Goal: Task Accomplishment & Management: Manage account settings

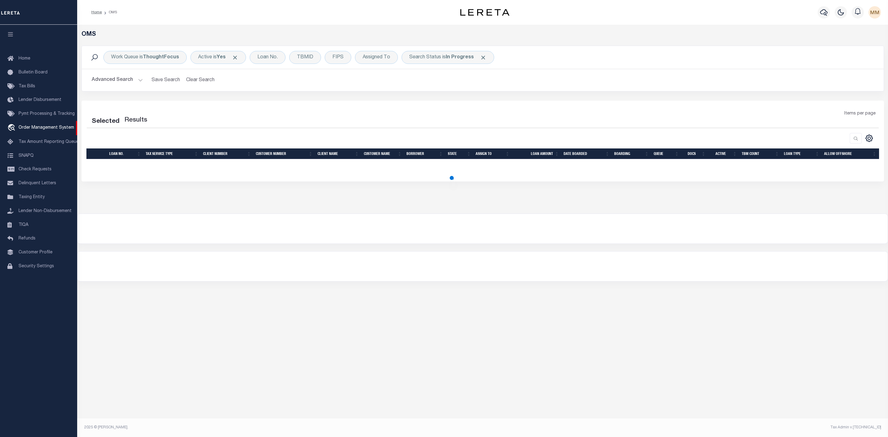
select select "200"
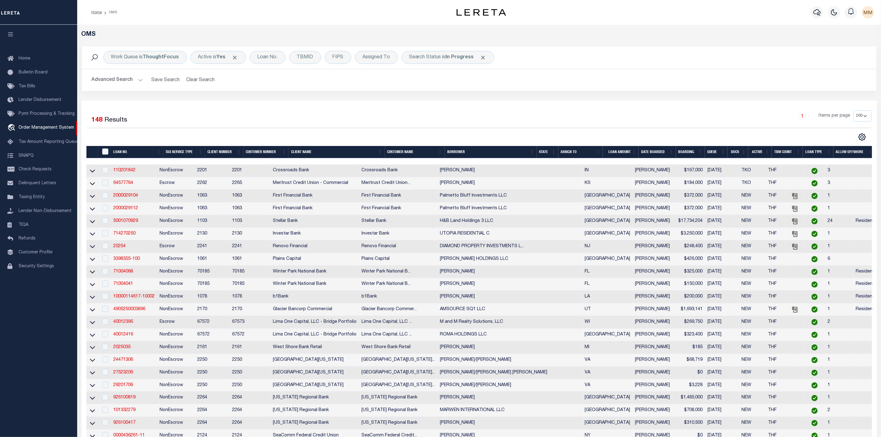
click at [598, 151] on th "ASSIGN TO" at bounding box center [580, 152] width 45 height 13
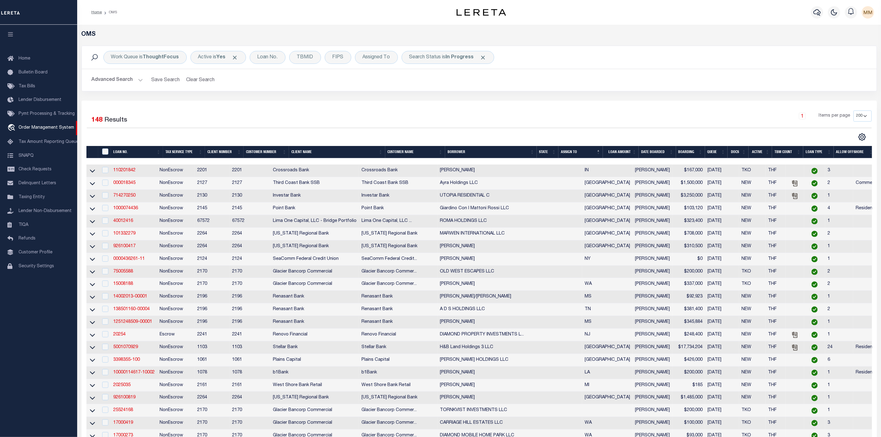
click at [134, 82] on button "Advanced Search" at bounding box center [117, 80] width 51 height 12
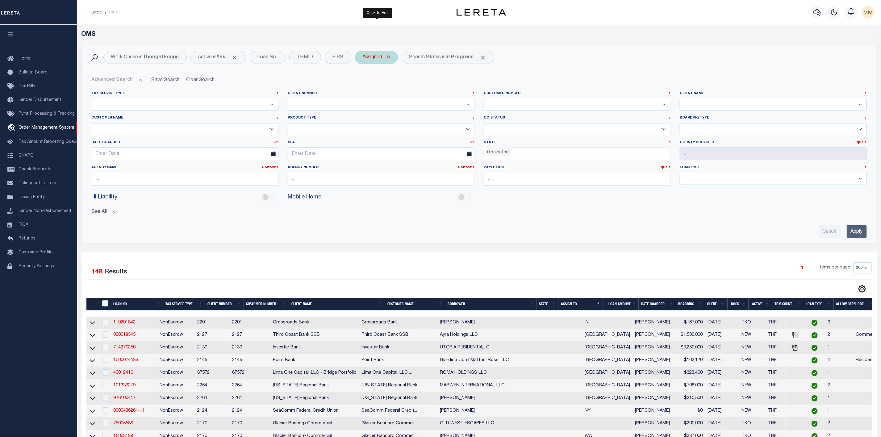
click at [371, 55] on div "Assigned To" at bounding box center [376, 57] width 43 height 13
click at [377, 86] on select "--Unassigned-- Abdul Muzain Agustin Fernandez Ahmad Darwish Alberto Estrada All…" at bounding box center [408, 88] width 91 height 12
select select "[PERSON_NAME]"
click at [364, 82] on select "--Unassigned-- Abdul Muzain Agustin Fernandez Ahmad Darwish Alberto Estrada All…" at bounding box center [408, 88] width 91 height 12
click at [435, 102] on div "Cancel Apply" at bounding box center [408, 101] width 91 height 10
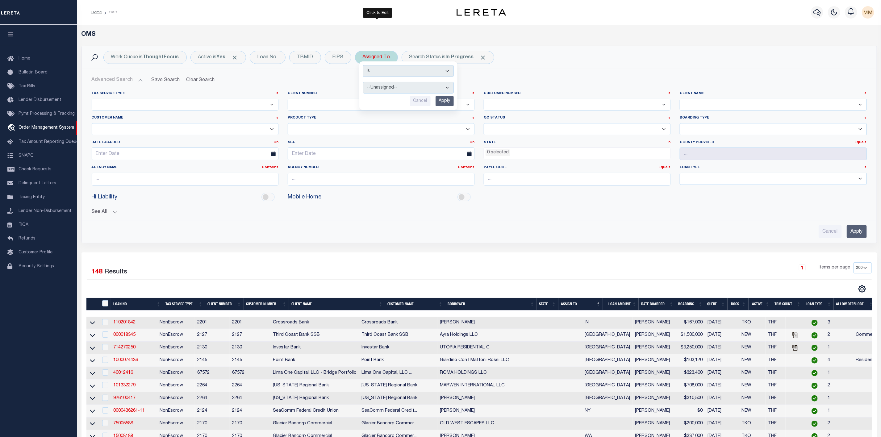
click at [446, 106] on input "Apply" at bounding box center [444, 101] width 18 height 10
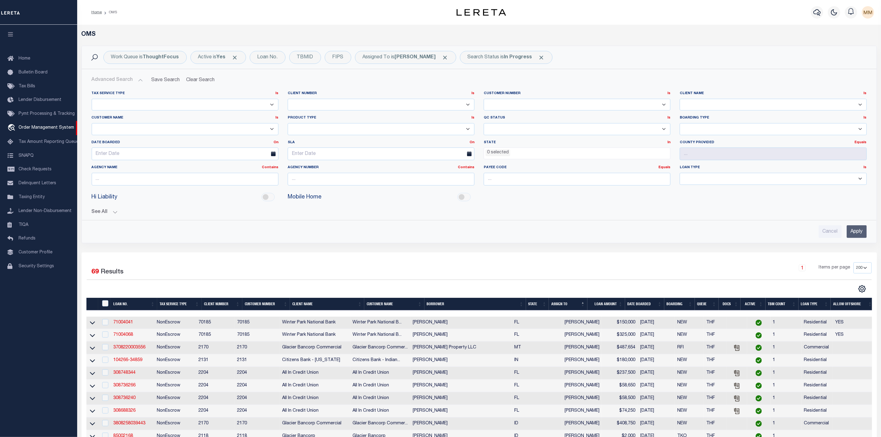
click at [151, 304] on th "LOAN NO." at bounding box center [134, 304] width 46 height 13
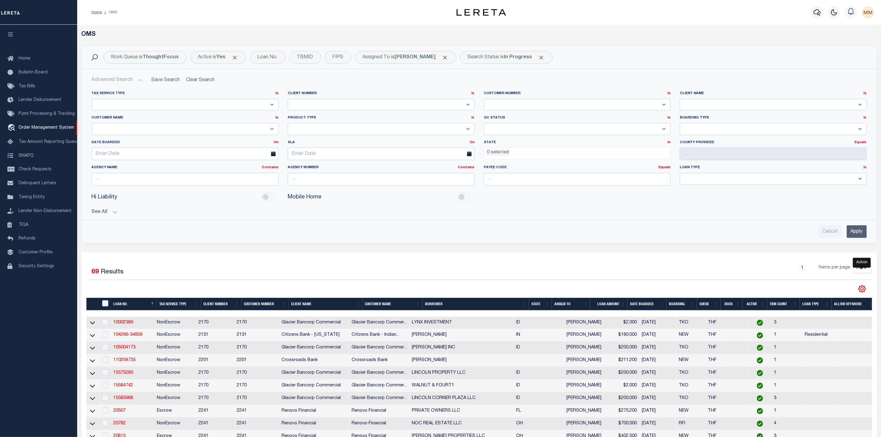
click at [861, 293] on icon "" at bounding box center [862, 289] width 8 height 8
click at [825, 305] on link "CSV" at bounding box center [836, 299] width 60 height 12
click at [137, 82] on button "Advanced Search" at bounding box center [117, 80] width 51 height 12
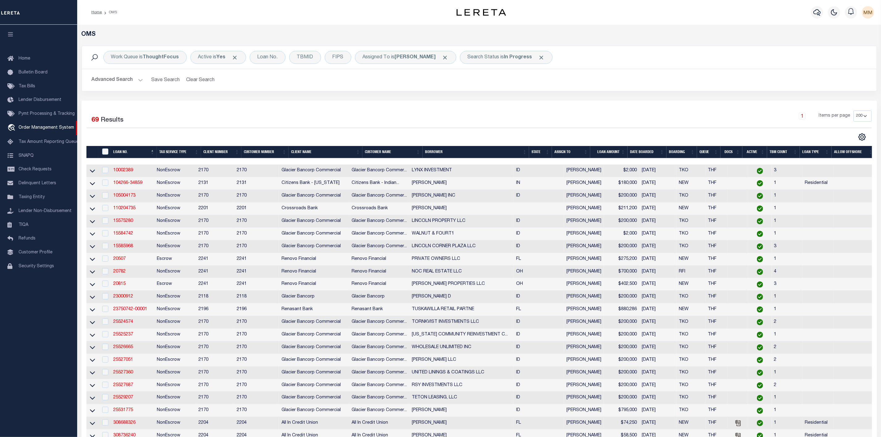
scroll to position [93, 0]
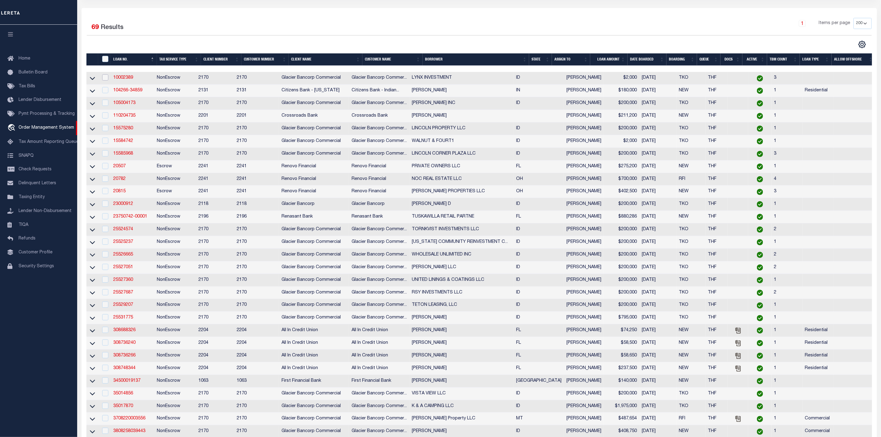
click at [107, 80] on input "checkbox" at bounding box center [105, 77] width 6 height 6
checkbox input "true"
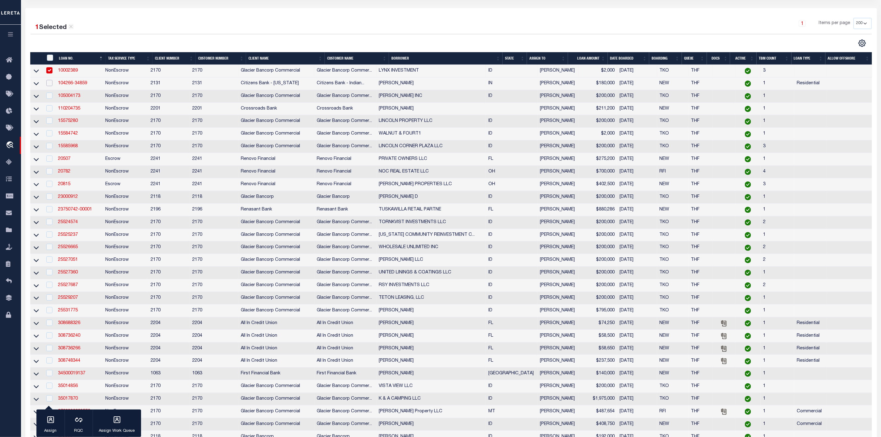
click at [48, 85] on input "checkbox" at bounding box center [49, 83] width 6 height 6
checkbox input "true"
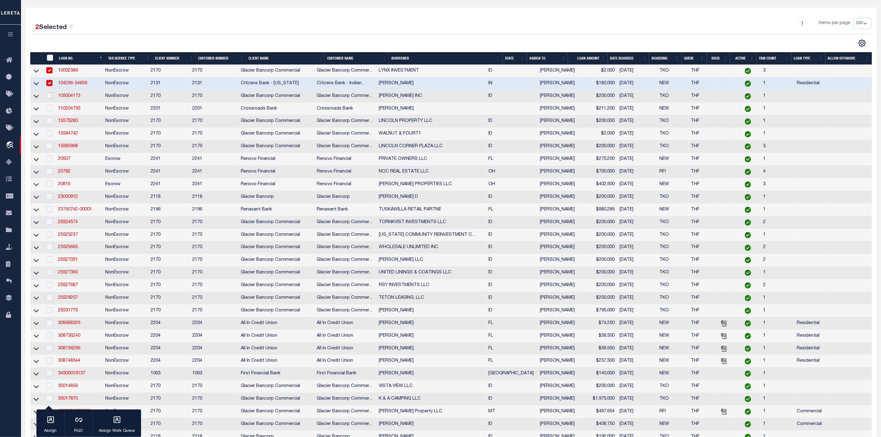
click at [50, 99] on input "checkbox" at bounding box center [49, 96] width 6 height 6
checkbox input "true"
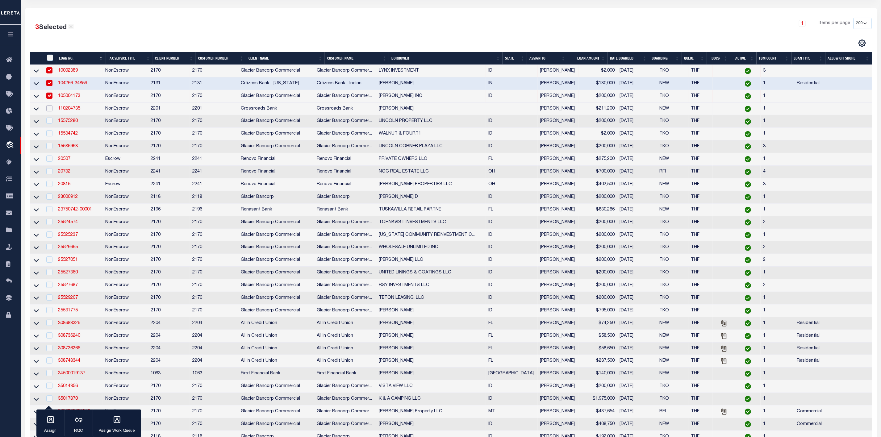
click at [49, 110] on input "checkbox" at bounding box center [49, 108] width 6 height 6
checkbox input "true"
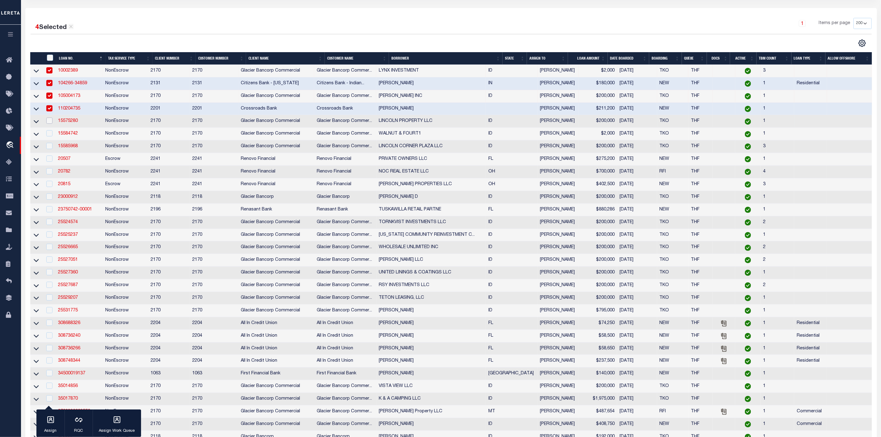
click at [49, 122] on input "checkbox" at bounding box center [49, 121] width 6 height 6
checkbox input "true"
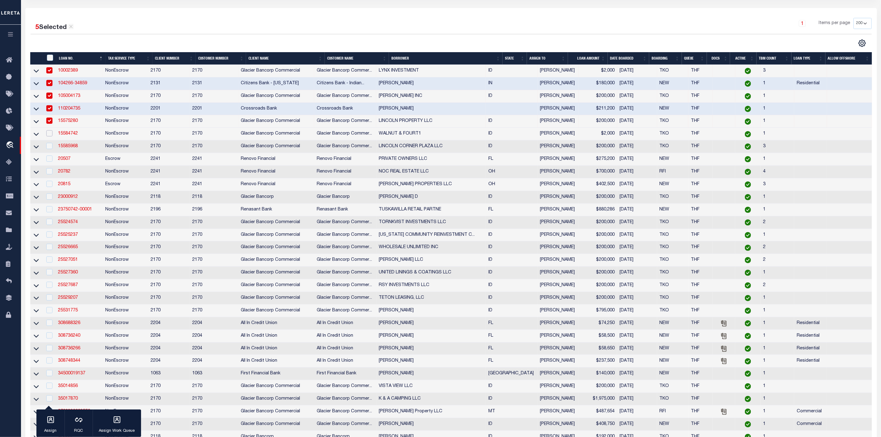
click at [50, 135] on input "checkbox" at bounding box center [49, 133] width 6 height 6
checkbox input "true"
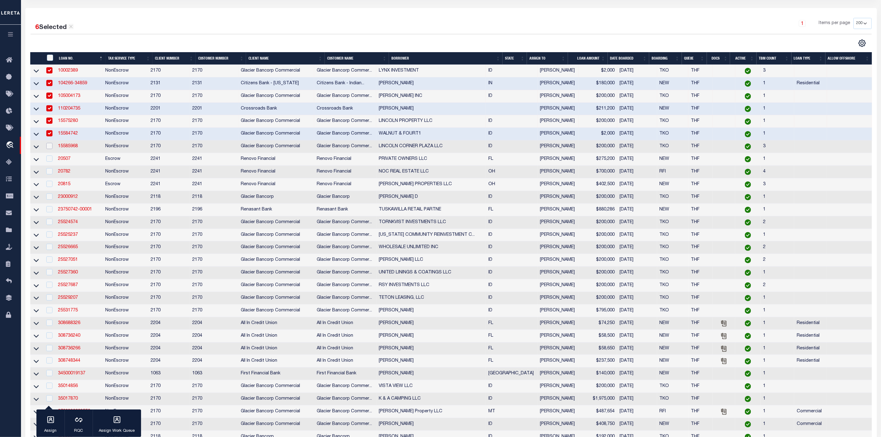
click at [51, 146] on input "checkbox" at bounding box center [49, 146] width 6 height 6
checkbox input "true"
click at [50, 160] on input "checkbox" at bounding box center [49, 159] width 6 height 6
checkbox input "true"
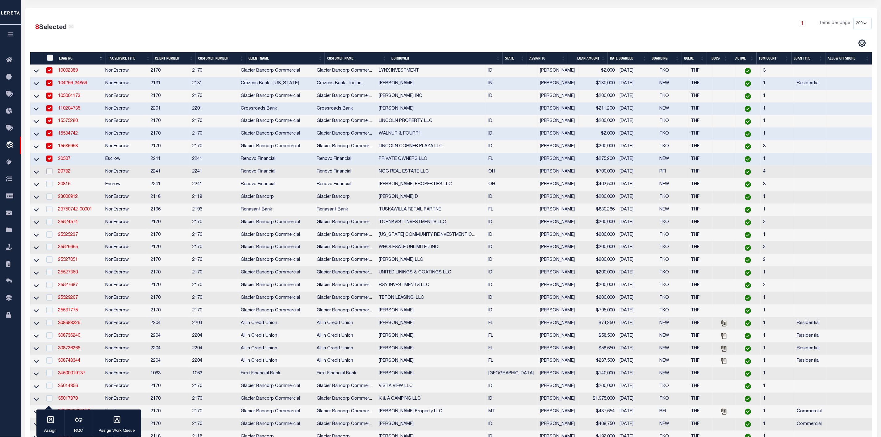
click at [50, 173] on input "checkbox" at bounding box center [49, 171] width 6 height 6
checkbox input "true"
click at [46, 188] on div at bounding box center [49, 184] width 8 height 7
checkbox input "true"
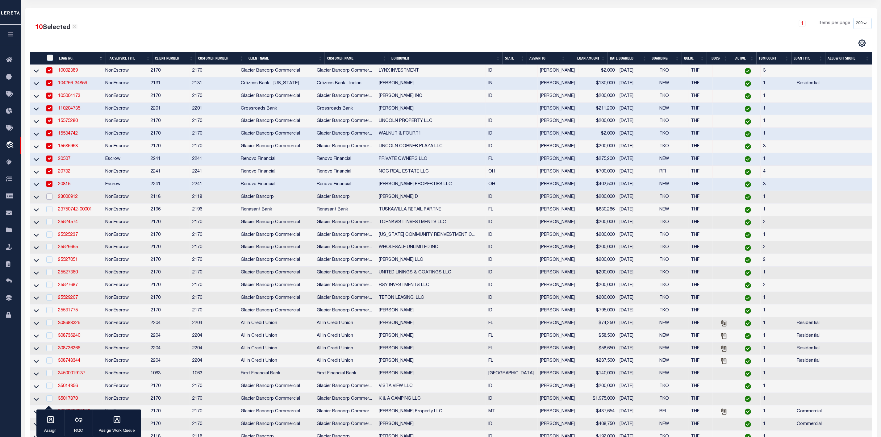
click at [51, 200] on input "checkbox" at bounding box center [49, 196] width 6 height 6
checkbox input "true"
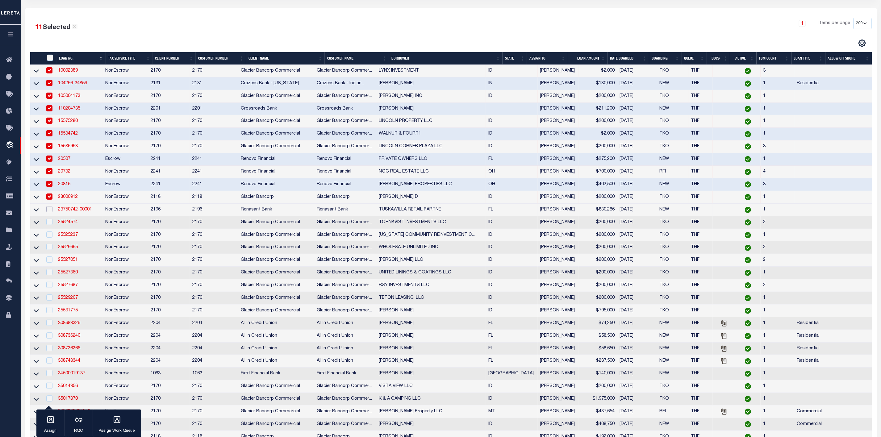
click at [49, 211] on input "checkbox" at bounding box center [49, 209] width 6 height 6
checkbox input "true"
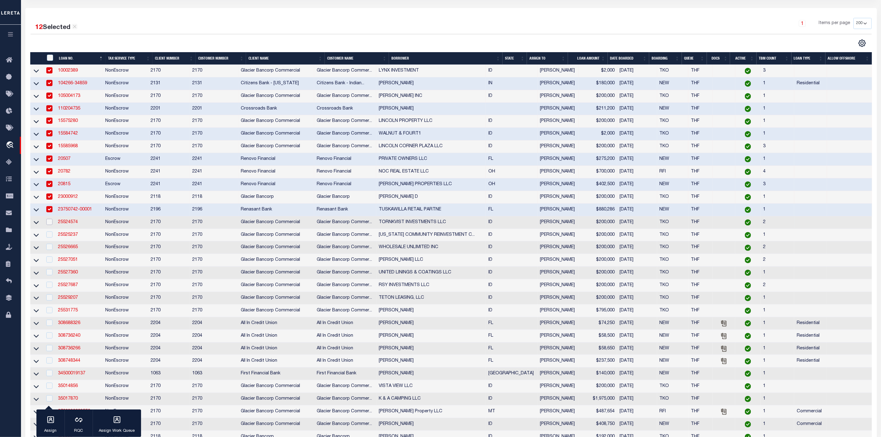
click at [50, 225] on input "checkbox" at bounding box center [49, 222] width 6 height 6
checkbox input "true"
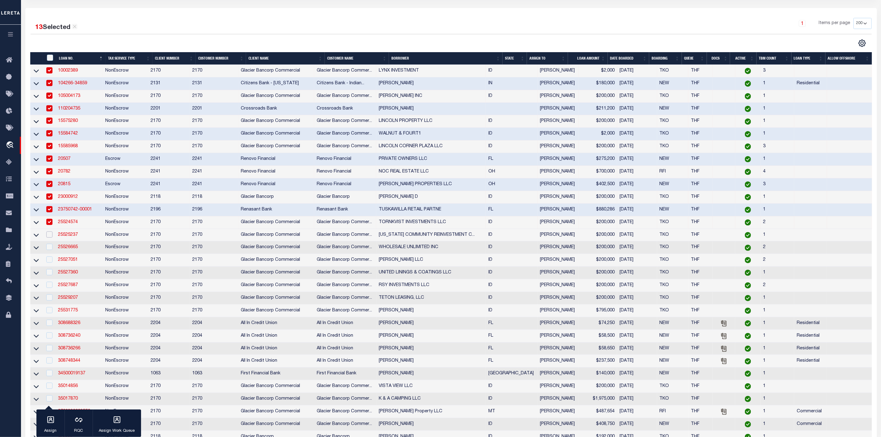
click at [50, 235] on input "checkbox" at bounding box center [49, 234] width 6 height 6
checkbox input "true"
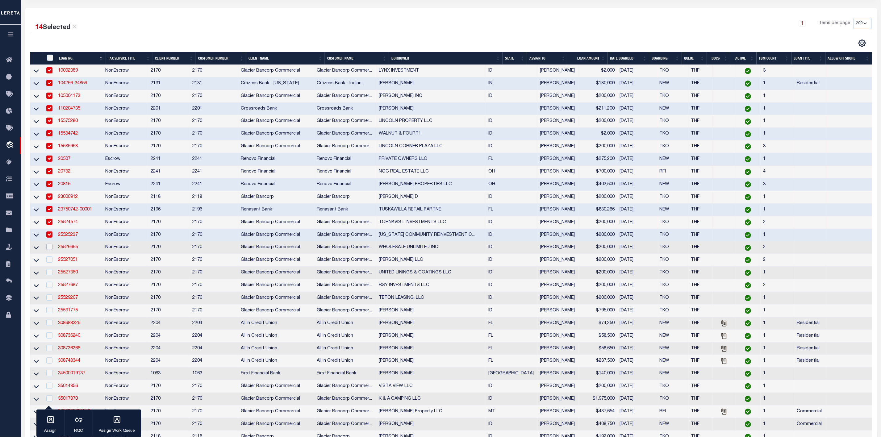
click at [48, 250] on input "checkbox" at bounding box center [49, 247] width 6 height 6
checkbox input "true"
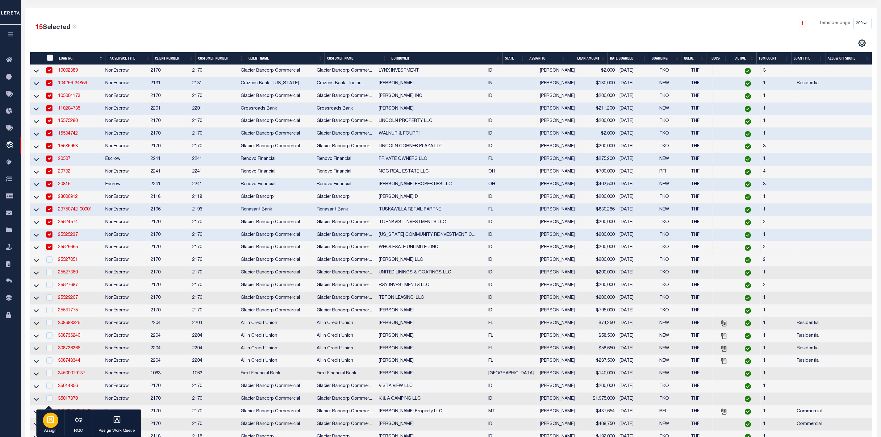
click at [55, 418] on div "button" at bounding box center [50, 420] width 15 height 15
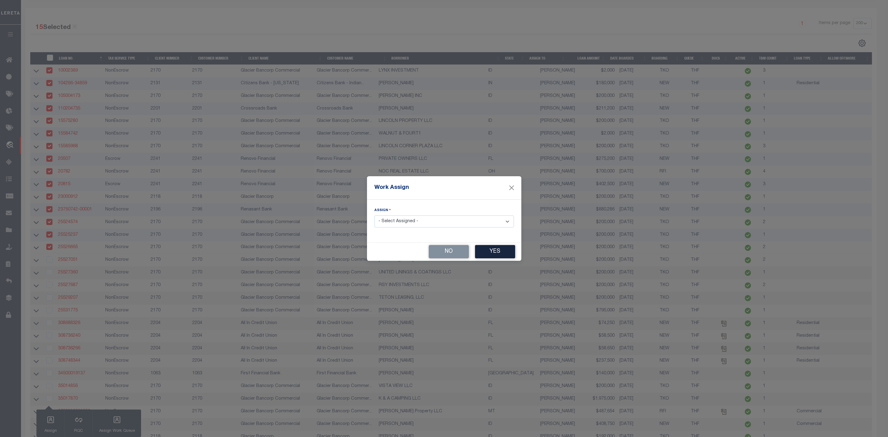
click at [423, 222] on select "- Select Assigned - --Unassigned-- [PERSON_NAME] [PERSON_NAME] [PERSON_NAME] [P…" at bounding box center [443, 221] width 139 height 12
click at [374, 215] on select "- Select Assigned - --Unassigned-- [PERSON_NAME] [PERSON_NAME] [PERSON_NAME] [P…" at bounding box center [443, 221] width 139 height 12
click at [486, 252] on button "Yes" at bounding box center [495, 251] width 40 height 13
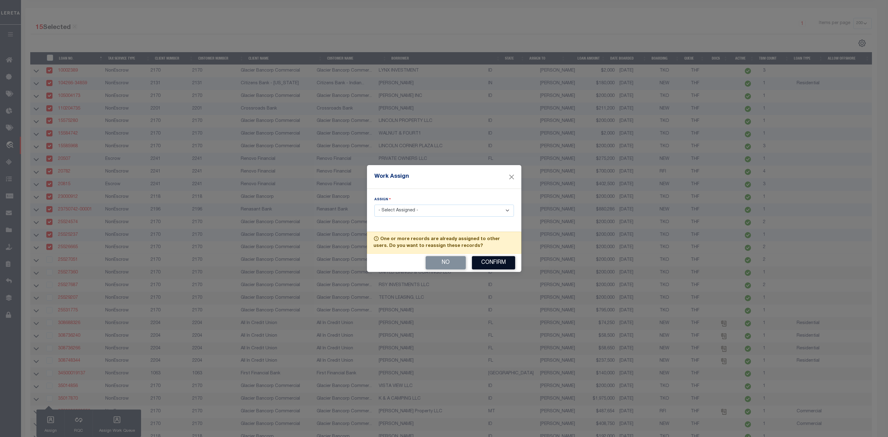
click at [489, 264] on button "Confirm" at bounding box center [493, 262] width 43 height 13
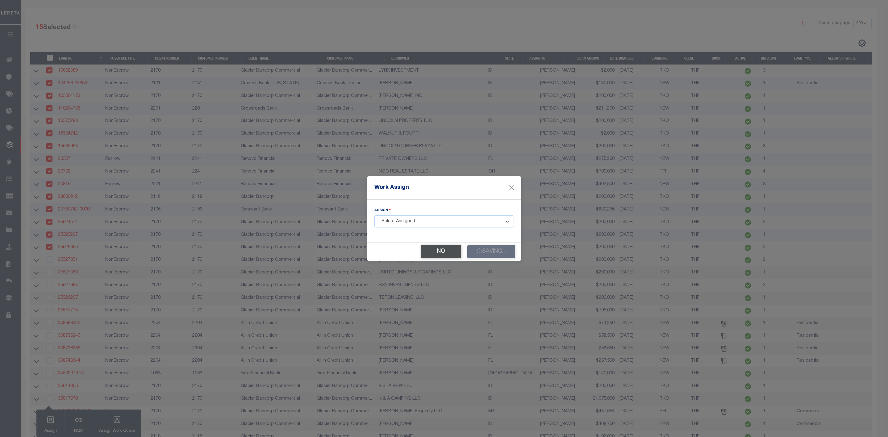
click at [433, 250] on button "No" at bounding box center [441, 251] width 40 height 13
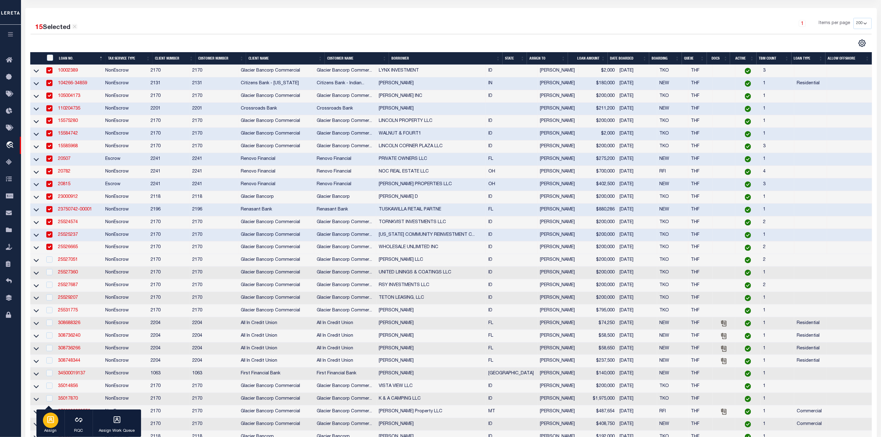
click at [54, 418] on icon "button" at bounding box center [51, 420] width 8 height 8
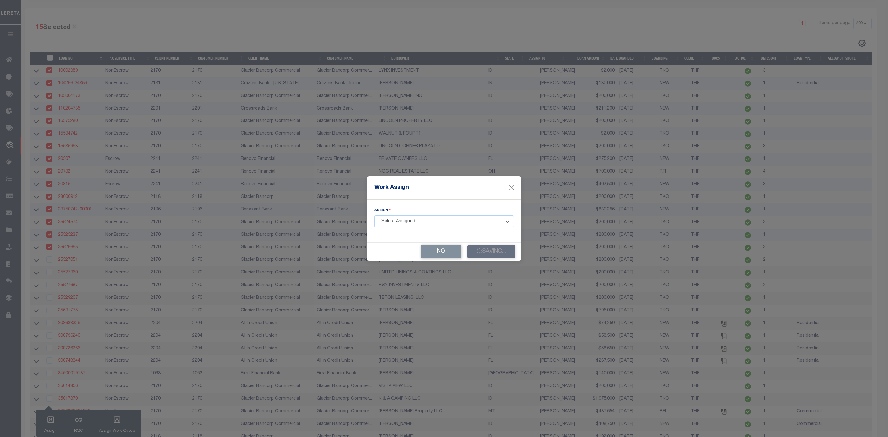
click at [396, 222] on select "- Select Assigned - --Unassigned-- [PERSON_NAME] [PERSON_NAME] [PERSON_NAME] [P…" at bounding box center [443, 221] width 139 height 12
select select "[PERSON_NAME]"
click at [374, 215] on select "- Select Assigned - --Unassigned-- [PERSON_NAME] [PERSON_NAME] [PERSON_NAME] [P…" at bounding box center [443, 221] width 139 height 12
click at [484, 251] on div "No Saving..." at bounding box center [444, 252] width 154 height 18
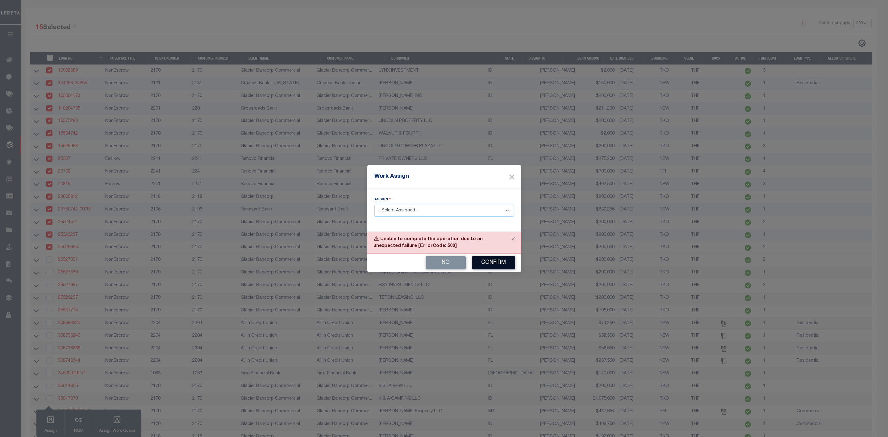
click at [495, 264] on button "Confirm" at bounding box center [493, 262] width 43 height 13
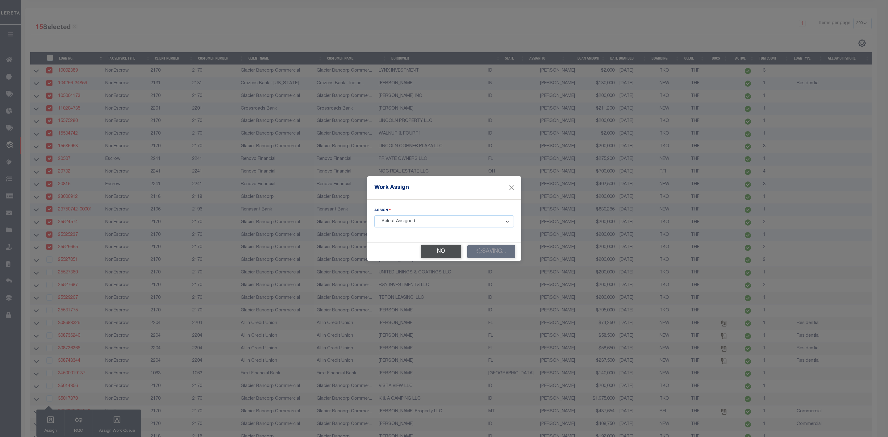
click at [432, 247] on button "No" at bounding box center [441, 251] width 40 height 13
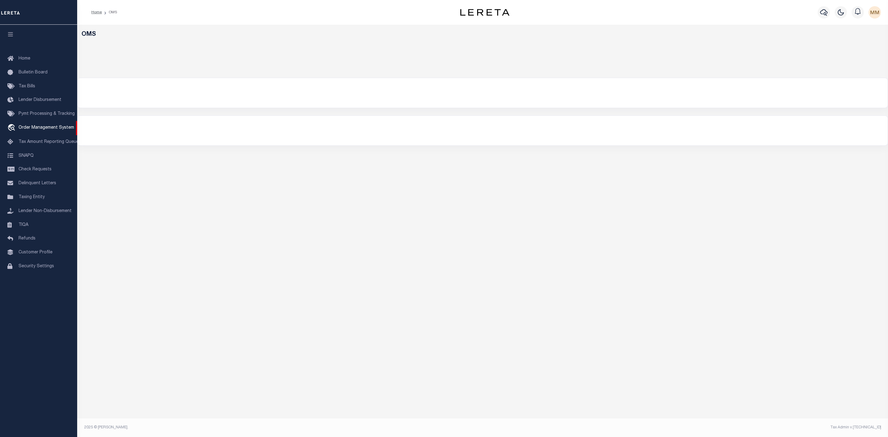
select select "200"
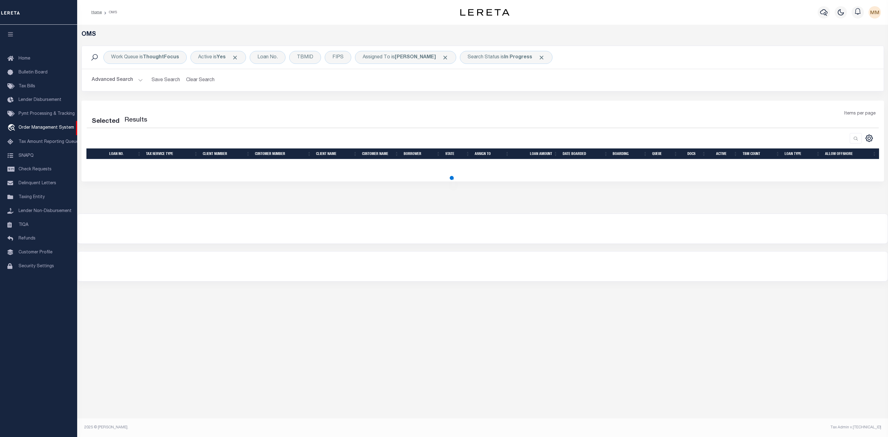
select select "200"
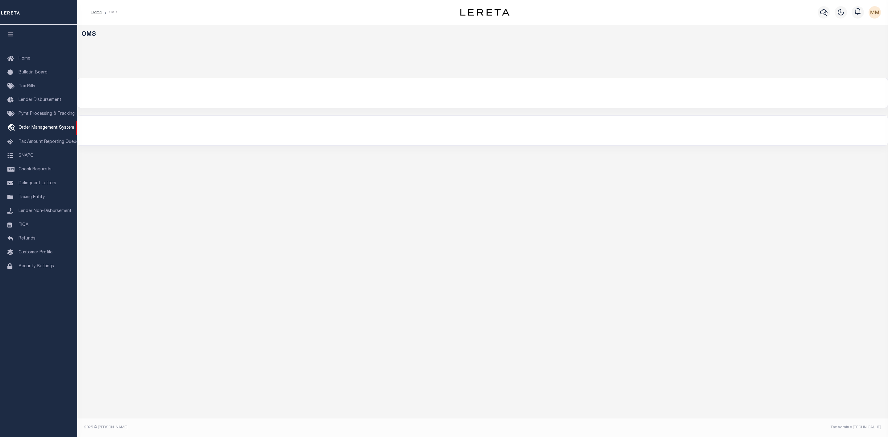
select select "200"
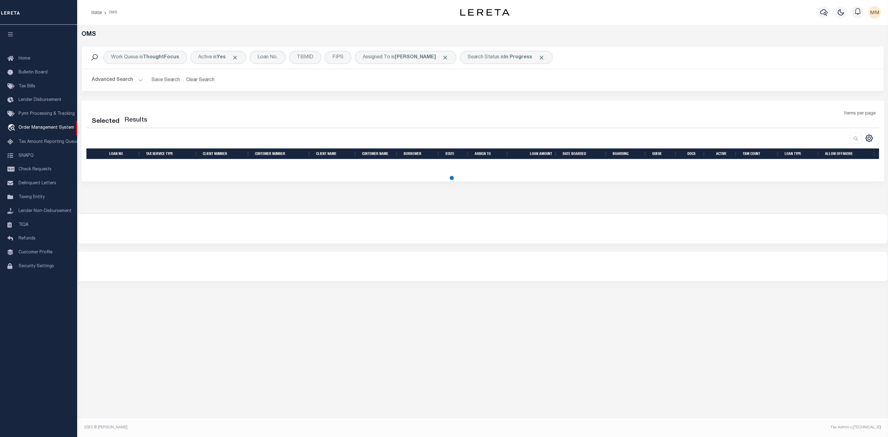
select select "200"
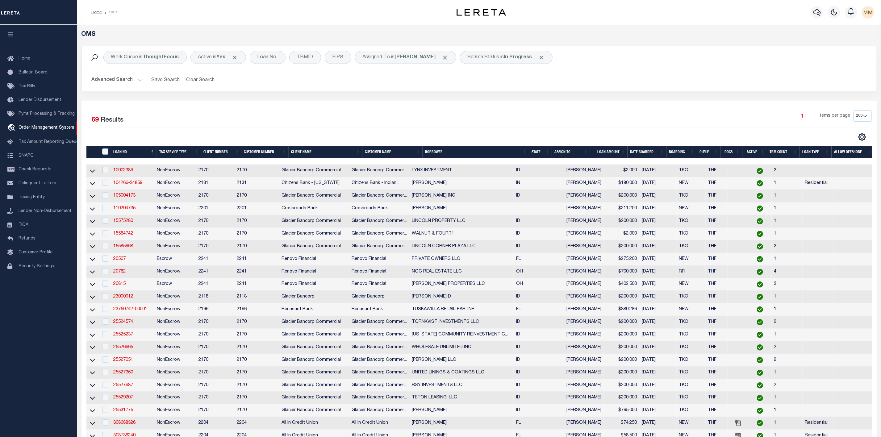
click at [106, 171] on input "checkbox" at bounding box center [105, 170] width 6 height 6
checkbox input "true"
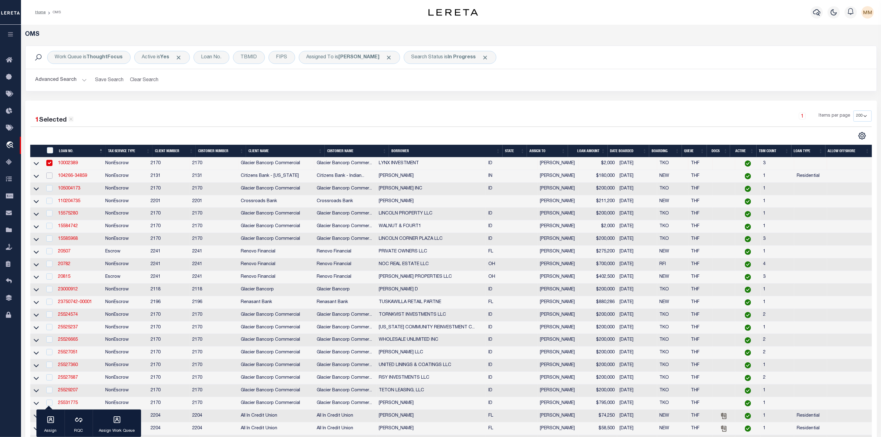
click at [50, 178] on input "checkbox" at bounding box center [49, 175] width 6 height 6
checkbox input "true"
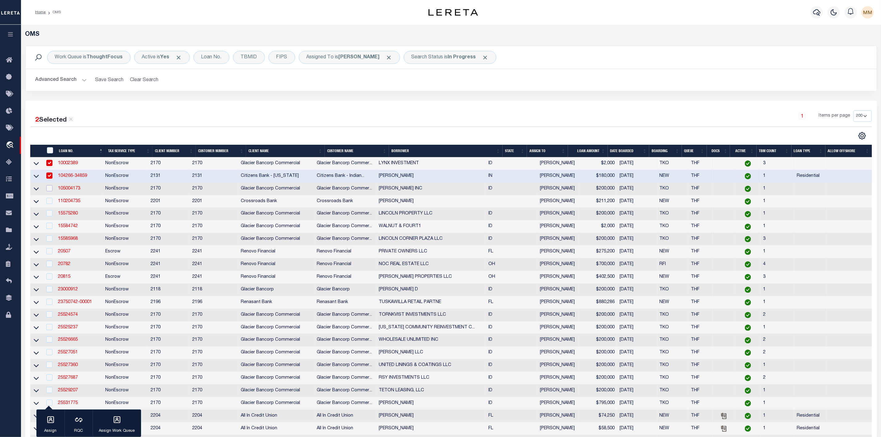
click at [50, 190] on input "checkbox" at bounding box center [49, 188] width 6 height 6
checkbox input "true"
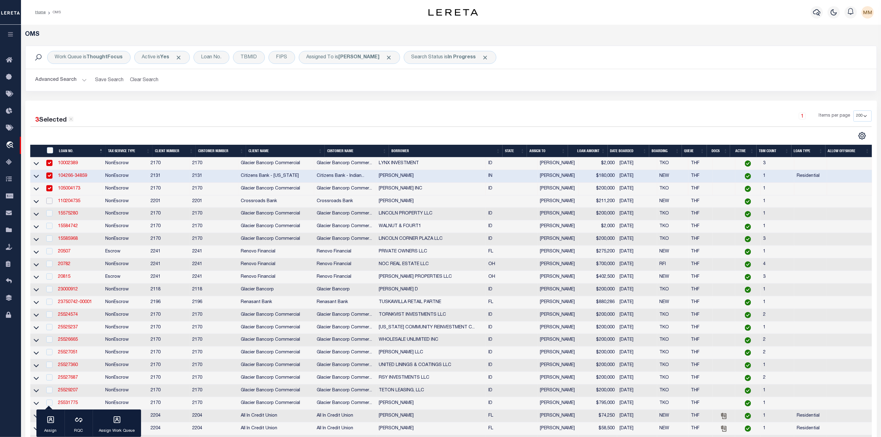
click at [51, 204] on input "checkbox" at bounding box center [49, 201] width 6 height 6
checkbox input "true"
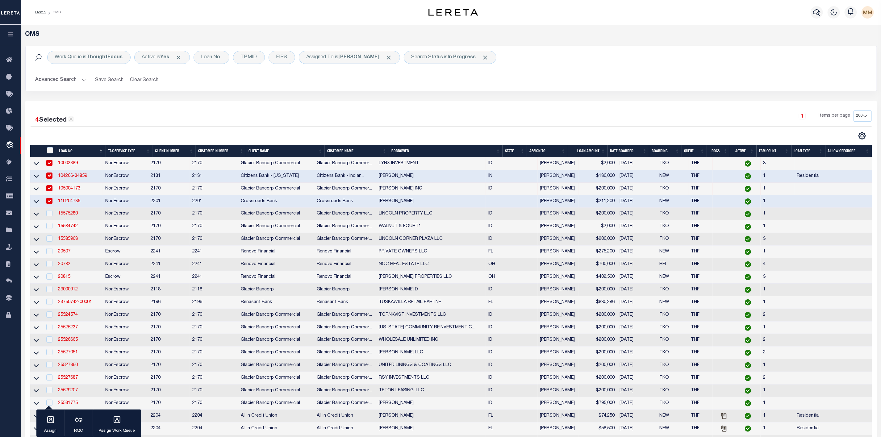
click at [49, 217] on div at bounding box center [49, 213] width 8 height 7
checkbox input "true"
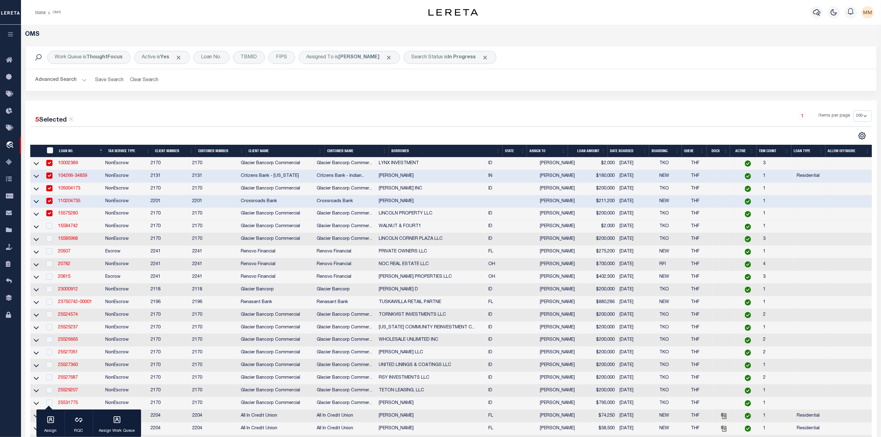
click at [48, 232] on td at bounding box center [49, 226] width 13 height 13
checkbox input "true"
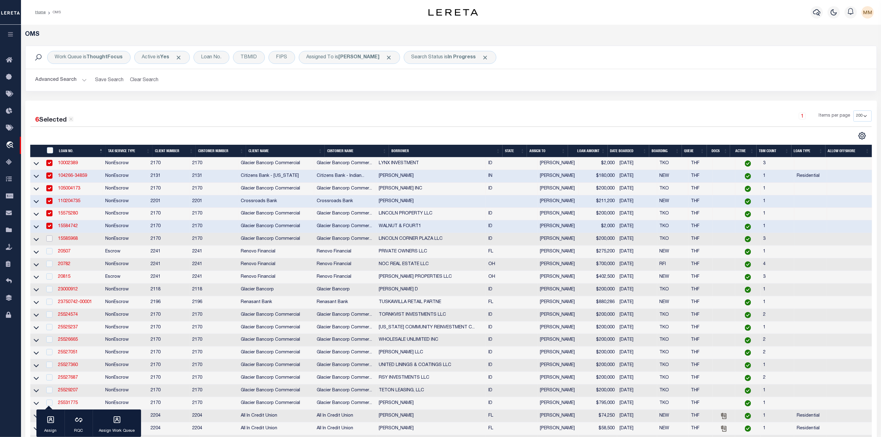
click at [50, 242] on input "checkbox" at bounding box center [49, 238] width 6 height 6
checkbox input "true"
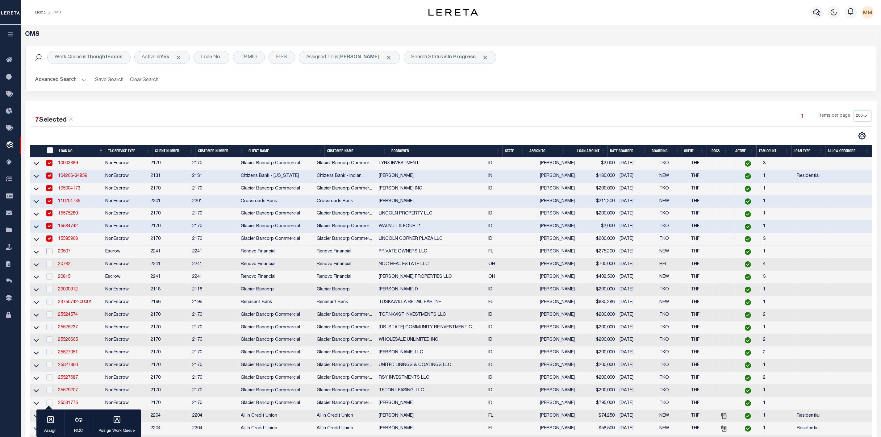
click at [51, 254] on input "checkbox" at bounding box center [49, 251] width 6 height 6
checkbox input "true"
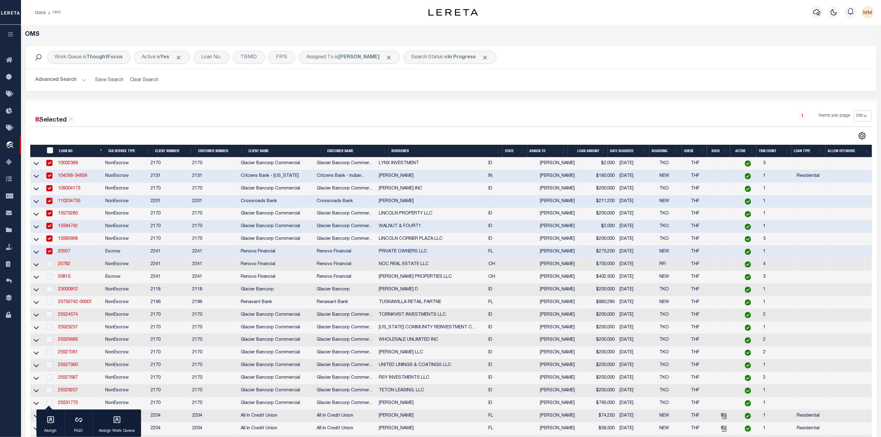
click at [50, 273] on td at bounding box center [49, 277] width 13 height 13
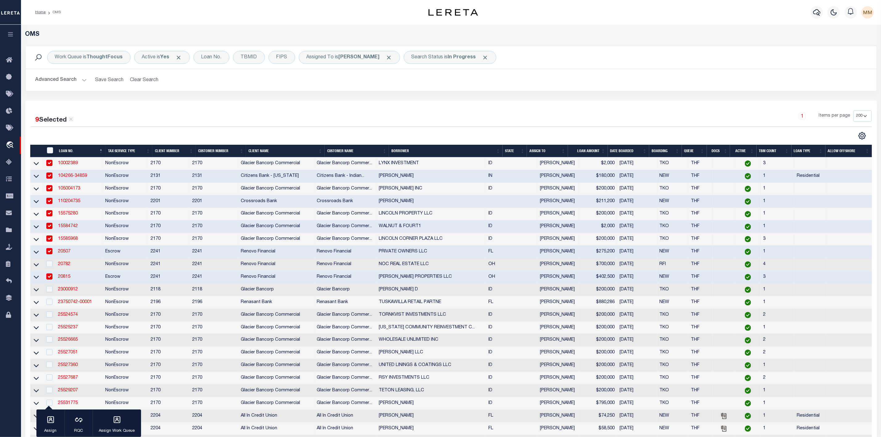
click at [49, 283] on td at bounding box center [49, 277] width 13 height 13
checkbox input "false"
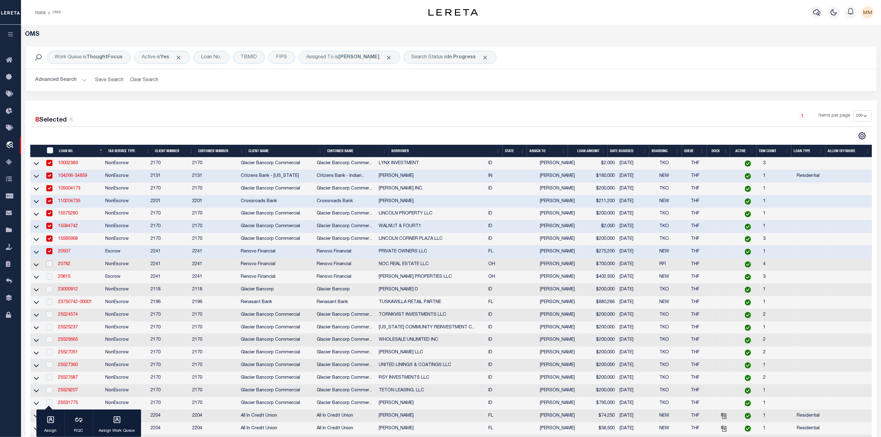
click at [52, 267] on input "checkbox" at bounding box center [49, 264] width 6 height 6
checkbox input "true"
click at [49, 275] on input "checkbox" at bounding box center [49, 276] width 6 height 6
checkbox input "true"
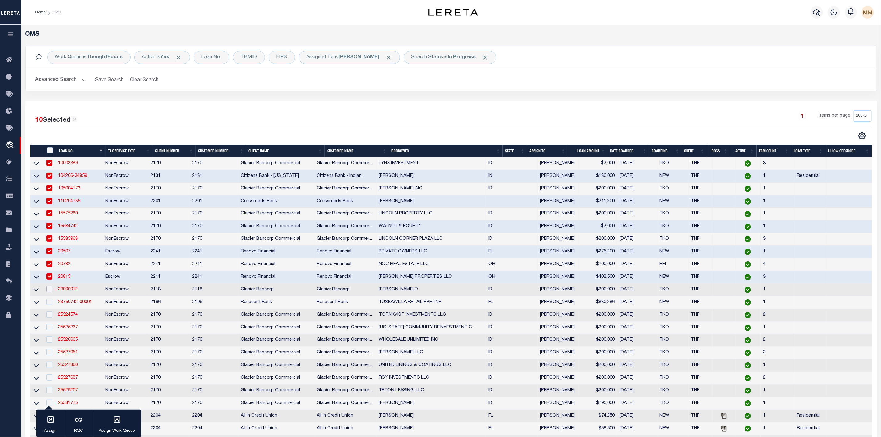
click at [52, 291] on input "checkbox" at bounding box center [49, 289] width 6 height 6
checkbox input "true"
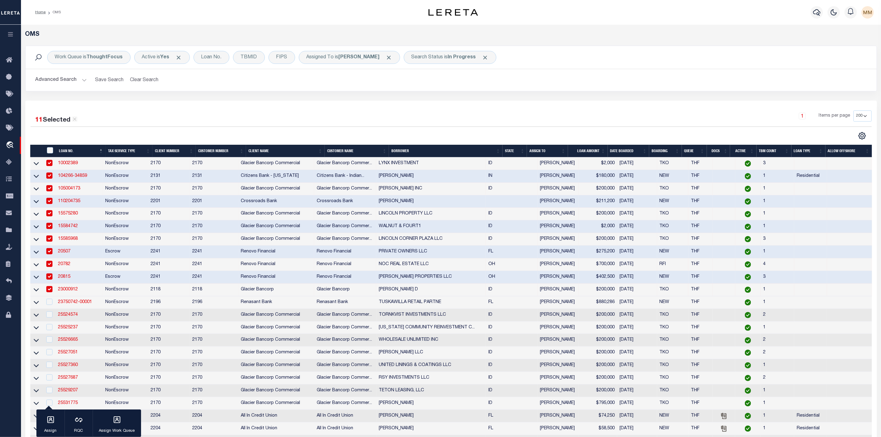
click at [50, 308] on td at bounding box center [49, 302] width 13 height 13
checkbox input "true"
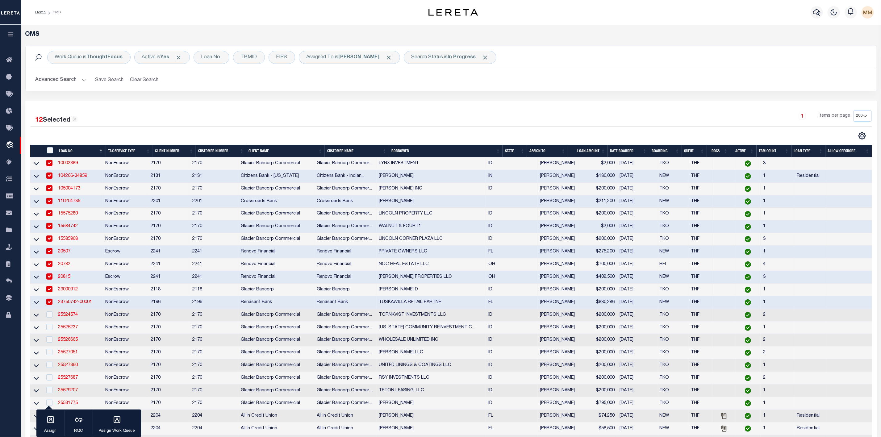
click at [50, 318] on div at bounding box center [49, 314] width 8 height 7
checkbox input "true"
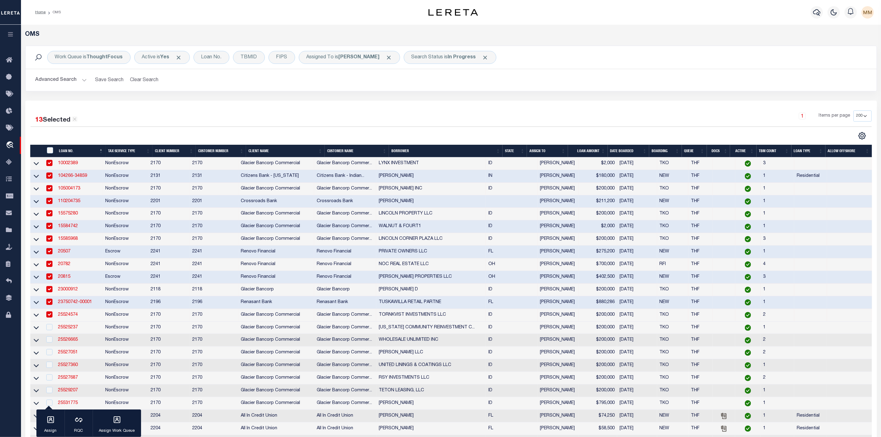
click at [51, 331] on div at bounding box center [49, 327] width 8 height 7
checkbox input "true"
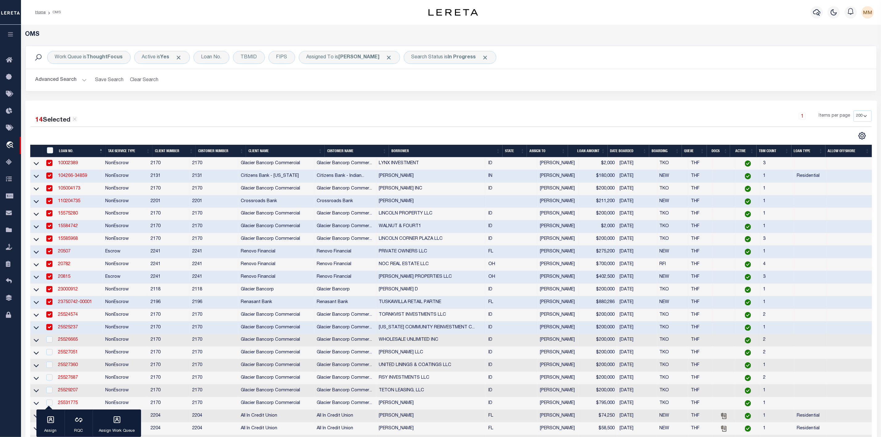
click at [52, 347] on td at bounding box center [49, 340] width 13 height 13
checkbox input "true"
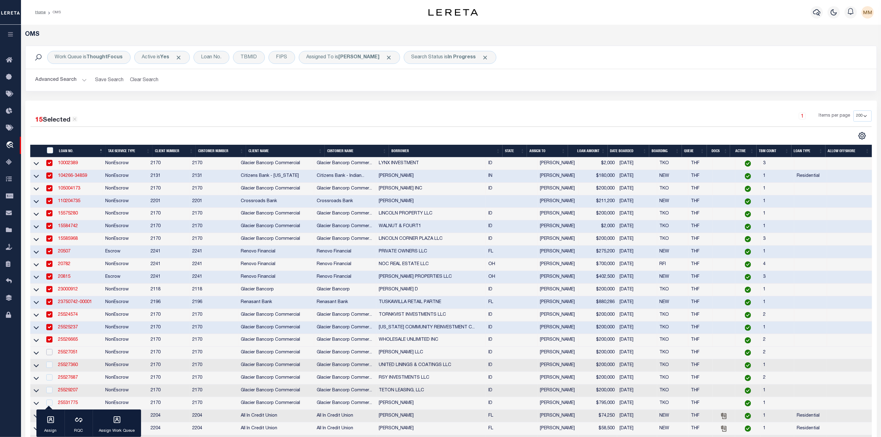
click at [51, 355] on input "checkbox" at bounding box center [49, 352] width 6 height 6
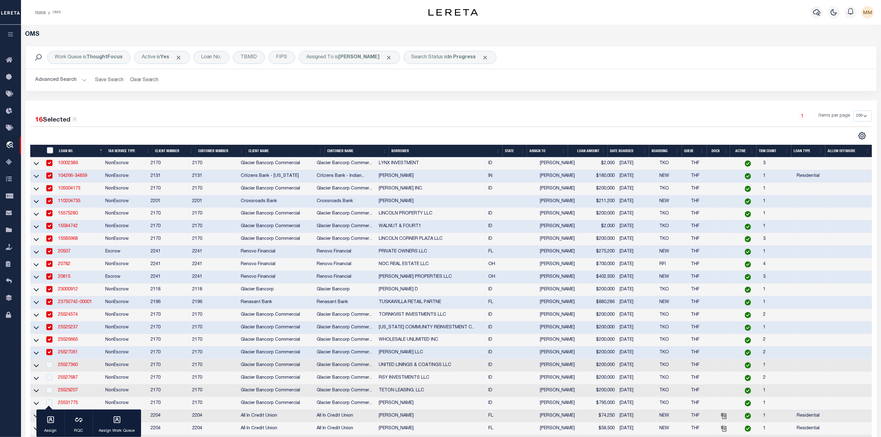
click at [44, 358] on td at bounding box center [49, 353] width 13 height 13
checkbox input "false"
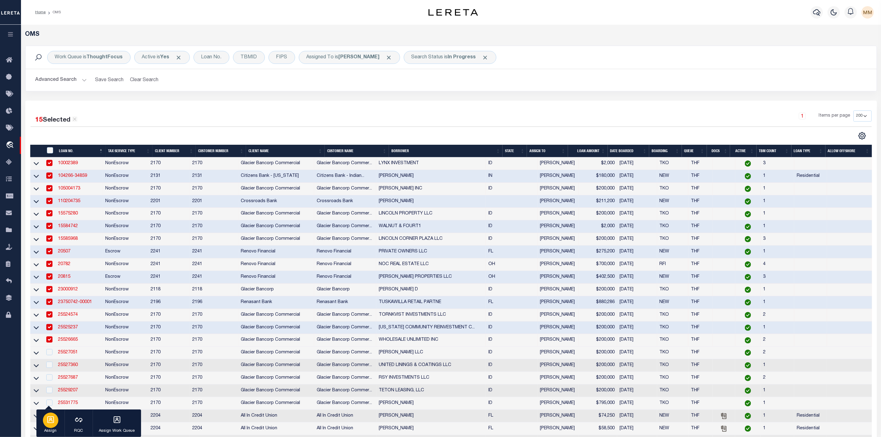
click at [52, 416] on icon "button" at bounding box center [51, 420] width 8 height 8
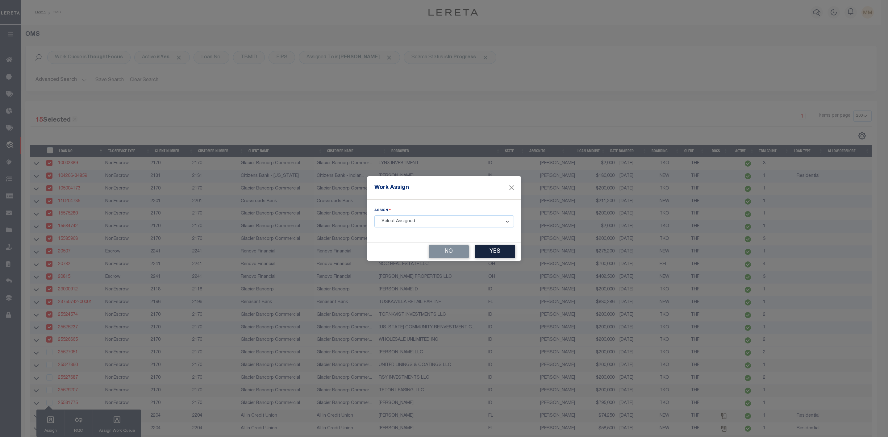
click at [406, 222] on select "- Select Assigned - --Unassigned-- [PERSON_NAME] [PERSON_NAME] [PERSON_NAME] [P…" at bounding box center [443, 221] width 139 height 12
select select "[PERSON_NAME]"
click at [374, 215] on select "- Select Assigned - --Unassigned-- [PERSON_NAME] [PERSON_NAME] [PERSON_NAME] [P…" at bounding box center [443, 221] width 139 height 12
click at [503, 254] on button "Yes" at bounding box center [495, 251] width 40 height 13
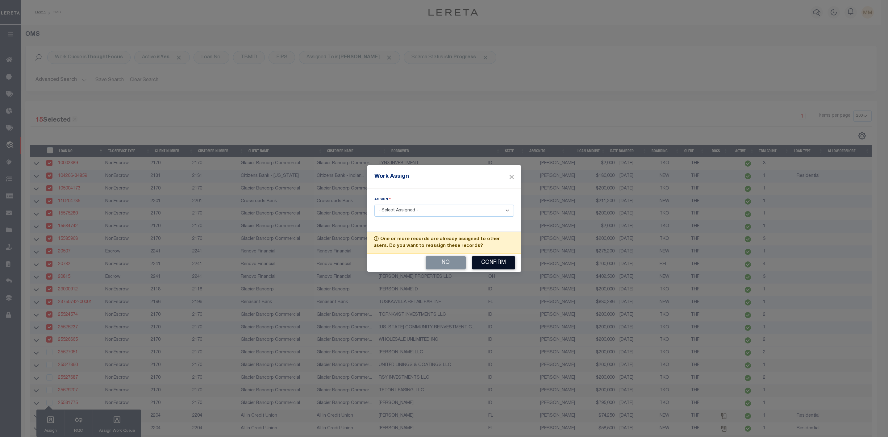
click at [494, 267] on button "Confirm" at bounding box center [493, 262] width 43 height 13
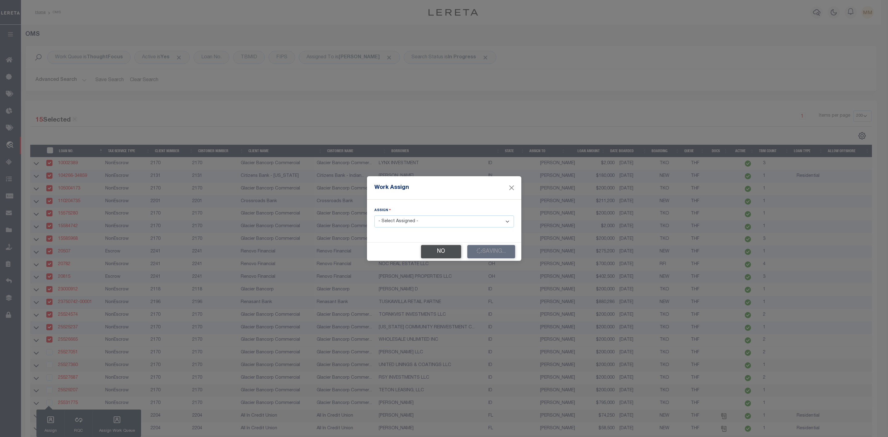
click at [437, 249] on button "No" at bounding box center [441, 251] width 40 height 13
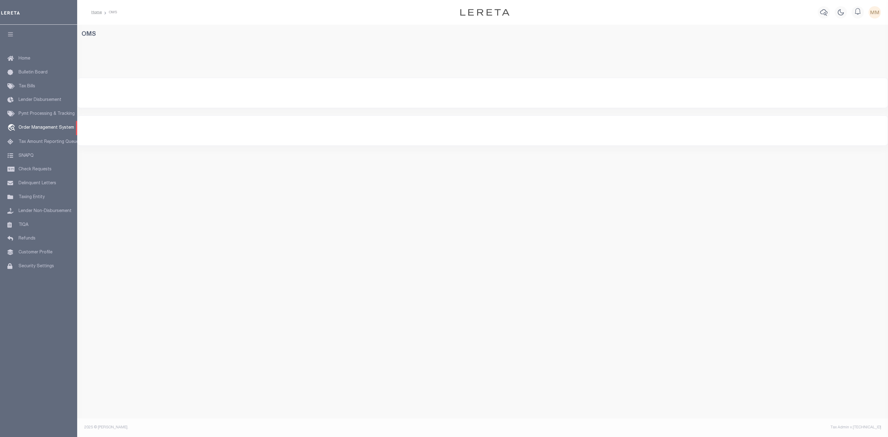
select select "200"
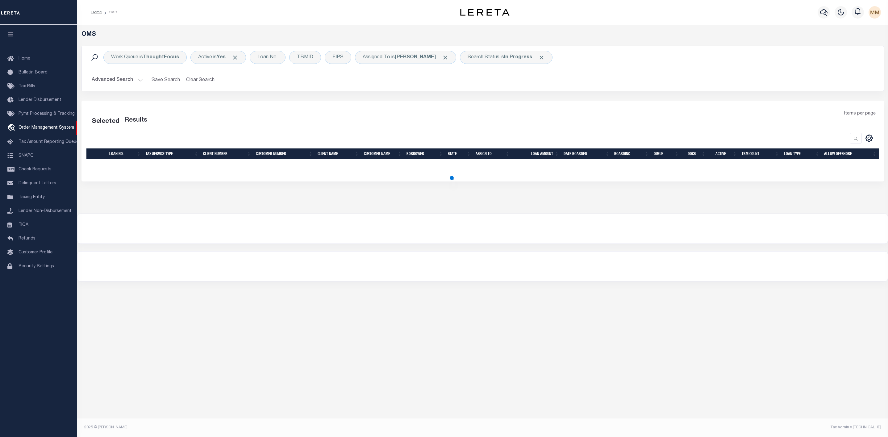
select select "200"
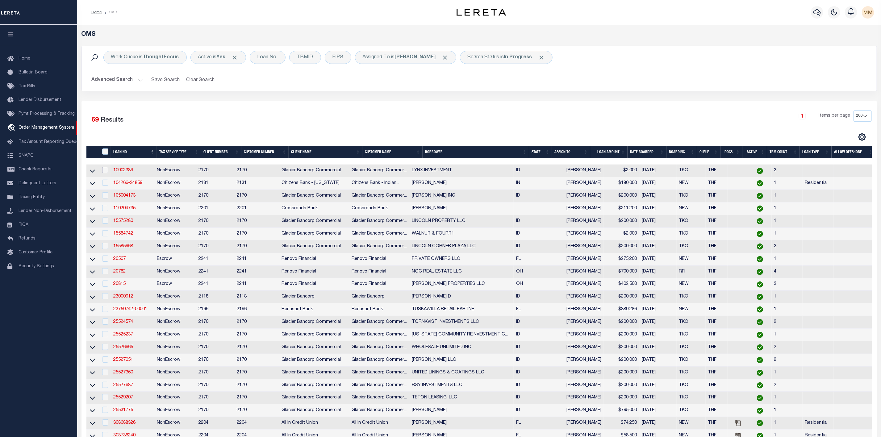
click at [106, 172] on input "checkbox" at bounding box center [105, 170] width 6 height 6
checkbox input "true"
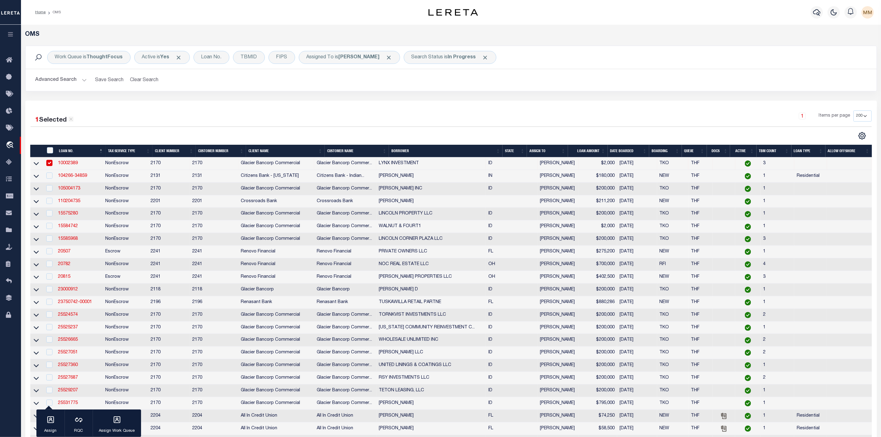
click at [48, 182] on td at bounding box center [49, 176] width 13 height 13
checkbox input "true"
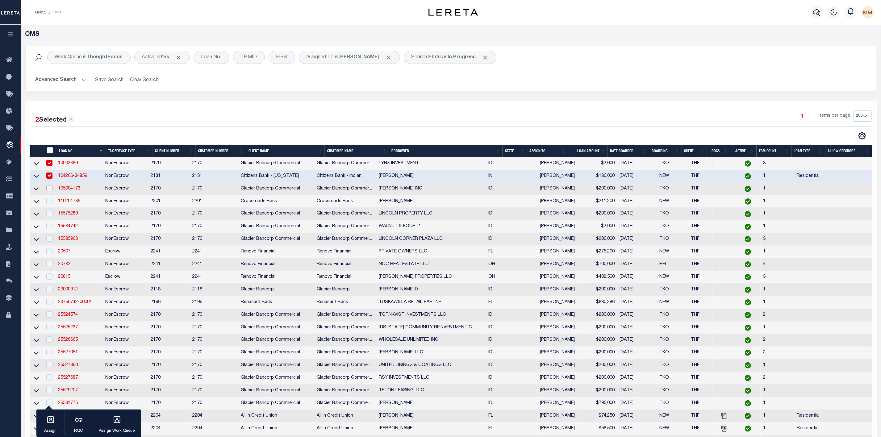
click at [50, 190] on input "checkbox" at bounding box center [49, 188] width 6 height 6
checkbox input "true"
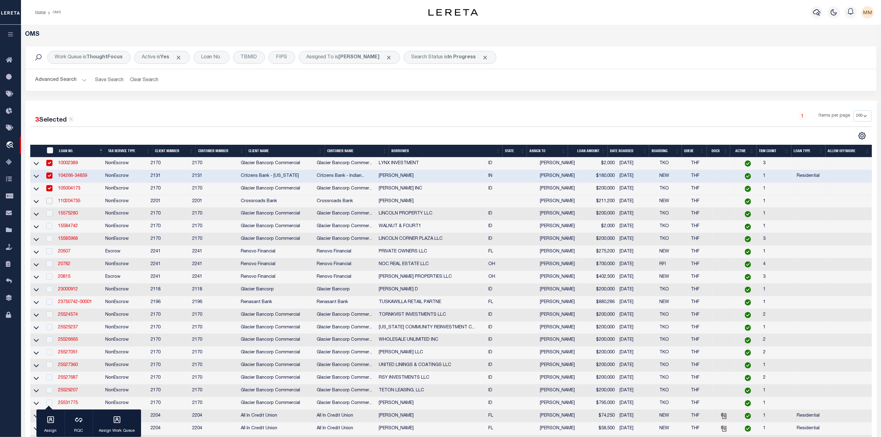
click at [50, 202] on input "checkbox" at bounding box center [49, 201] width 6 height 6
checkbox input "true"
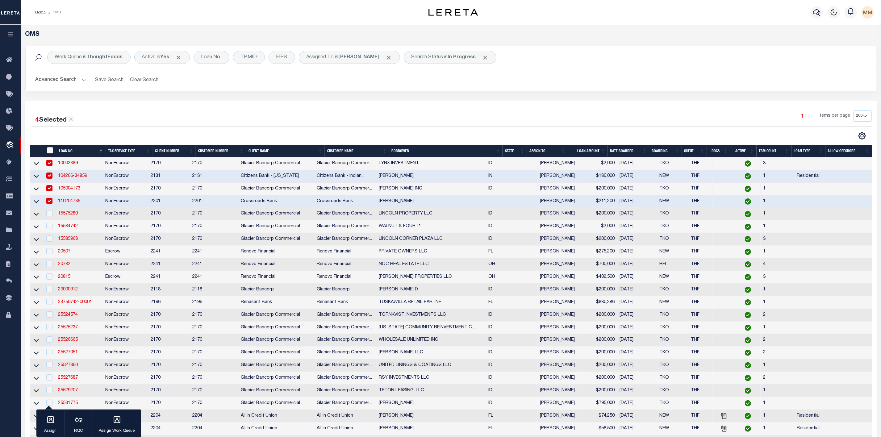
click at [48, 217] on div at bounding box center [49, 213] width 8 height 7
checkbox input "true"
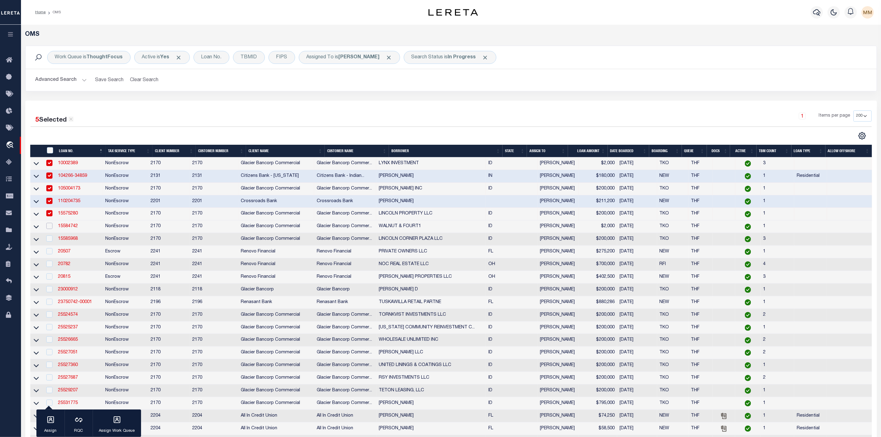
click at [50, 229] on input "checkbox" at bounding box center [49, 226] width 6 height 6
checkbox input "true"
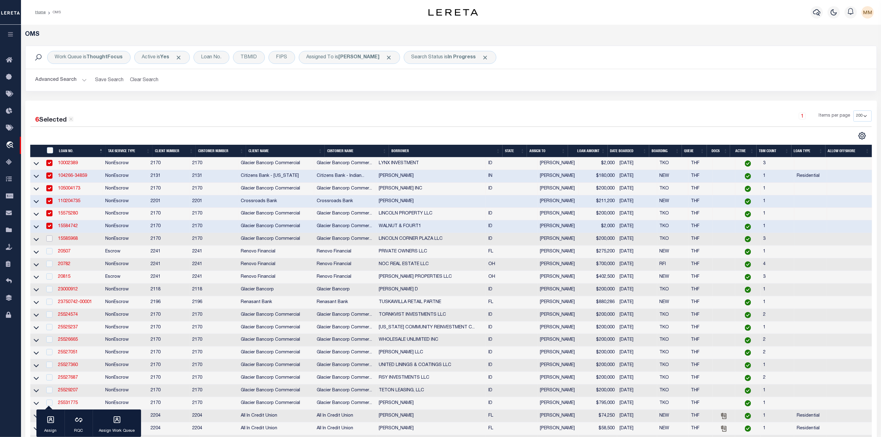
click at [50, 241] on input "checkbox" at bounding box center [49, 238] width 6 height 6
checkbox input "true"
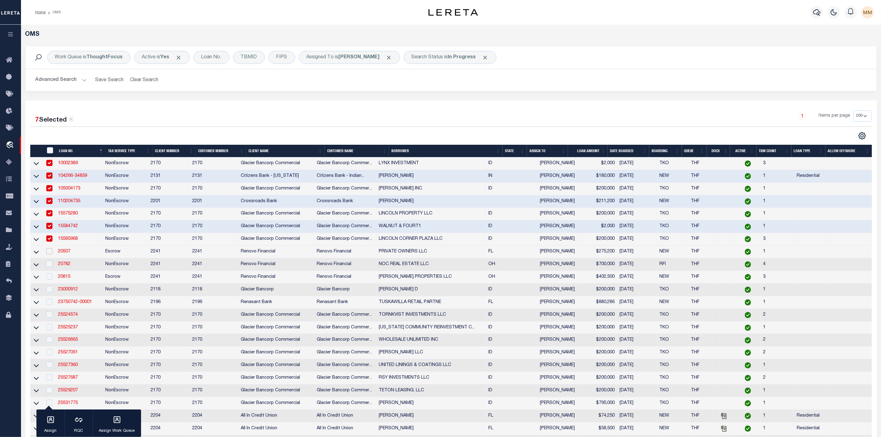
click at [51, 252] on input "checkbox" at bounding box center [49, 251] width 6 height 6
checkbox input "true"
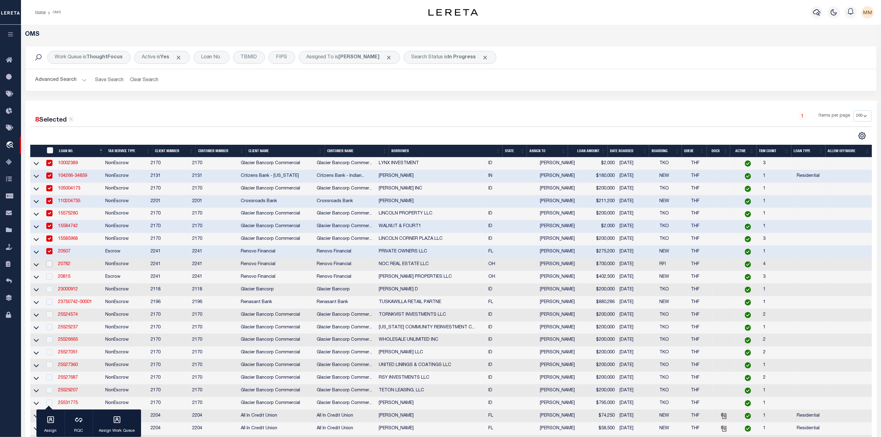
click at [50, 265] on input "checkbox" at bounding box center [49, 264] width 6 height 6
checkbox input "true"
click at [50, 279] on input "checkbox" at bounding box center [49, 276] width 6 height 6
checkbox input "true"
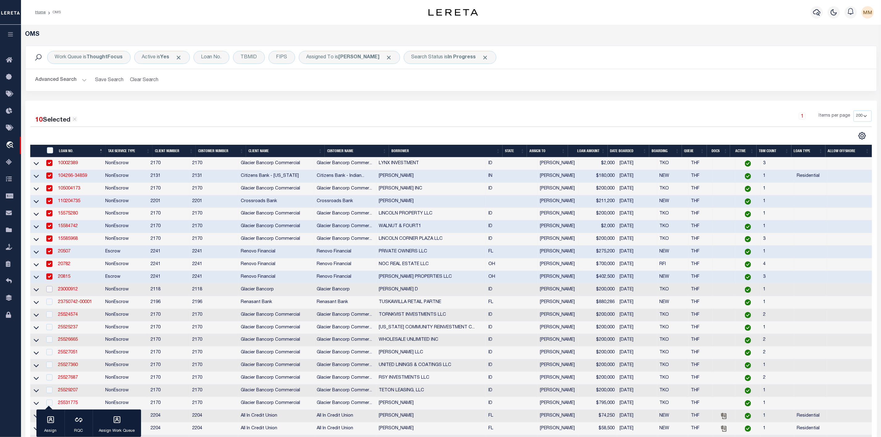
click at [50, 292] on input "checkbox" at bounding box center [49, 289] width 6 height 6
checkbox input "true"
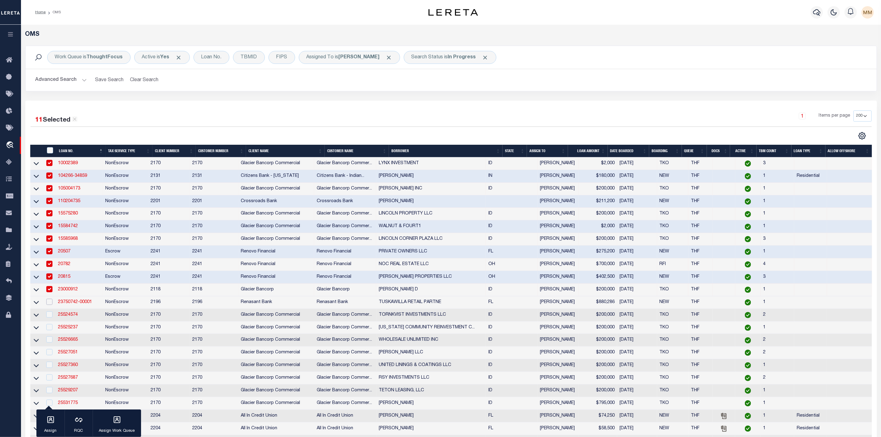
click at [50, 303] on input "checkbox" at bounding box center [49, 302] width 6 height 6
checkbox input "true"
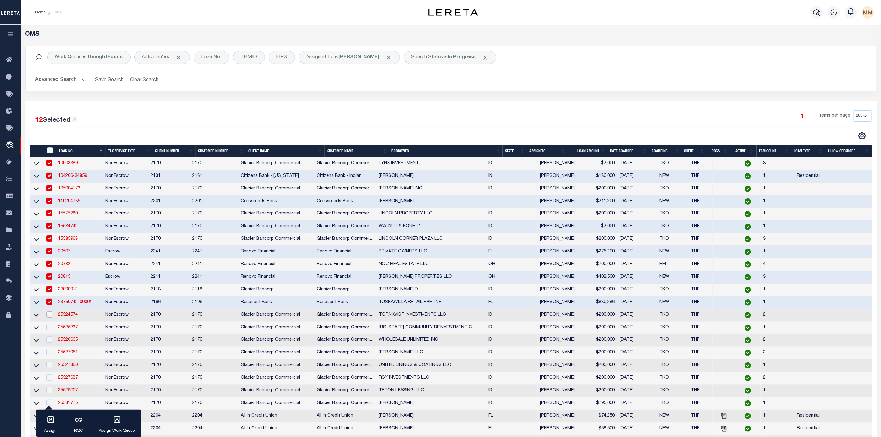
click at [48, 317] on input "checkbox" at bounding box center [49, 314] width 6 height 6
checkbox input "true"
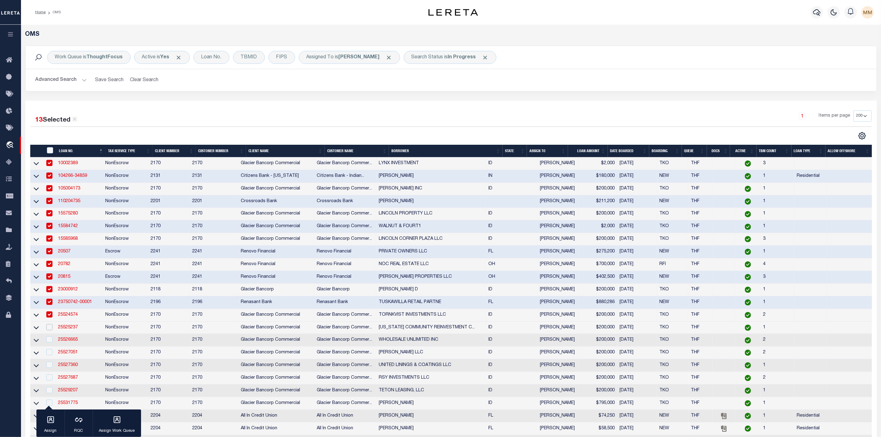
click at [51, 330] on input "checkbox" at bounding box center [49, 327] width 6 height 6
checkbox input "true"
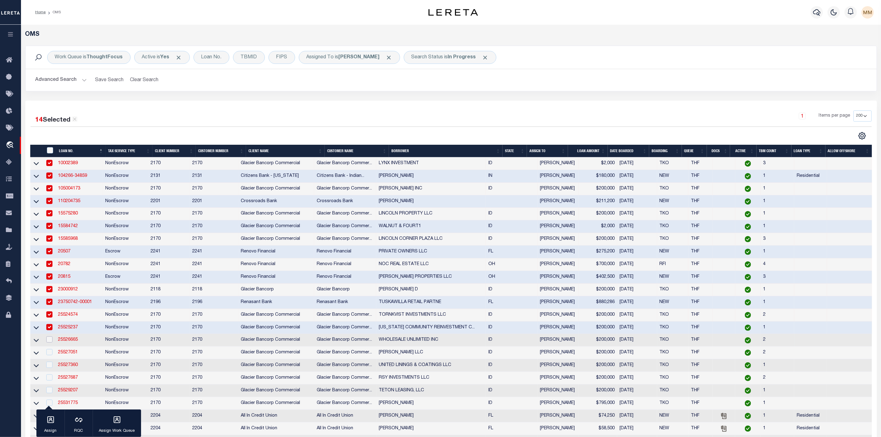
click at [51, 342] on input "checkbox" at bounding box center [49, 339] width 6 height 6
checkbox input "true"
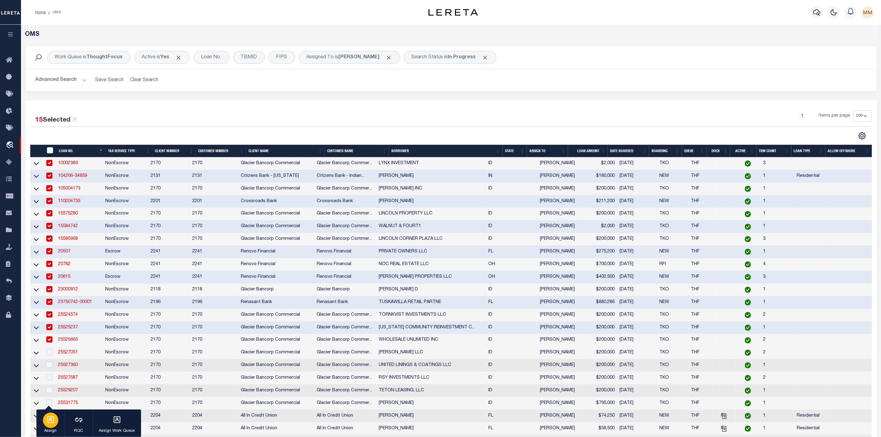
click at [52, 417] on icon "button" at bounding box center [51, 420] width 8 height 8
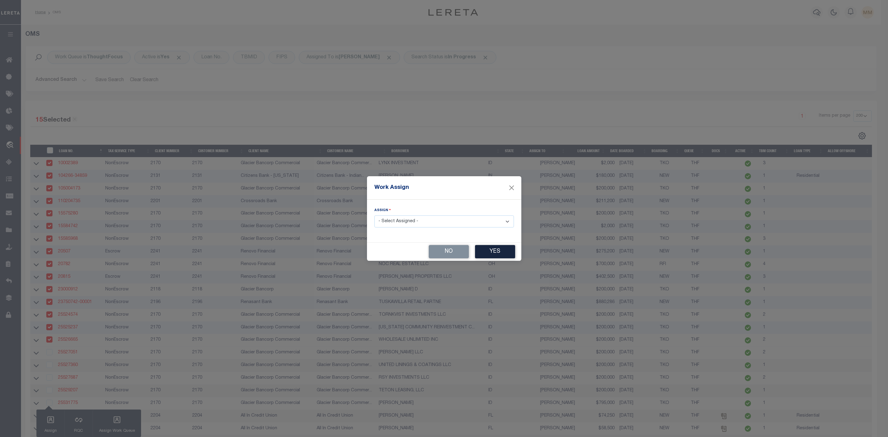
click at [461, 225] on select "- Select Assigned - --Unassigned-- [PERSON_NAME] [PERSON_NAME] [PERSON_NAME] [P…" at bounding box center [443, 221] width 139 height 12
select select "[PERSON_NAME]"
click at [374, 215] on select "- Select Assigned - --Unassigned-- [PERSON_NAME] [PERSON_NAME] [PERSON_NAME] [P…" at bounding box center [443, 221] width 139 height 12
click at [485, 253] on button "Yes" at bounding box center [495, 251] width 40 height 13
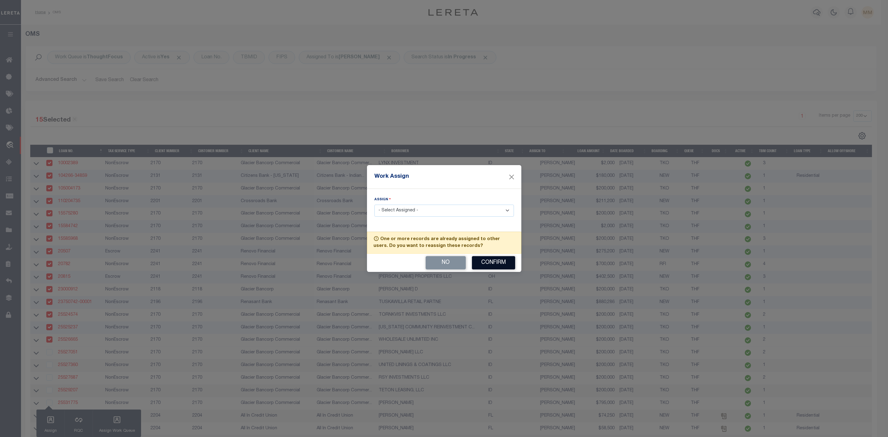
click at [483, 265] on button "Confirm" at bounding box center [493, 262] width 43 height 13
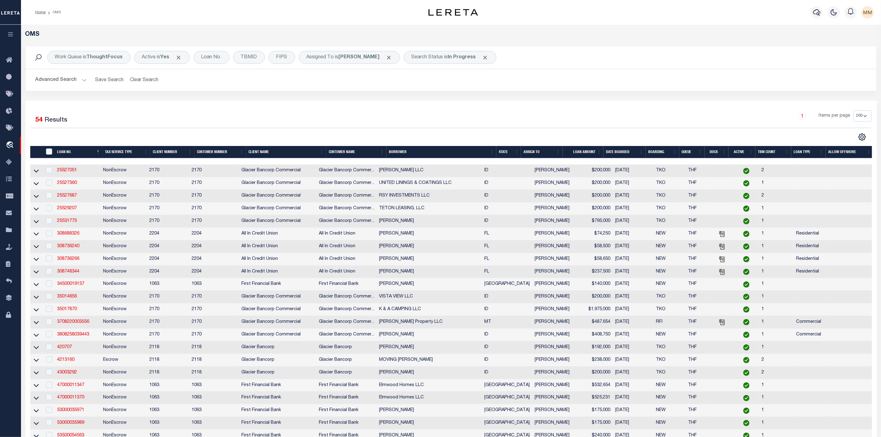
click at [45, 173] on div at bounding box center [49, 170] width 8 height 7
checkbox input "true"
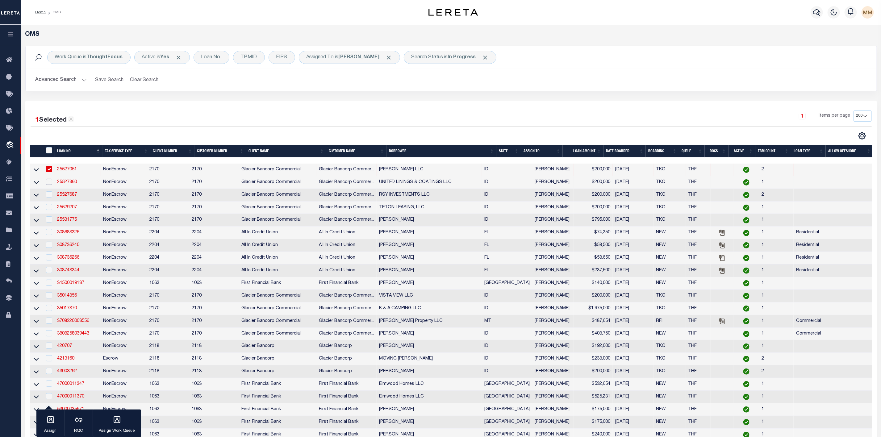
click at [47, 183] on input "checkbox" at bounding box center [49, 182] width 6 height 6
checkbox input "true"
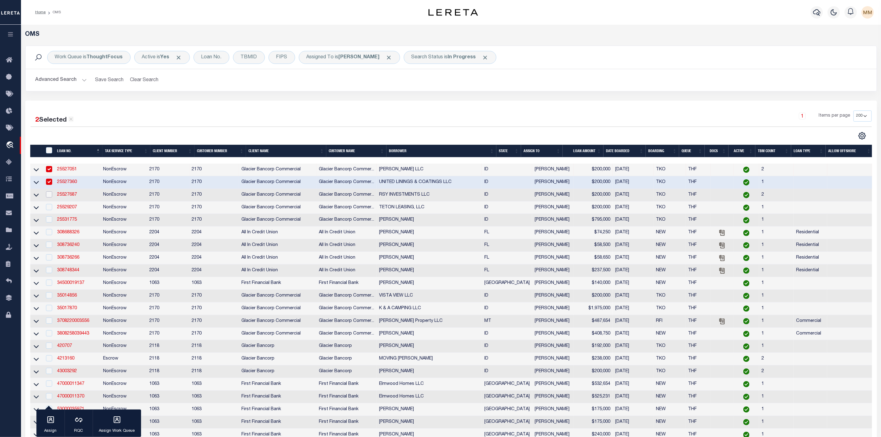
click at [50, 194] on input "checkbox" at bounding box center [49, 194] width 6 height 6
checkbox input "true"
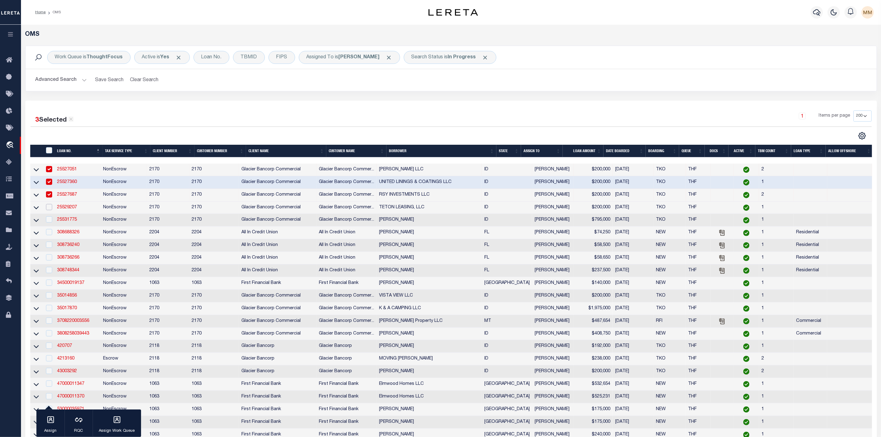
click at [50, 208] on input "checkbox" at bounding box center [49, 207] width 6 height 6
checkbox input "true"
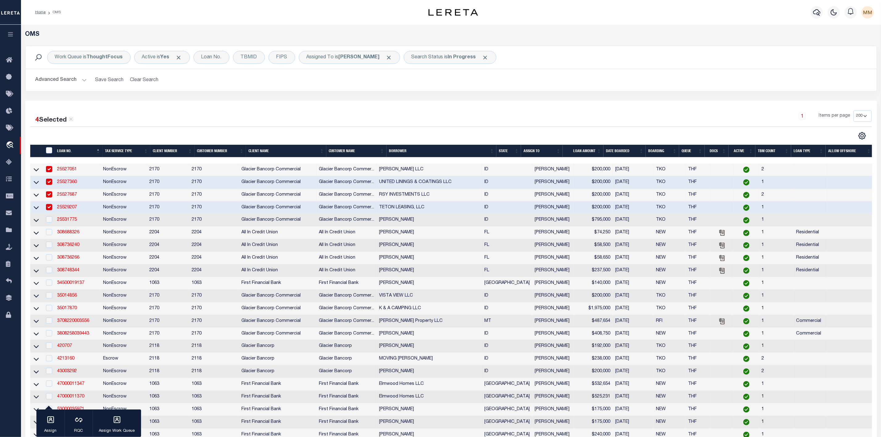
click at [48, 223] on div at bounding box center [49, 219] width 8 height 7
checkbox input "true"
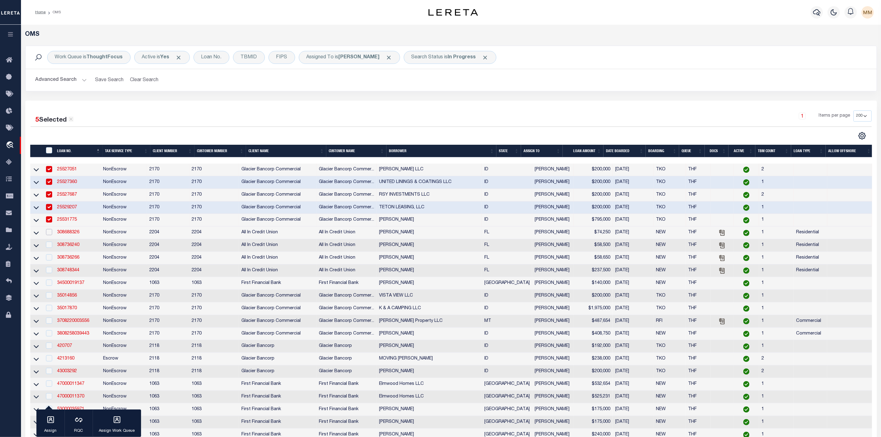
click at [48, 235] on input "checkbox" at bounding box center [49, 232] width 6 height 6
checkbox input "true"
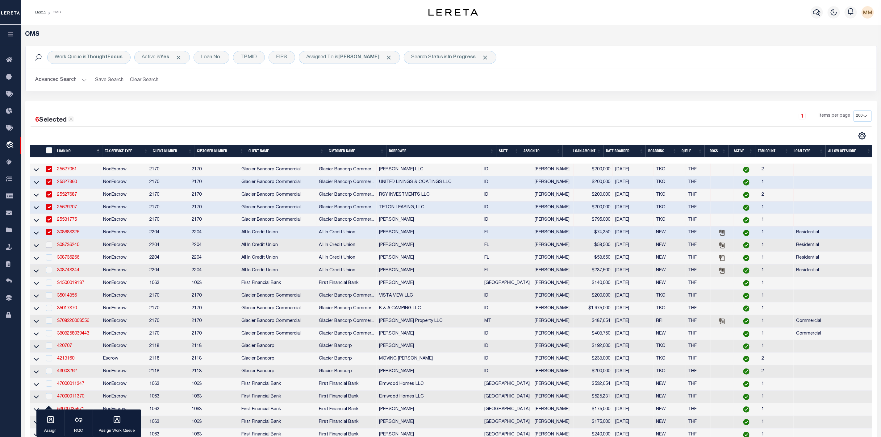
click at [48, 247] on input "checkbox" at bounding box center [49, 245] width 6 height 6
checkbox input "true"
click at [48, 258] on input "checkbox" at bounding box center [49, 257] width 6 height 6
checkbox input "true"
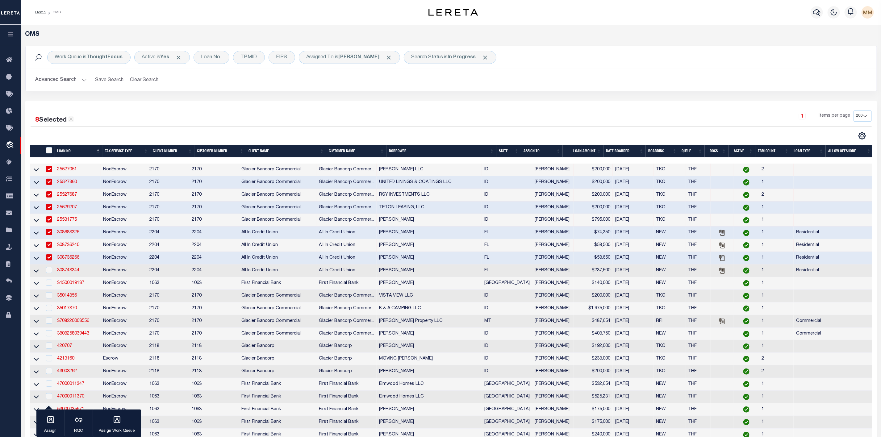
click at [48, 267] on td at bounding box center [48, 270] width 13 height 13
checkbox input "true"
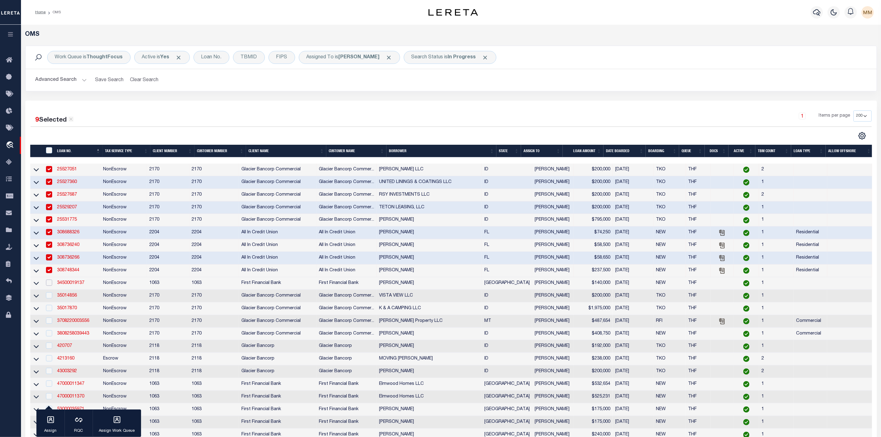
click at [47, 286] on input "checkbox" at bounding box center [49, 283] width 6 height 6
checkbox input "true"
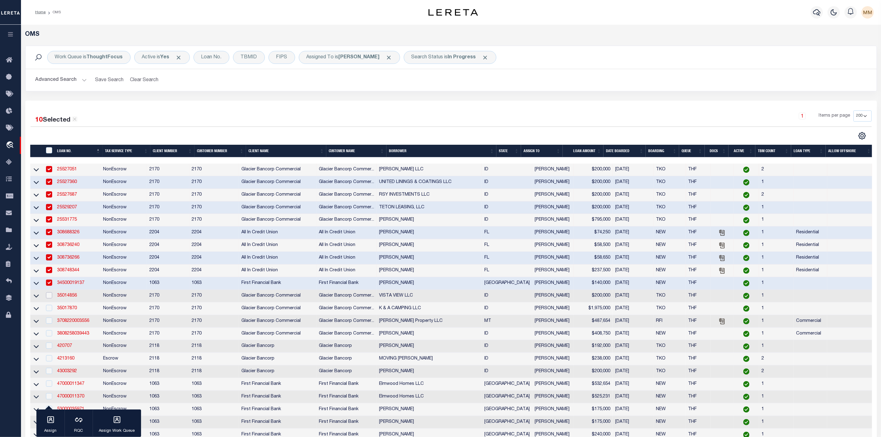
click at [48, 298] on input "checkbox" at bounding box center [49, 295] width 6 height 6
checkbox input "true"
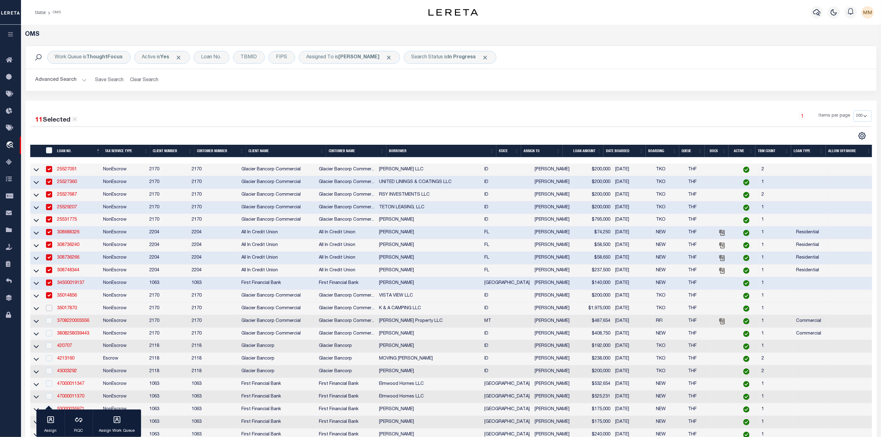
click at [48, 311] on input "checkbox" at bounding box center [49, 308] width 6 height 6
checkbox input "true"
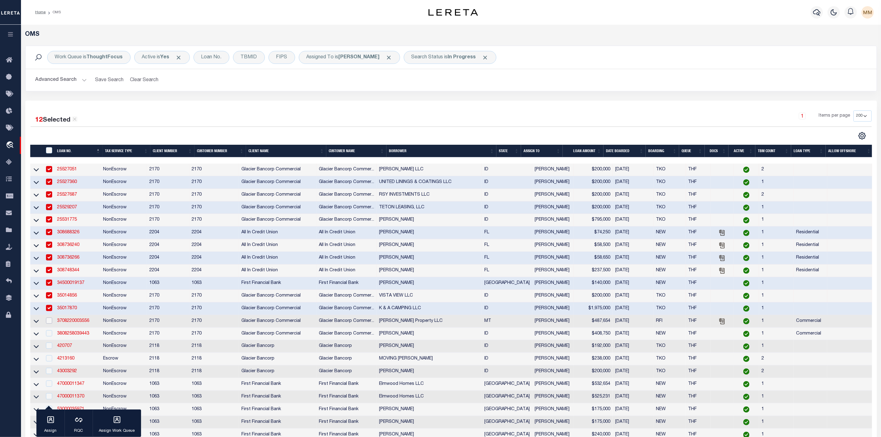
click at [48, 324] on input "checkbox" at bounding box center [49, 321] width 6 height 6
checkbox input "true"
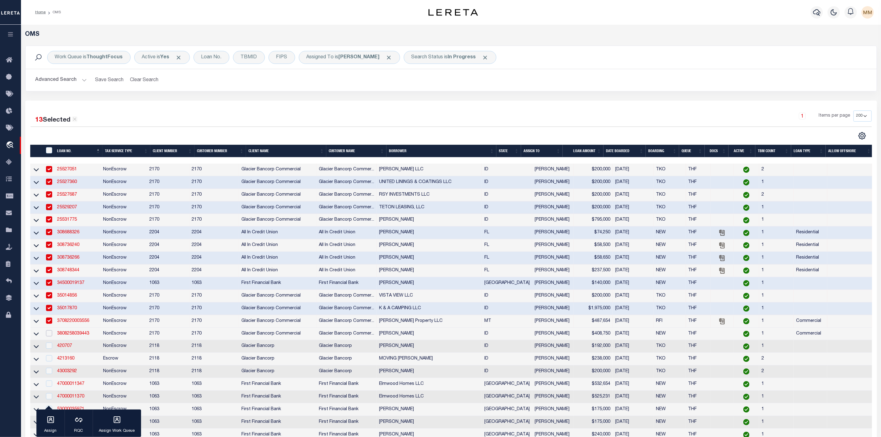
click at [48, 336] on input "checkbox" at bounding box center [49, 333] width 6 height 6
checkbox input "true"
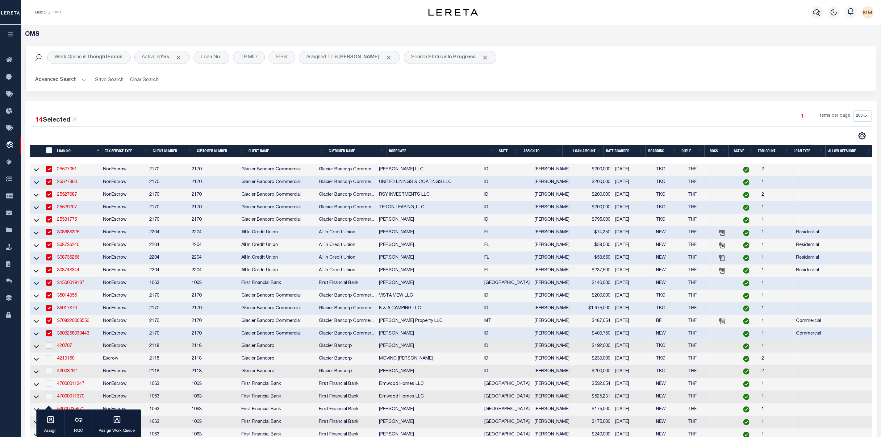
click at [48, 349] on input "checkbox" at bounding box center [49, 345] width 6 height 6
checkbox input "true"
click at [46, 361] on input "checkbox" at bounding box center [49, 358] width 6 height 6
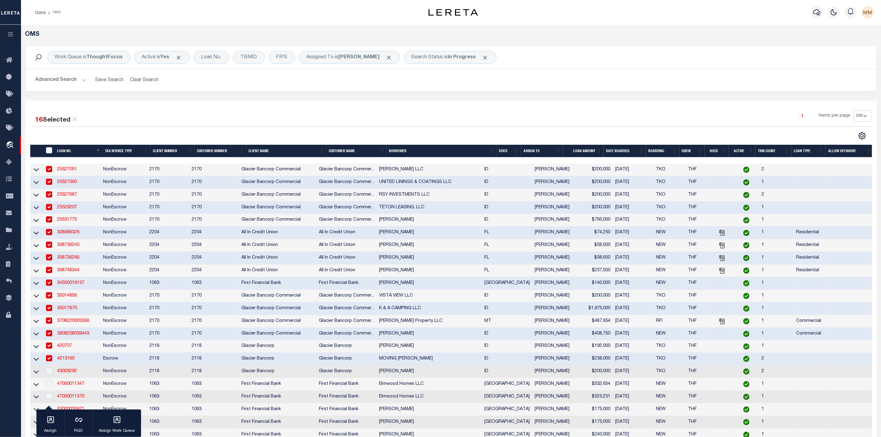
click at [54, 361] on td at bounding box center [48, 359] width 13 height 13
checkbox input "false"
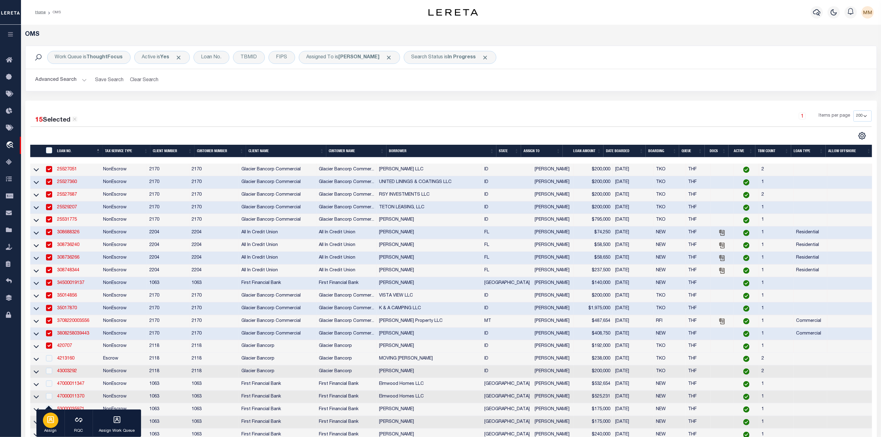
click at [50, 425] on div "button" at bounding box center [50, 420] width 15 height 15
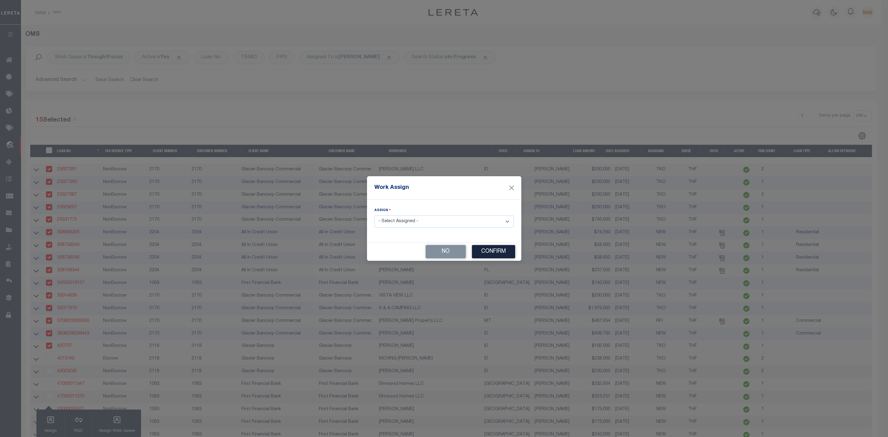
click at [442, 215] on select "- Select Assigned - --Unassigned-- [PERSON_NAME] [PERSON_NAME] [PERSON_NAME] [P…" at bounding box center [443, 221] width 139 height 12
select select "[PERSON_NAME]"
click at [374, 215] on select "- Select Assigned - --Unassigned-- [PERSON_NAME] [PERSON_NAME] [PERSON_NAME] [P…" at bounding box center [443, 221] width 139 height 12
click at [494, 255] on button "Confirm" at bounding box center [493, 251] width 43 height 13
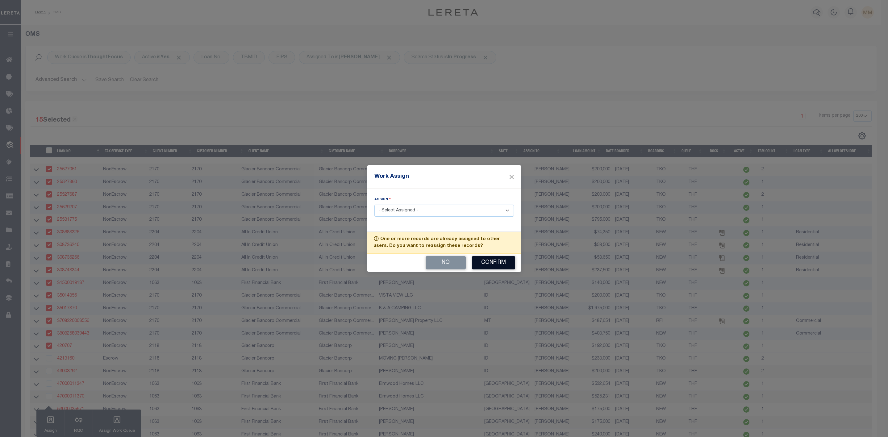
click at [494, 260] on button "Confirm" at bounding box center [493, 262] width 43 height 13
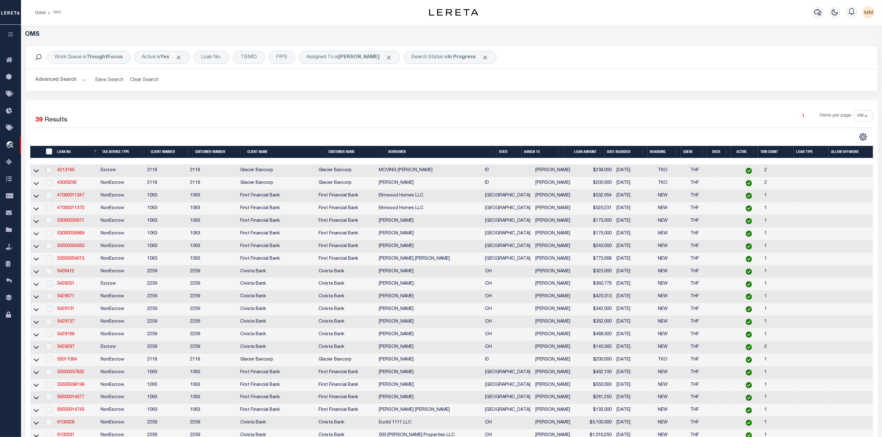
click at [50, 170] on input "checkbox" at bounding box center [49, 170] width 6 height 6
checkbox input "true"
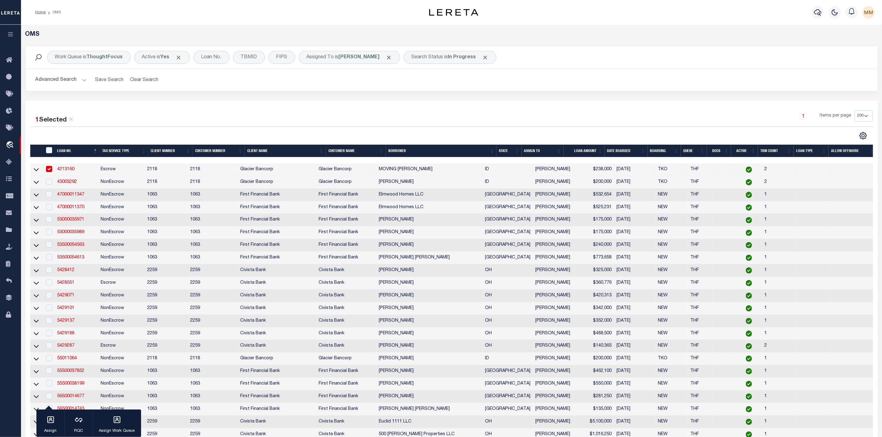
click at [47, 187] on td at bounding box center [48, 182] width 13 height 13
checkbox input "true"
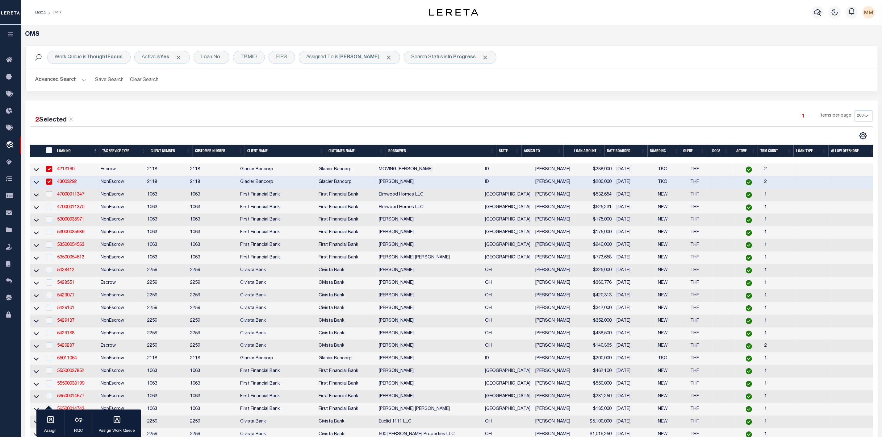
click at [47, 196] on input "checkbox" at bounding box center [49, 194] width 6 height 6
checkbox input "true"
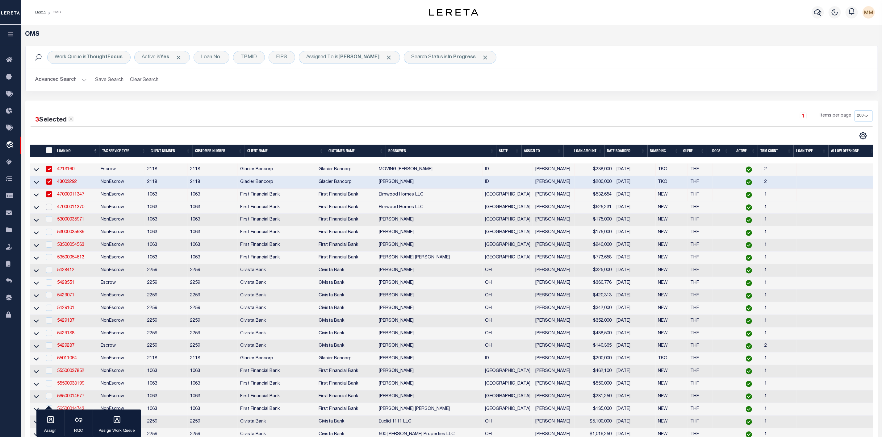
click at [48, 208] on input "checkbox" at bounding box center [49, 207] width 6 height 6
checkbox input "true"
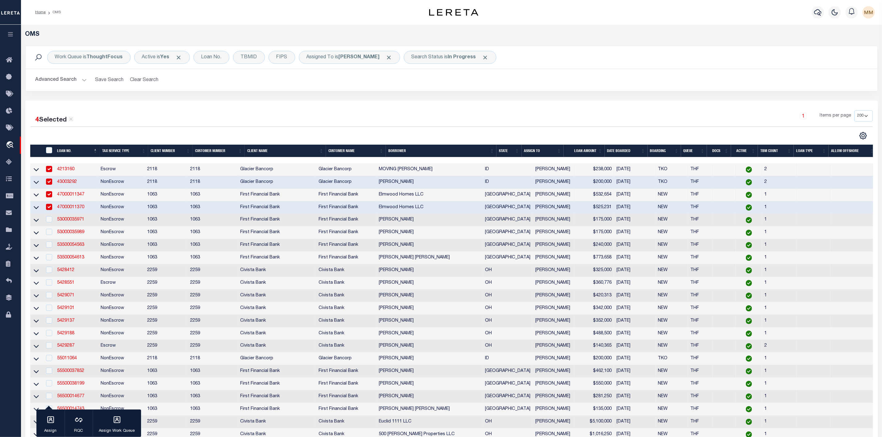
click at [49, 223] on div at bounding box center [49, 219] width 8 height 7
checkbox input "true"
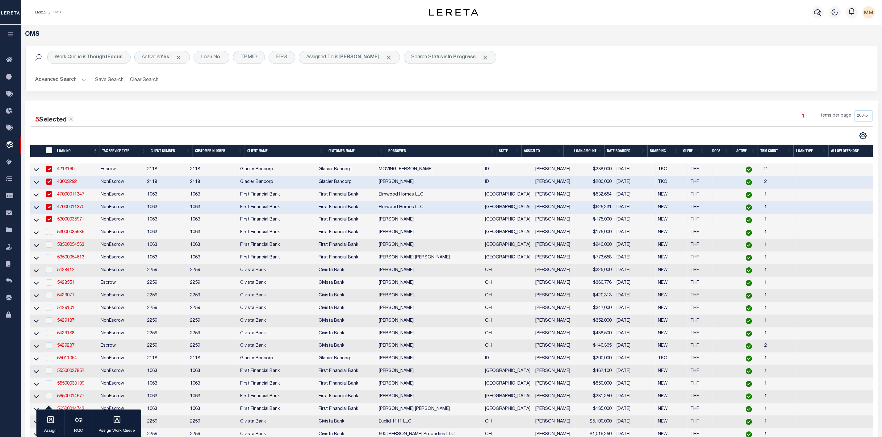
click at [48, 235] on input "checkbox" at bounding box center [49, 232] width 6 height 6
checkbox input "true"
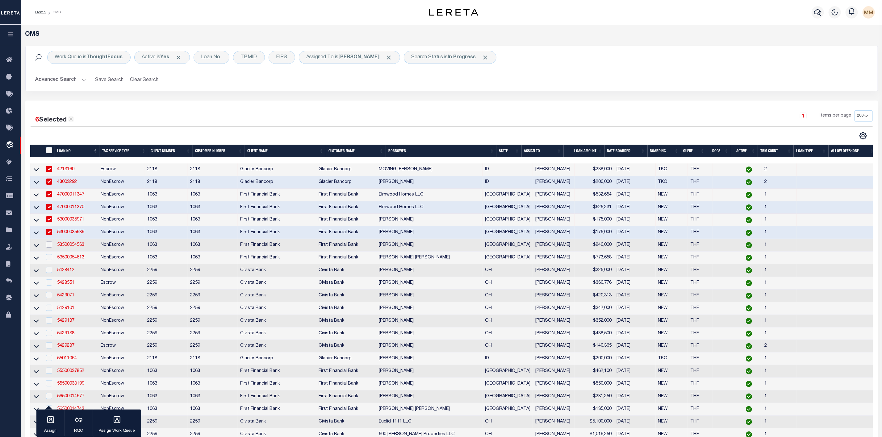
click at [49, 248] on input "checkbox" at bounding box center [49, 245] width 6 height 6
checkbox input "true"
click at [49, 260] on input "checkbox" at bounding box center [49, 257] width 6 height 6
checkbox input "true"
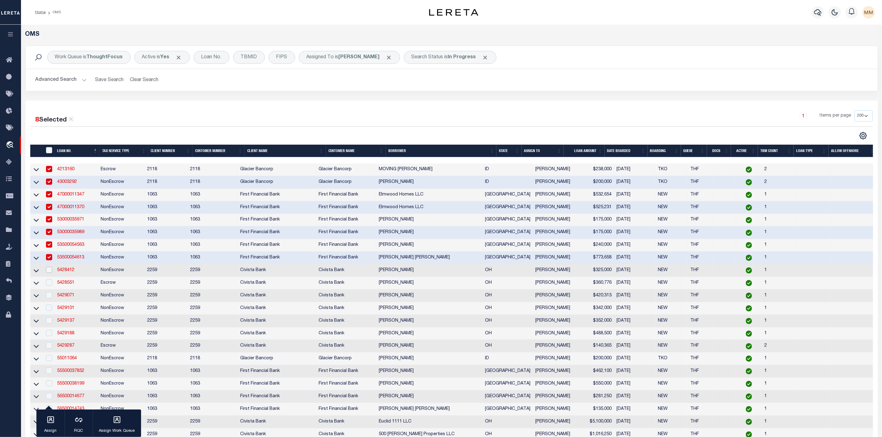
click at [50, 273] on input "checkbox" at bounding box center [49, 270] width 6 height 6
checkbox input "true"
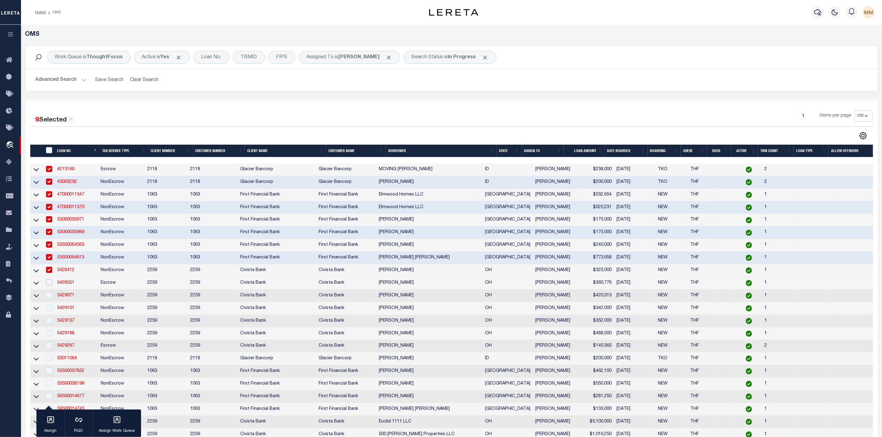
click at [50, 286] on input "checkbox" at bounding box center [49, 283] width 6 height 6
checkbox input "true"
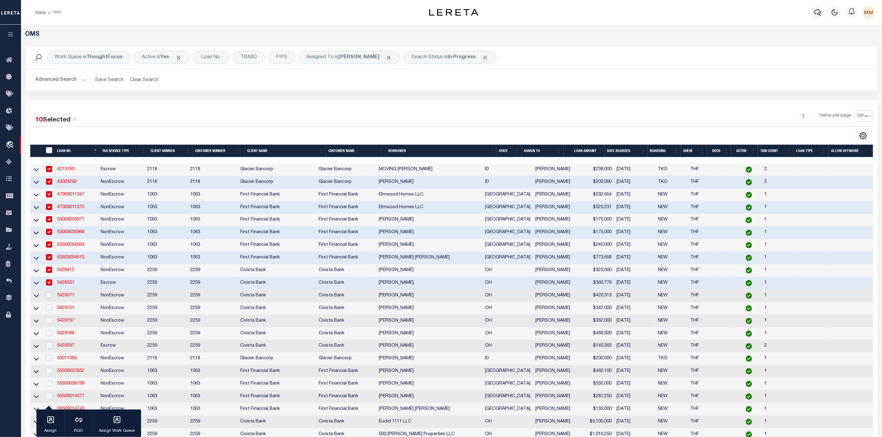
click at [48, 296] on input "checkbox" at bounding box center [49, 295] width 6 height 6
checkbox input "true"
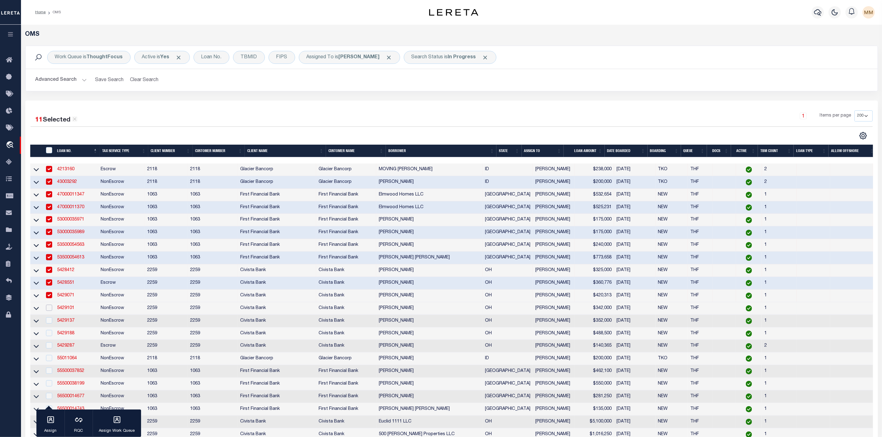
click at [50, 308] on input "checkbox" at bounding box center [49, 308] width 6 height 6
checkbox input "true"
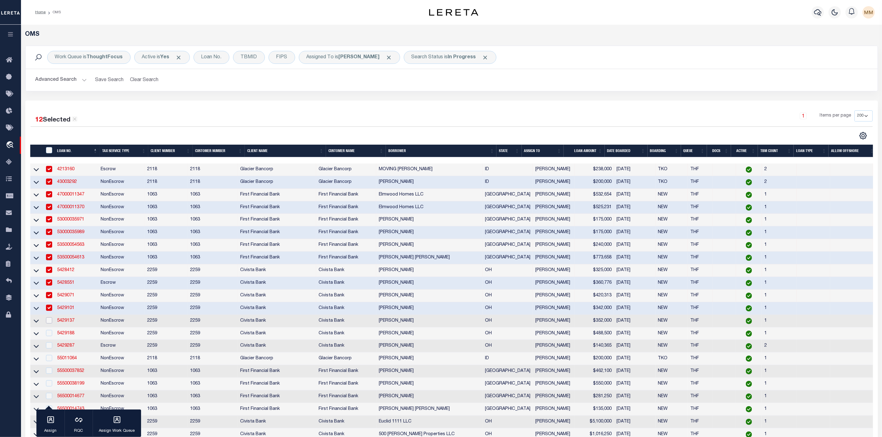
click at [51, 323] on input "checkbox" at bounding box center [49, 321] width 6 height 6
checkbox input "true"
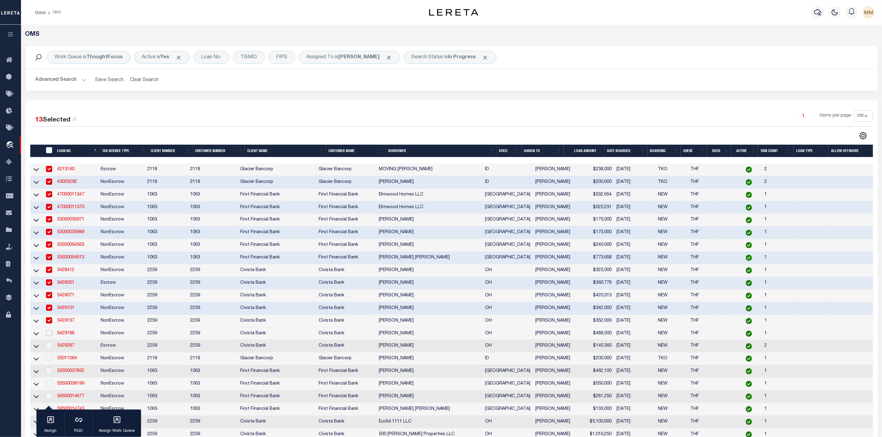
click at [48, 336] on input "checkbox" at bounding box center [49, 333] width 6 height 6
checkbox input "true"
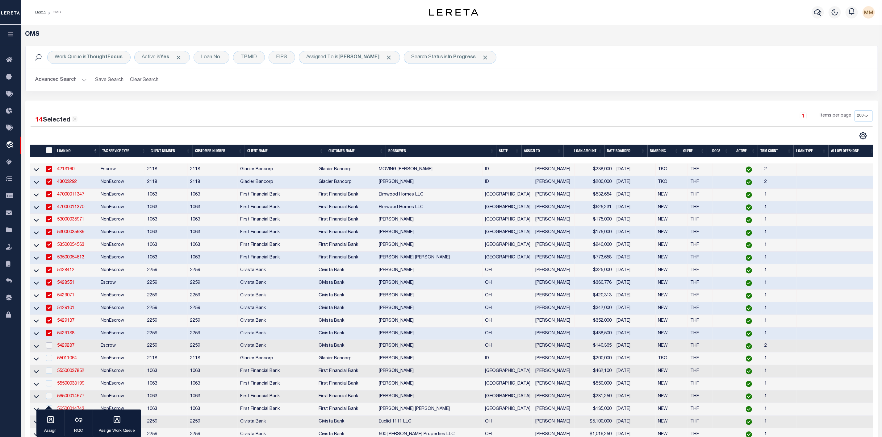
click at [49, 349] on input "checkbox" at bounding box center [49, 345] width 6 height 6
checkbox input "true"
click at [50, 359] on input "checkbox" at bounding box center [49, 358] width 6 height 6
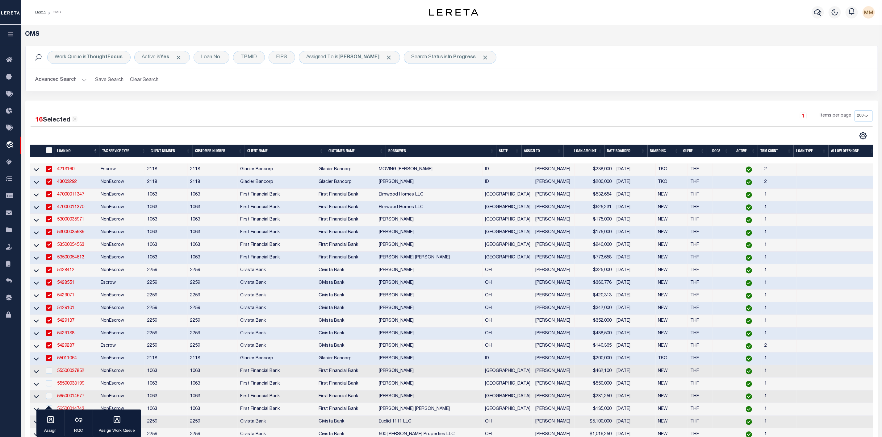
click at [50, 359] on input "checkbox" at bounding box center [49, 358] width 6 height 6
checkbox input "false"
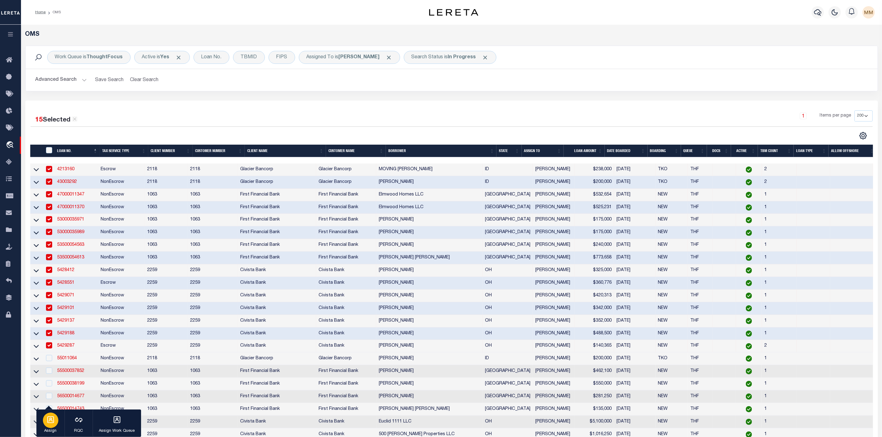
click at [54, 418] on icon "button" at bounding box center [50, 420] width 7 height 7
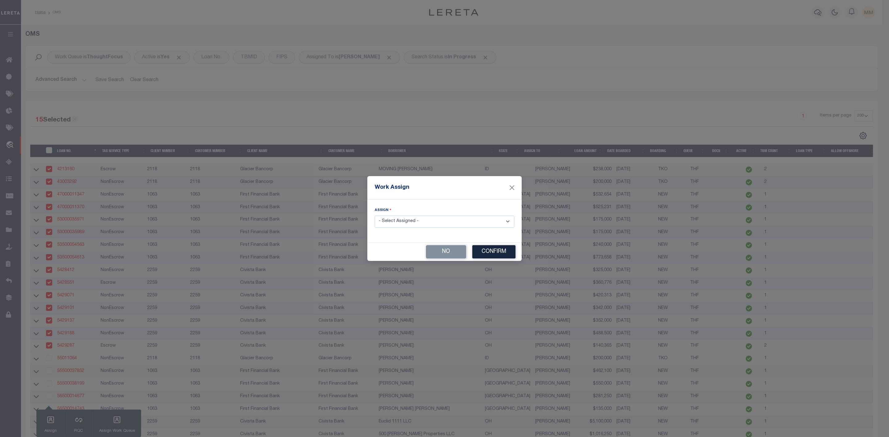
click at [432, 218] on select "- Select Assigned - --Unassigned-- [PERSON_NAME] [PERSON_NAME] [PERSON_NAME] [P…" at bounding box center [444, 222] width 139 height 12
select select "[PERSON_NAME]"
click at [375, 216] on select "- Select Assigned - --Unassigned-- [PERSON_NAME] [PERSON_NAME] [PERSON_NAME] [P…" at bounding box center [444, 222] width 139 height 12
click at [499, 255] on button "Confirm" at bounding box center [493, 251] width 43 height 13
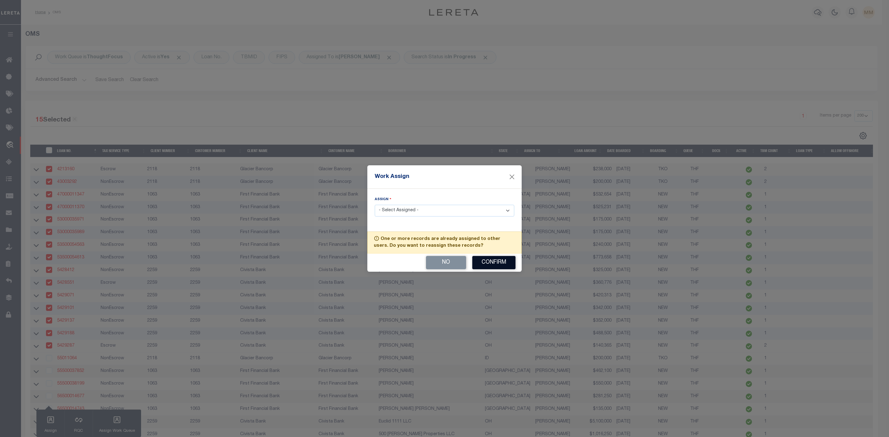
click at [496, 264] on button "Confirm" at bounding box center [493, 262] width 43 height 13
click at [487, 263] on button "Confirm" at bounding box center [493, 262] width 43 height 13
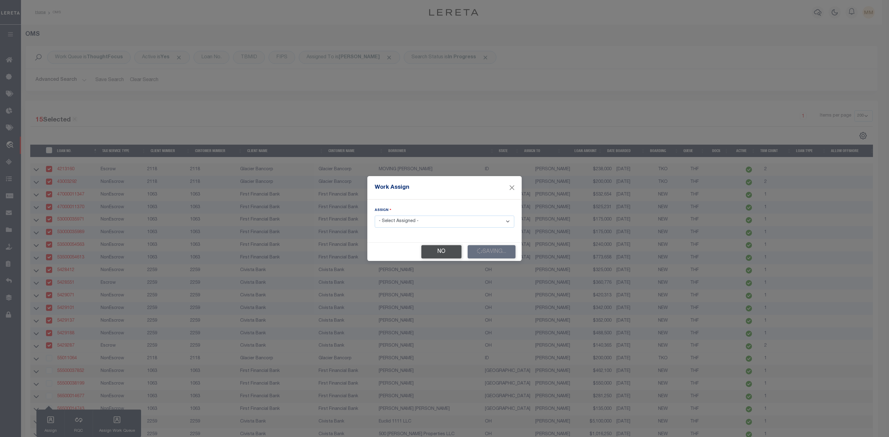
click at [434, 256] on button "No" at bounding box center [441, 251] width 40 height 13
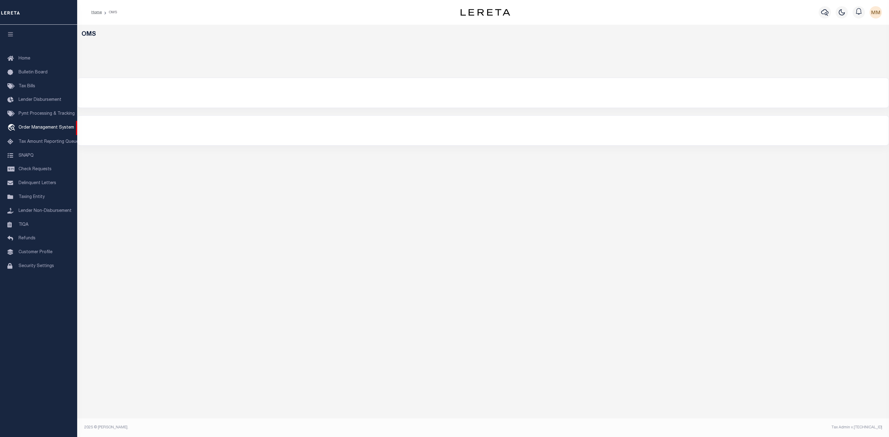
select select "200"
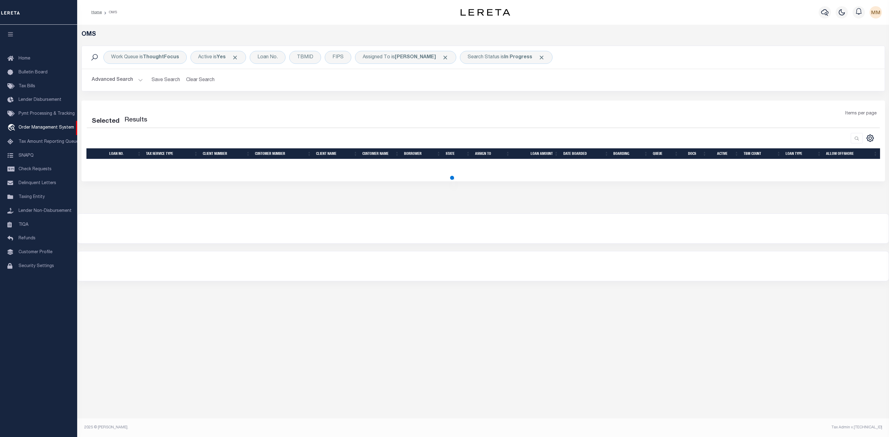
select select "200"
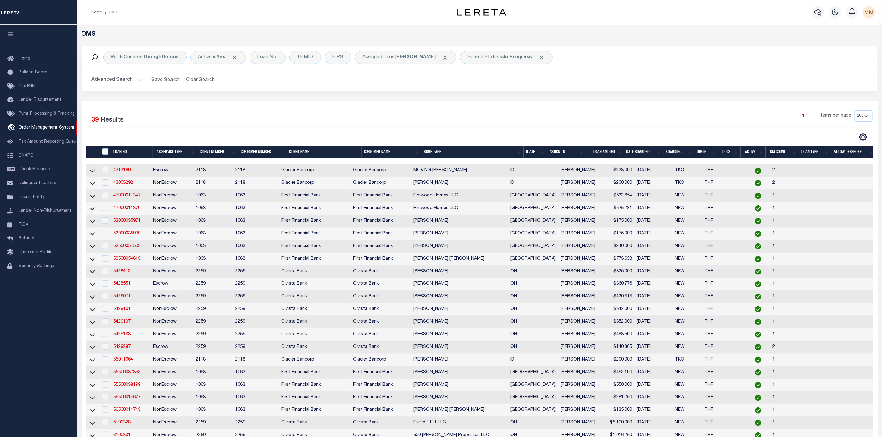
scroll to position [93, 0]
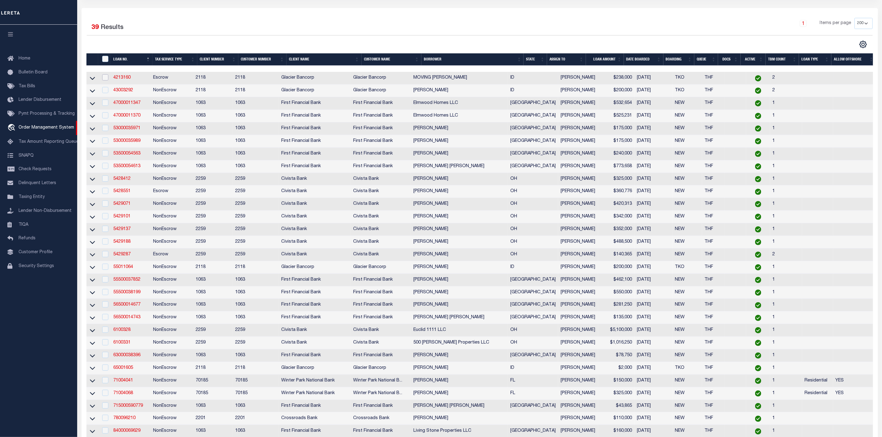
click at [106, 77] on input "checkbox" at bounding box center [105, 77] width 6 height 6
checkbox input "true"
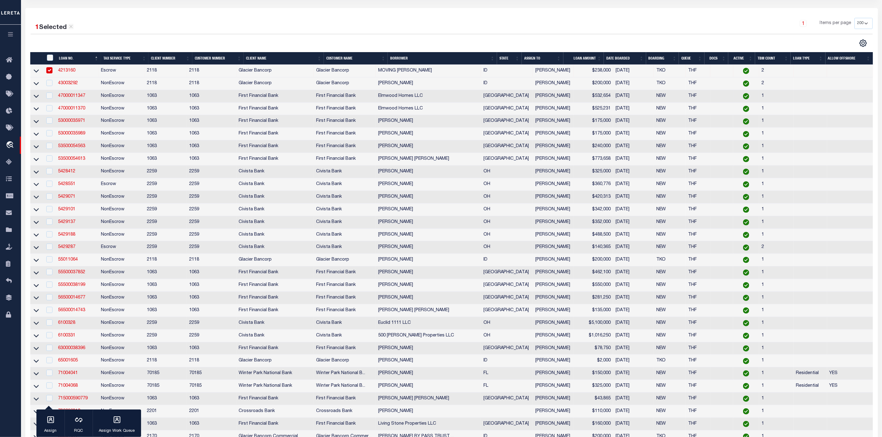
click at [105, 92] on td "NonEscrow" at bounding box center [121, 96] width 46 height 13
checkbox input "true"
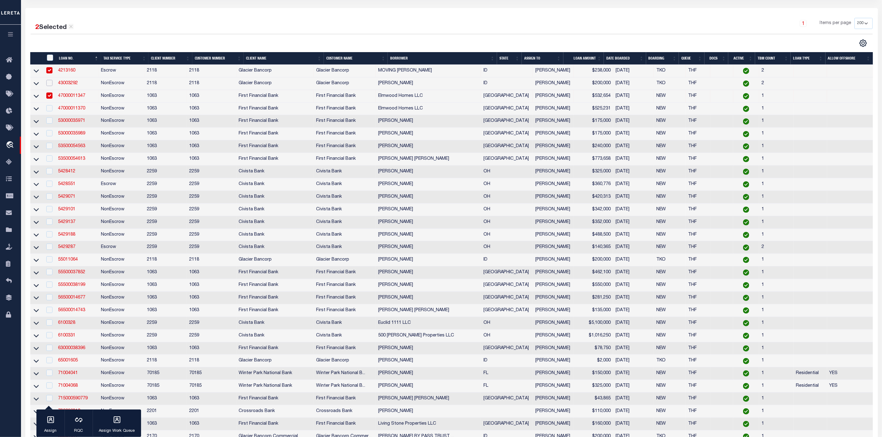
click at [49, 82] on input "checkbox" at bounding box center [49, 83] width 6 height 6
checkbox input "true"
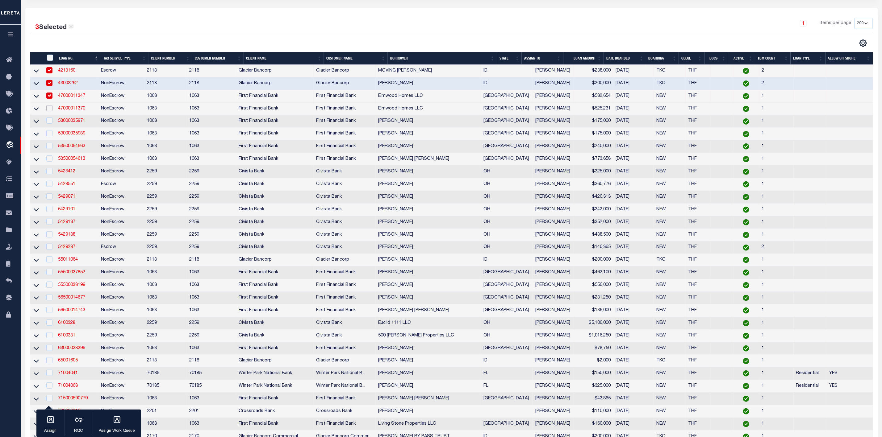
click at [48, 111] on input "checkbox" at bounding box center [49, 108] width 6 height 6
checkbox input "true"
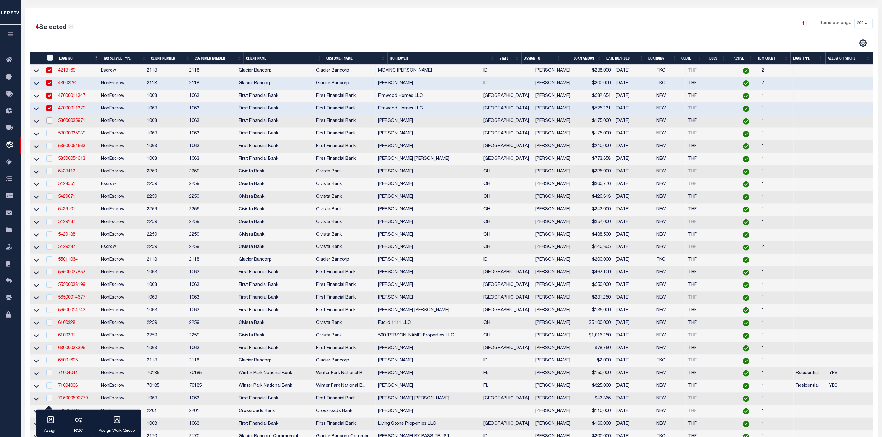
click at [50, 124] on input "checkbox" at bounding box center [49, 121] width 6 height 6
checkbox input "true"
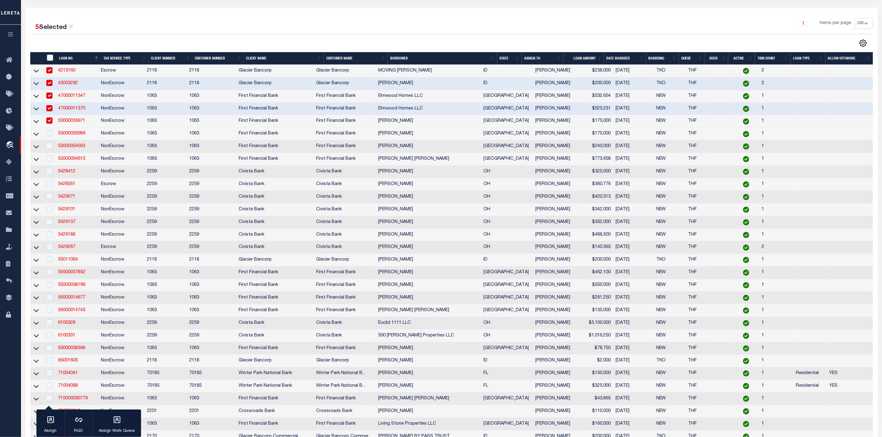
click at [52, 143] on td at bounding box center [49, 146] width 13 height 13
checkbox input "true"
click at [52, 136] on input "checkbox" at bounding box center [49, 133] width 6 height 6
checkbox input "true"
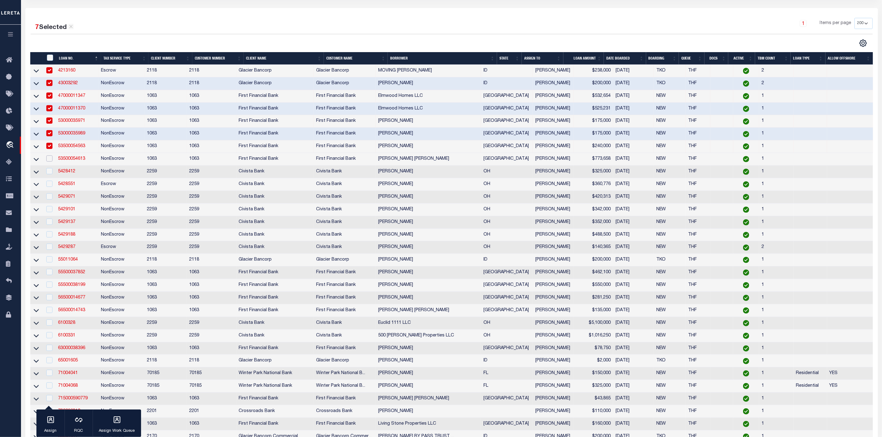
click at [50, 159] on input "checkbox" at bounding box center [49, 159] width 6 height 6
checkbox input "true"
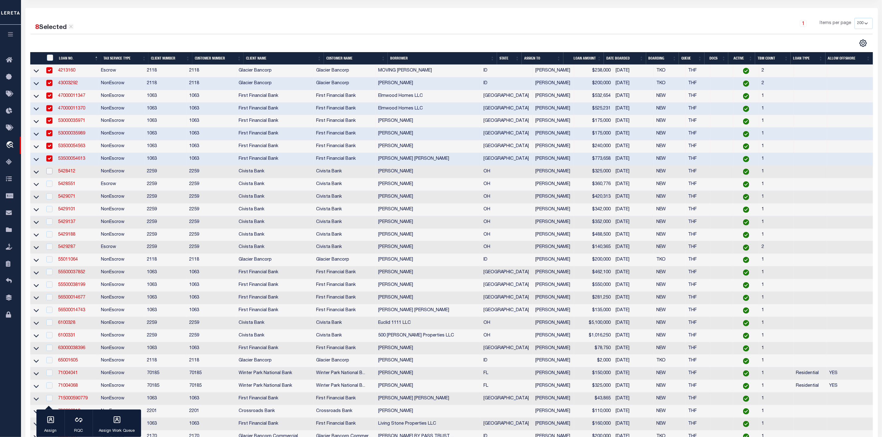
click at [49, 172] on input "checkbox" at bounding box center [49, 171] width 6 height 6
checkbox input "true"
click at [48, 187] on input "checkbox" at bounding box center [49, 184] width 6 height 6
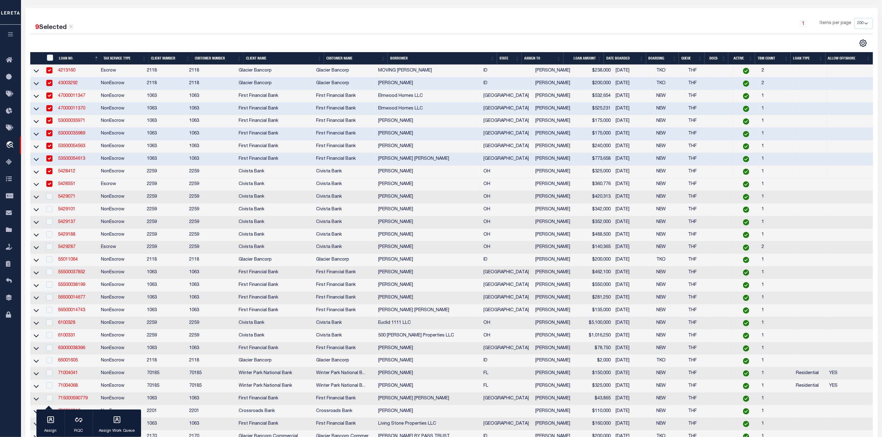
checkbox input "true"
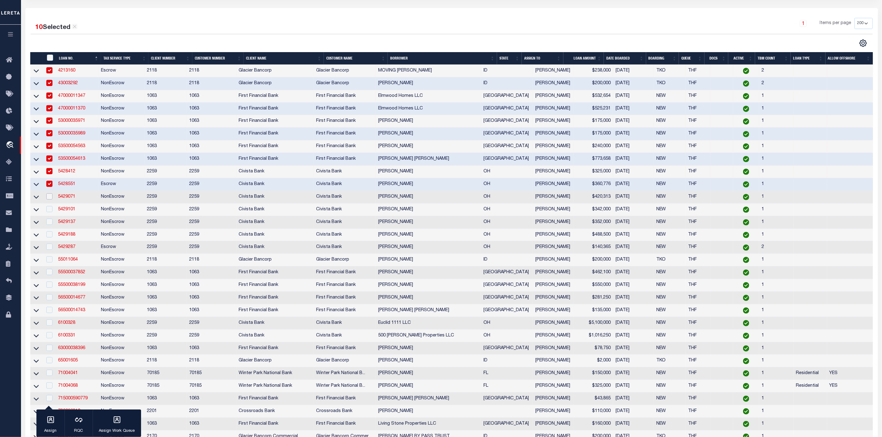
click at [48, 200] on input "checkbox" at bounding box center [49, 196] width 6 height 6
checkbox input "true"
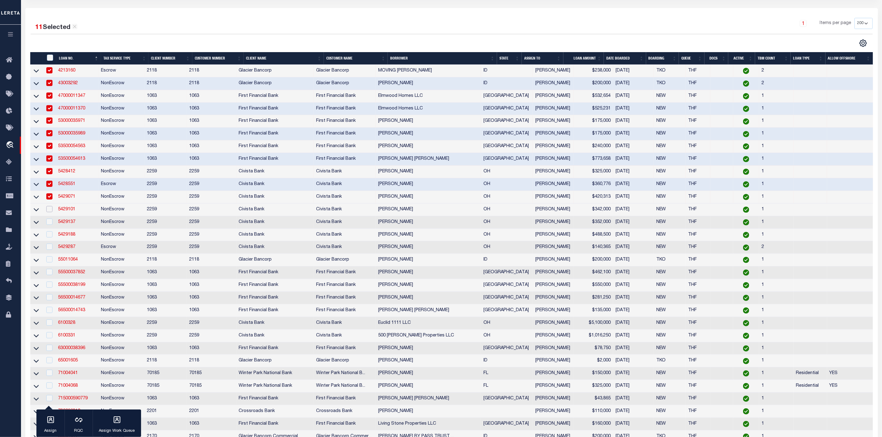
click at [48, 212] on input "checkbox" at bounding box center [49, 209] width 6 height 6
checkbox input "true"
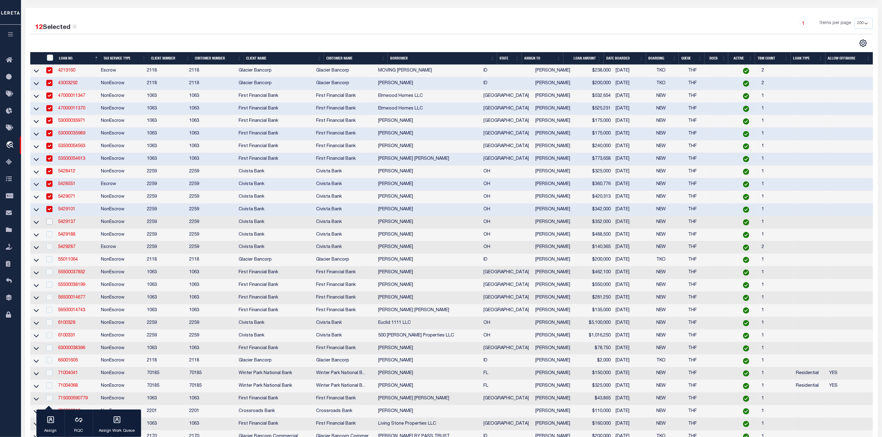
click at [48, 225] on input "checkbox" at bounding box center [49, 222] width 6 height 6
checkbox input "true"
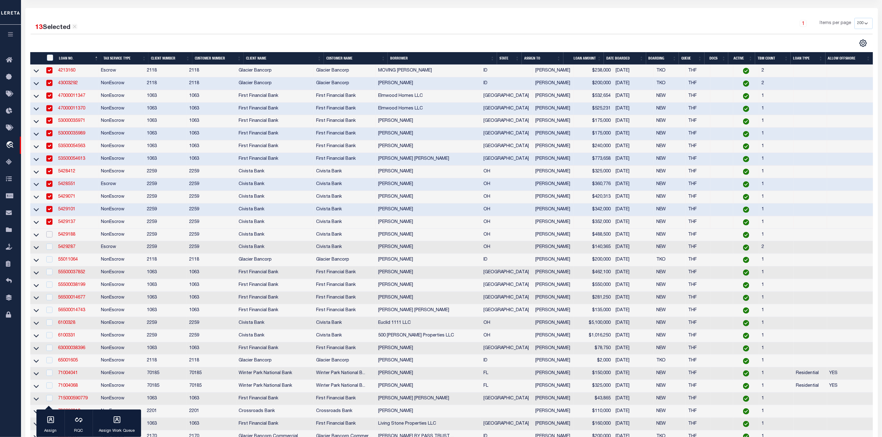
click at [50, 238] on input "checkbox" at bounding box center [49, 234] width 6 height 6
checkbox input "true"
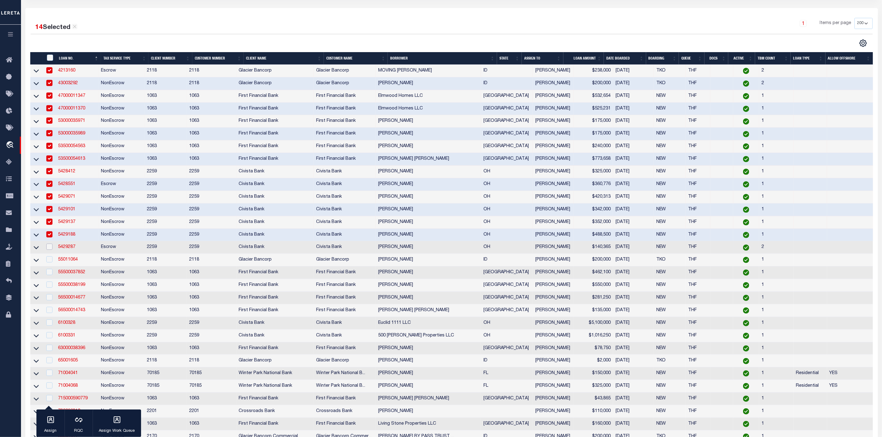
click at [50, 250] on input "checkbox" at bounding box center [49, 247] width 6 height 6
checkbox input "true"
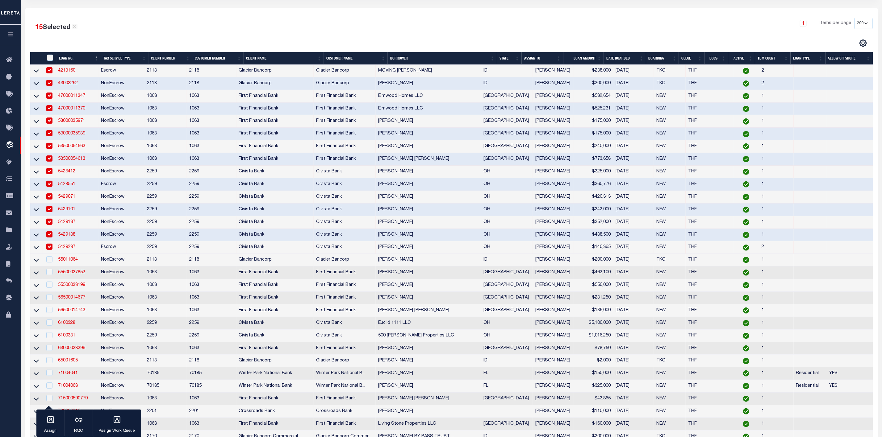
scroll to position [0, 0]
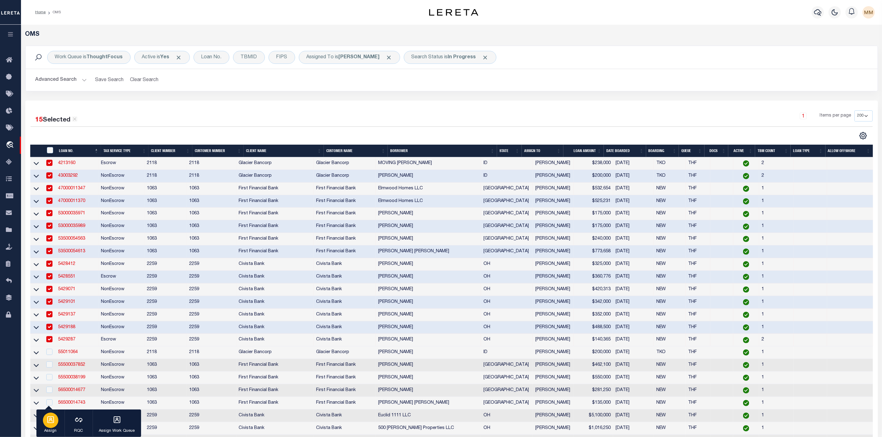
click at [49, 423] on icon "button" at bounding box center [50, 420] width 7 height 7
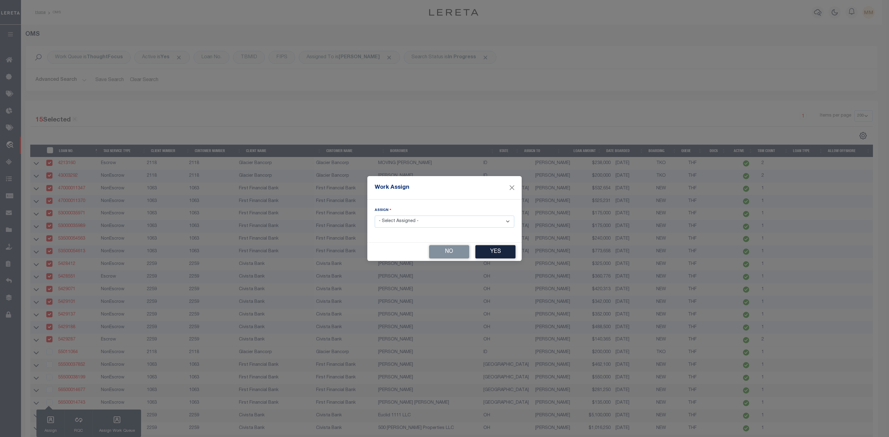
click at [434, 222] on select "- Select Assigned - --Unassigned-- Abdul Muzain Agustin Fernandez Ahmad Darwish…" at bounding box center [444, 222] width 139 height 12
select select "[PERSON_NAME]"
click at [375, 216] on select "- Select Assigned - --Unassigned-- Abdul Muzain Agustin Fernandez Ahmad Darwish…" at bounding box center [444, 222] width 139 height 12
click at [493, 253] on button "Yes" at bounding box center [495, 251] width 40 height 13
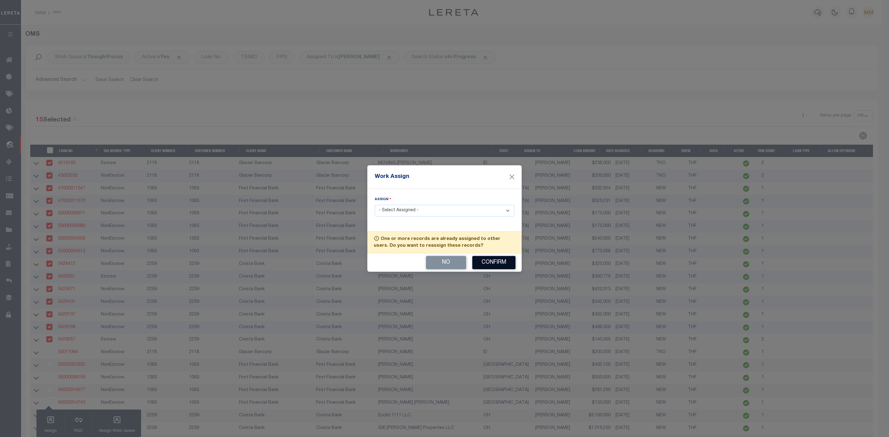
click at [497, 264] on button "Confirm" at bounding box center [493, 262] width 43 height 13
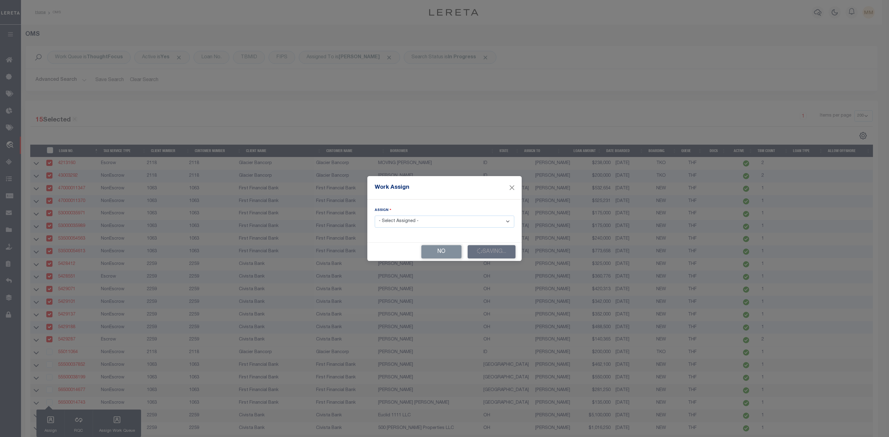
click at [493, 247] on div "No Saving..." at bounding box center [444, 252] width 154 height 18
click at [448, 253] on button "No" at bounding box center [441, 251] width 40 height 13
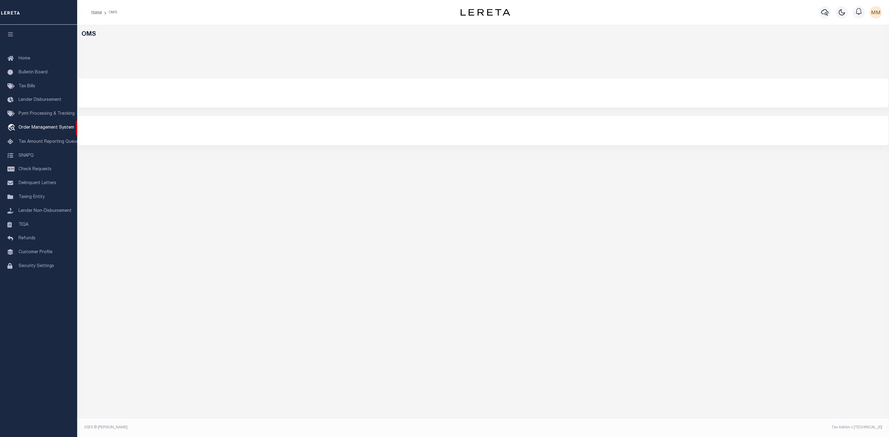
select select "200"
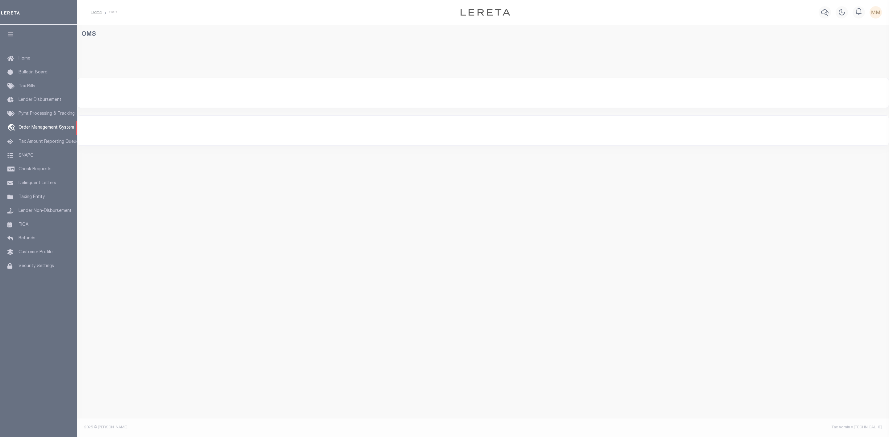
select select "200"
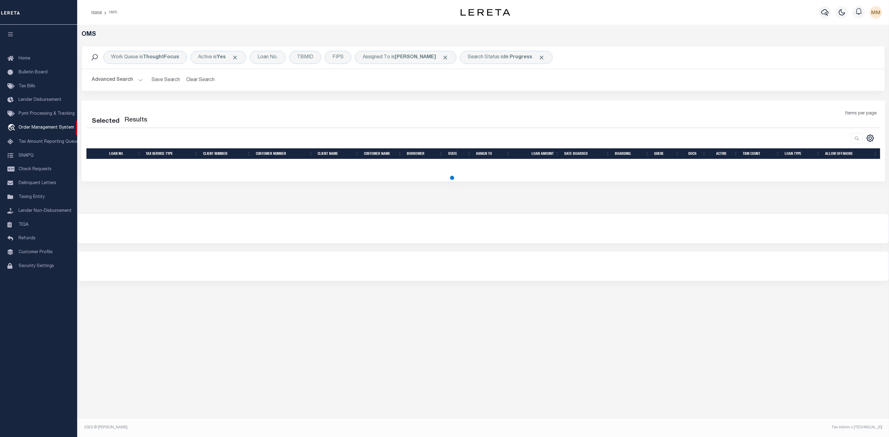
select select "200"
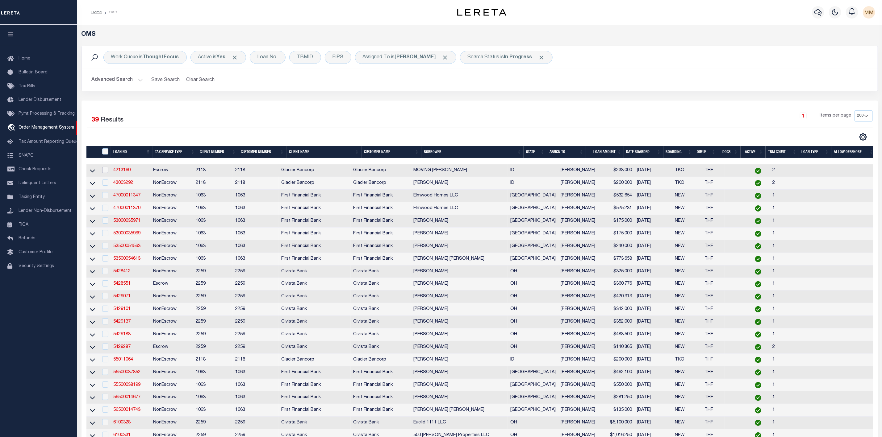
click at [104, 169] on input "checkbox" at bounding box center [105, 170] width 6 height 6
checkbox input "true"
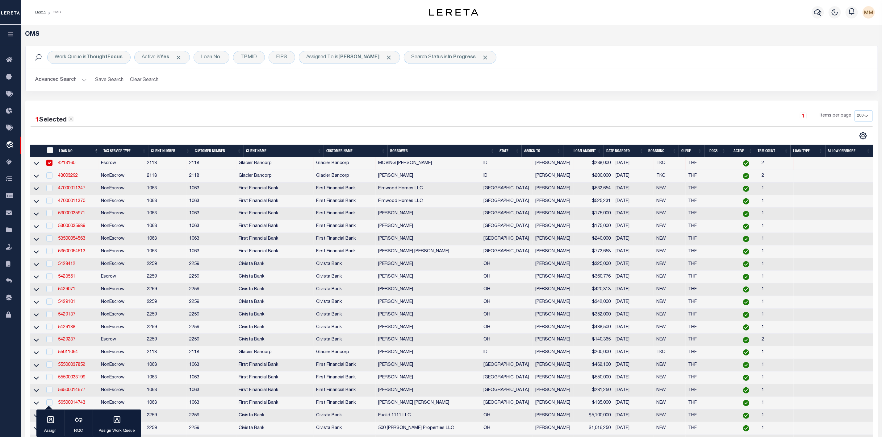
click at [106, 182] on td "NonEscrow" at bounding box center [121, 176] width 46 height 13
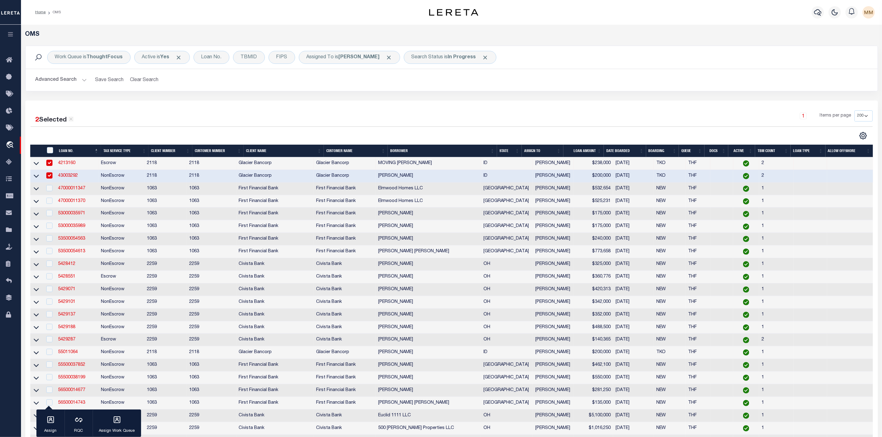
click at [50, 182] on td at bounding box center [49, 176] width 13 height 13
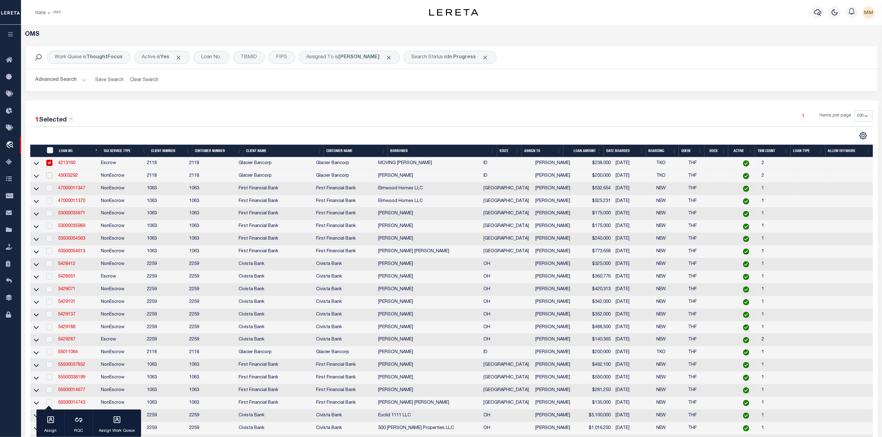
click at [49, 174] on input "checkbox" at bounding box center [49, 175] width 6 height 6
checkbox input "true"
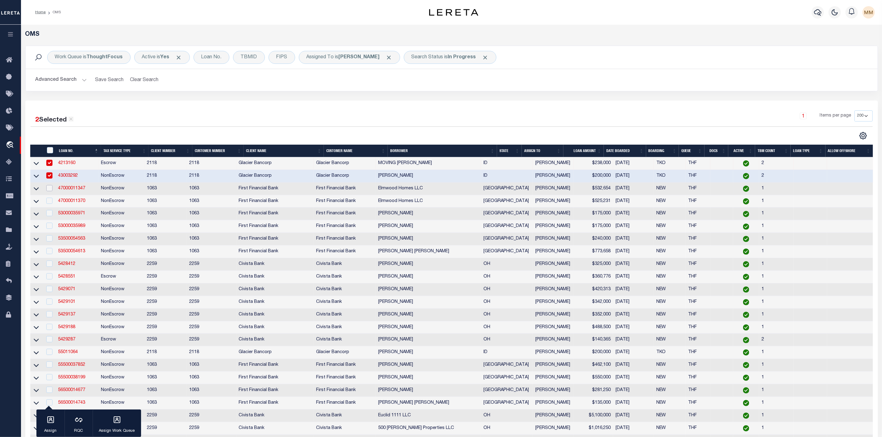
click at [48, 188] on input "checkbox" at bounding box center [49, 188] width 6 height 6
checkbox input "true"
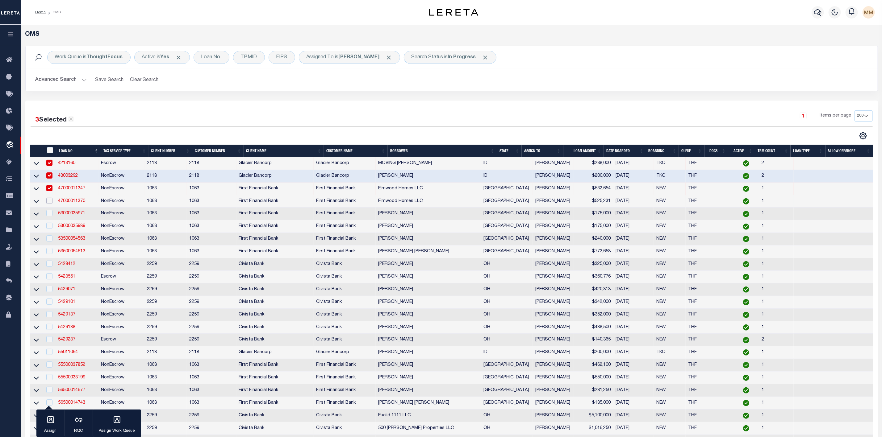
click at [49, 202] on input "checkbox" at bounding box center [49, 201] width 6 height 6
checkbox input "true"
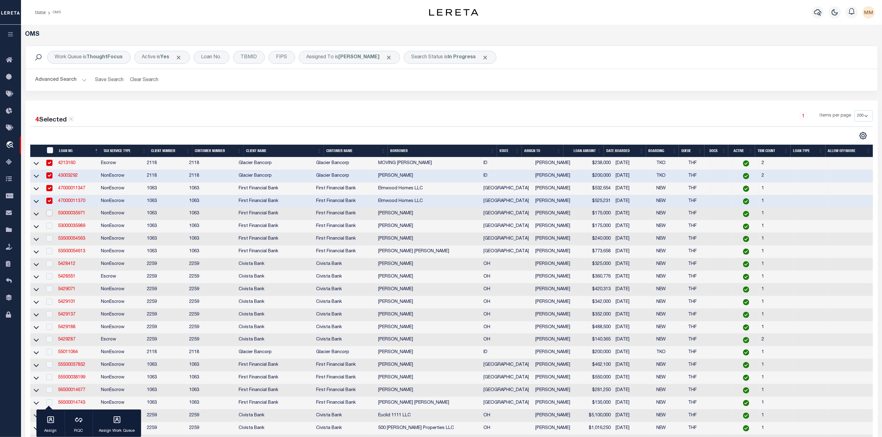
click at [48, 214] on input "checkbox" at bounding box center [49, 213] width 6 height 6
checkbox input "true"
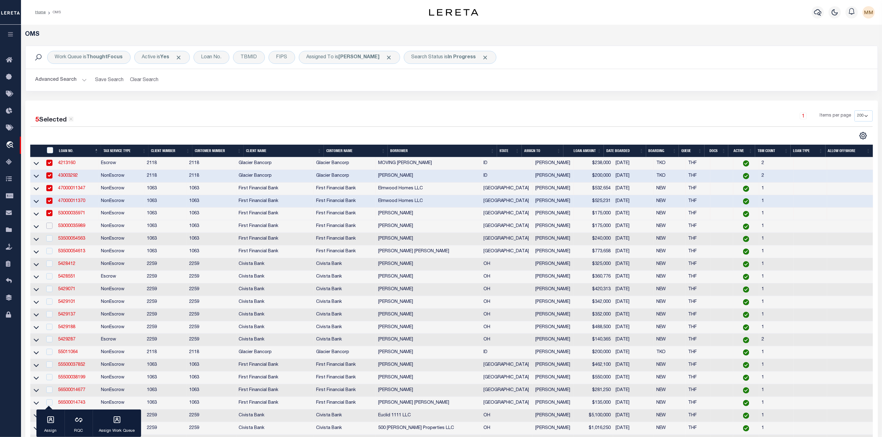
click at [48, 225] on input "checkbox" at bounding box center [49, 226] width 6 height 6
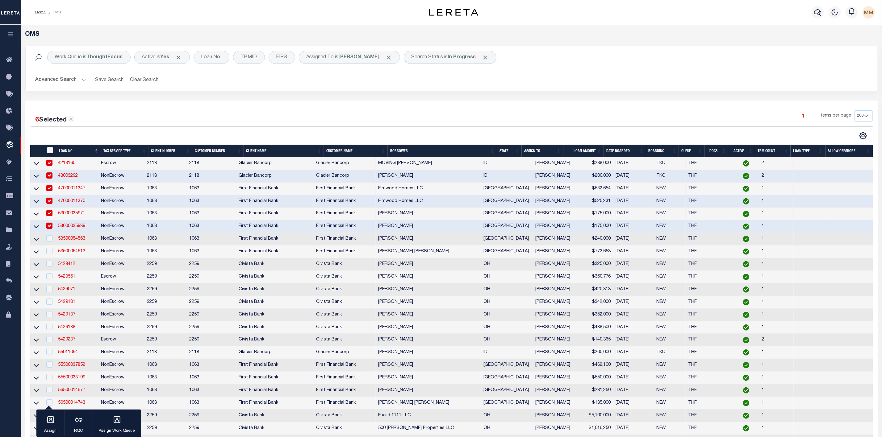
click at [49, 233] on td at bounding box center [49, 226] width 13 height 13
checkbox input "false"
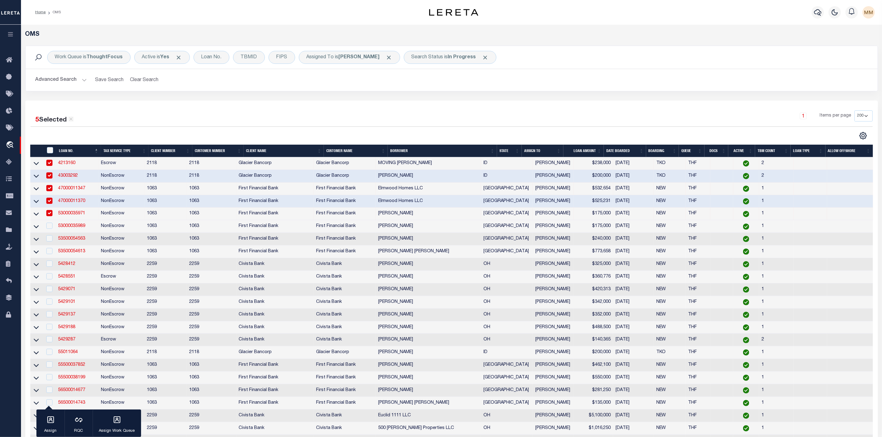
click at [49, 245] on td at bounding box center [49, 239] width 13 height 13
checkbox input "true"
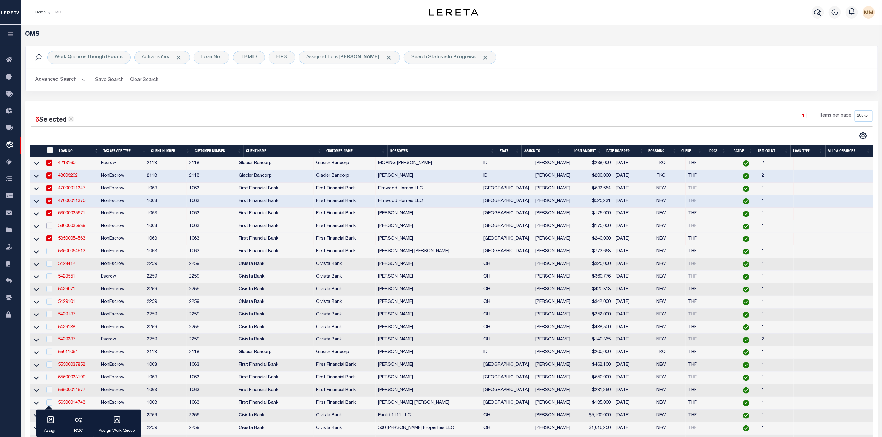
click at [50, 228] on input "checkbox" at bounding box center [49, 226] width 6 height 6
checkbox input "true"
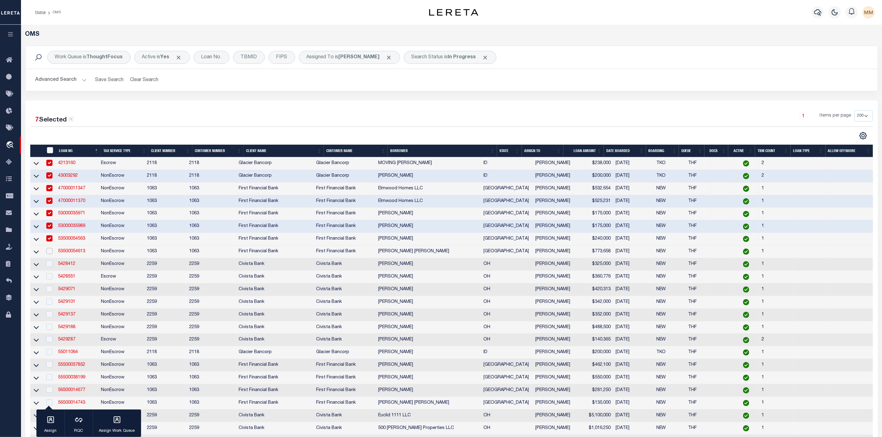
click at [48, 253] on input "checkbox" at bounding box center [49, 251] width 6 height 6
checkbox input "true"
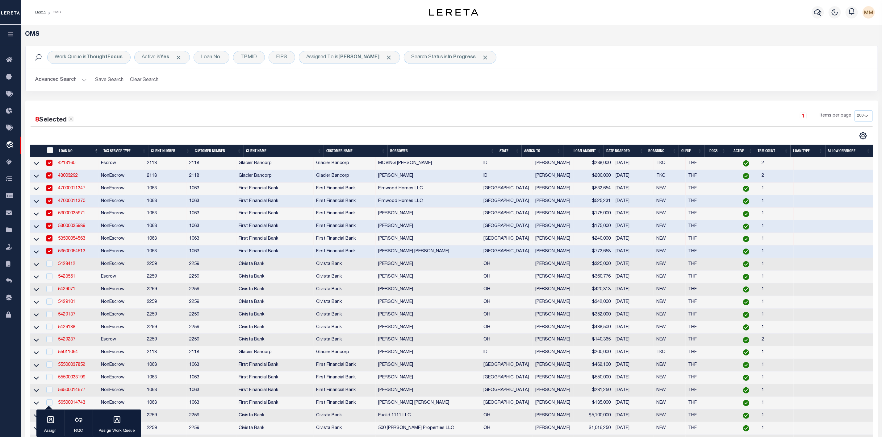
click at [49, 262] on td at bounding box center [49, 264] width 13 height 13
checkbox input "true"
click at [49, 276] on input "checkbox" at bounding box center [49, 276] width 6 height 6
checkbox input "true"
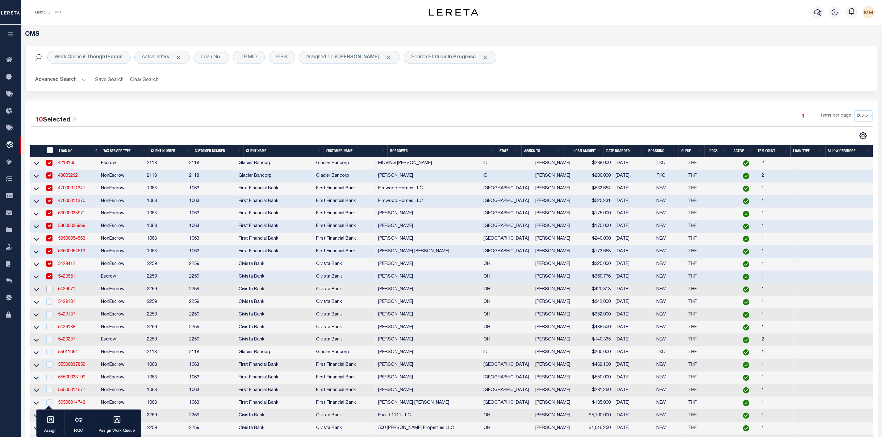
click at [51, 291] on input "checkbox" at bounding box center [49, 289] width 6 height 6
checkbox input "true"
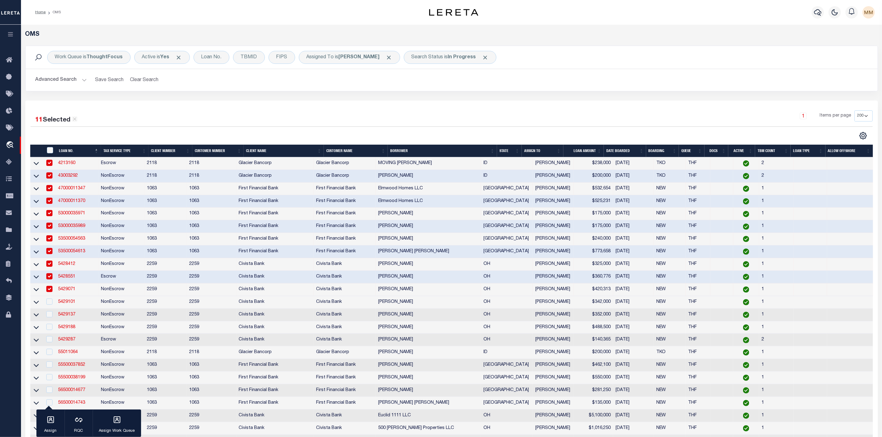
click at [50, 309] on td at bounding box center [49, 302] width 13 height 13
checkbox input "true"
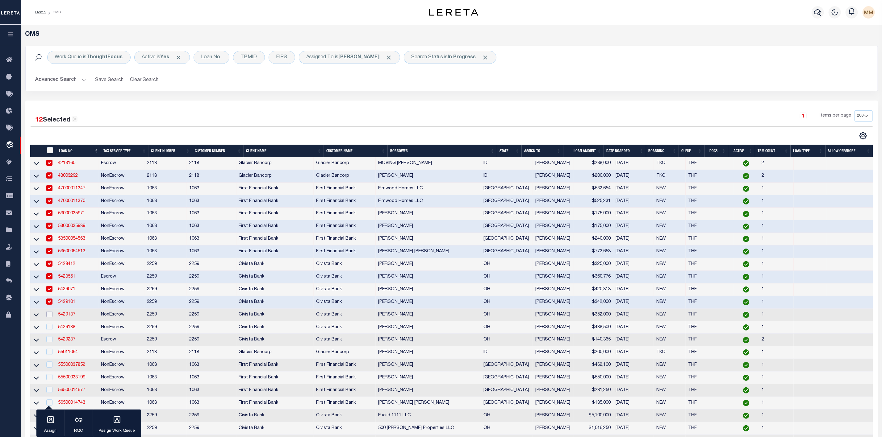
click at [49, 318] on input "checkbox" at bounding box center [49, 314] width 6 height 6
checkbox input "true"
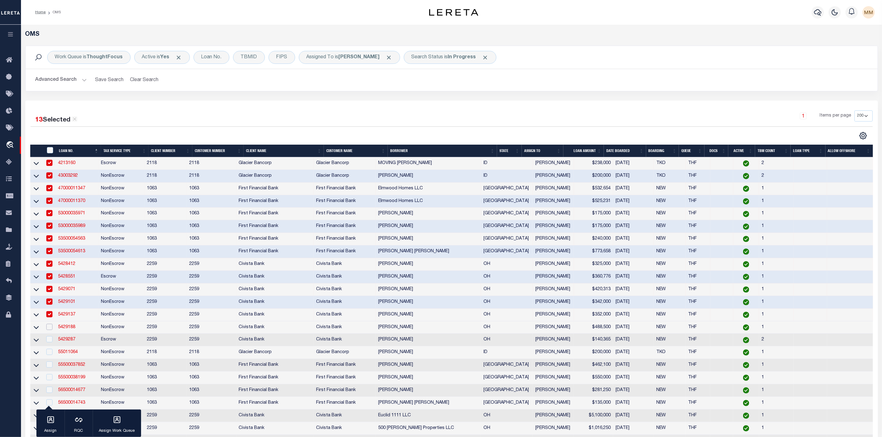
click at [48, 330] on input "checkbox" at bounding box center [49, 327] width 6 height 6
checkbox input "true"
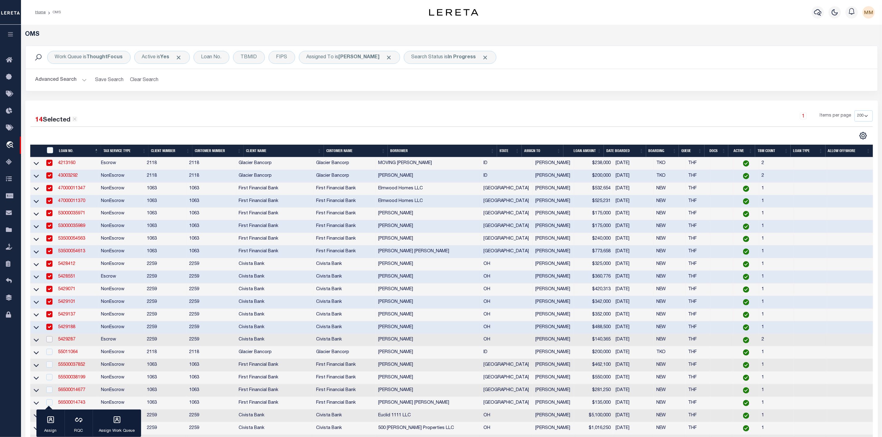
click at [48, 340] on input "checkbox" at bounding box center [49, 339] width 6 height 6
checkbox input "true"
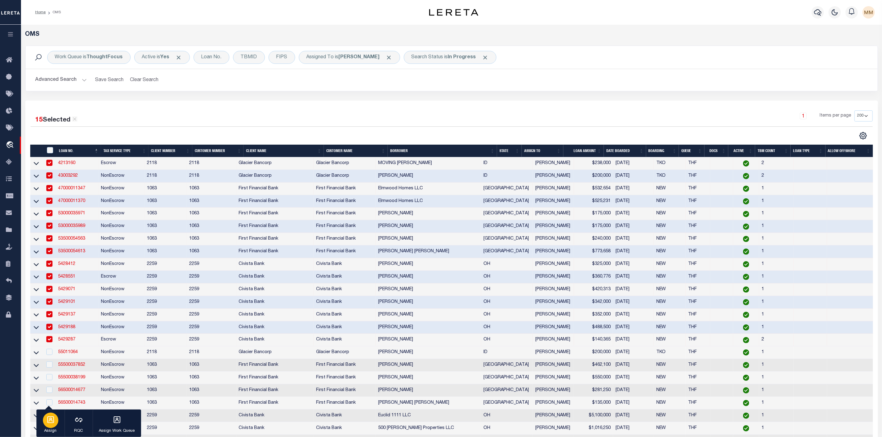
click at [49, 418] on icon "button" at bounding box center [51, 420] width 8 height 8
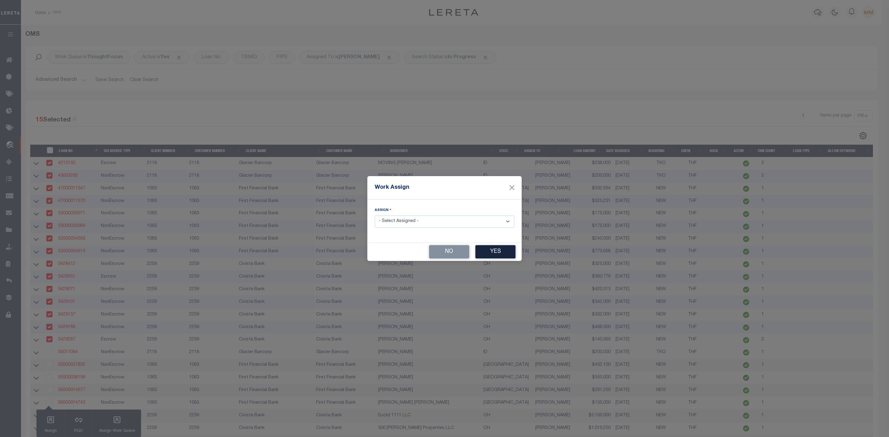
click at [457, 222] on select "- Select Assigned - --Unassigned-- [PERSON_NAME] [PERSON_NAME] [PERSON_NAME] [P…" at bounding box center [444, 222] width 139 height 12
select select "[PERSON_NAME]"
click at [375, 216] on select "- Select Assigned - --Unassigned-- [PERSON_NAME] [PERSON_NAME] [PERSON_NAME] [P…" at bounding box center [444, 222] width 139 height 12
click at [499, 255] on button "Yes" at bounding box center [495, 251] width 40 height 13
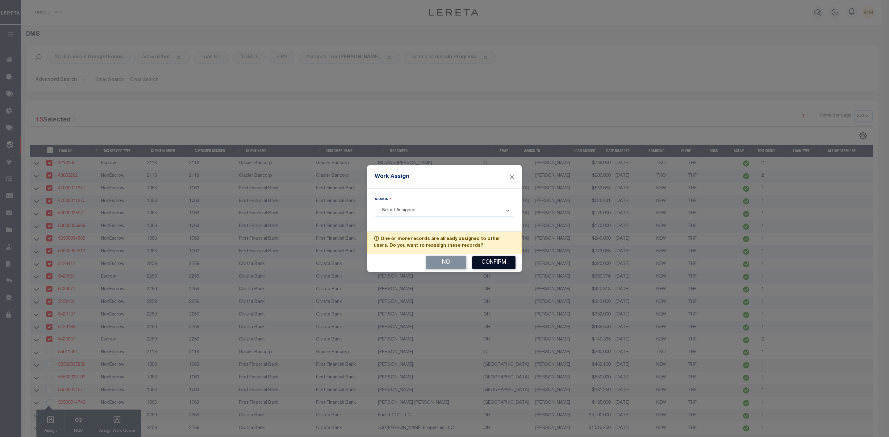
click at [495, 259] on button "Confirm" at bounding box center [493, 262] width 43 height 13
click at [446, 262] on button "No" at bounding box center [446, 262] width 40 height 13
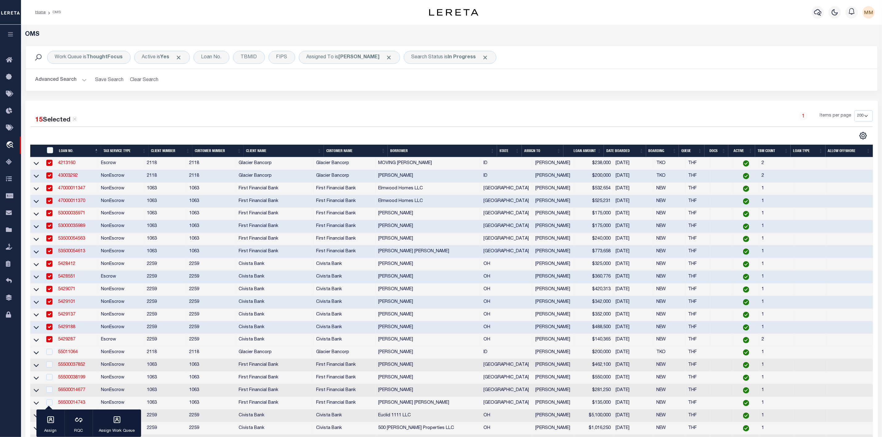
scroll to position [46, 0]
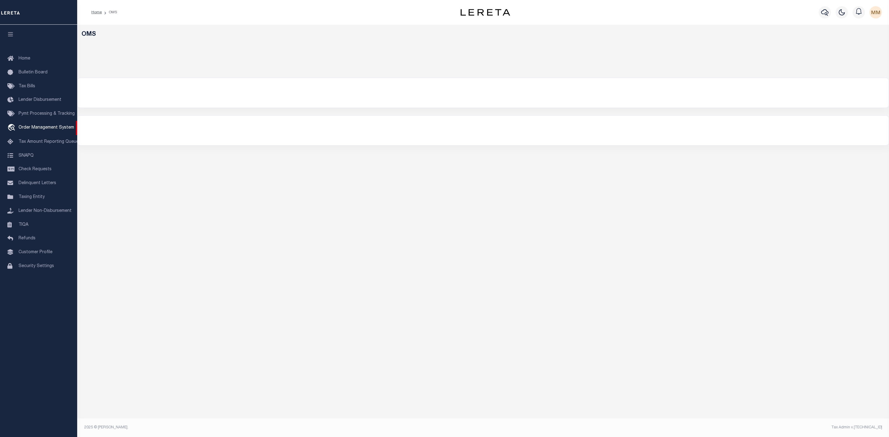
select select "200"
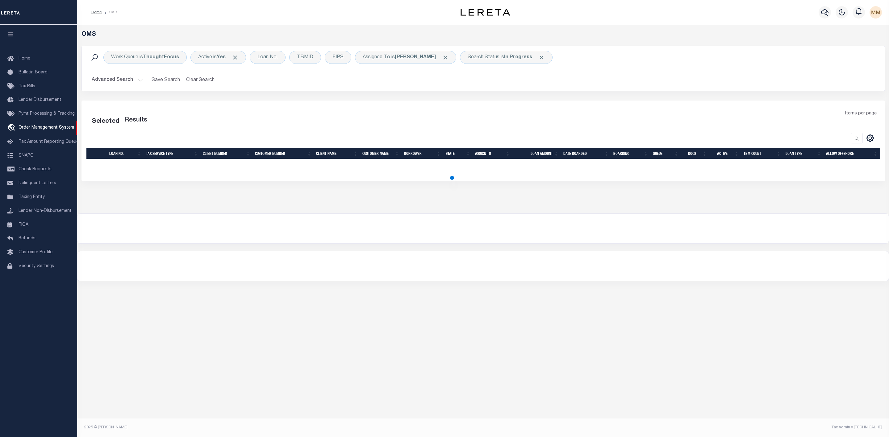
select select "200"
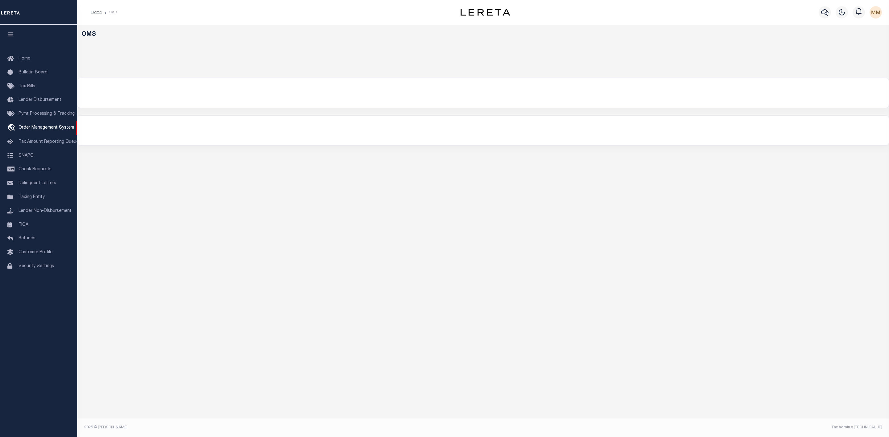
select select "200"
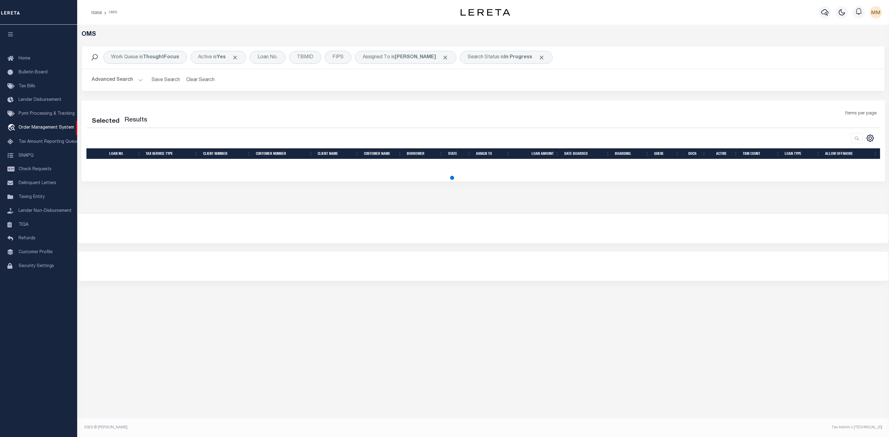
select select "200"
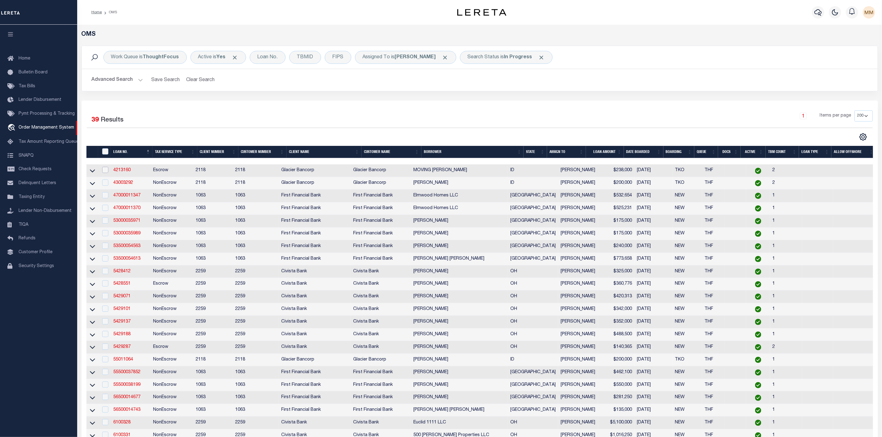
click at [106, 172] on input "checkbox" at bounding box center [105, 170] width 6 height 6
checkbox input "true"
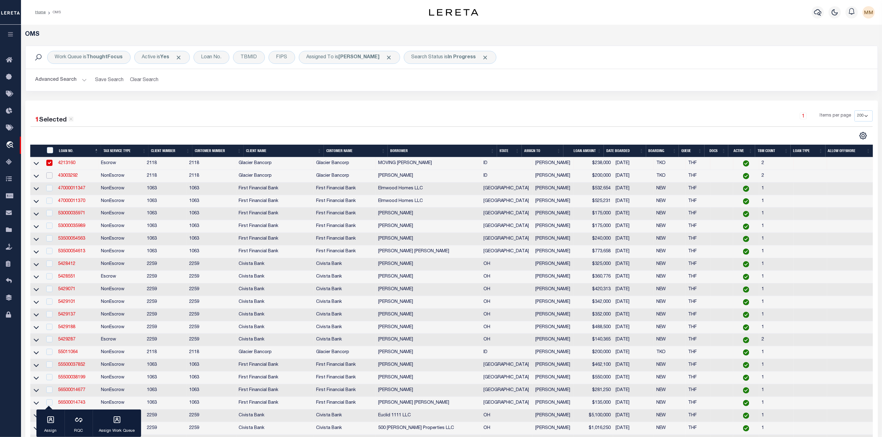
click at [49, 178] on input "checkbox" at bounding box center [49, 175] width 6 height 6
checkbox input "true"
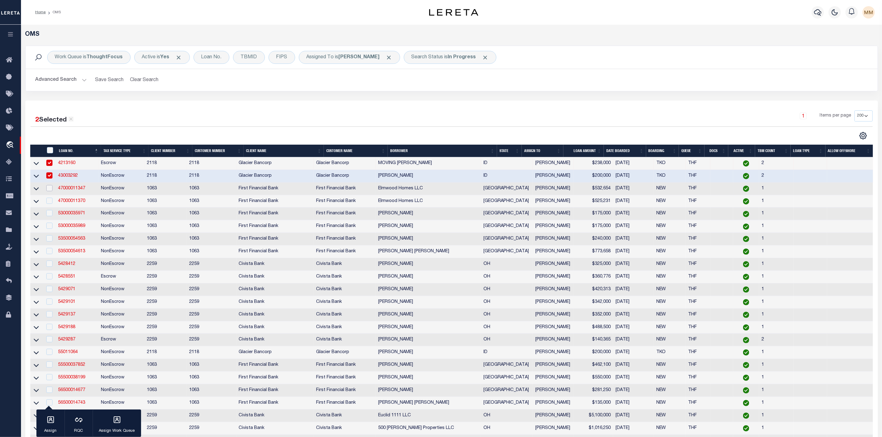
click at [49, 190] on input "checkbox" at bounding box center [49, 188] width 6 height 6
checkbox input "true"
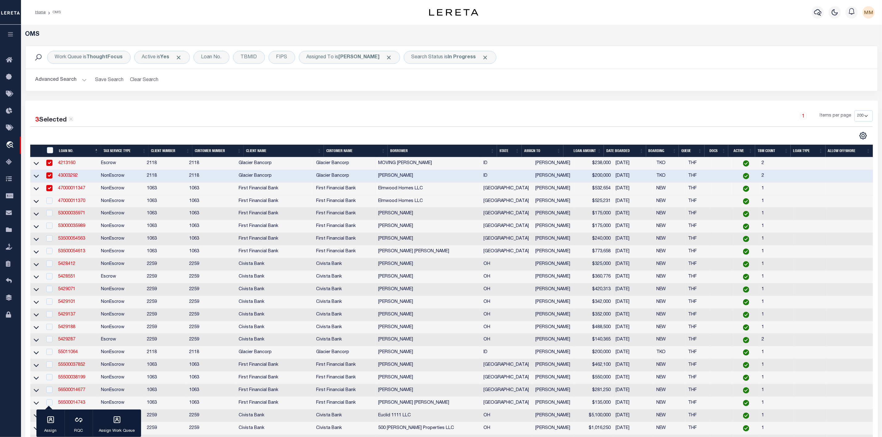
click at [48, 197] on td at bounding box center [49, 201] width 13 height 13
checkbox input "true"
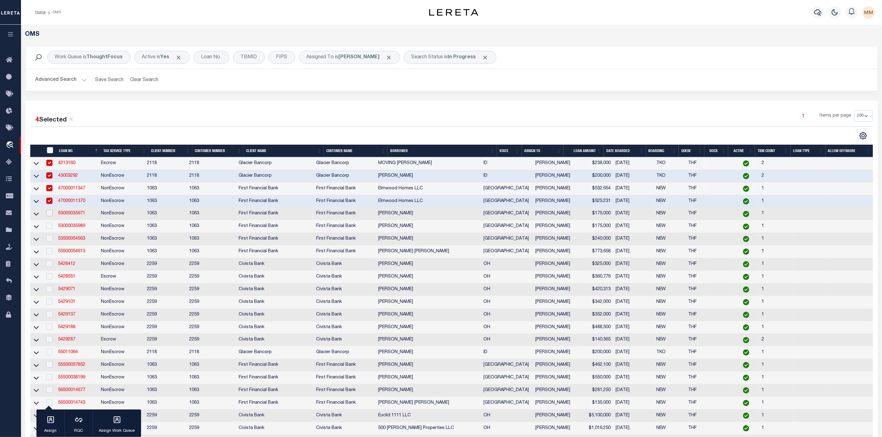
click at [48, 213] on input "checkbox" at bounding box center [49, 213] width 6 height 6
checkbox input "true"
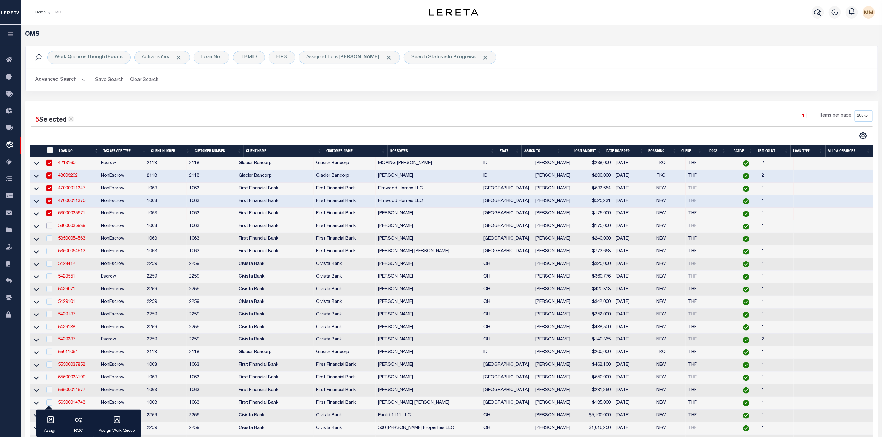
click at [49, 226] on input "checkbox" at bounding box center [49, 226] width 6 height 6
checkbox input "true"
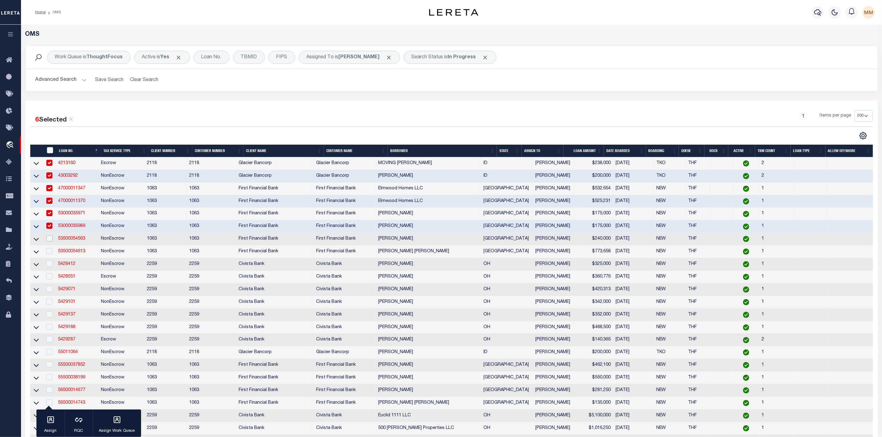
click at [51, 242] on input "checkbox" at bounding box center [49, 238] width 6 height 6
checkbox input "true"
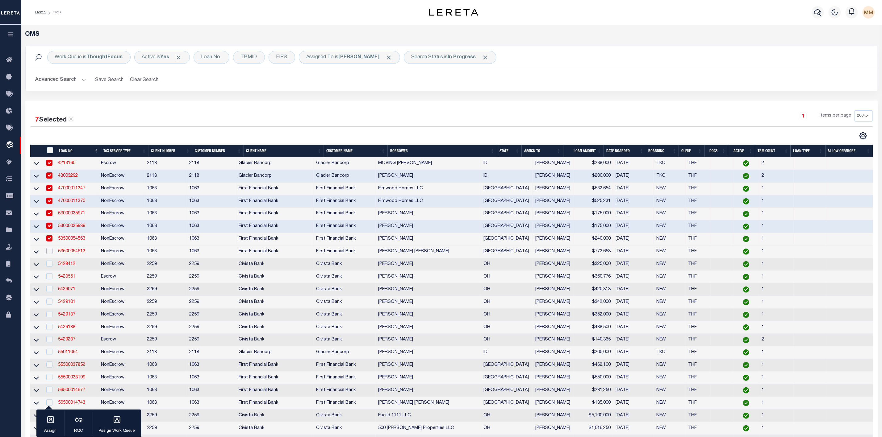
click at [52, 253] on input "checkbox" at bounding box center [49, 251] width 6 height 6
checkbox input "true"
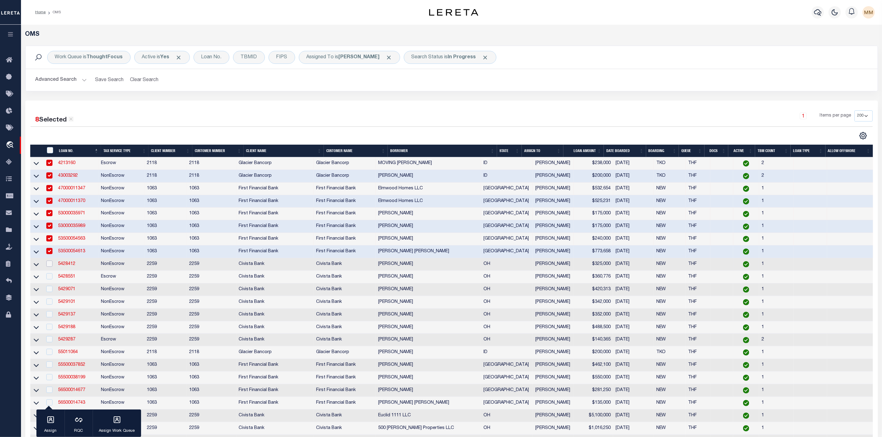
click at [52, 263] on input "checkbox" at bounding box center [49, 264] width 6 height 6
checkbox input "true"
click at [51, 279] on input "checkbox" at bounding box center [49, 276] width 6 height 6
checkbox input "true"
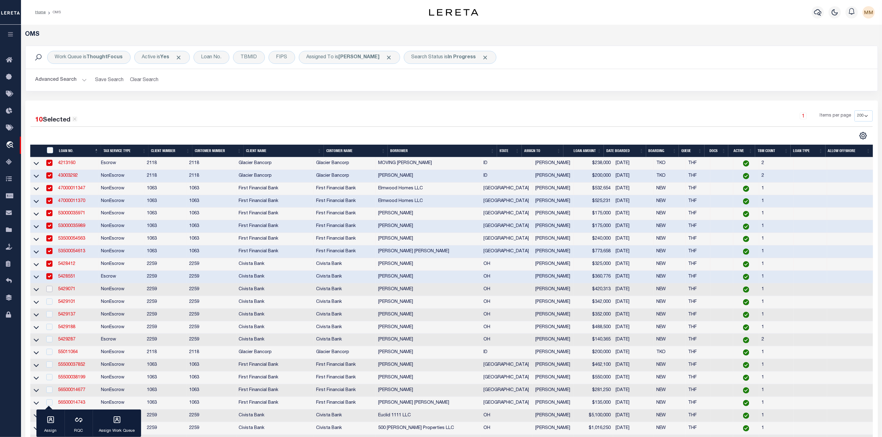
click at [49, 292] on input "checkbox" at bounding box center [49, 289] width 6 height 6
checkbox input "true"
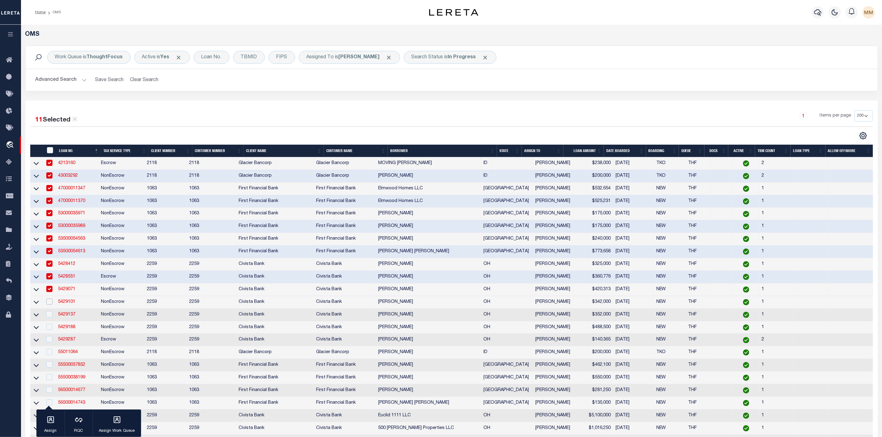
click at [50, 305] on input "checkbox" at bounding box center [49, 302] width 6 height 6
checkbox input "true"
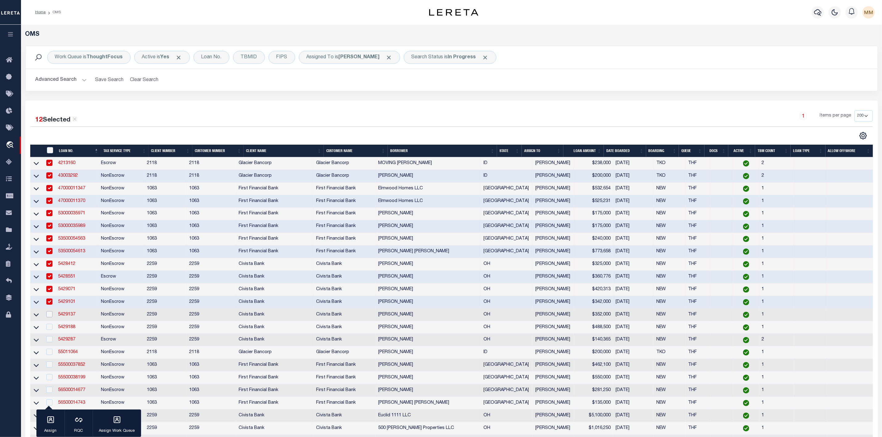
click at [50, 316] on input "checkbox" at bounding box center [49, 314] width 6 height 6
checkbox input "true"
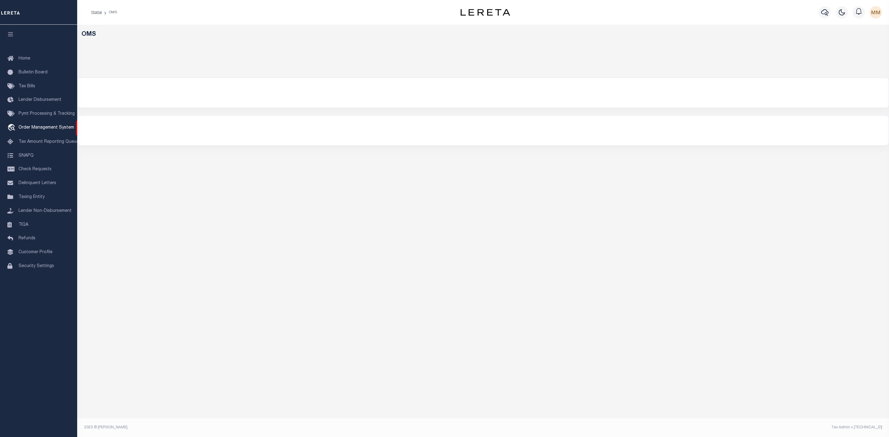
select select "200"
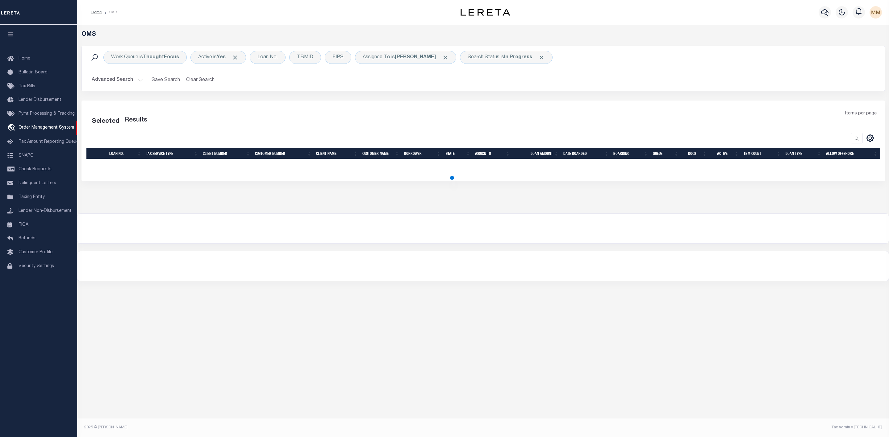
select select "200"
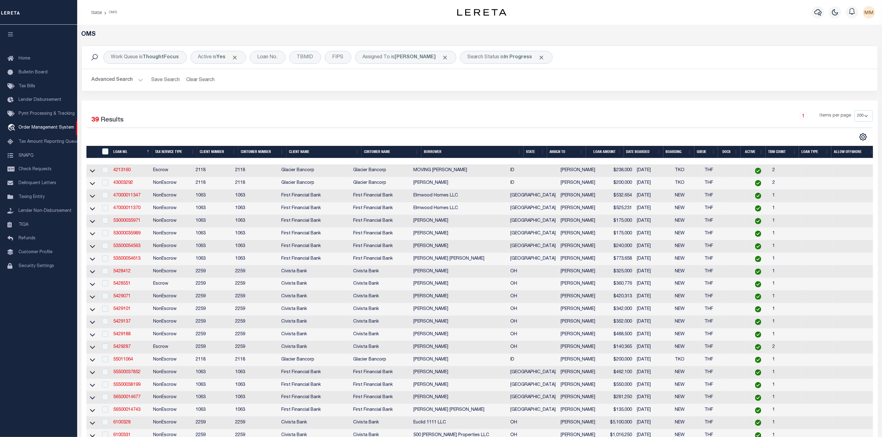
click at [867, 11] on img "button" at bounding box center [868, 12] width 12 height 12
click at [850, 46] on span "Sign out" at bounding box center [844, 44] width 18 height 4
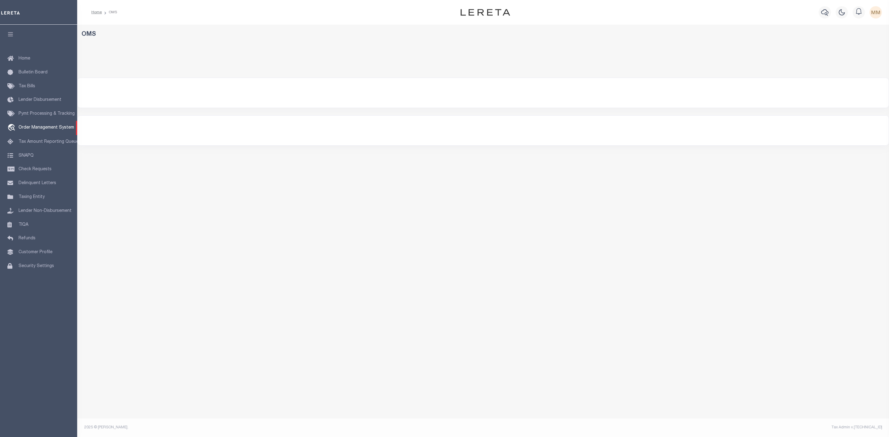
select select "200"
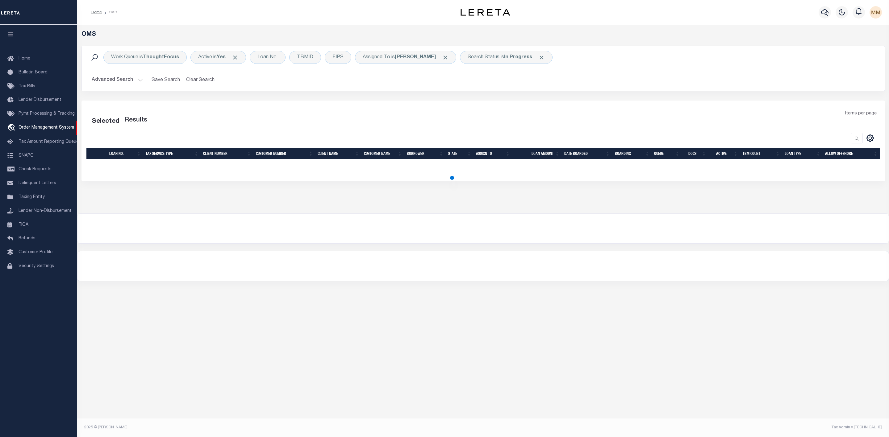
select select "200"
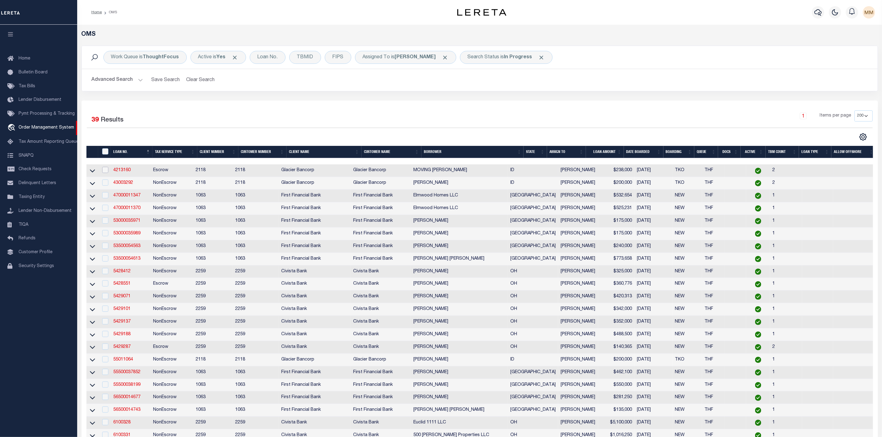
click at [106, 171] on input "checkbox" at bounding box center [105, 170] width 6 height 6
checkbox input "true"
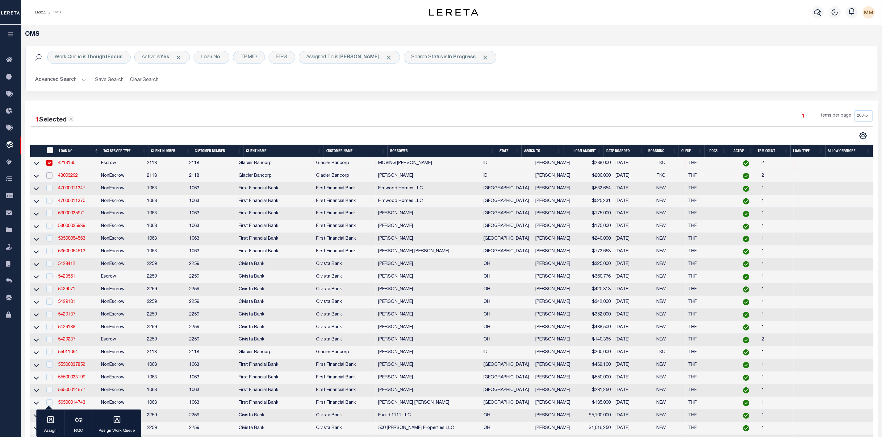
click at [48, 179] on input "checkbox" at bounding box center [49, 175] width 6 height 6
checkbox input "true"
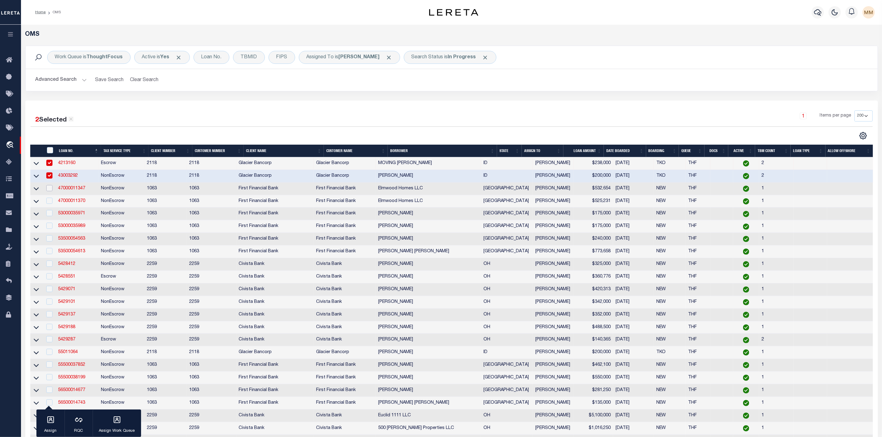
click at [51, 191] on input "checkbox" at bounding box center [49, 188] width 6 height 6
checkbox input "true"
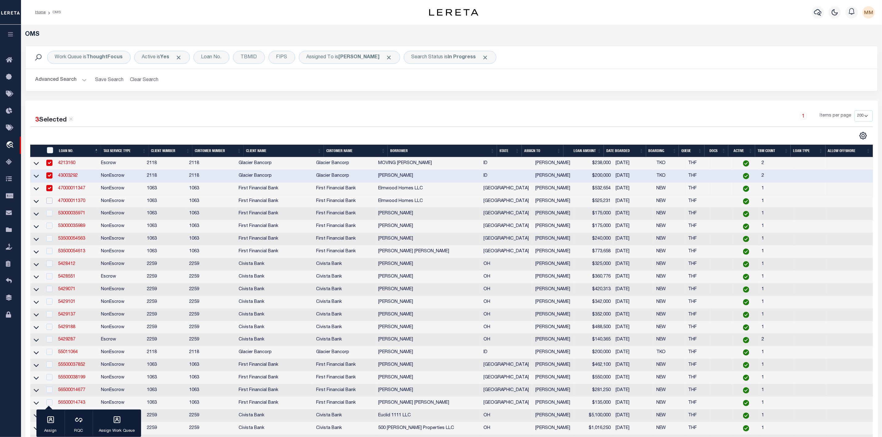
click at [49, 199] on input "checkbox" at bounding box center [49, 201] width 6 height 6
checkbox input "true"
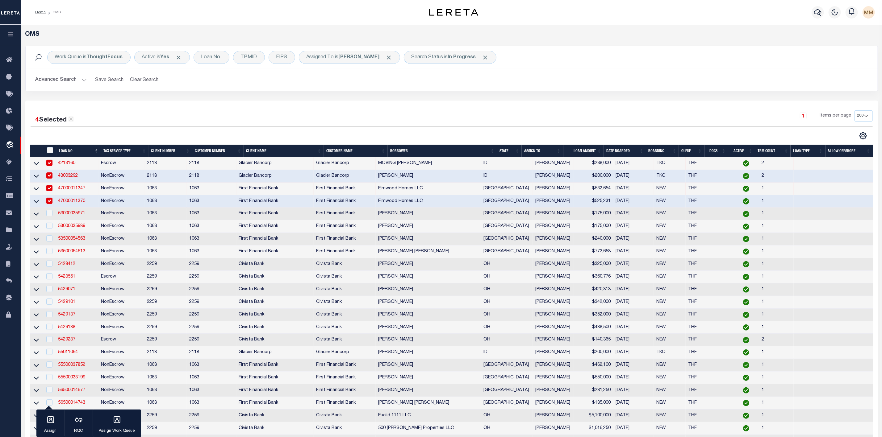
click at [49, 217] on div at bounding box center [49, 213] width 8 height 7
checkbox input "true"
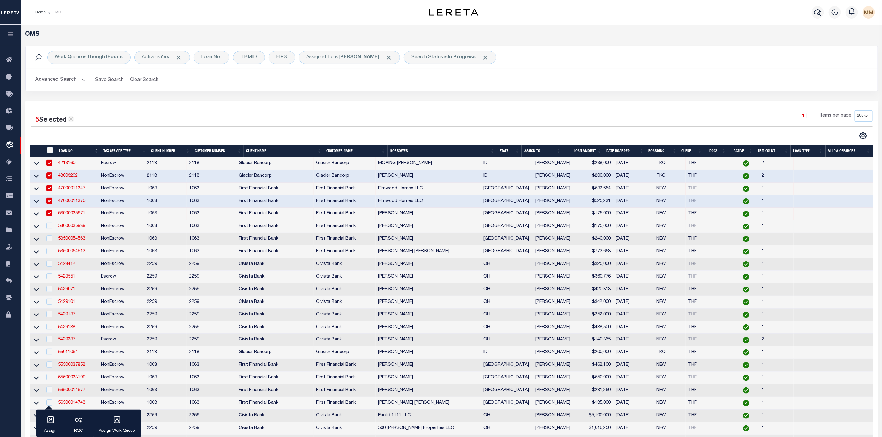
click at [48, 232] on td at bounding box center [49, 226] width 13 height 13
checkbox input "true"
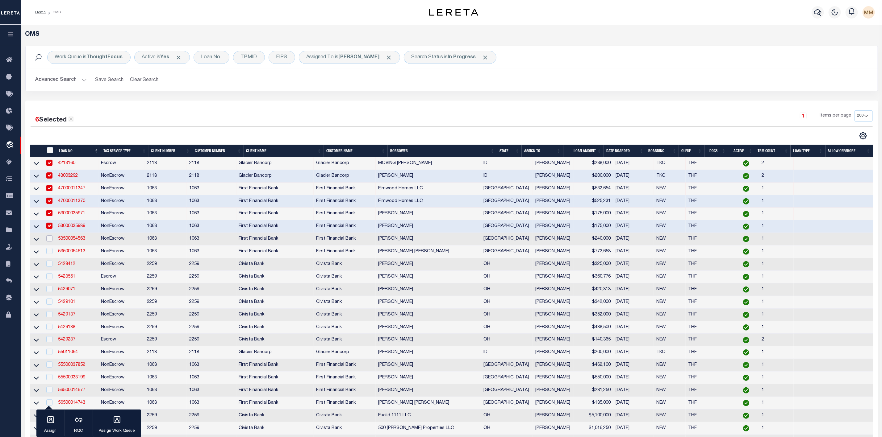
click at [49, 239] on input "checkbox" at bounding box center [49, 238] width 6 height 6
checkbox input "true"
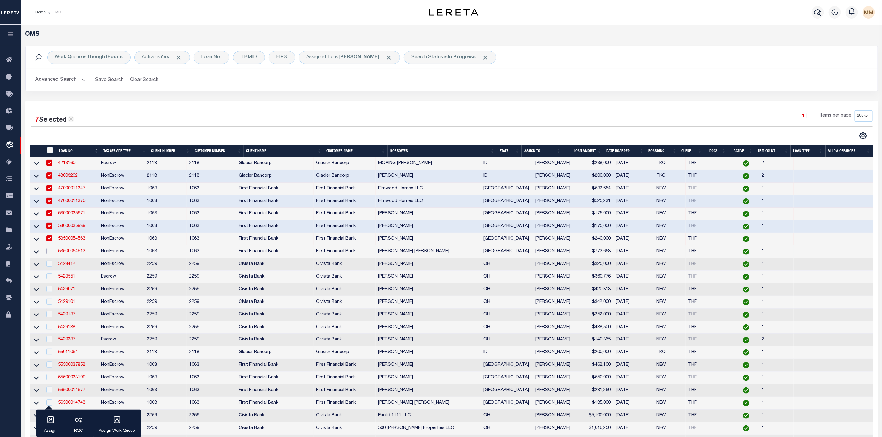
click at [49, 254] on input "checkbox" at bounding box center [49, 251] width 6 height 6
checkbox input "true"
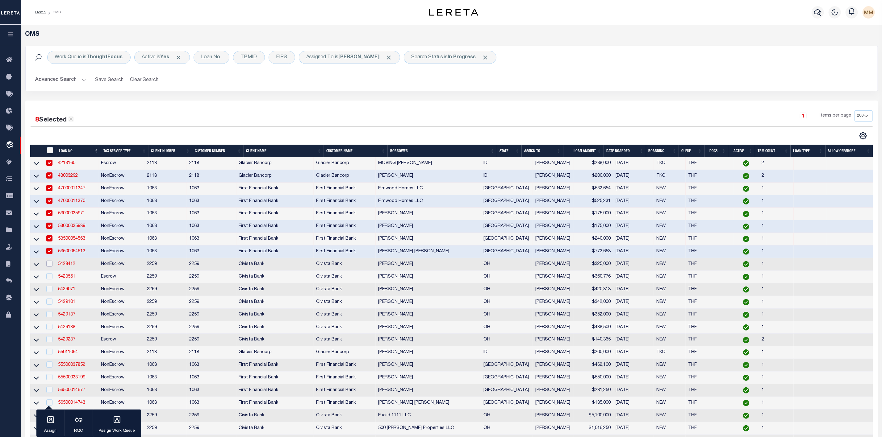
click at [49, 266] on input "checkbox" at bounding box center [49, 264] width 6 height 6
checkbox input "true"
click at [50, 279] on input "checkbox" at bounding box center [49, 276] width 6 height 6
checkbox input "true"
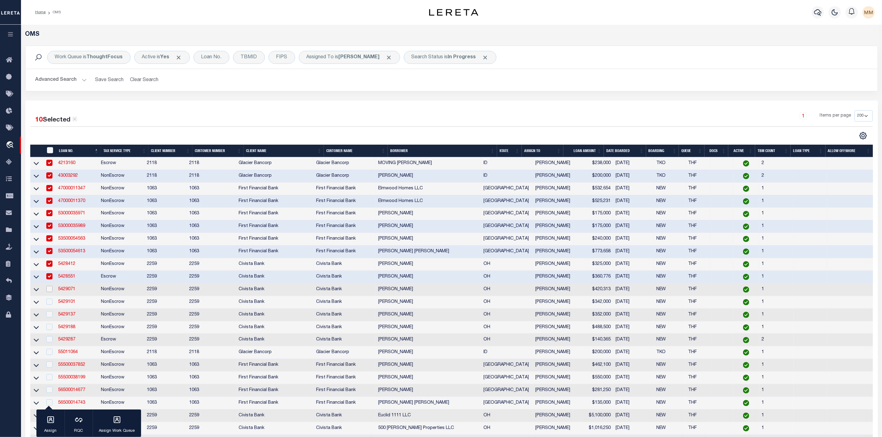
click at [49, 292] on input "checkbox" at bounding box center [49, 289] width 6 height 6
checkbox input "true"
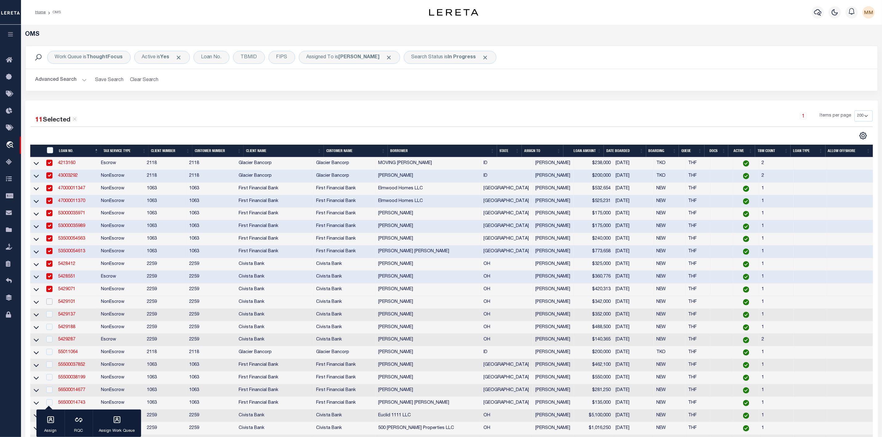
click at [48, 302] on input "checkbox" at bounding box center [49, 302] width 6 height 6
checkbox input "true"
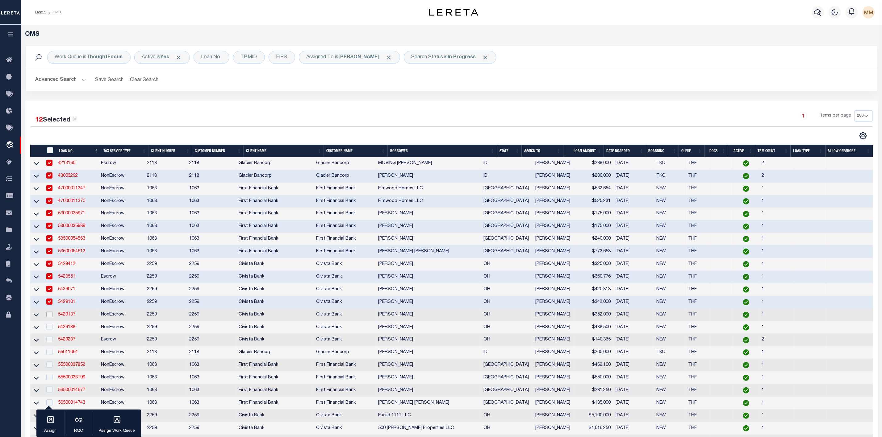
click at [49, 318] on input "checkbox" at bounding box center [49, 314] width 6 height 6
checkbox input "true"
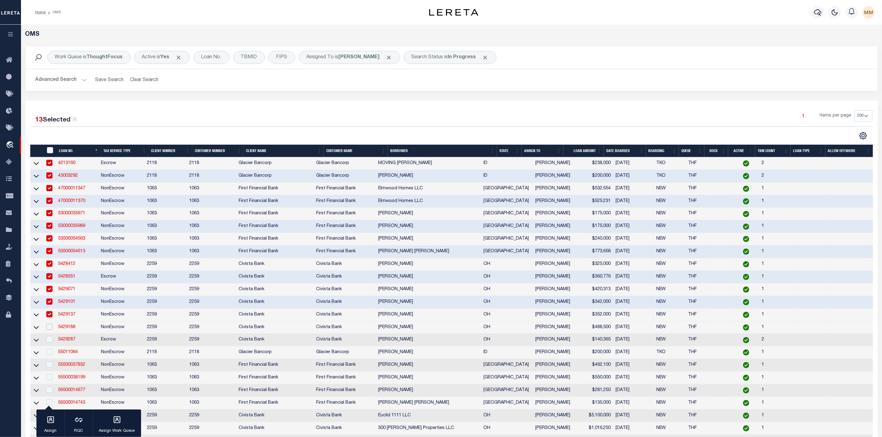
click at [49, 330] on input "checkbox" at bounding box center [49, 327] width 6 height 6
checkbox input "true"
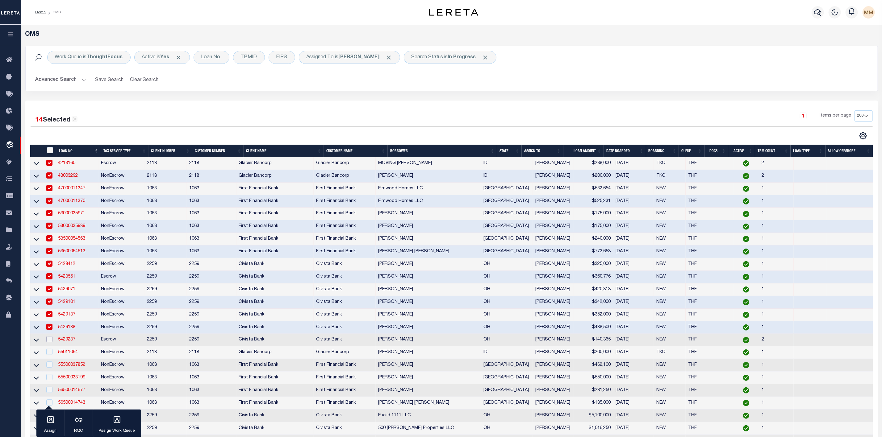
click at [50, 342] on input "checkbox" at bounding box center [49, 339] width 6 height 6
checkbox input "true"
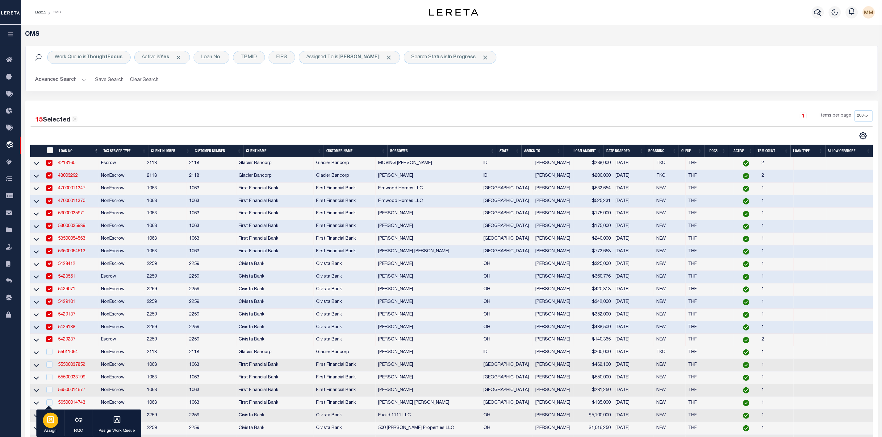
click at [52, 419] on icon "button" at bounding box center [51, 420] width 8 height 8
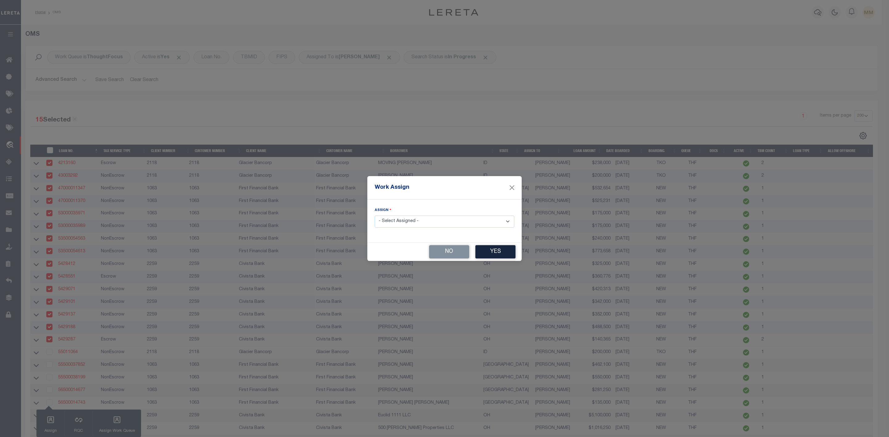
click at [391, 219] on select "- Select Assigned - --Unassigned-- [PERSON_NAME] [PERSON_NAME] [PERSON_NAME] [P…" at bounding box center [444, 222] width 139 height 12
select select "[PERSON_NAME]"
click at [375, 216] on select "- Select Assigned - --Unassigned-- [PERSON_NAME] [PERSON_NAME] [PERSON_NAME] [P…" at bounding box center [444, 222] width 139 height 12
click at [488, 251] on button "Yes" at bounding box center [495, 251] width 40 height 13
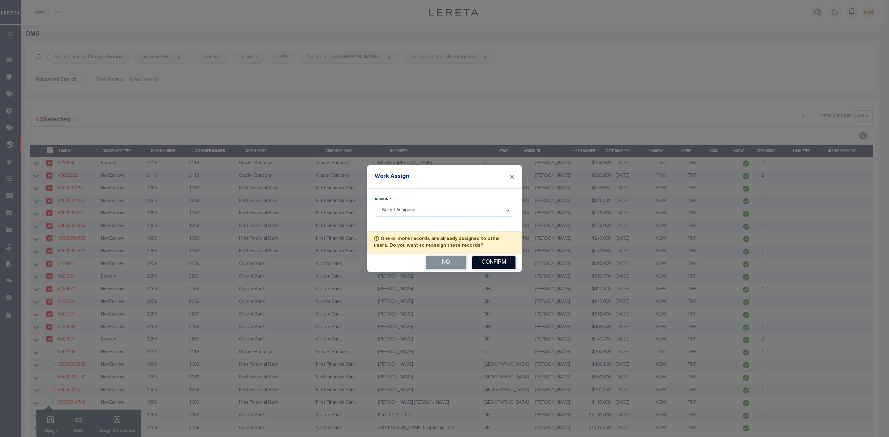
click at [489, 264] on button "Confirm" at bounding box center [493, 262] width 43 height 13
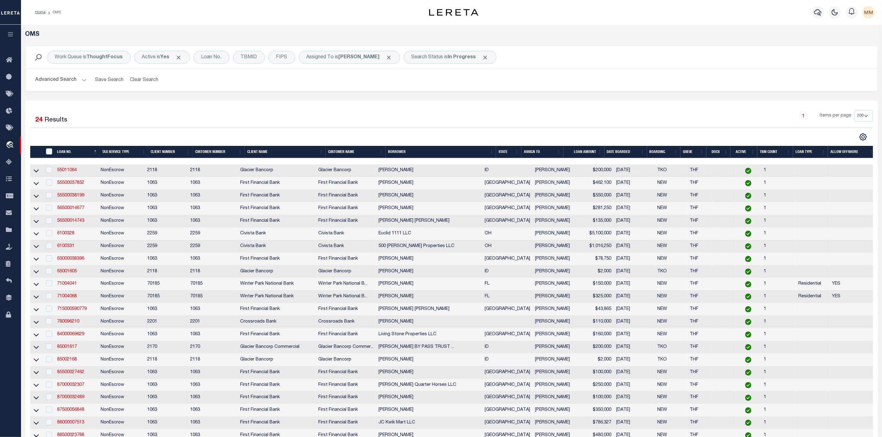
click at [616, 90] on div "Advanced Search Save Search Clear Search tblSearchTopScreen_dynamictable_____De…" at bounding box center [452, 80] width 852 height 22
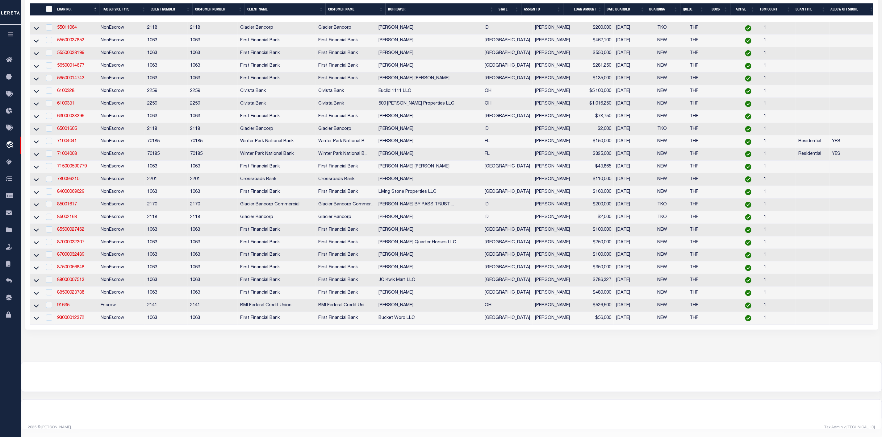
scroll to position [13, 0]
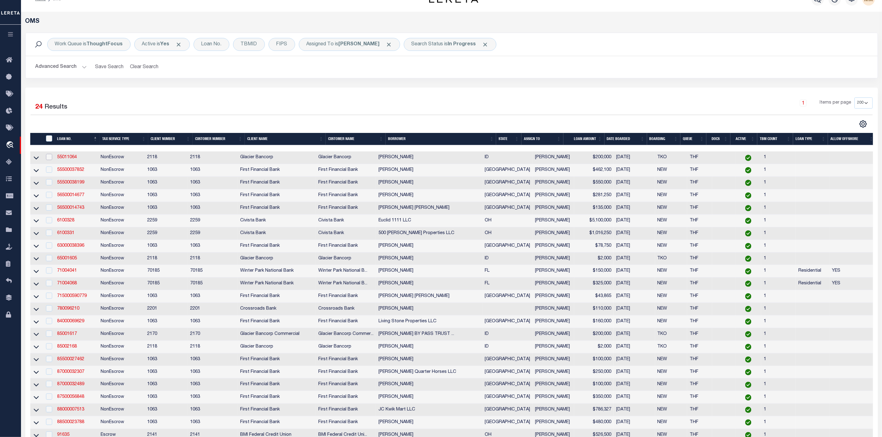
click at [50, 158] on input "checkbox" at bounding box center [49, 157] width 6 height 6
checkbox input "true"
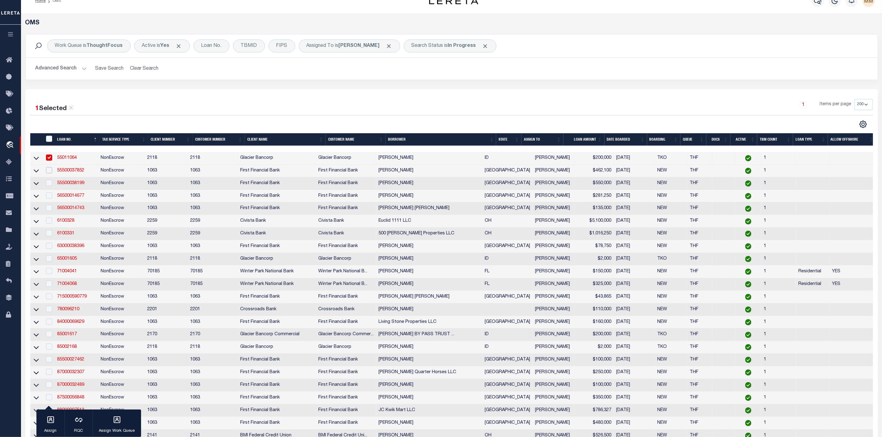
click at [47, 173] on input "checkbox" at bounding box center [49, 170] width 6 height 6
checkbox input "true"
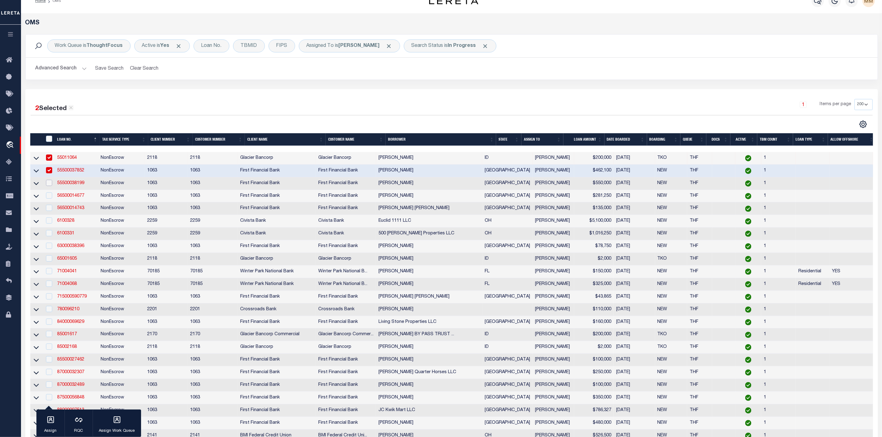
click at [47, 185] on input "checkbox" at bounding box center [49, 183] width 6 height 6
checkbox input "true"
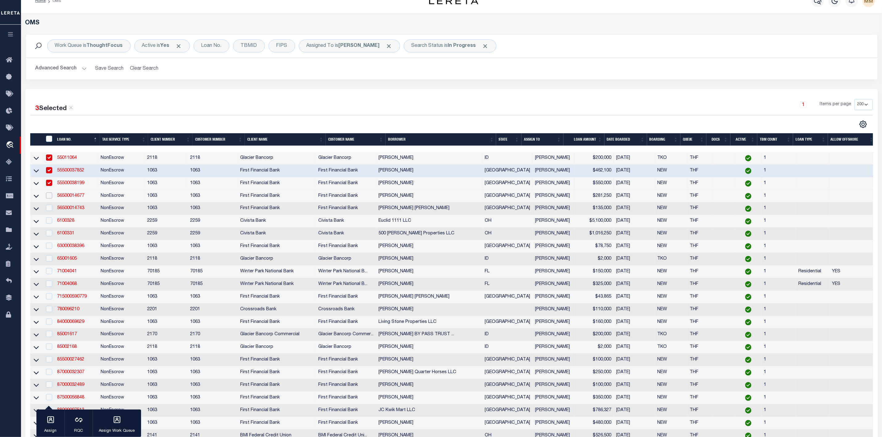
click at [49, 198] on input "checkbox" at bounding box center [49, 196] width 6 height 6
checkbox input "true"
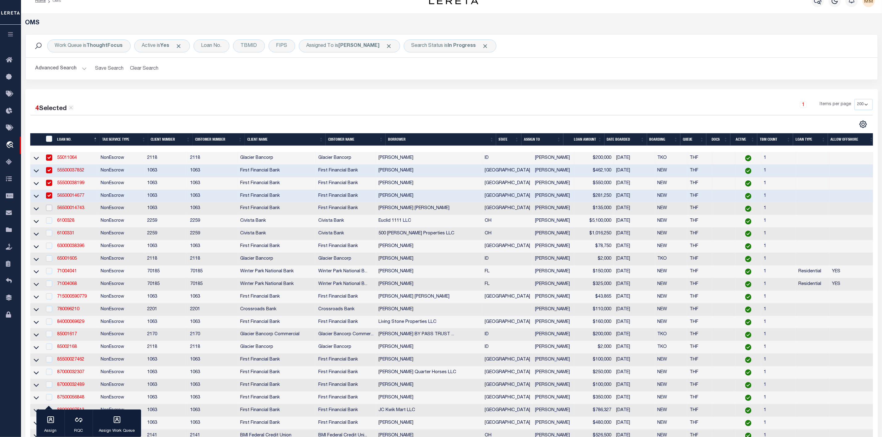
click at [49, 211] on input "checkbox" at bounding box center [49, 208] width 6 height 6
checkbox input "true"
click at [50, 224] on input "checkbox" at bounding box center [49, 221] width 6 height 6
checkbox input "true"
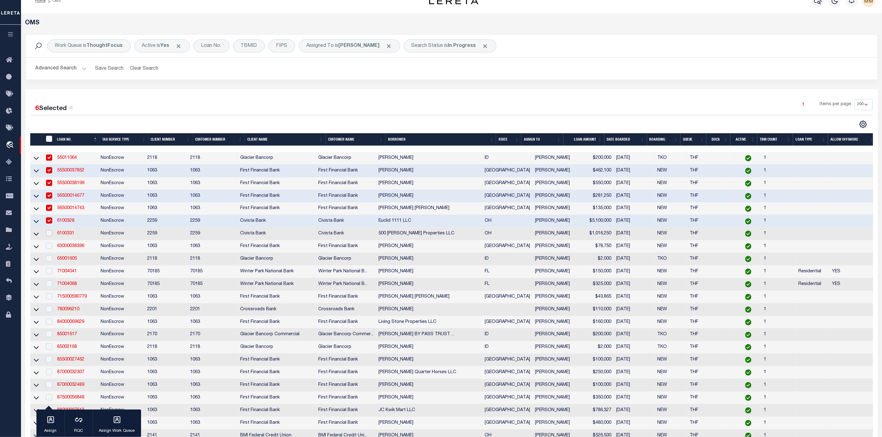
click at [49, 236] on input "checkbox" at bounding box center [49, 233] width 6 height 6
checkbox input "true"
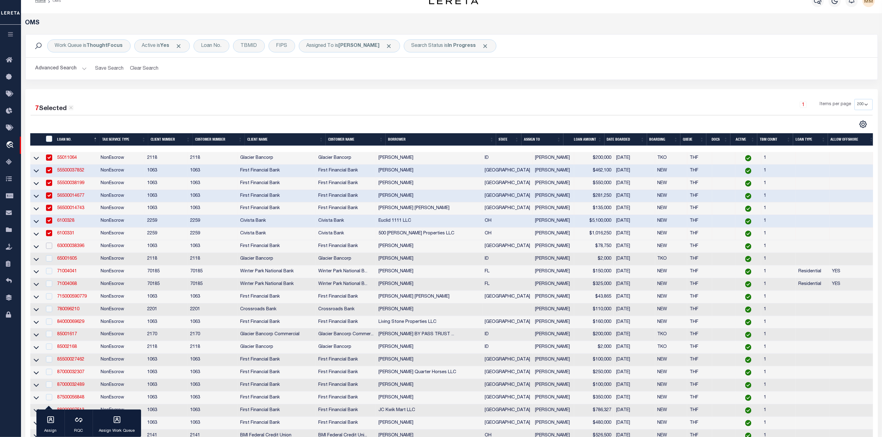
click at [49, 249] on input "checkbox" at bounding box center [49, 246] width 6 height 6
checkbox input "true"
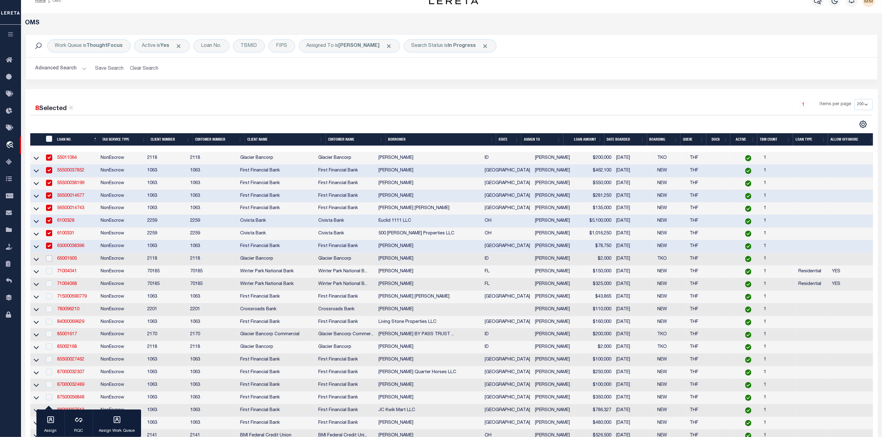
click at [49, 258] on input "checkbox" at bounding box center [49, 258] width 6 height 6
checkbox input "true"
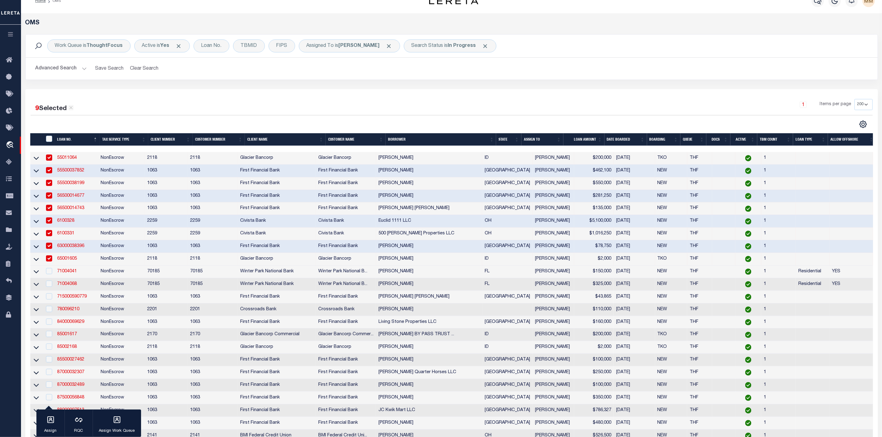
click at [48, 268] on td at bounding box center [48, 272] width 13 height 13
checkbox input "true"
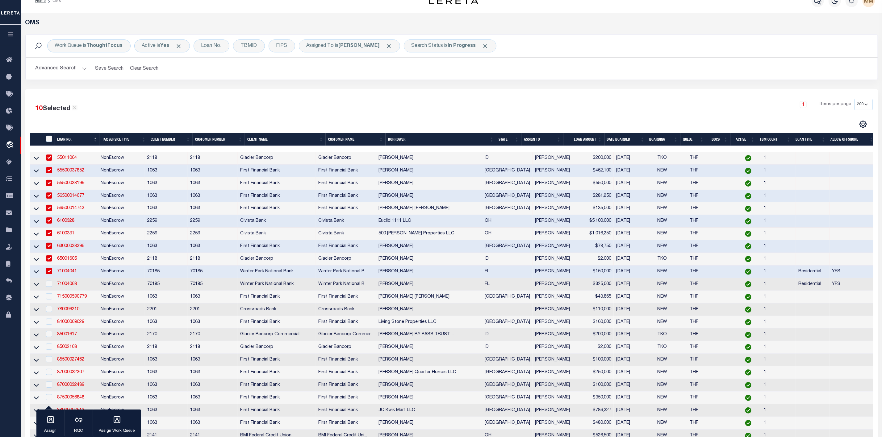
click at [50, 282] on td at bounding box center [48, 284] width 13 height 13
checkbox input "true"
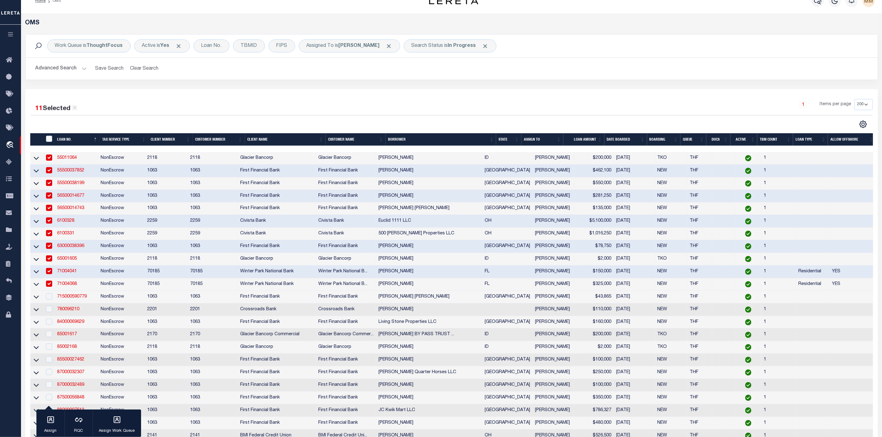
click at [52, 304] on td at bounding box center [48, 297] width 13 height 13
checkbox input "true"
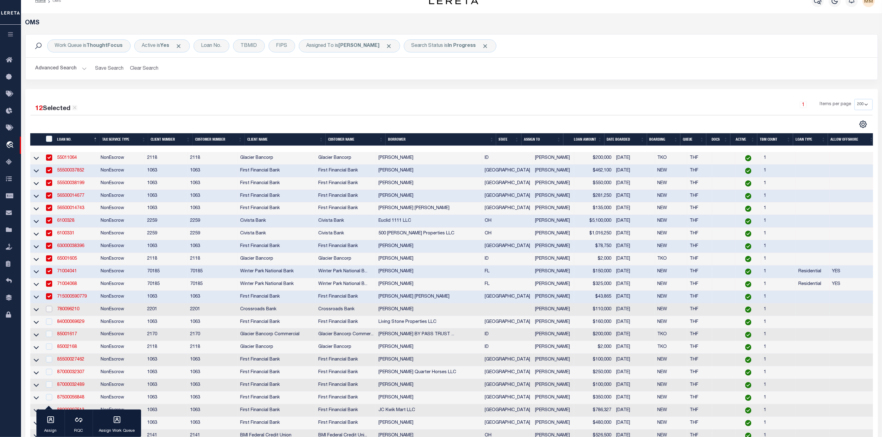
click at [49, 309] on input "checkbox" at bounding box center [49, 309] width 6 height 6
checkbox input "true"
click at [49, 328] on td at bounding box center [48, 322] width 13 height 13
checkbox input "true"
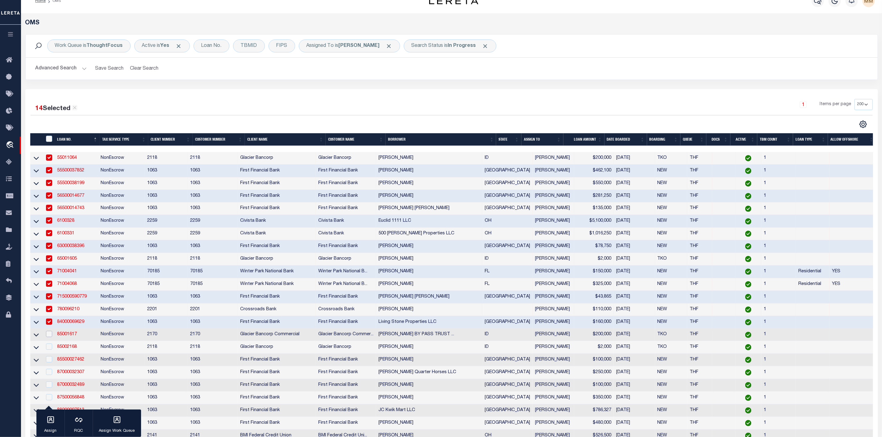
click at [48, 337] on input "checkbox" at bounding box center [49, 334] width 6 height 6
checkbox input "true"
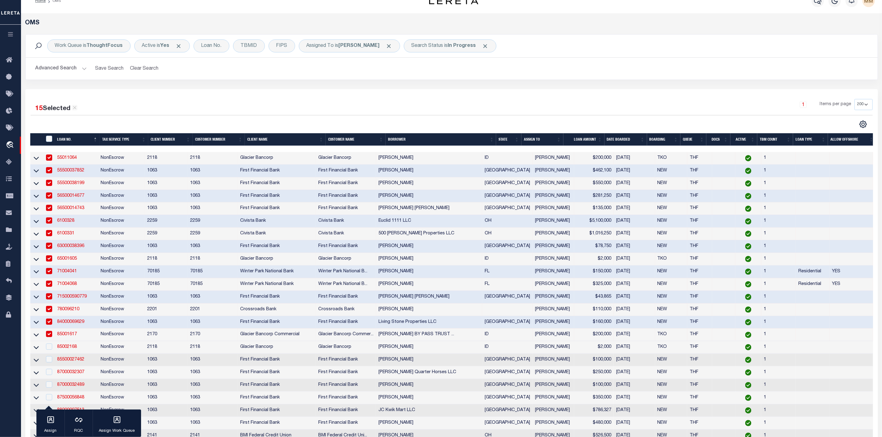
click at [45, 351] on div at bounding box center [49, 347] width 8 height 7
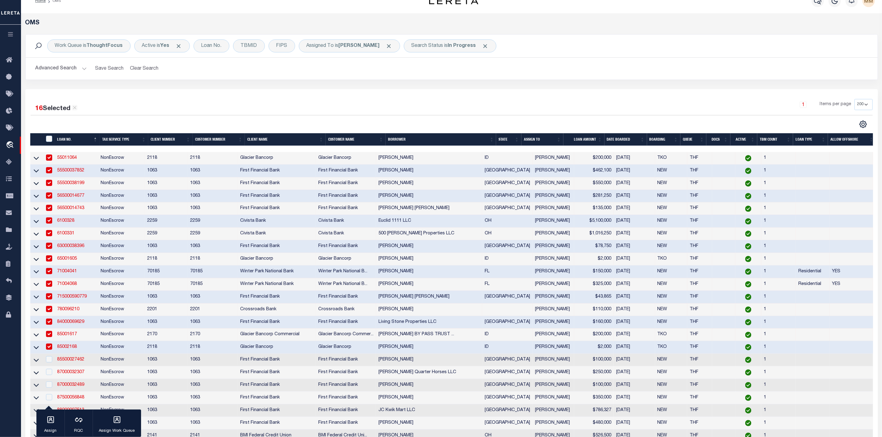
click at [48, 349] on input "checkbox" at bounding box center [49, 347] width 6 height 6
checkbox input "false"
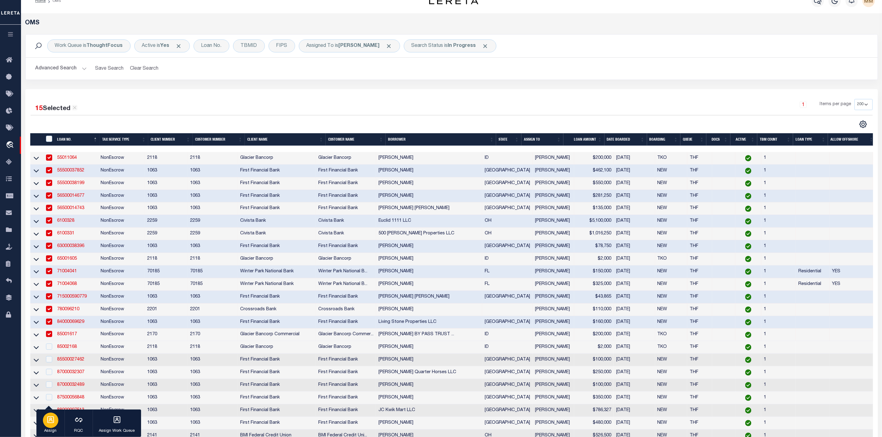
click at [47, 428] on div "button" at bounding box center [50, 420] width 15 height 15
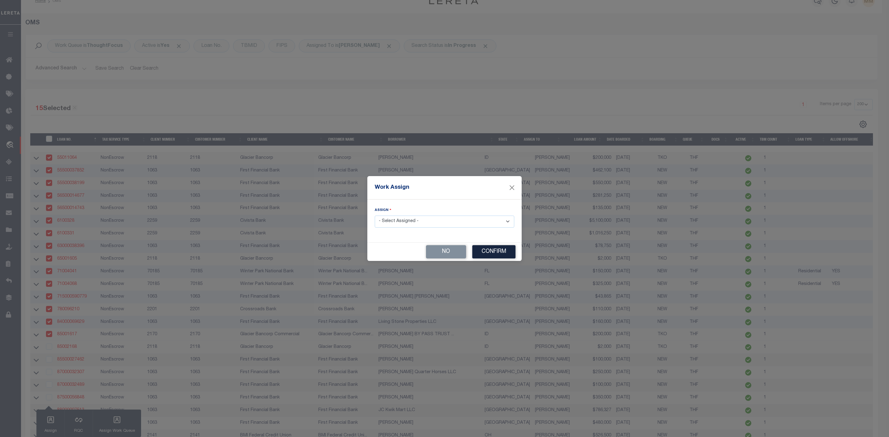
click at [411, 222] on select "- Select Assigned - --Unassigned-- [PERSON_NAME] [PERSON_NAME] [PERSON_NAME] [P…" at bounding box center [444, 222] width 139 height 12
select select "[PERSON_NAME]"
click at [375, 216] on select "- Select Assigned - --Unassigned-- [PERSON_NAME] [PERSON_NAME] [PERSON_NAME] [P…" at bounding box center [444, 222] width 139 height 12
click at [496, 254] on button "Confirm" at bounding box center [493, 251] width 43 height 13
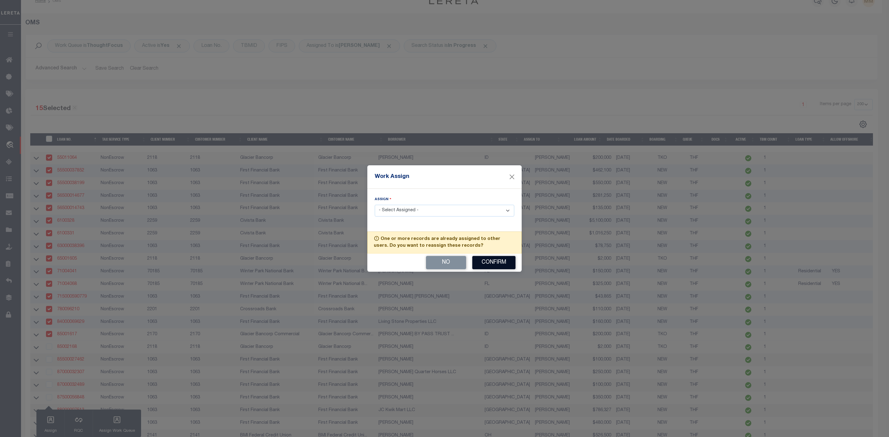
click at [492, 268] on button "Confirm" at bounding box center [493, 262] width 43 height 13
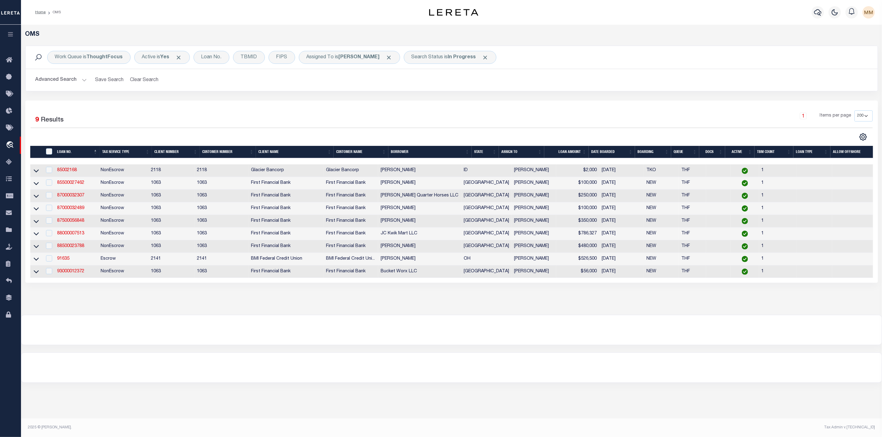
scroll to position [0, 0]
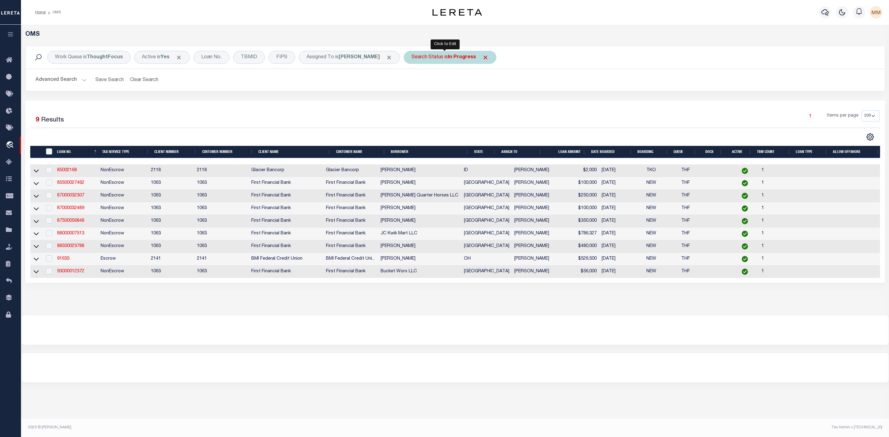
click at [433, 62] on div "Search Status is In Progress" at bounding box center [450, 57] width 93 height 13
click at [431, 86] on select "Automated Search Bad Parcel Complete Duplicate Parcel High Dollar Reporting In …" at bounding box center [457, 88] width 91 height 12
select select "RD"
click at [412, 82] on select "Automated Search Bad Parcel Complete Duplicate Parcel High Dollar Reporting In …" at bounding box center [457, 88] width 91 height 12
click at [489, 102] on input "Apply" at bounding box center [493, 101] width 18 height 10
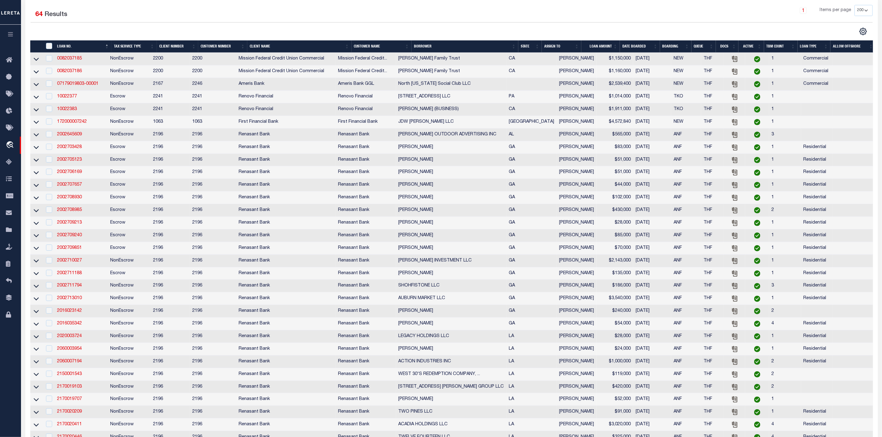
scroll to position [13, 0]
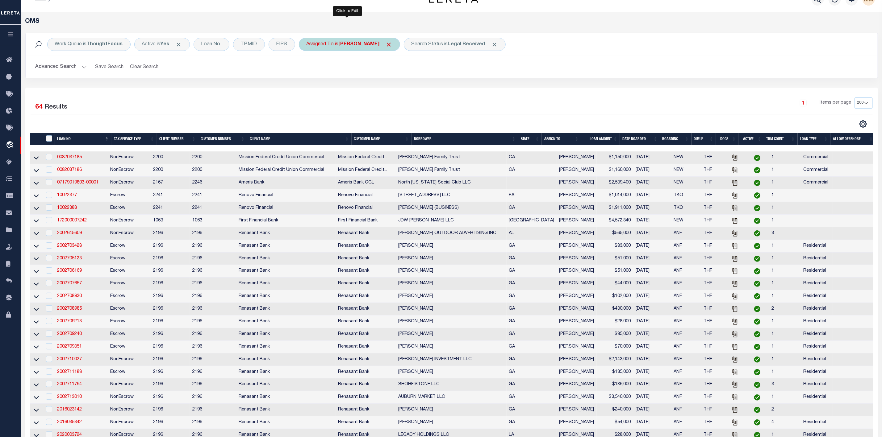
click at [355, 48] on div "Assigned To is [PERSON_NAME]" at bounding box center [349, 44] width 101 height 13
select select "[PERSON_NAME]"
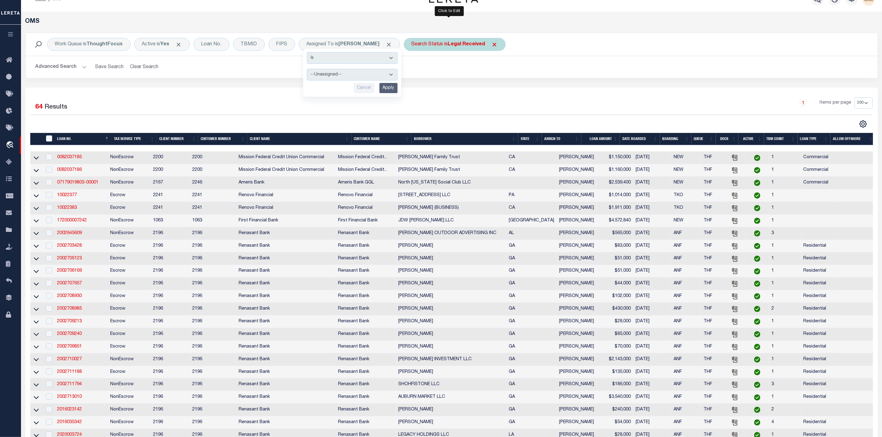
click at [460, 46] on b "Legal Received" at bounding box center [466, 44] width 37 height 5
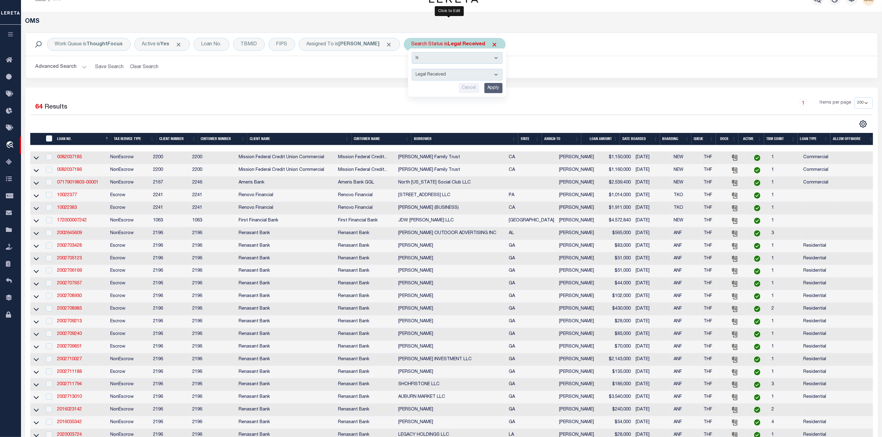
click at [451, 70] on select "Automated Search Bad Parcel Complete Duplicate Parcel High Dollar Reporting In …" at bounding box center [457, 75] width 91 height 12
select select "IP"
click at [412, 69] on select "Automated Search Bad Parcel Complete Duplicate Parcel High Dollar Reporting In …" at bounding box center [457, 75] width 91 height 12
click at [486, 91] on input "Apply" at bounding box center [493, 88] width 18 height 10
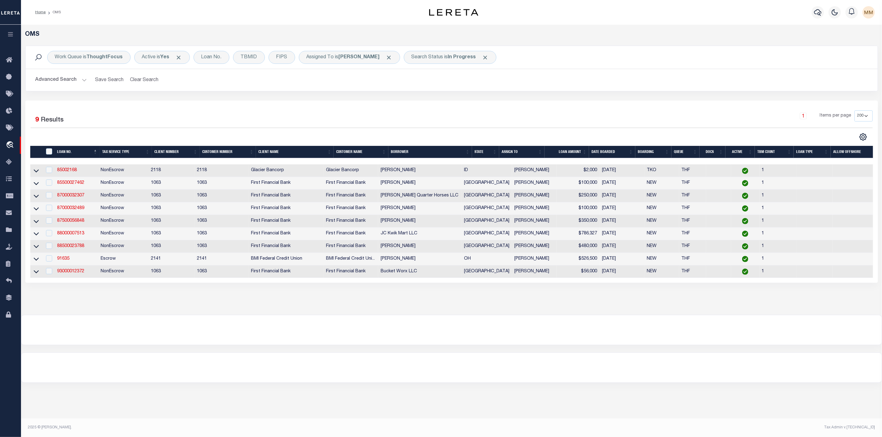
scroll to position [0, 0]
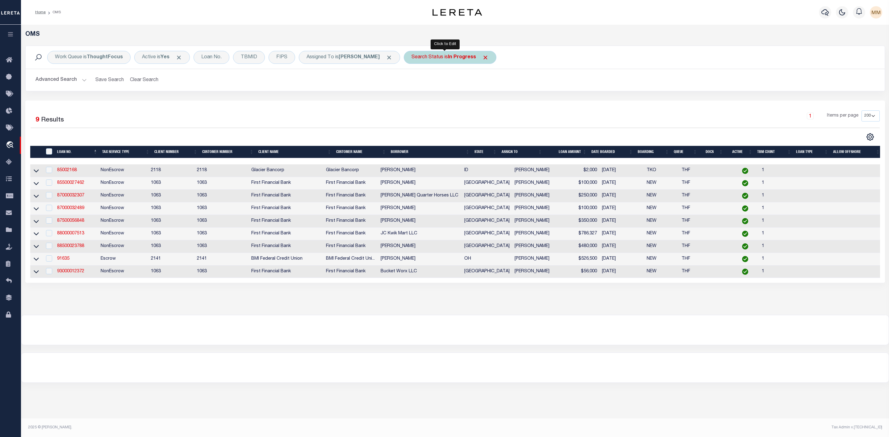
click at [439, 54] on div "Search Status is In Progress" at bounding box center [450, 57] width 93 height 13
click at [435, 88] on select "Automated Search Bad Parcel Complete Duplicate Parcel High Dollar Reporting In …" at bounding box center [457, 88] width 91 height 12
select select "RD"
click at [412, 82] on select "Automated Search Bad Parcel Complete Duplicate Parcel High Dollar Reporting In …" at bounding box center [457, 88] width 91 height 12
click at [492, 103] on input "Apply" at bounding box center [493, 101] width 18 height 10
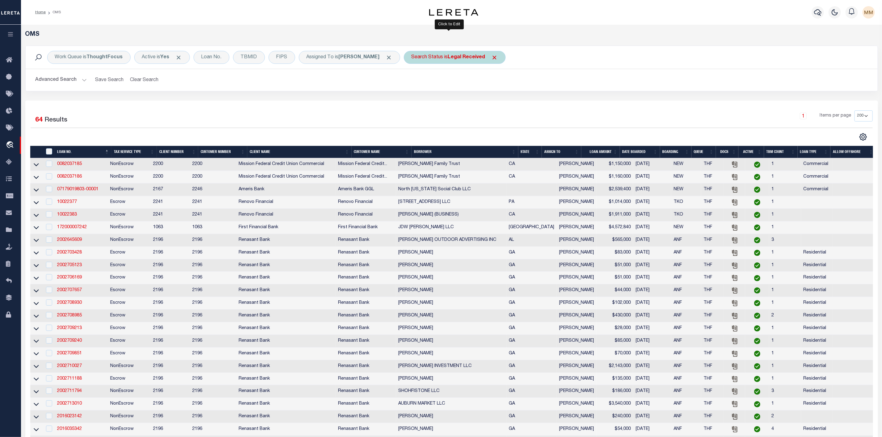
click at [459, 60] on b "Legal Received" at bounding box center [466, 57] width 37 height 5
select select "RD"
click at [459, 56] on b "Legal Received" at bounding box center [466, 57] width 37 height 5
click at [447, 89] on select "Automated Search Bad Parcel Complete Duplicate Parcel High Dollar Reporting In …" at bounding box center [457, 88] width 91 height 12
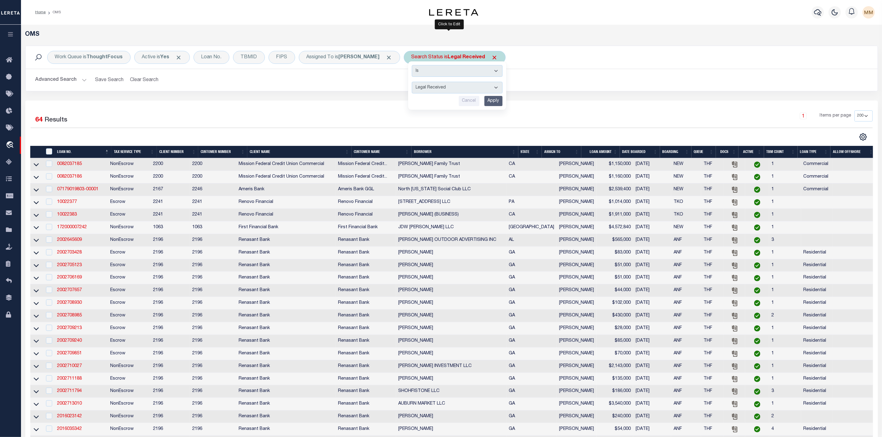
select select "IP"
click at [412, 82] on select "Automated Search Bad Parcel Complete Duplicate Parcel High Dollar Reporting In …" at bounding box center [457, 88] width 91 height 12
click at [489, 105] on input "Apply" at bounding box center [493, 101] width 18 height 10
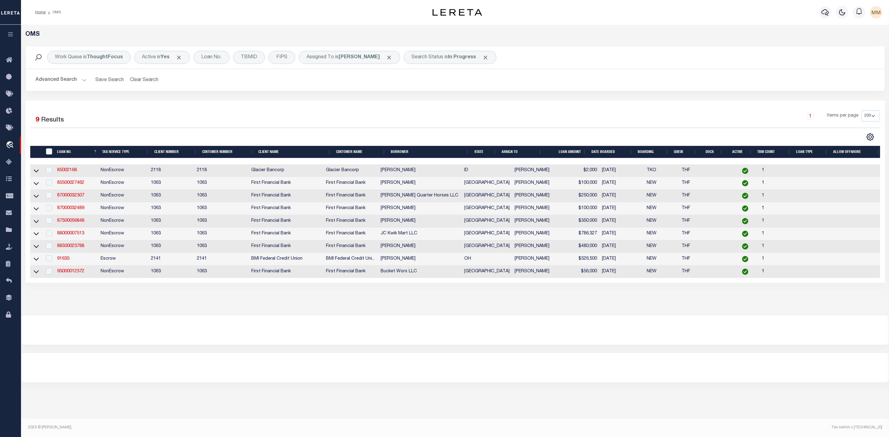
click at [77, 176] on td "85002168" at bounding box center [76, 170] width 43 height 13
checkbox input "true"
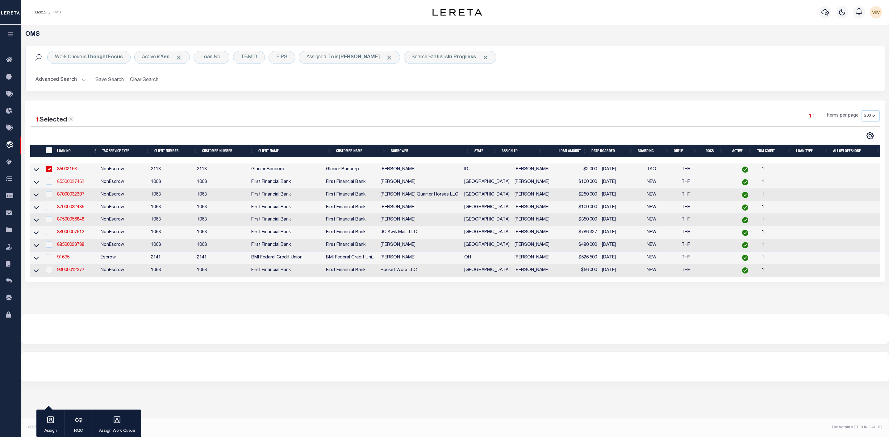
click at [70, 184] on link "85500027462" at bounding box center [70, 182] width 27 height 4
type input "85500027462"
type input "[PERSON_NAME]"
select select
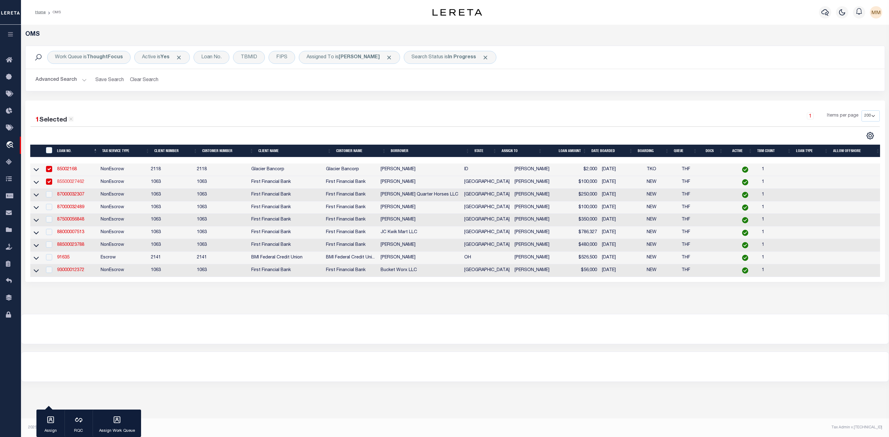
select select "100"
select select "NonEscrow"
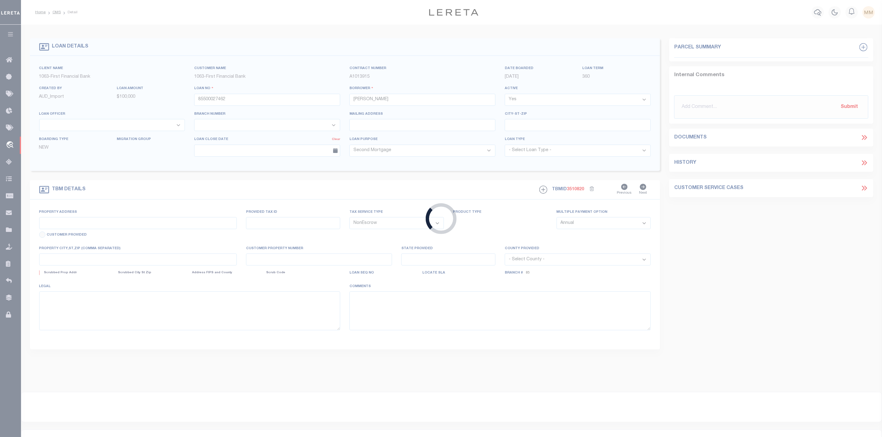
type input "104 TIMBERLINE TRL"
select select
type input "POOLVILLE TX 764874213"
type input "[GEOGRAPHIC_DATA]"
select select
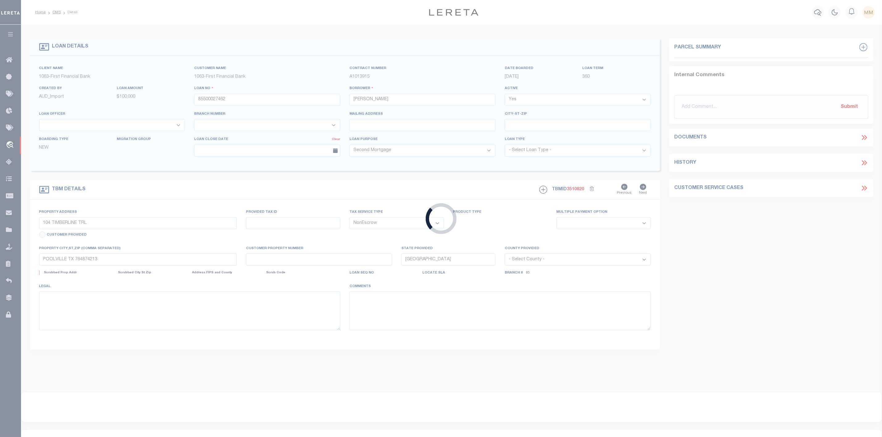
select select "42899"
select select "533"
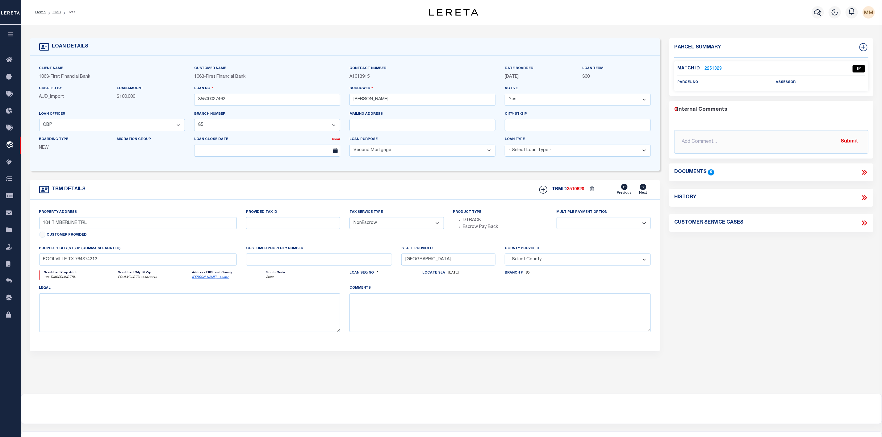
click at [712, 67] on link "2251329" at bounding box center [712, 69] width 17 height 6
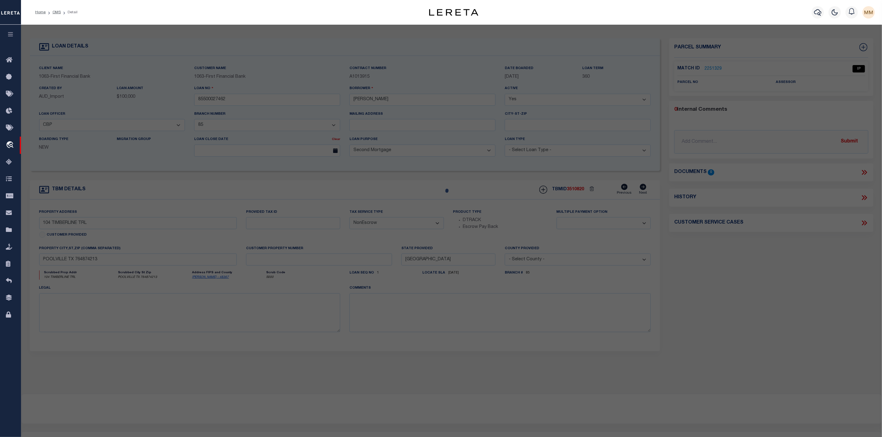
checkbox input "false"
select select "IP"
checkbox input "false"
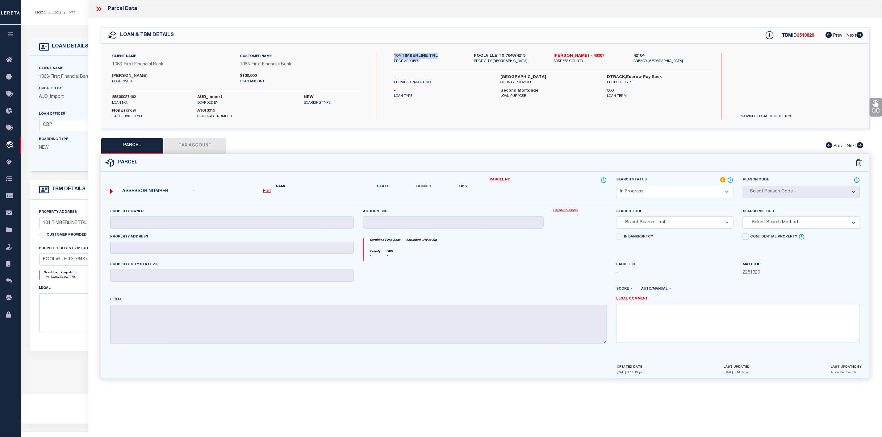
drag, startPoint x: 392, startPoint y: 54, endPoint x: 439, endPoint y: 55, distance: 46.9
click at [439, 55] on div "104 TIMBERLINE TRL PROP ADDRESS" at bounding box center [429, 58] width 80 height 11
drag, startPoint x: 471, startPoint y: 53, endPoint x: 526, endPoint y: 56, distance: 54.7
click at [526, 56] on div "[GEOGRAPHIC_DATA] PROP CITY [GEOGRAPHIC_DATA]" at bounding box center [509, 58] width 80 height 11
copy label "POOLVILLE TX 764874213"
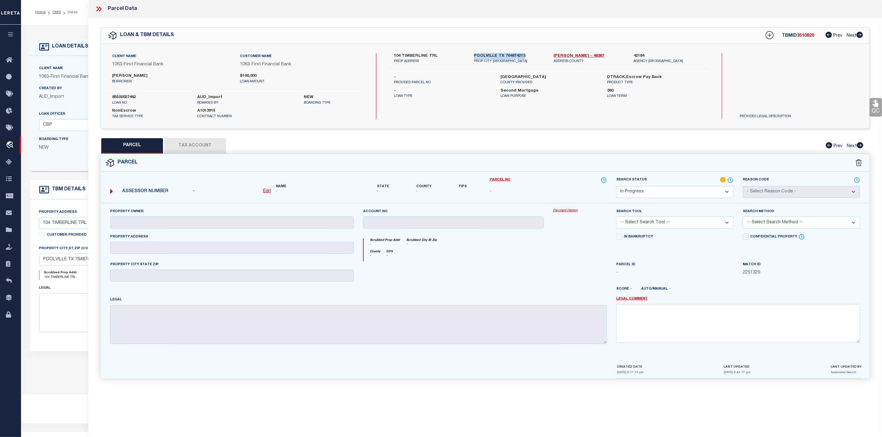
drag, startPoint x: 109, startPoint y: 74, endPoint x: 158, endPoint y: 77, distance: 49.1
click at [158, 77] on div "[PERSON_NAME] borrower" at bounding box center [171, 78] width 128 height 11
copy label "[PERSON_NAME]"
click at [98, 8] on icon at bounding box center [97, 8] width 3 height 5
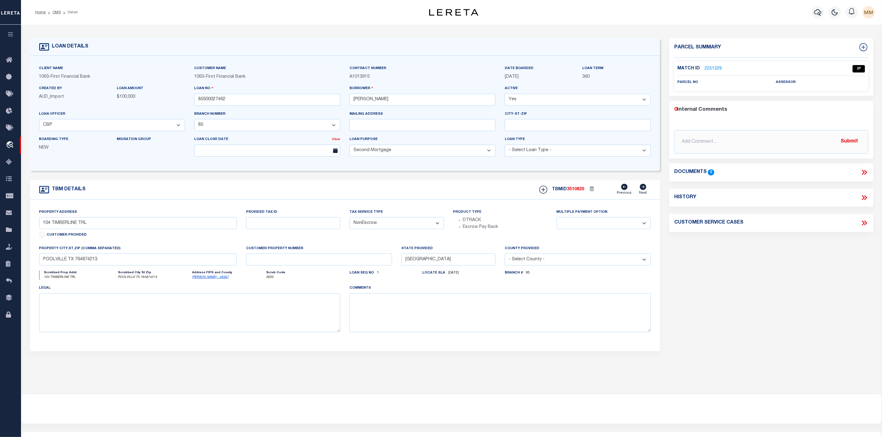
click at [57, 16] on ol "Home OMS Detail" at bounding box center [56, 12] width 52 height 13
click at [53, 12] on link "OMS" at bounding box center [56, 12] width 8 height 4
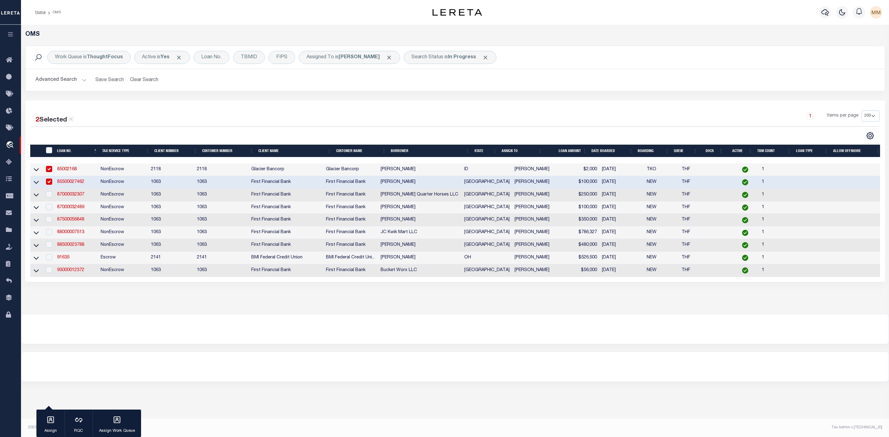
click at [66, 172] on link "85002168" at bounding box center [67, 169] width 20 height 4
type input "85002168"
type input "[PERSON_NAME]"
select select
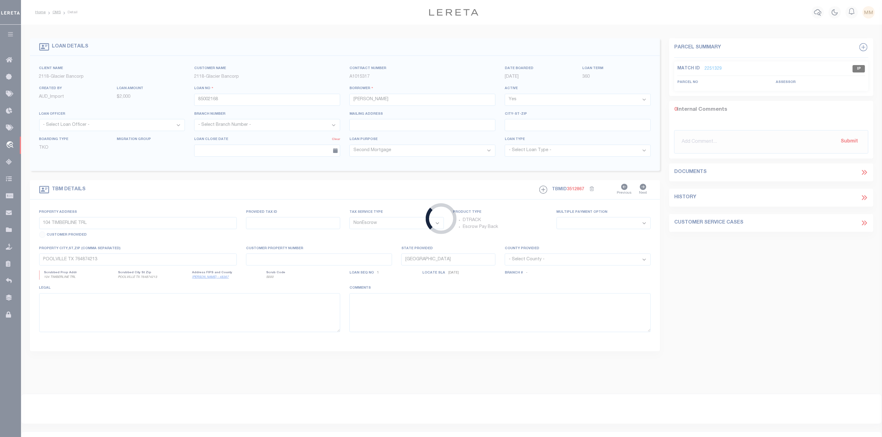
type input "[STREET_ADDRESS]"
type input "32924011 0"
select select
type input "CALDWELL ID 836079661"
type input "97713841"
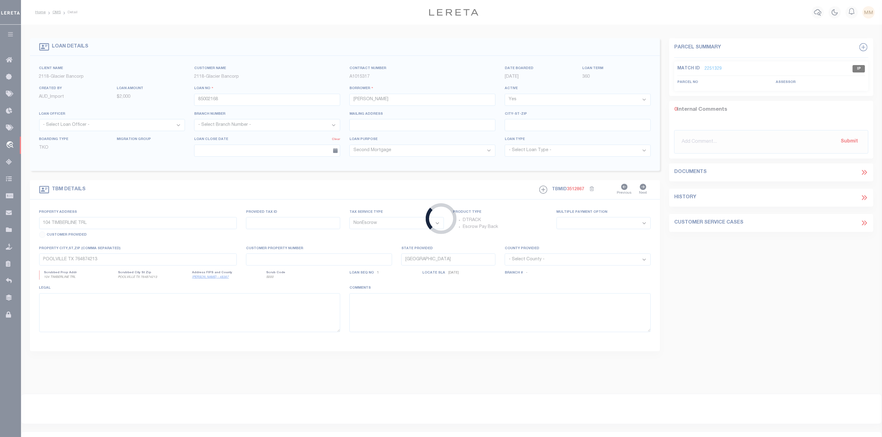
type input "ID"
select select
select select "164180"
select select "3688"
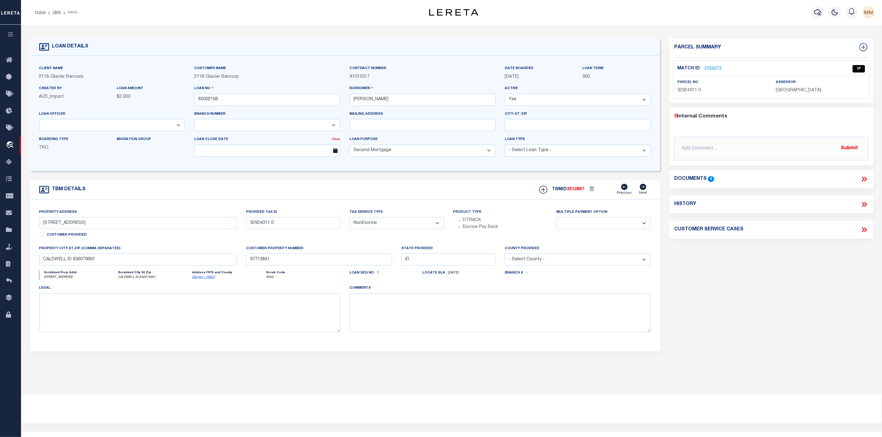
click at [713, 67] on link "2256272" at bounding box center [712, 69] width 17 height 6
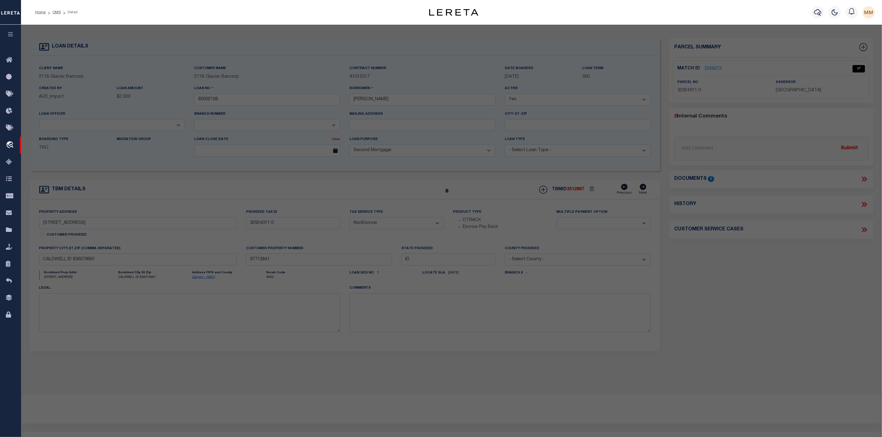
select select "AS"
checkbox input "false"
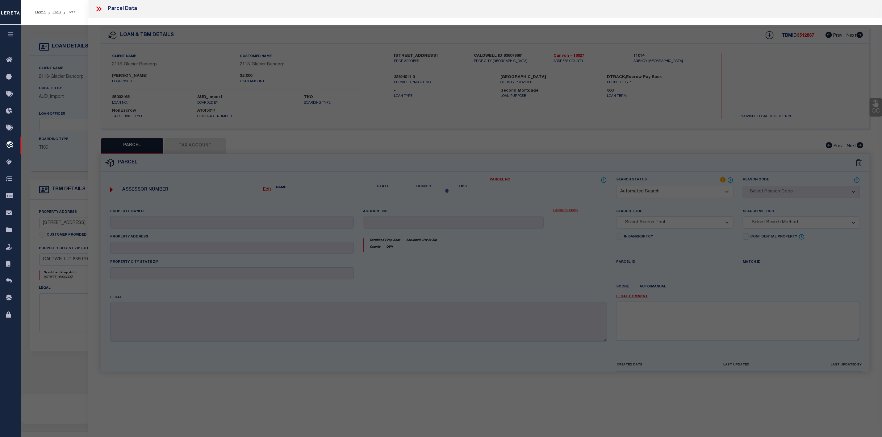
select select "IP"
checkbox input "false"
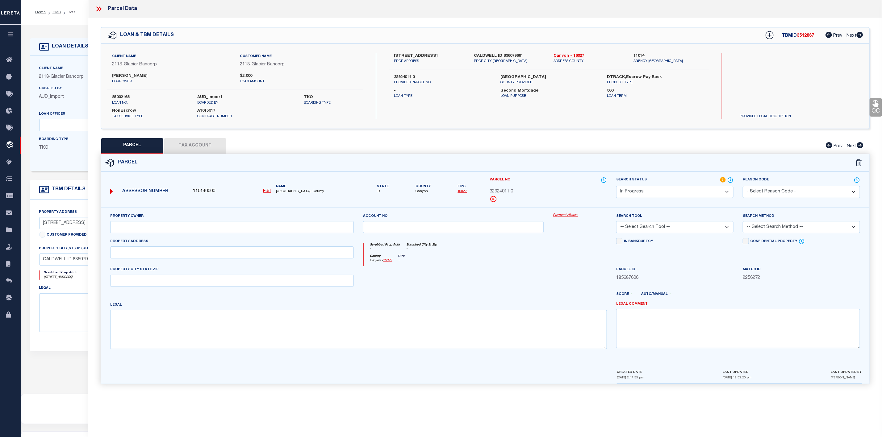
click at [99, 10] on icon at bounding box center [100, 8] width 3 height 5
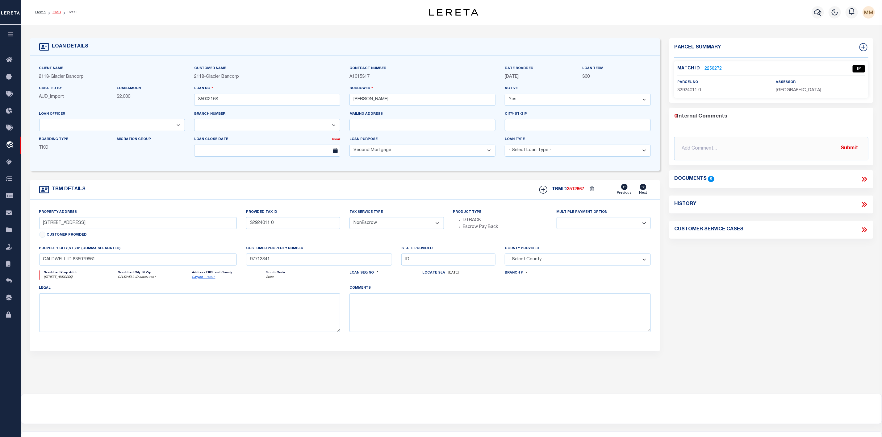
click at [57, 13] on link "OMS" at bounding box center [56, 12] width 8 height 4
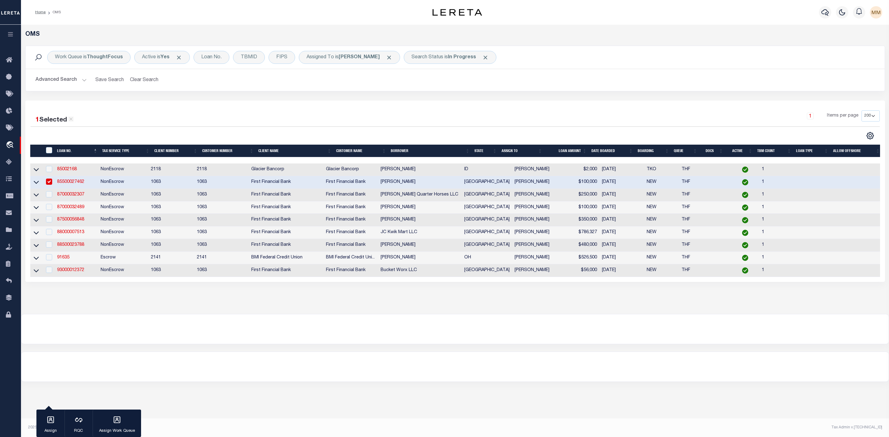
click at [66, 184] on link "85500027462" at bounding box center [70, 182] width 27 height 4
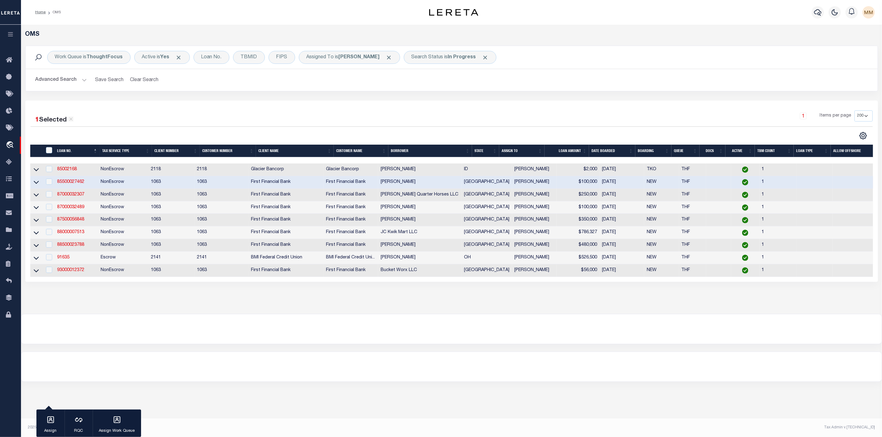
type input "85500027462"
type input "[PERSON_NAME]"
select select
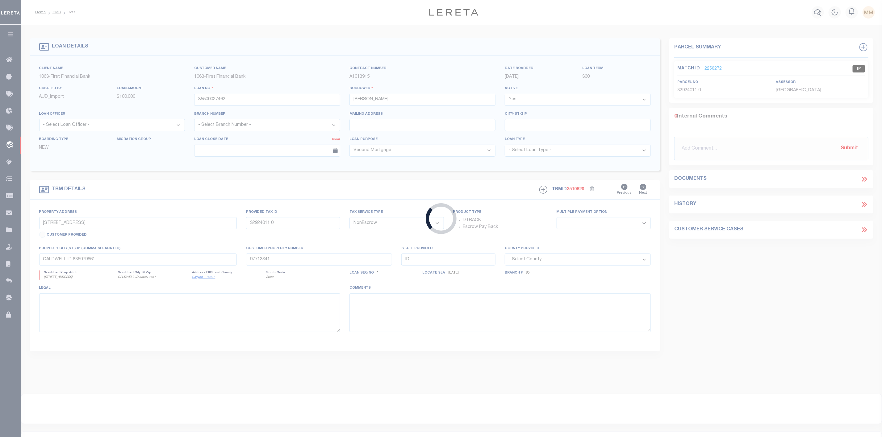
type input "104 TIMBERLINE TRL"
select select
type input "POOLVILLE TX 764874213"
type input "[GEOGRAPHIC_DATA]"
select select
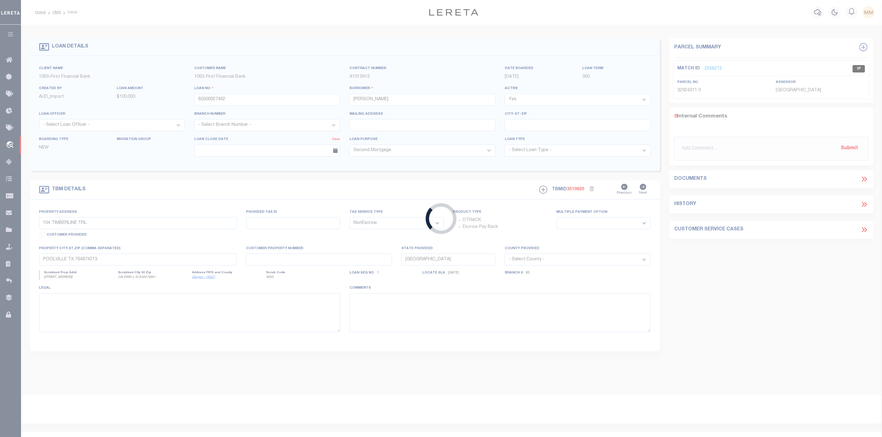
select select "42899"
select select "533"
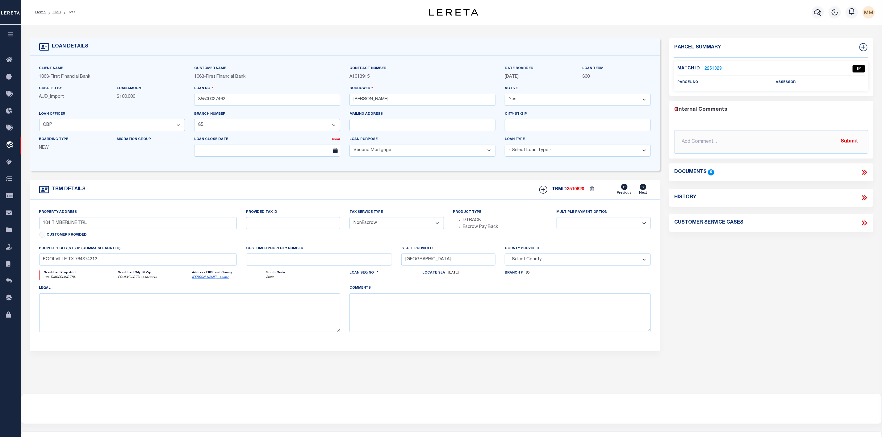
click at [719, 67] on link "2251329" at bounding box center [712, 69] width 17 height 6
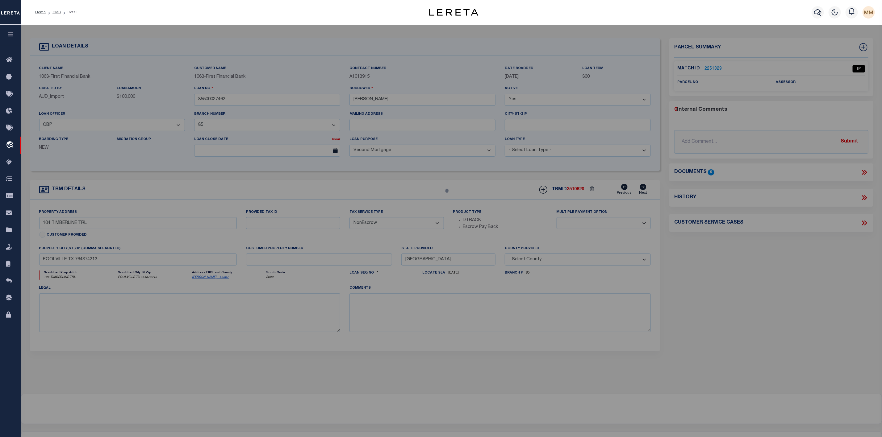
select select "AS"
checkbox input "false"
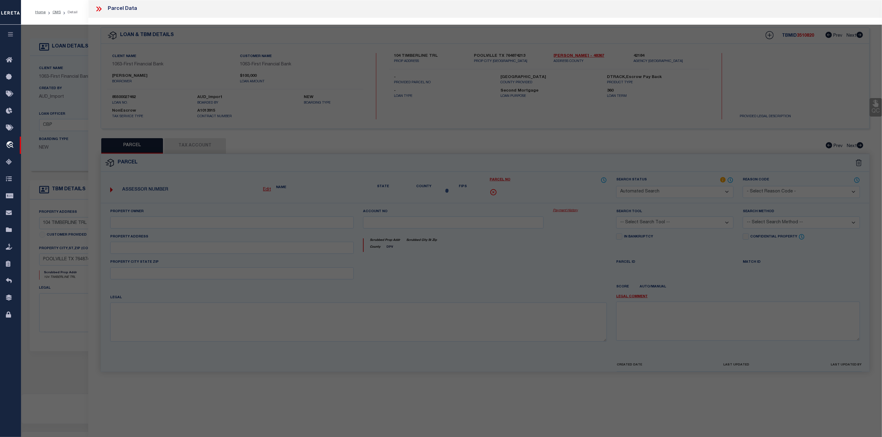
select select "IP"
checkbox input "false"
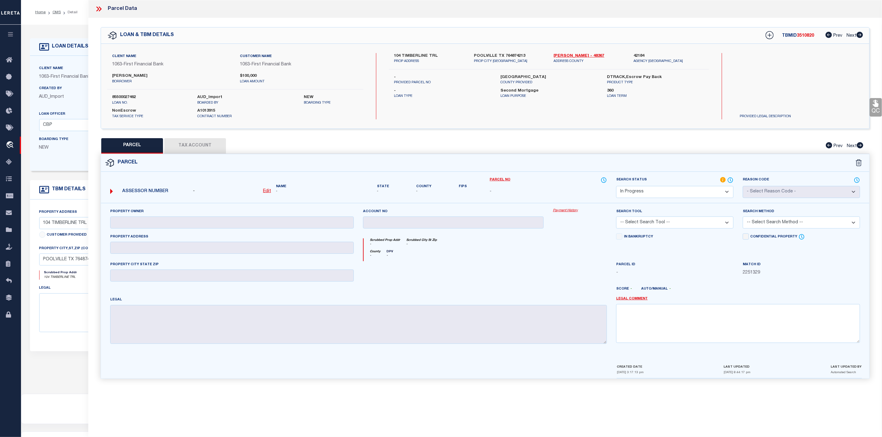
click at [102, 10] on icon at bounding box center [99, 9] width 8 height 8
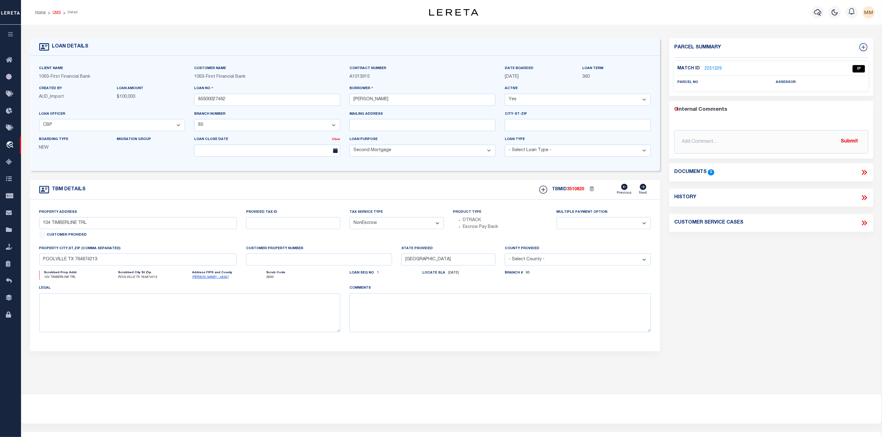
click at [58, 11] on link "OMS" at bounding box center [56, 12] width 8 height 4
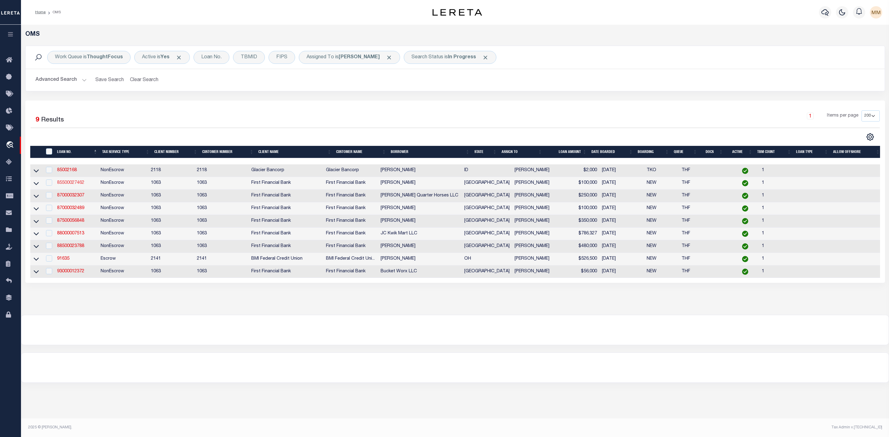
click at [67, 183] on link "85500027462" at bounding box center [70, 183] width 27 height 4
checkbox input "true"
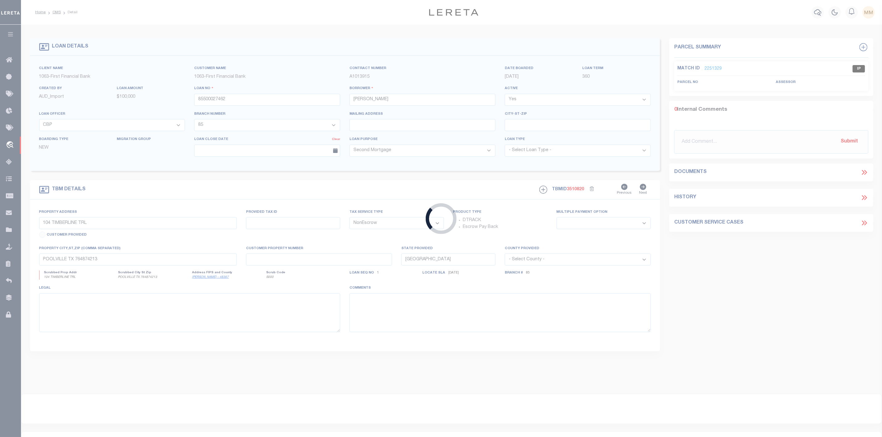
select select "42899"
select select "533"
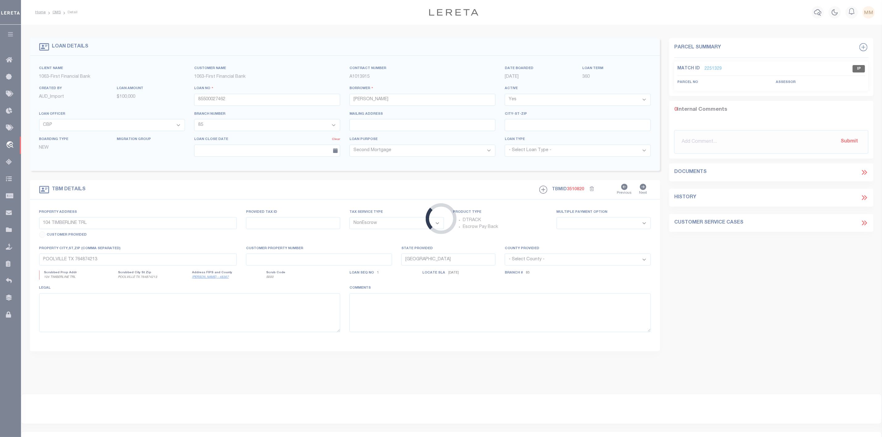
select select
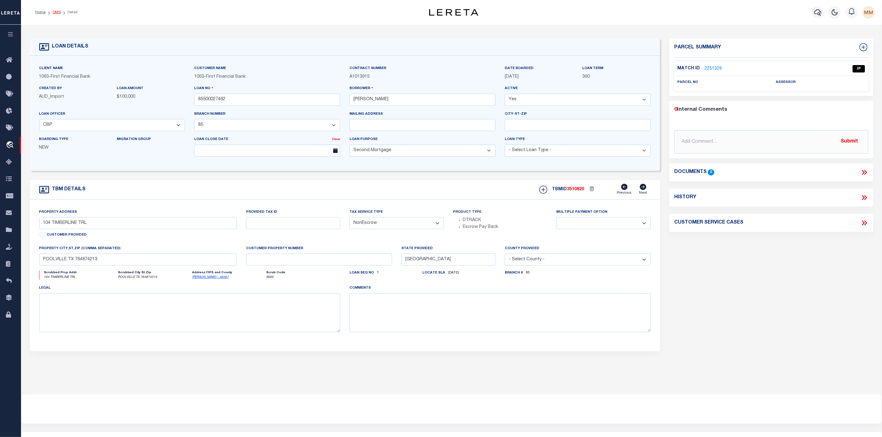
click at [56, 13] on link "OMS" at bounding box center [56, 12] width 8 height 4
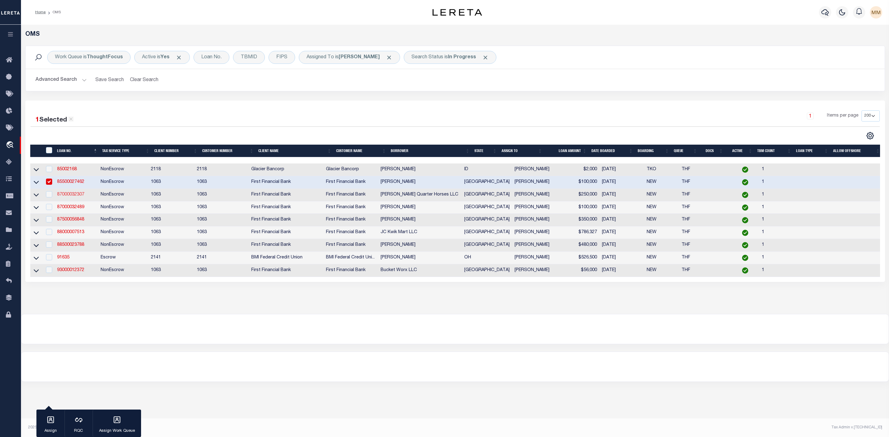
click at [63, 197] on link "87000032307" at bounding box center [70, 195] width 27 height 4
type input "87000032307"
type input "[PERSON_NAME] Quarter Horses LLC"
select select "7816"
select select "535"
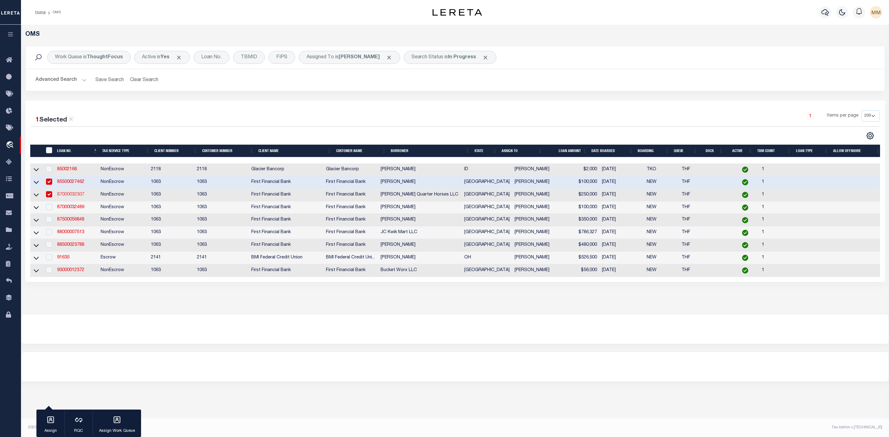
select select "400"
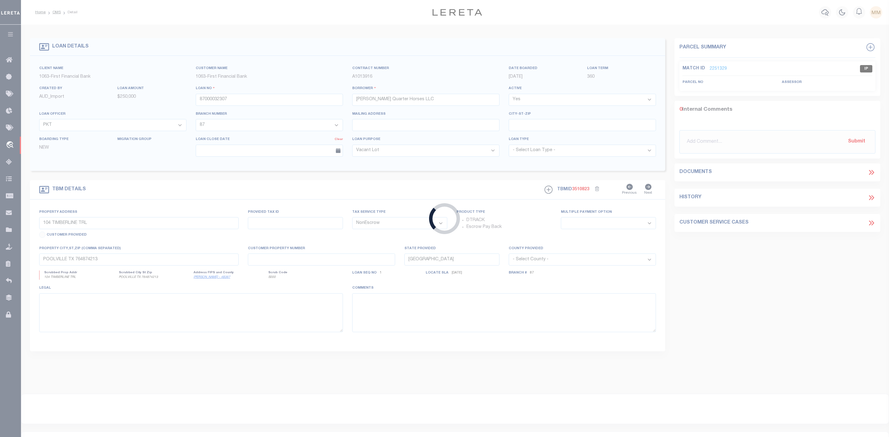
type input "1048 [GEOGRAPHIC_DATA]"
select select
type input "[PERSON_NAME] TX 764750000"
select select
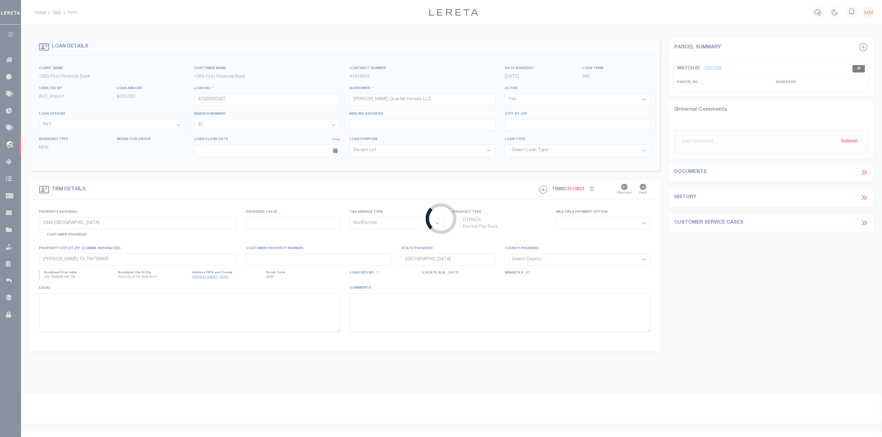
select select "7816"
select select "535"
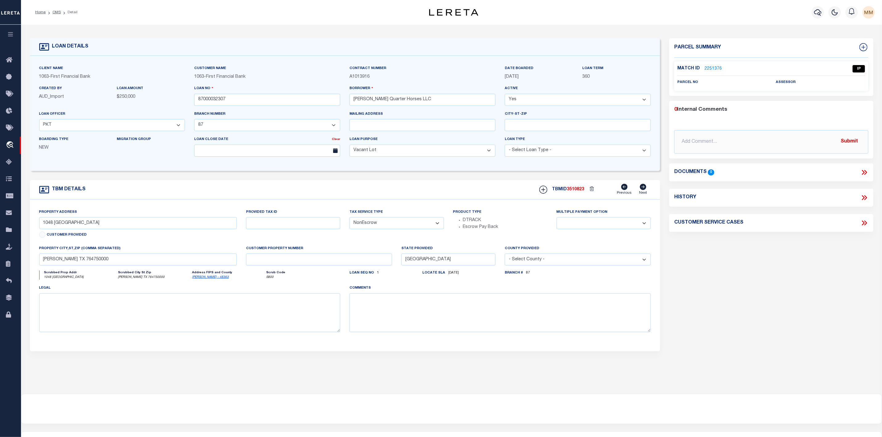
click at [706, 66] on link "2251376" at bounding box center [712, 69] width 17 height 6
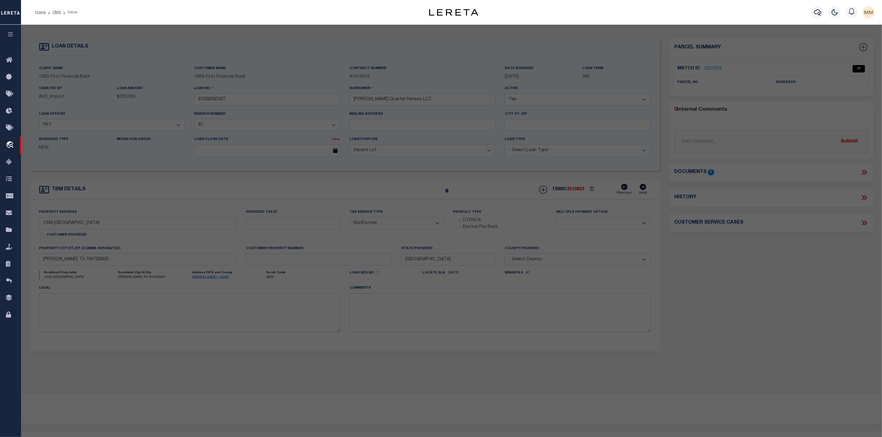
select select "AS"
checkbox input "false"
select select "IP"
checkbox input "false"
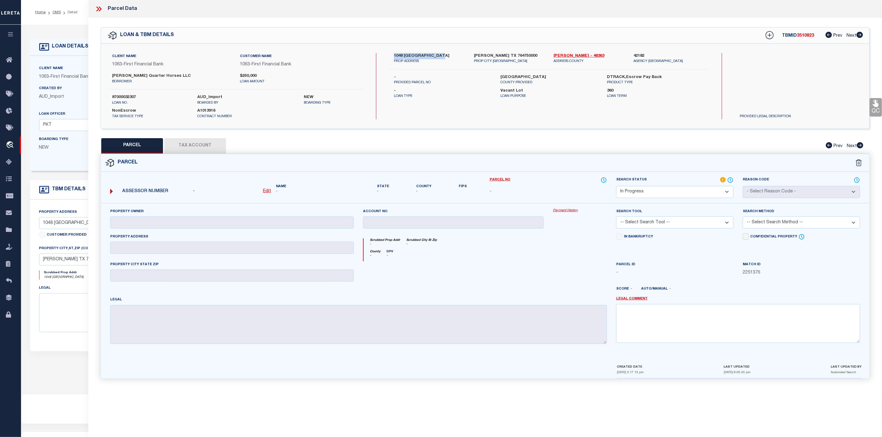
drag, startPoint x: 393, startPoint y: 55, endPoint x: 436, endPoint y: 55, distance: 42.9
click at [436, 55] on label "1048 [GEOGRAPHIC_DATA]" at bounding box center [429, 56] width 71 height 6
copy label "1048 [GEOGRAPHIC_DATA]"
drag, startPoint x: 476, startPoint y: 54, endPoint x: 515, endPoint y: 57, distance: 39.0
click at [515, 57] on div "[PERSON_NAME] TX 764750000 PROP CITY [GEOGRAPHIC_DATA]" at bounding box center [509, 58] width 80 height 11
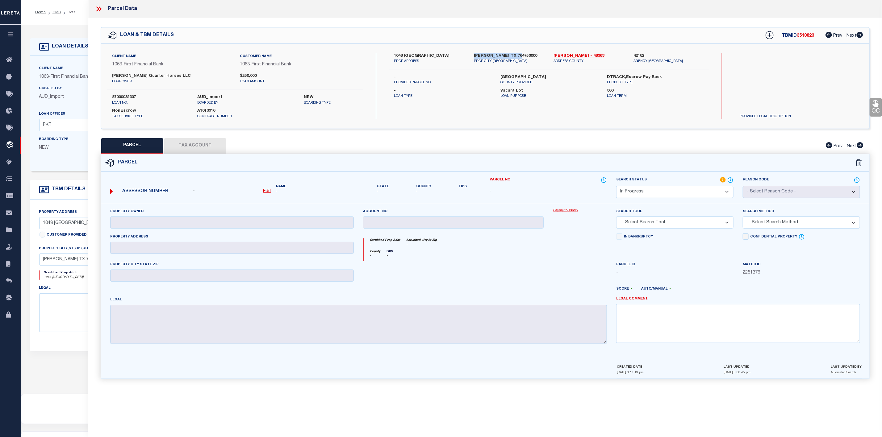
copy label "[PERSON_NAME] TX 764750000"
drag, startPoint x: 110, startPoint y: 73, endPoint x: 168, endPoint y: 76, distance: 58.1
click at [168, 76] on div "[PERSON_NAME] Quarter Horses LLC borrower" at bounding box center [171, 78] width 128 height 11
copy label "[PERSON_NAME] Quarter Horses LLC"
drag, startPoint x: 499, startPoint y: 77, endPoint x: 524, endPoint y: 77, distance: 25.3
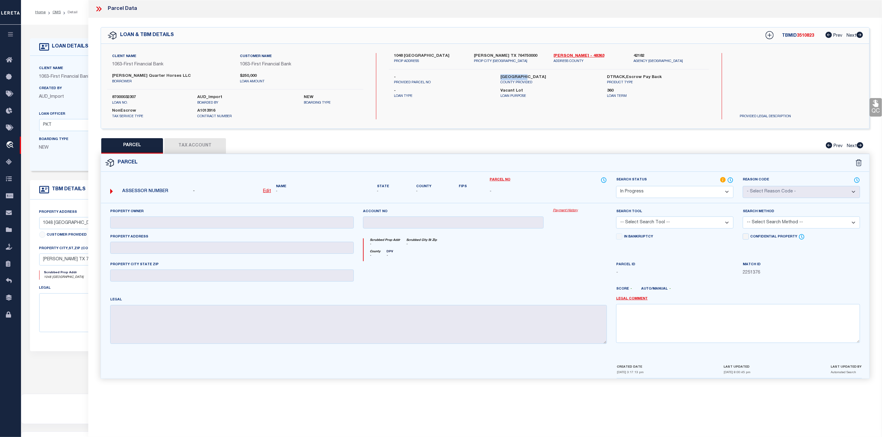
click at [524, 77] on div "[GEOGRAPHIC_DATA] PROVIDED" at bounding box center [549, 79] width 106 height 11
copy label "[PERSON_NAME]"
click at [98, 13] on icon at bounding box center [99, 9] width 8 height 8
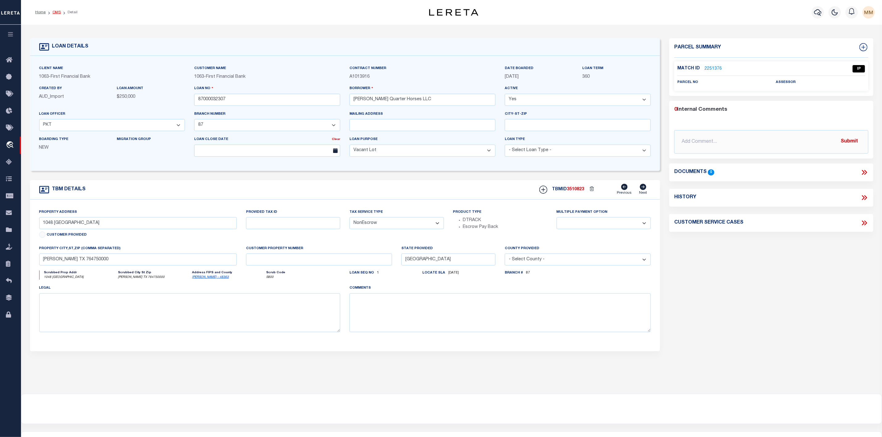
click at [57, 14] on link "OMS" at bounding box center [56, 12] width 8 height 4
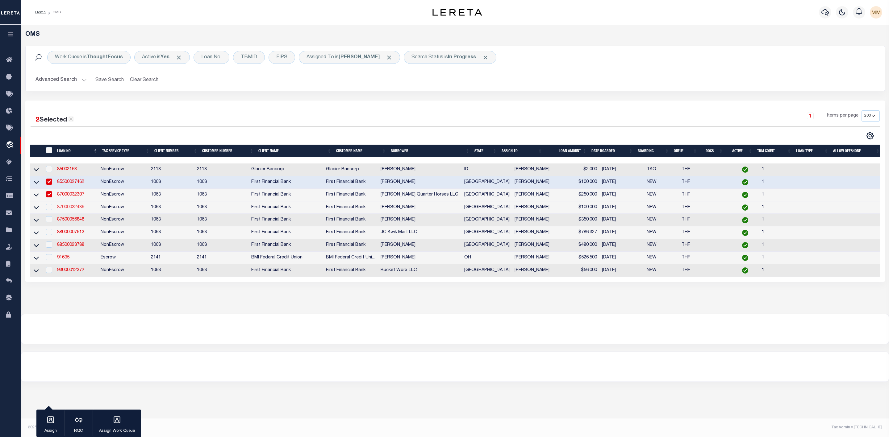
click at [69, 209] on link "87000032489" at bounding box center [70, 207] width 27 height 4
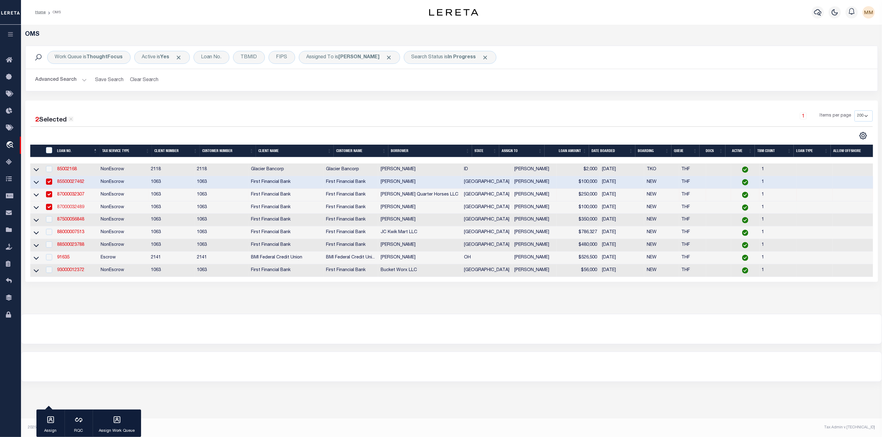
type input "87000032489"
type input "[PERSON_NAME]"
select select "100"
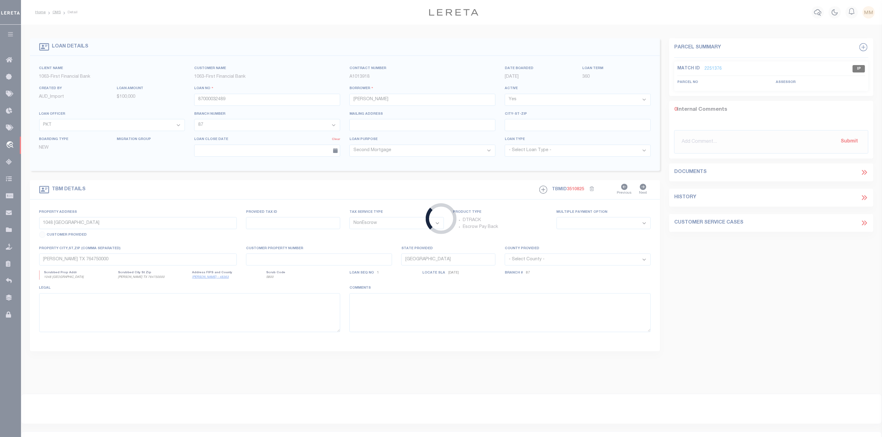
type input "1513 [PERSON_NAME]"
select select
type input "[GEOGRAPHIC_DATA]"
select select
select select "7816"
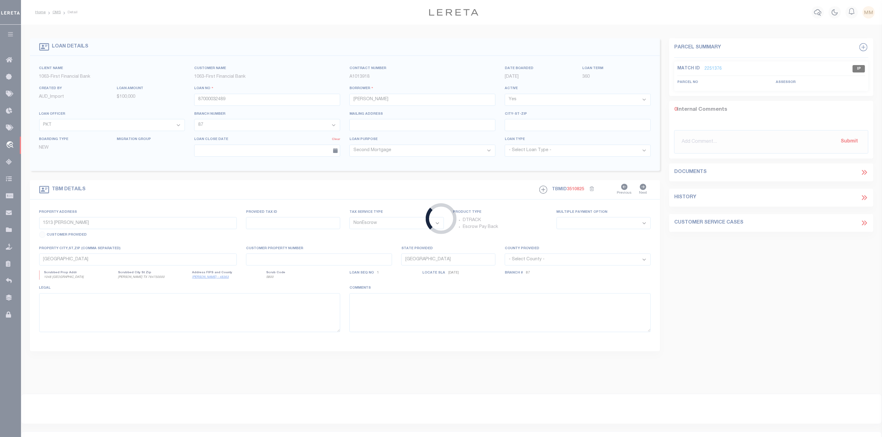
select select "535"
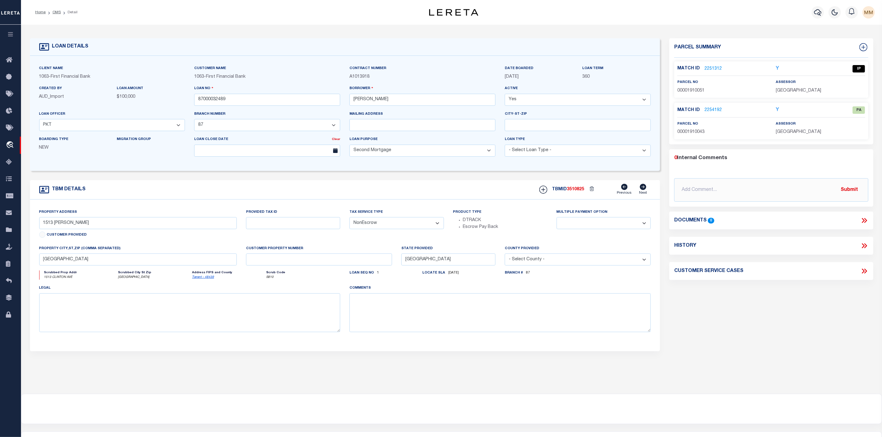
click at [717, 69] on link "2251312" at bounding box center [712, 69] width 17 height 6
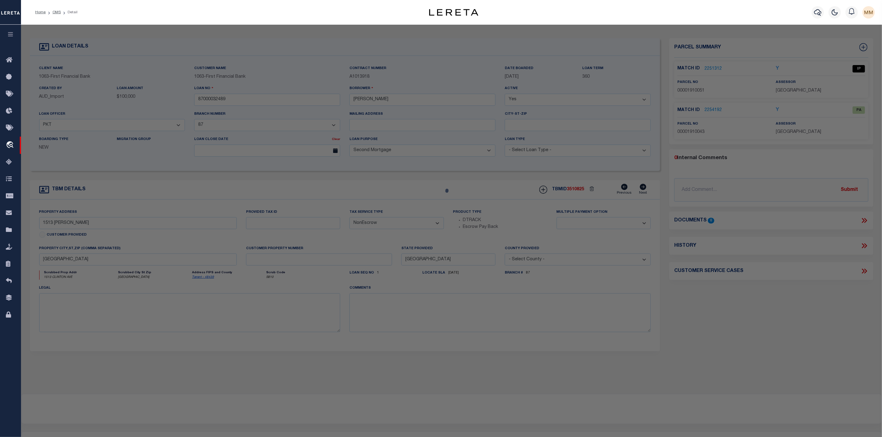
select select "AS"
checkbox input "false"
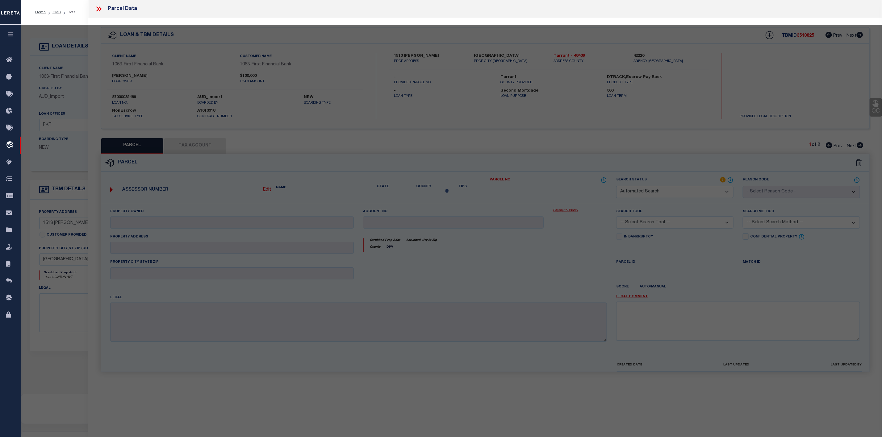
select select "IP"
type input "[PERSON_NAME]"
select select "ATL"
select select "ADD"
type input "1513 CLINTON AVE"
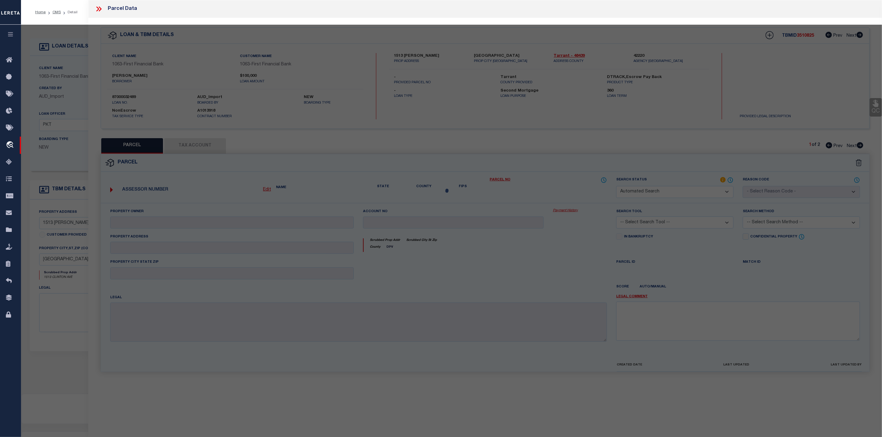
checkbox input "false"
type input "[GEOGRAPHIC_DATA]"
type textarea "[GEOGRAPHIC_DATA] 99 LOT 18"
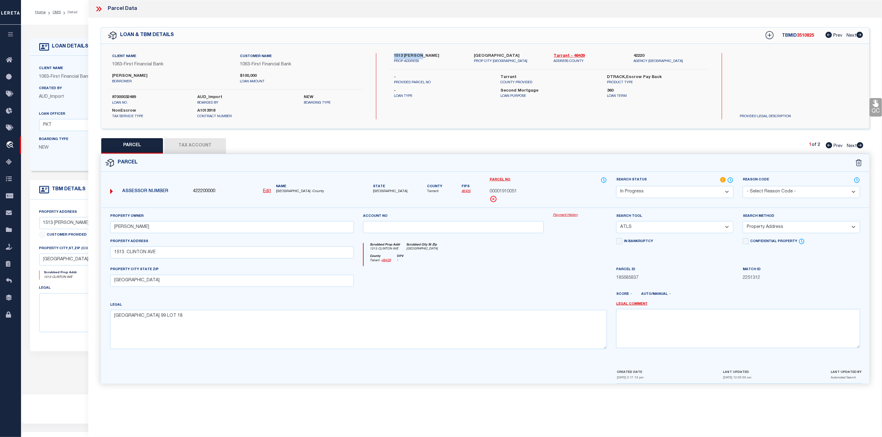
drag, startPoint x: 391, startPoint y: 52, endPoint x: 420, endPoint y: 57, distance: 29.1
click at [420, 57] on div "Client Name 1063 - First Financial Bank Customer Name 1063 - First Financial Ba…" at bounding box center [485, 86] width 768 height 85
copy label "1513 [PERSON_NAME]"
drag, startPoint x: 471, startPoint y: 52, endPoint x: 512, endPoint y: 56, distance: 40.9
click at [512, 56] on div "Client Name 1063 - First Financial Bank Customer Name 1063 - First Financial Ba…" at bounding box center [485, 86] width 768 height 85
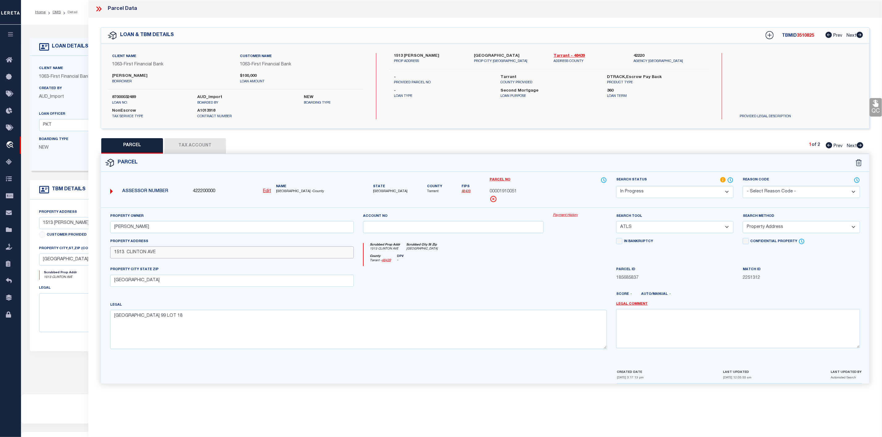
drag, startPoint x: 114, startPoint y: 255, endPoint x: 162, endPoint y: 256, distance: 48.1
click at [162, 256] on input "1513 CLINTON AVE" at bounding box center [232, 253] width 244 height 12
click at [257, 278] on input "[GEOGRAPHIC_DATA]" at bounding box center [232, 281] width 244 height 12
drag, startPoint x: 110, startPoint y: 281, endPoint x: 174, endPoint y: 282, distance: 63.9
click at [174, 282] on input "[GEOGRAPHIC_DATA]" at bounding box center [232, 281] width 244 height 12
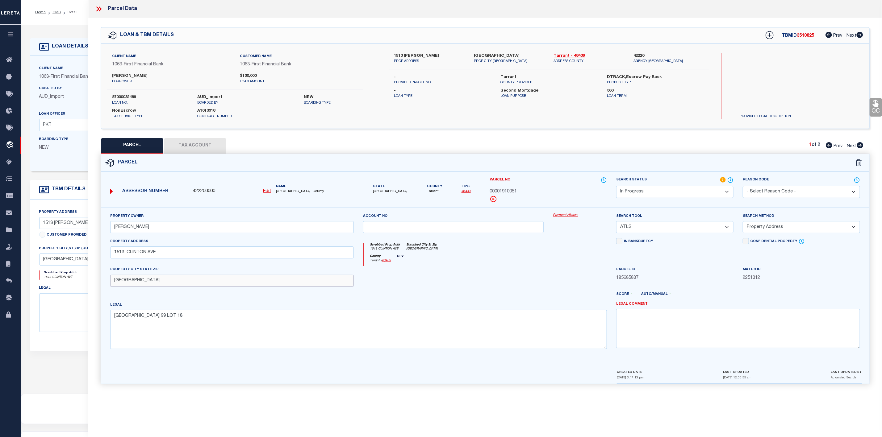
click at [252, 287] on input "[GEOGRAPHIC_DATA]" at bounding box center [232, 281] width 244 height 12
drag, startPoint x: 112, startPoint y: 229, endPoint x: 170, endPoint y: 231, distance: 58.0
click at [170, 231] on input "[PERSON_NAME]" at bounding box center [232, 227] width 244 height 12
click at [505, 74] on label "Tarrant" at bounding box center [548, 77] width 97 height 6
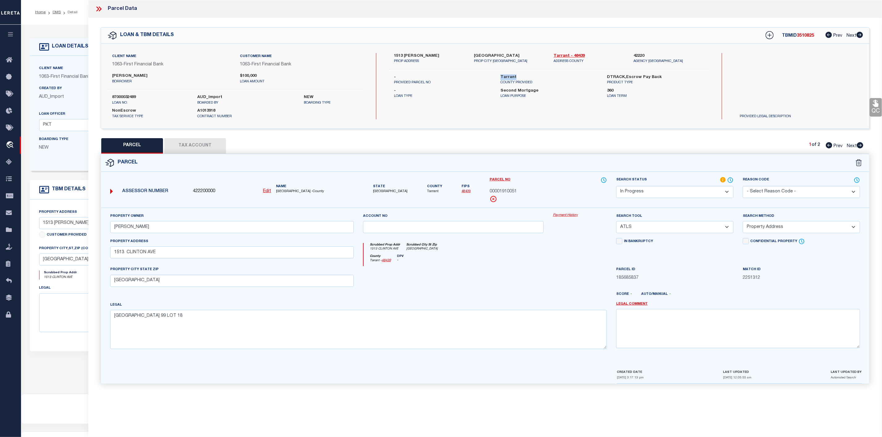
copy label "Tarrant"
click at [99, 9] on icon at bounding box center [97, 8] width 3 height 5
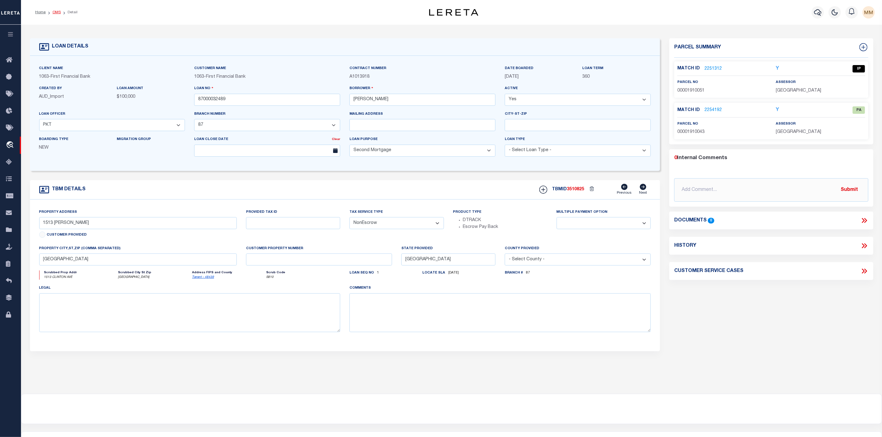
click at [57, 12] on link "OMS" at bounding box center [56, 12] width 8 height 4
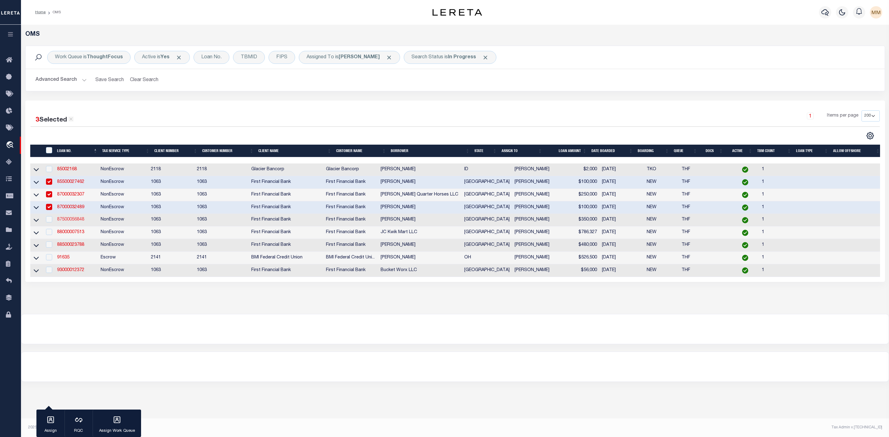
click at [69, 221] on link "87500056848" at bounding box center [70, 220] width 27 height 4
type input "87500056848"
type input "[PERSON_NAME]"
select select "12371"
select select "400"
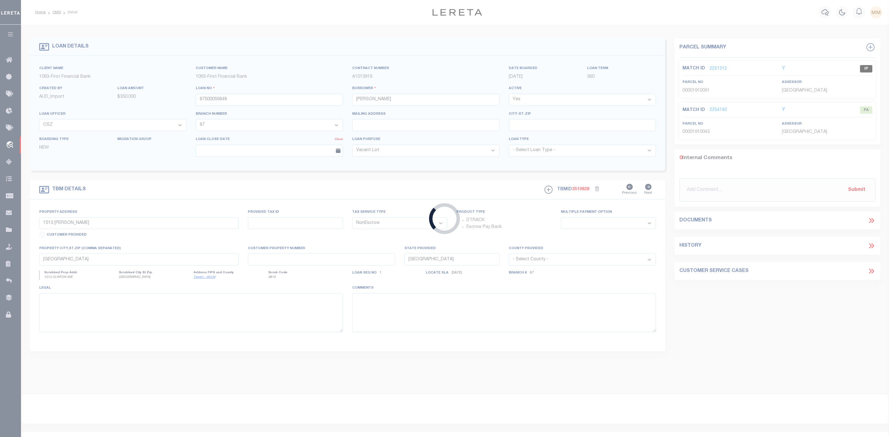
type input "[STREET_ADDRESS][PERSON_NAME]"
select select
type input "CADDO TX 764292716"
select select
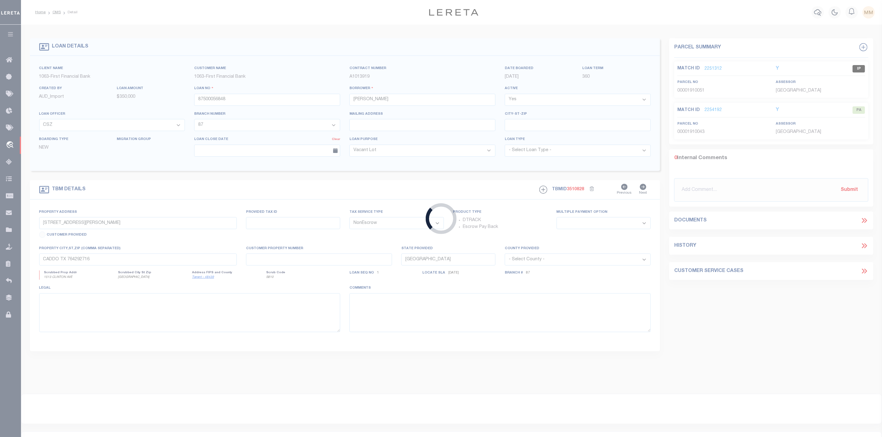
select select "12371"
select select "535"
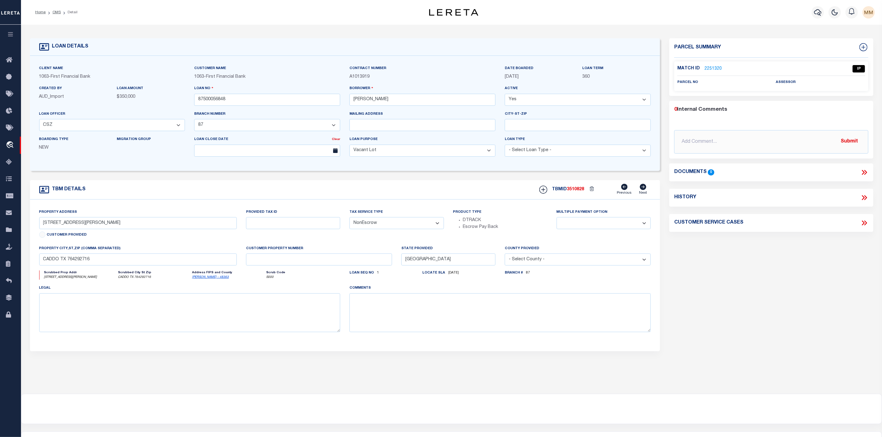
click at [714, 68] on link "2251320" at bounding box center [712, 69] width 17 height 6
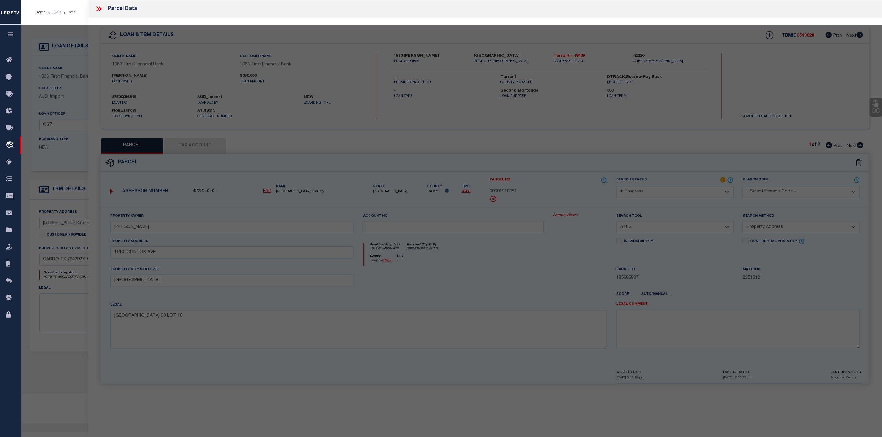
select select "AS"
select select
checkbox input "false"
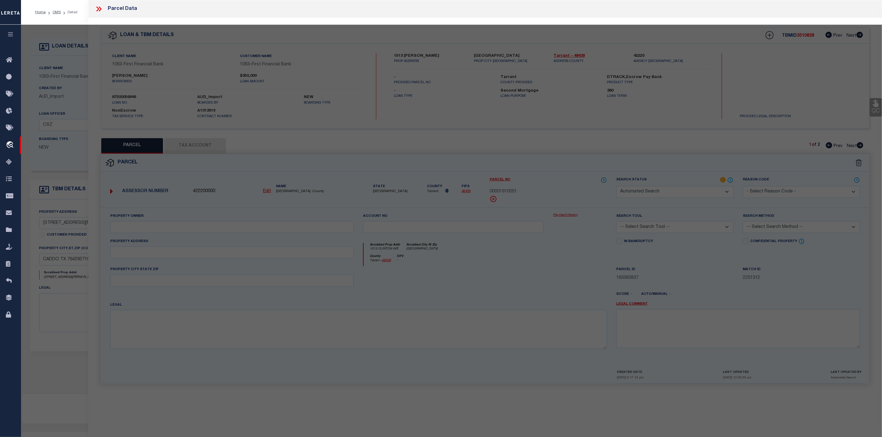
select select "IP"
checkbox input "false"
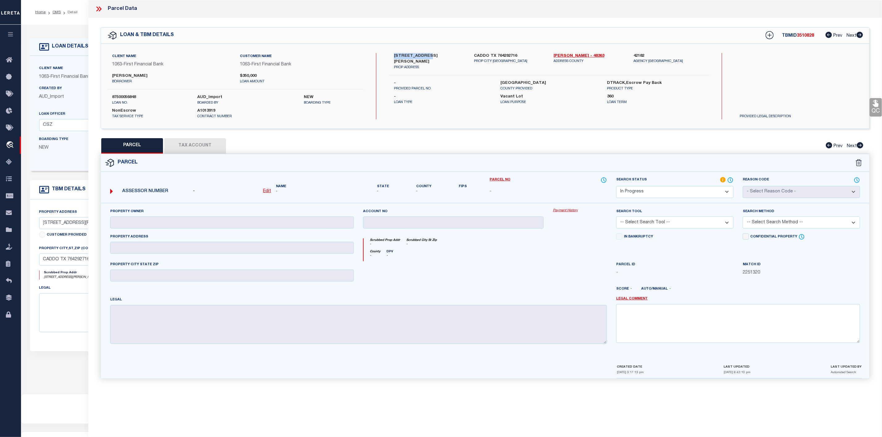
drag, startPoint x: 393, startPoint y: 56, endPoint x: 432, endPoint y: 57, distance: 38.9
click at [432, 57] on label "[STREET_ADDRESS][PERSON_NAME]" at bounding box center [429, 59] width 71 height 12
copy label "[STREET_ADDRESS][PERSON_NAME]"
click at [493, 98] on div "- Loan Type" at bounding box center [442, 99] width 106 height 11
drag, startPoint x: 472, startPoint y: 51, endPoint x: 520, endPoint y: 58, distance: 48.0
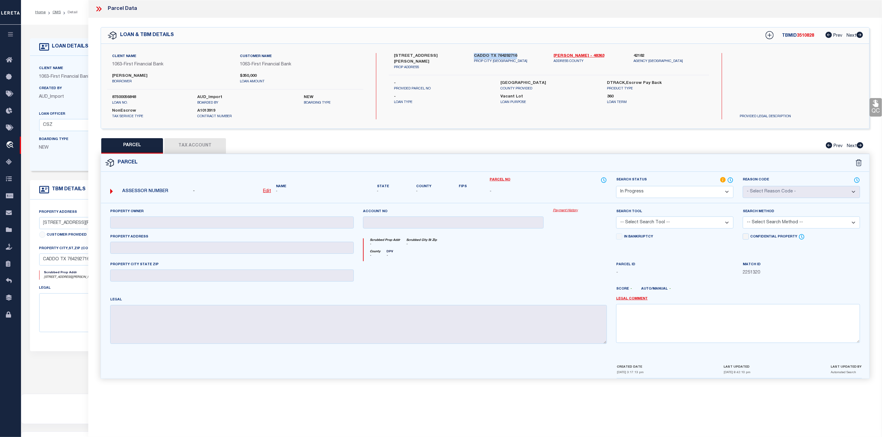
click at [520, 58] on div "Client Name 1063 - First Financial Bank Customer Name 1063 - First Financial Ba…" at bounding box center [485, 86] width 768 height 85
copy label "CADDO TX 764292716"
drag, startPoint x: 112, startPoint y: 72, endPoint x: 148, endPoint y: 79, distance: 36.8
click at [148, 79] on div "Client Name 1063 - First Financial Bank Customer Name 1063 - First Financial Ba…" at bounding box center [235, 71] width 256 height 36
click at [153, 80] on p "borrower" at bounding box center [171, 81] width 118 height 5
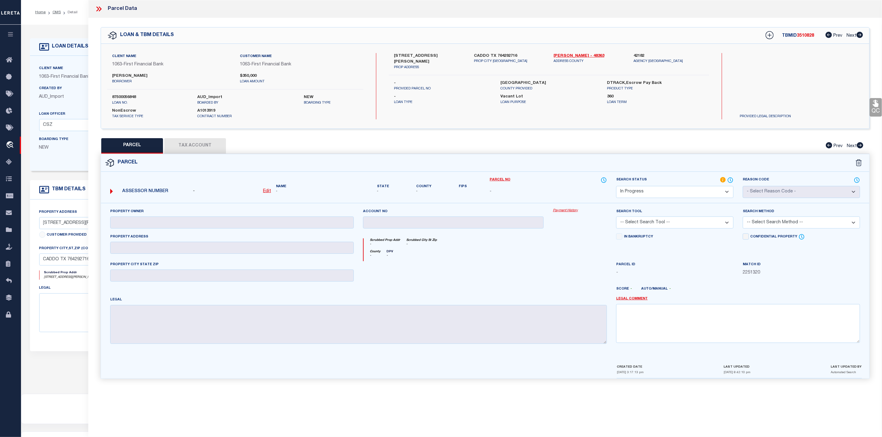
drag, startPoint x: 114, startPoint y: 75, endPoint x: 143, endPoint y: 76, distance: 28.4
click at [143, 76] on label "[PERSON_NAME]" at bounding box center [171, 76] width 118 height 6
click at [150, 81] on p "borrower" at bounding box center [171, 81] width 118 height 5
drag, startPoint x: 110, startPoint y: 75, endPoint x: 148, endPoint y: 78, distance: 38.1
click at [148, 78] on div "[PERSON_NAME]" at bounding box center [171, 78] width 128 height 11
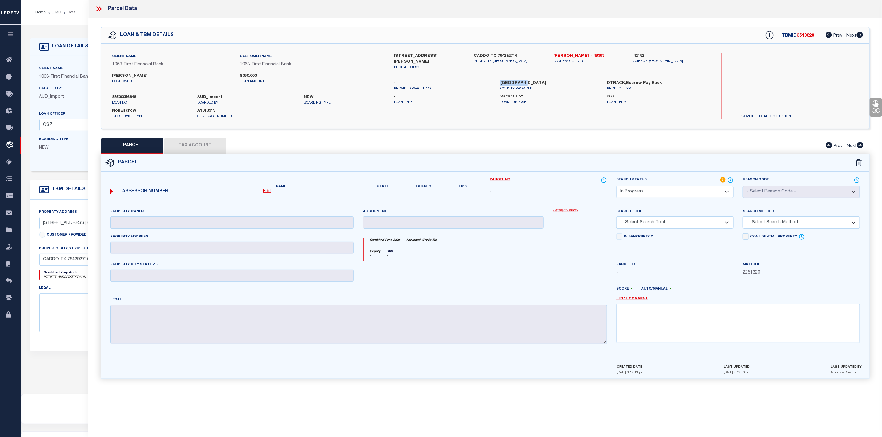
drag, startPoint x: 496, startPoint y: 75, endPoint x: 524, endPoint y: 77, distance: 28.1
click at [524, 80] on div "[GEOGRAPHIC_DATA] PROVIDED" at bounding box center [549, 85] width 106 height 11
click at [96, 7] on icon at bounding box center [99, 9] width 8 height 8
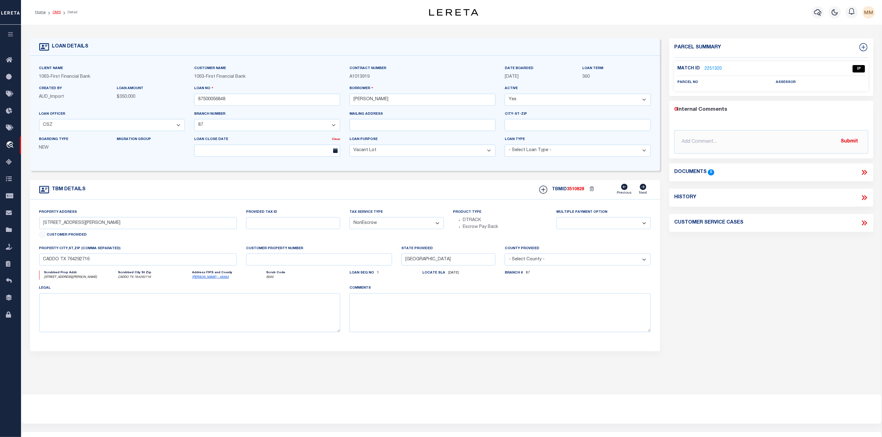
click at [56, 14] on link "OMS" at bounding box center [56, 12] width 8 height 4
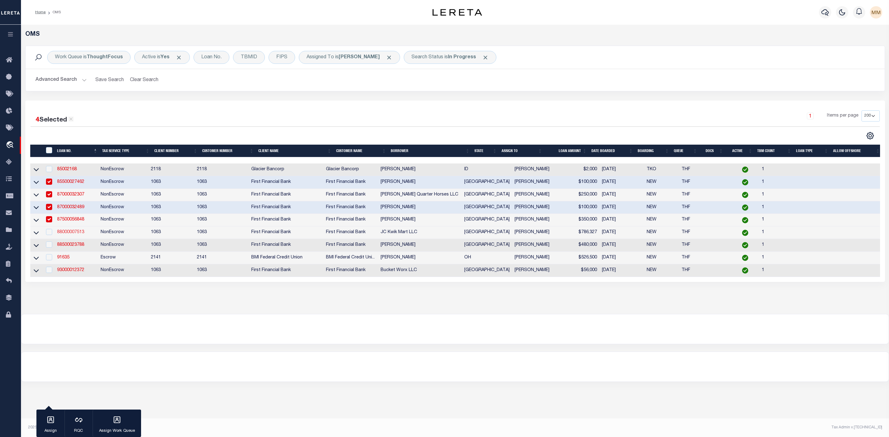
click at [73, 234] on link "88000007513" at bounding box center [70, 232] width 27 height 4
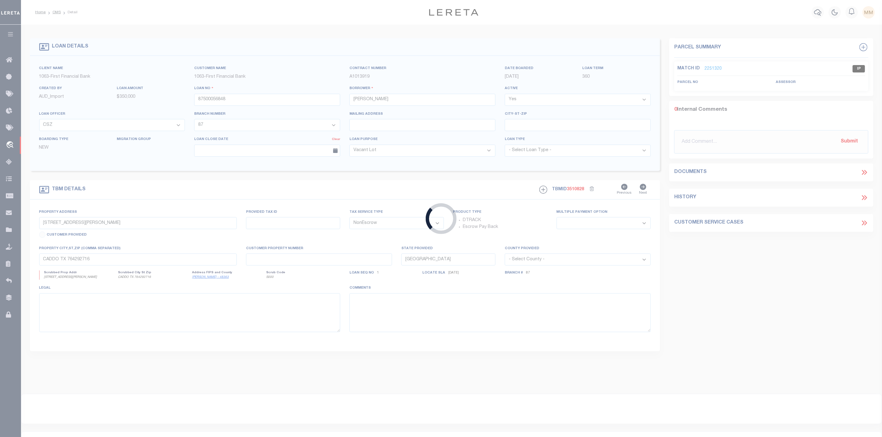
type input "88000007513"
type input "JC Kwik Mart LLC"
select select "42911"
select select "536"
select select "42911"
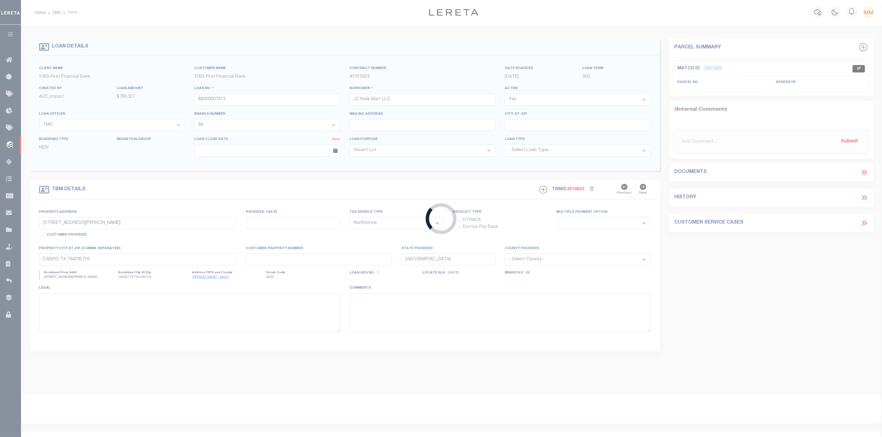
select select "536"
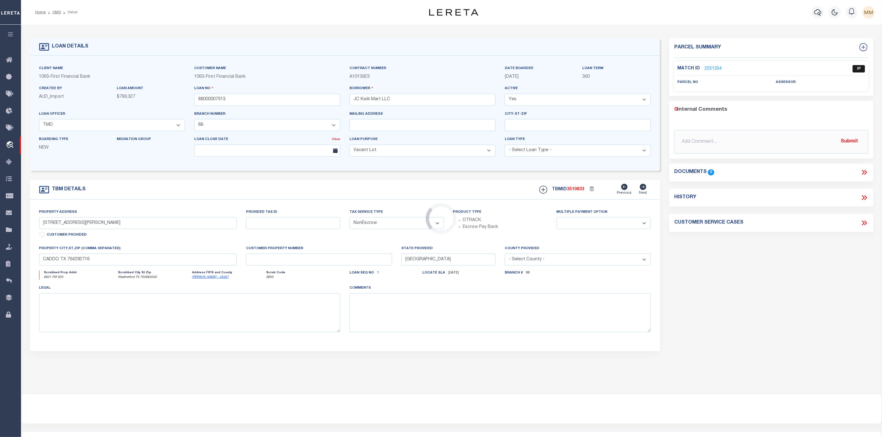
type input "8801 FM 920"
select select
type input "Weatherford TX 760880000"
select select
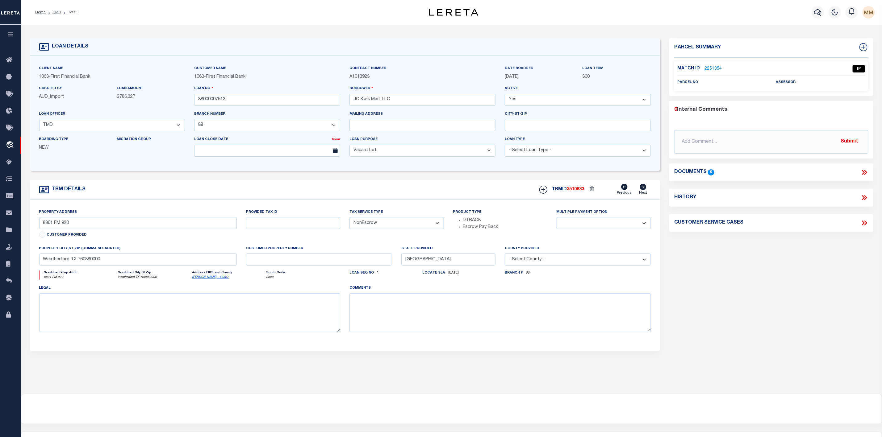
click at [706, 66] on link "2251354" at bounding box center [712, 69] width 17 height 6
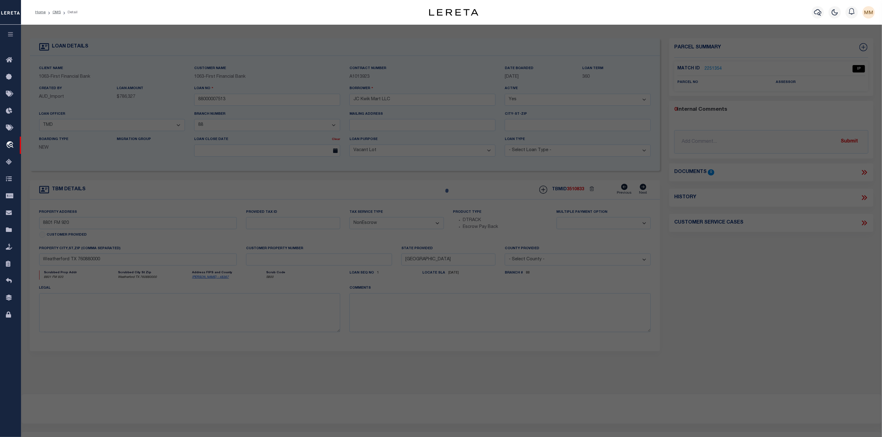
select select "AS"
checkbox input "false"
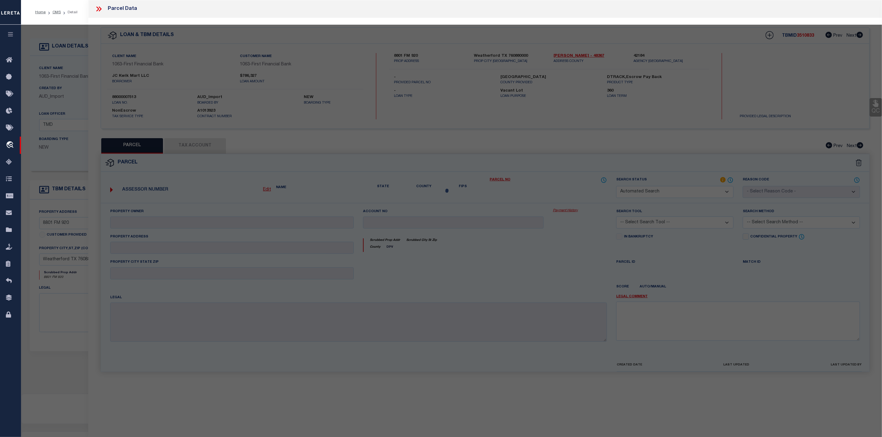
select select "IP"
checkbox input "false"
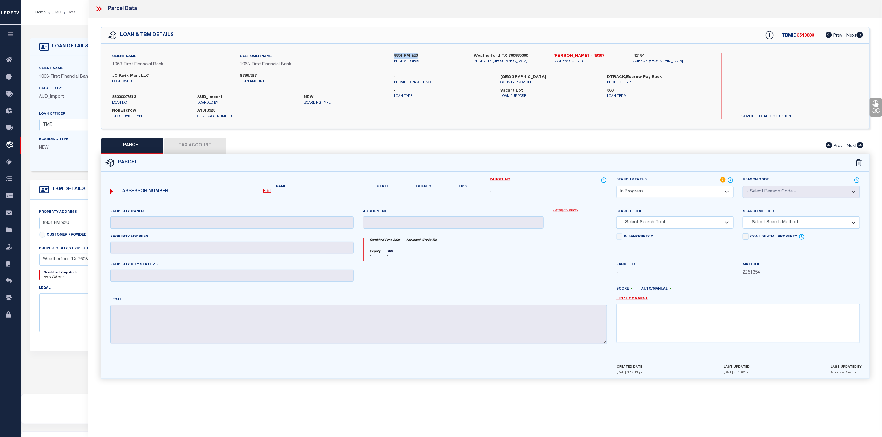
drag, startPoint x: 392, startPoint y: 57, endPoint x: 420, endPoint y: 57, distance: 27.2
click at [420, 57] on div "8801 FM 920 PROP ADDRESS" at bounding box center [429, 58] width 80 height 11
drag, startPoint x: 469, startPoint y: 55, endPoint x: 527, endPoint y: 59, distance: 57.8
click at [527, 59] on div "[GEOGRAPHIC_DATA] [GEOGRAPHIC_DATA] 760880000 PROP CITY [GEOGRAPHIC_DATA]" at bounding box center [509, 58] width 80 height 11
click at [524, 60] on p "PROP CITY [GEOGRAPHIC_DATA]" at bounding box center [509, 61] width 71 height 5
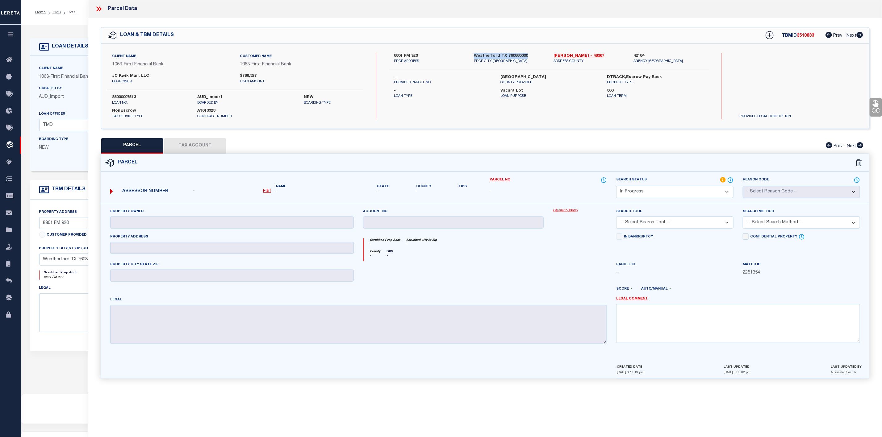
drag, startPoint x: 473, startPoint y: 52, endPoint x: 41, endPoint y: 116, distance: 437.0
click at [526, 56] on div "Client Name 1063 - First Financial Bank Customer Name 1063 - First Financial Ba…" at bounding box center [485, 86] width 768 height 85
drag, startPoint x: 111, startPoint y: 73, endPoint x: 148, endPoint y: 76, distance: 37.4
click at [148, 76] on div "JC Kwik Mart LLC borrower" at bounding box center [171, 78] width 128 height 11
drag, startPoint x: 496, startPoint y: 76, endPoint x: 503, endPoint y: 75, distance: 6.9
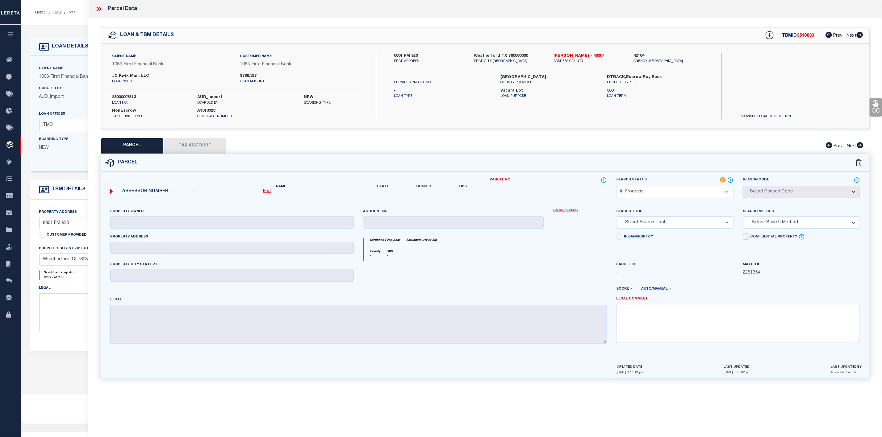
click at [503, 75] on div "[GEOGRAPHIC_DATA] PROVIDED" at bounding box center [549, 79] width 106 height 11
click at [98, 10] on icon at bounding box center [99, 9] width 8 height 8
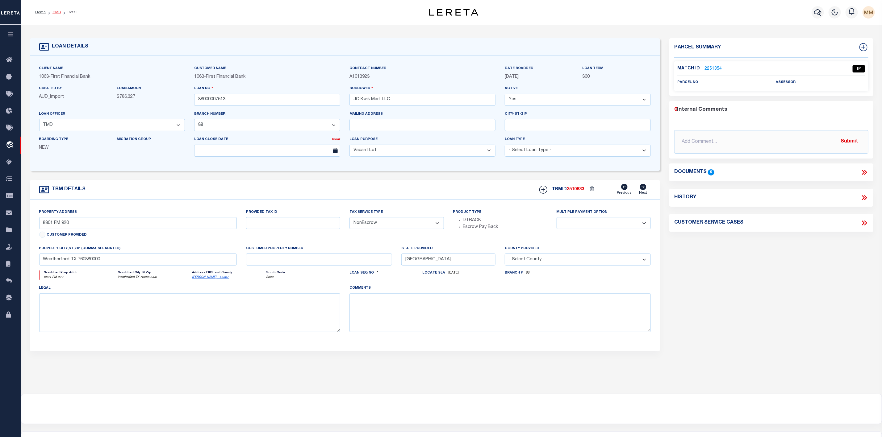
click at [55, 13] on link "OMS" at bounding box center [56, 12] width 8 height 4
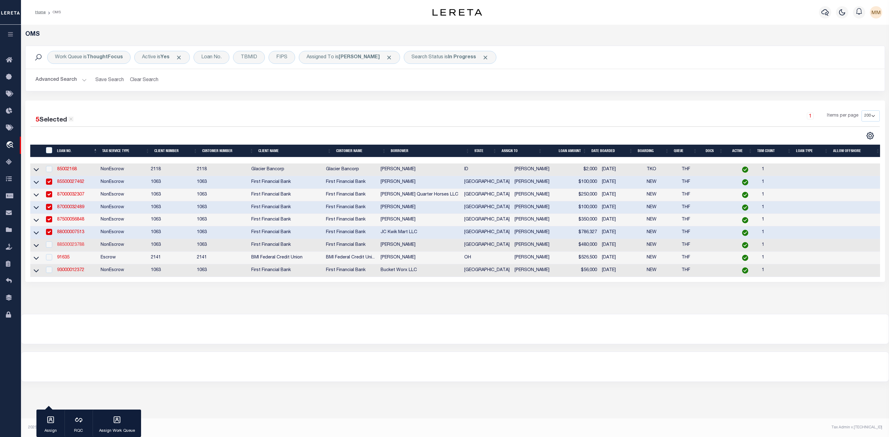
click at [68, 246] on link "88500023788" at bounding box center [70, 245] width 27 height 4
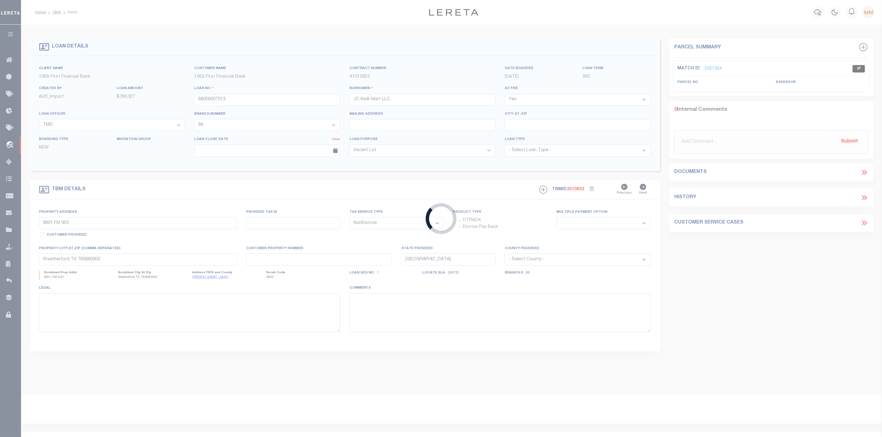
type input "88500023788"
type input "[PERSON_NAME]"
type input "1250 PRICKLY PEAR TRL"
select select
type input "[PERSON_NAME] TX 764530000"
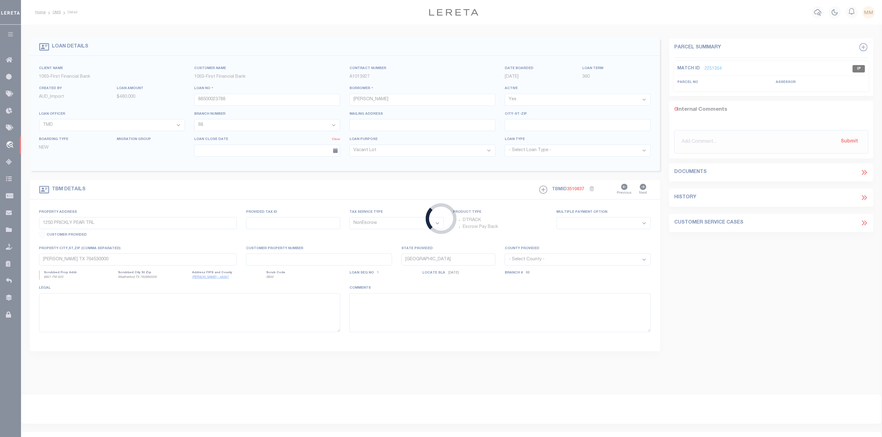
select select
select select "42911"
select select "536"
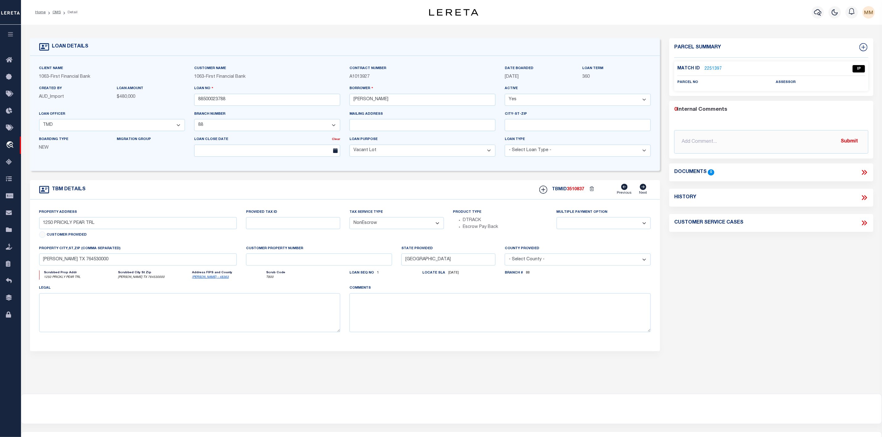
click at [713, 67] on link "2251397" at bounding box center [712, 69] width 17 height 6
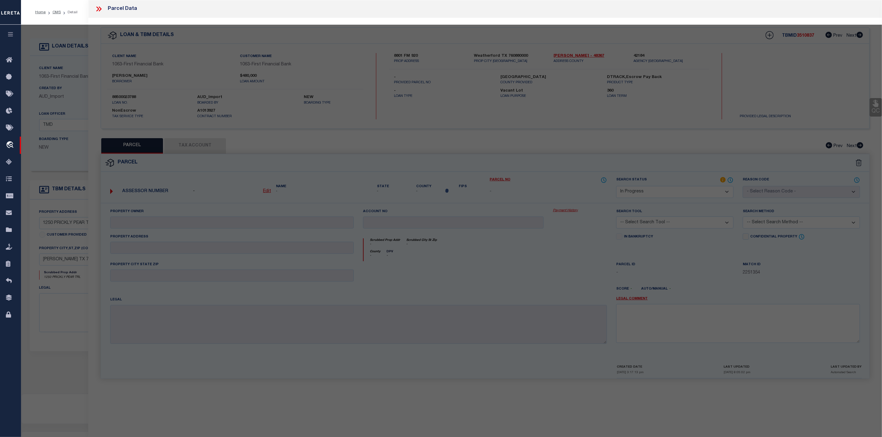
select select "AS"
checkbox input "false"
select select "IP"
checkbox input "false"
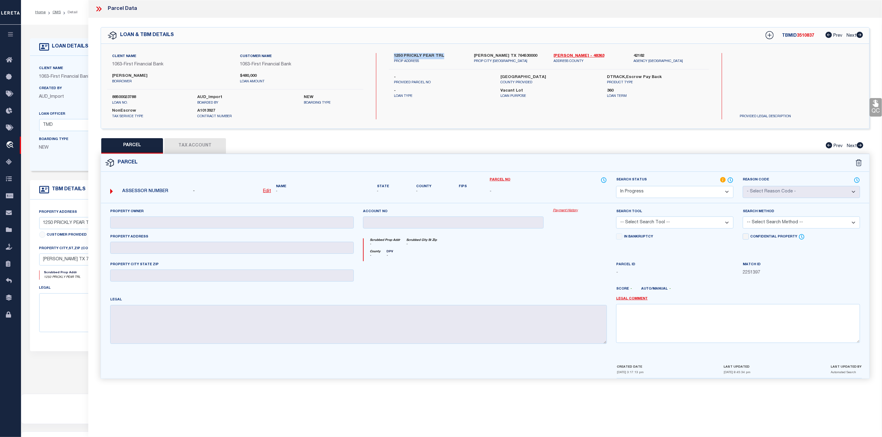
drag, startPoint x: 394, startPoint y: 52, endPoint x: 447, endPoint y: 57, distance: 53.3
click at [447, 57] on div "Client Name 1063 - First Financial Bank Customer Name 1063 - First Financial Ba…" at bounding box center [485, 86] width 768 height 85
drag, startPoint x: 472, startPoint y: 54, endPoint x: 520, endPoint y: 58, distance: 48.0
click at [520, 58] on div "[PERSON_NAME] TX 764530000 PROP CITY [GEOGRAPHIC_DATA]" at bounding box center [509, 58] width 80 height 11
drag, startPoint x: 112, startPoint y: 74, endPoint x: 141, endPoint y: 79, distance: 29.1
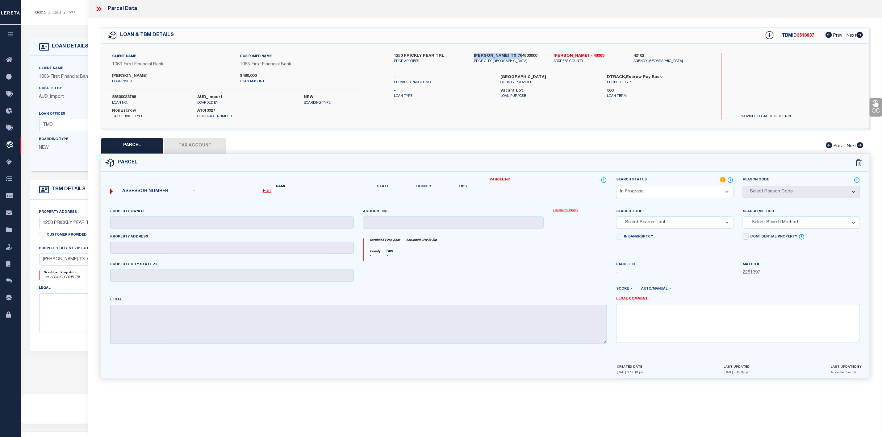
click at [141, 79] on label "[PERSON_NAME]" at bounding box center [171, 76] width 118 height 6
click at [411, 235] on div "Scrubbed Prop Addr - Scrubbed City [GEOGRAPHIC_DATA] - County - DPV -" at bounding box center [484, 248] width 253 height 28
drag, startPoint x: 499, startPoint y: 77, endPoint x: 525, endPoint y: 76, distance: 25.9
click at [525, 76] on div "[GEOGRAPHIC_DATA] PROVIDED" at bounding box center [549, 79] width 106 height 11
click at [97, 7] on icon at bounding box center [97, 8] width 3 height 5
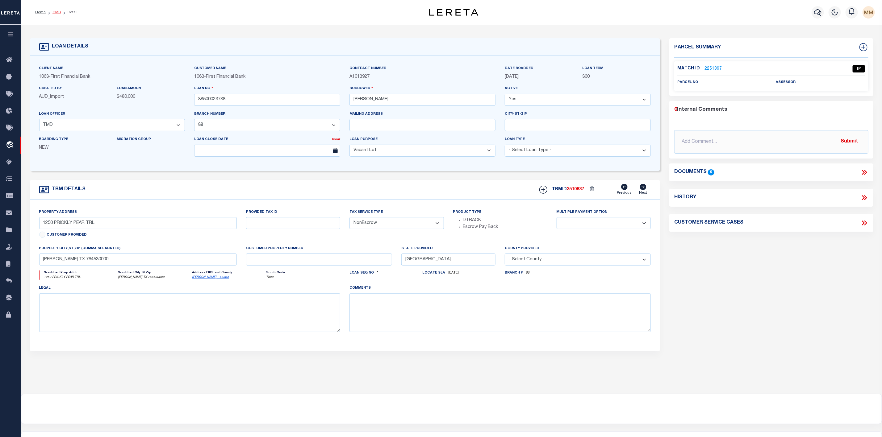
click at [57, 14] on link "OMS" at bounding box center [56, 12] width 8 height 4
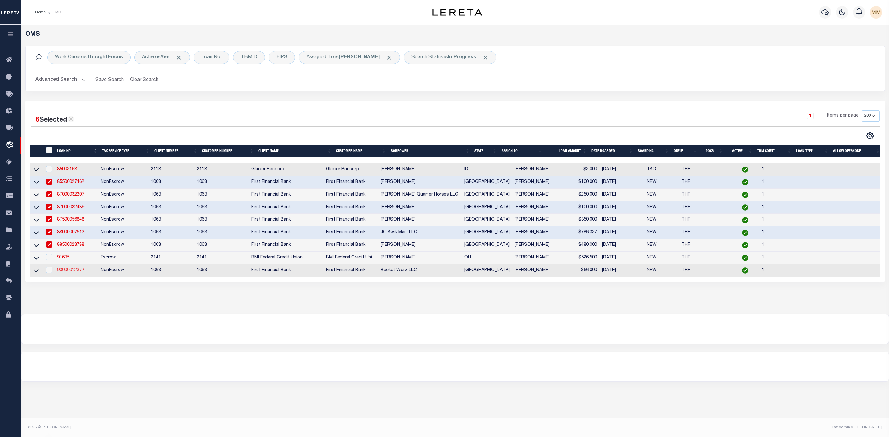
click at [67, 272] on link "93000012372" at bounding box center [70, 270] width 27 height 4
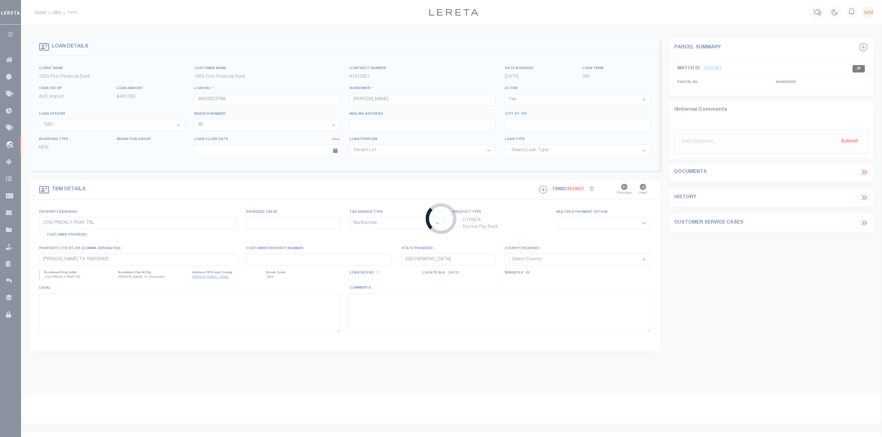
type input "93000012372"
type input "Bucket Worx LLC"
select select "778"
select select "540"
select select "100"
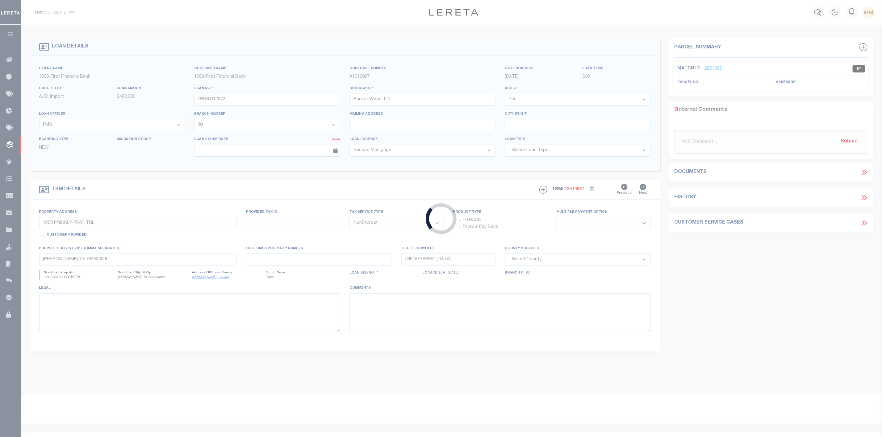
type input "[STREET_ADDRESS][PERSON_NAME]"
select select
type input "Aurora TX 76078"
select select
select select "778"
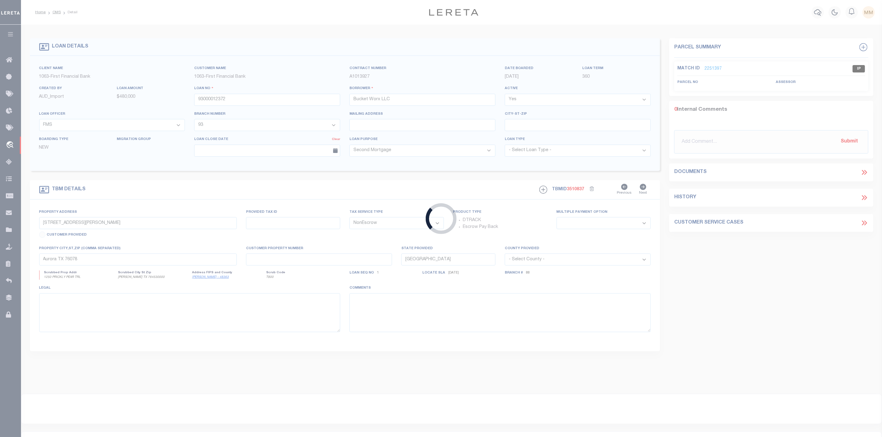
select select "540"
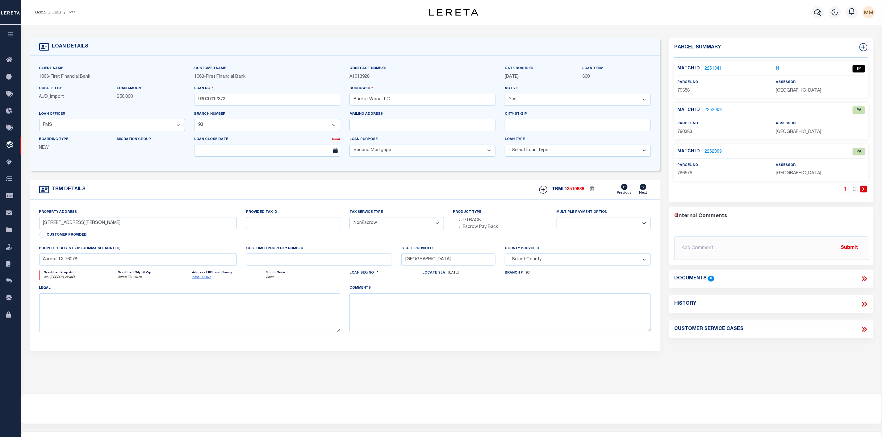
click at [708, 67] on link "2251341" at bounding box center [712, 69] width 17 height 6
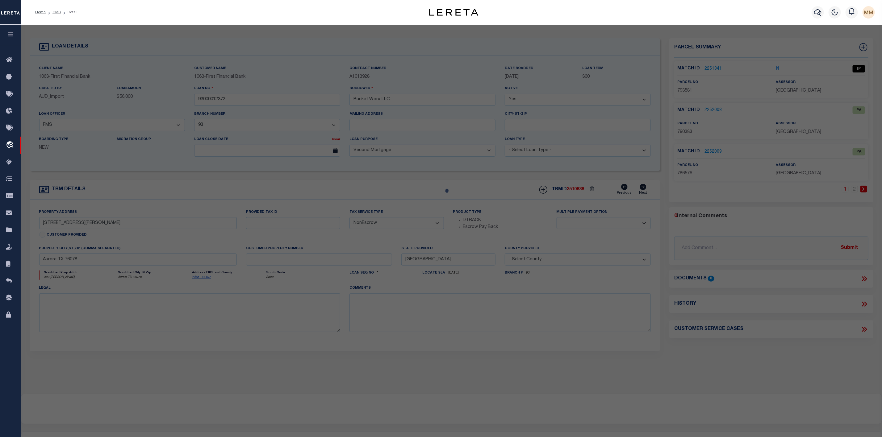
select select "AS"
checkbox input "false"
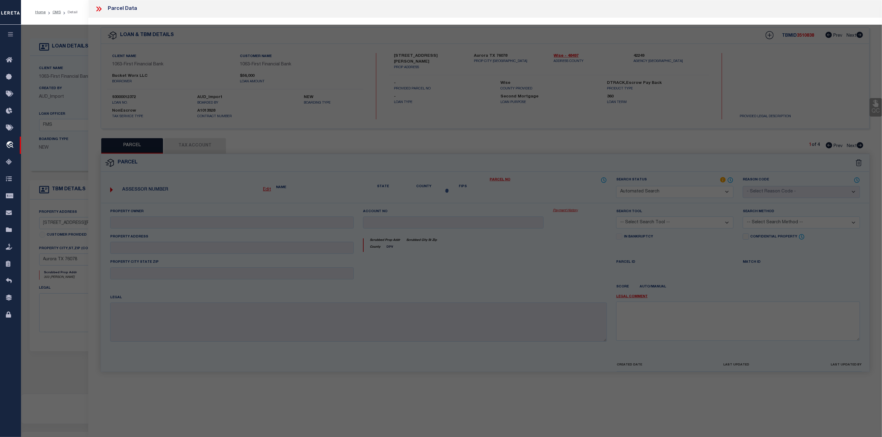
select select "IP"
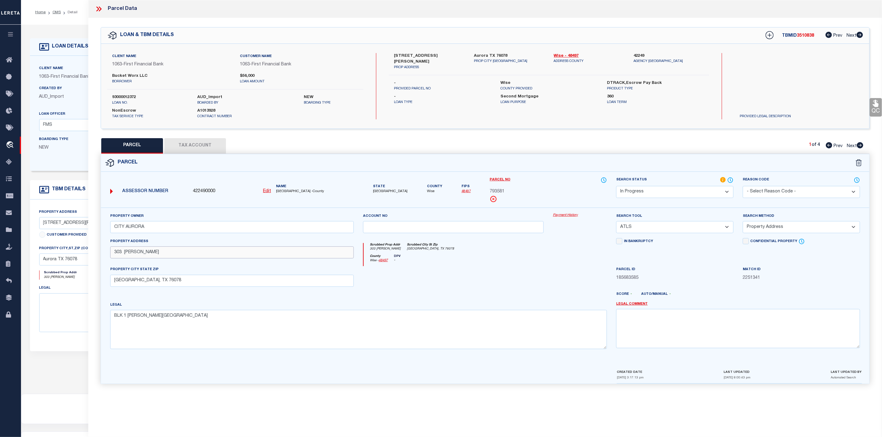
drag, startPoint x: 110, startPoint y: 255, endPoint x: 154, endPoint y: 255, distance: 43.2
click at [154, 255] on input "303 [PERSON_NAME]" at bounding box center [232, 253] width 244 height 12
drag, startPoint x: 107, startPoint y: 281, endPoint x: 163, endPoint y: 285, distance: 56.6
click at [163, 285] on div "PROPERTY CITY STATE ZIP [GEOGRAPHIC_DATA], [GEOGRAPHIC_DATA]" at bounding box center [232, 276] width 253 height 20
drag, startPoint x: 163, startPoint y: 285, endPoint x: 110, endPoint y: 285, distance: 53.7
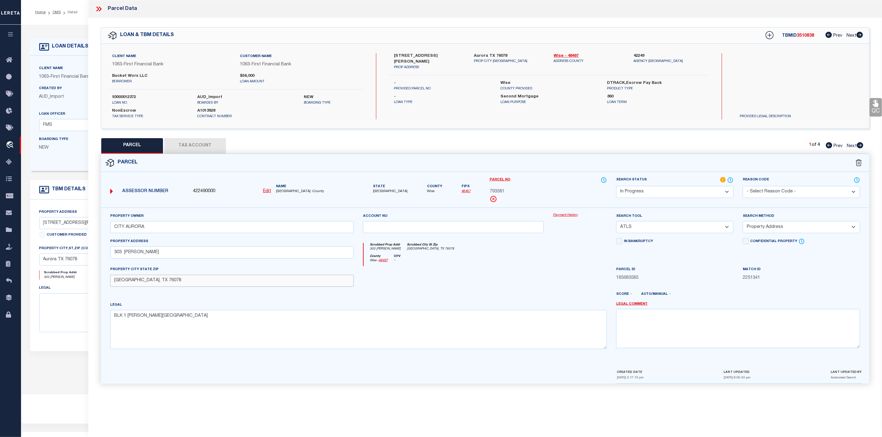
click at [110, 285] on div "PROPERTY CITY STATE ZIP [GEOGRAPHIC_DATA], [GEOGRAPHIC_DATA]" at bounding box center [232, 276] width 253 height 20
click at [504, 80] on label "Wise" at bounding box center [548, 83] width 97 height 6
drag, startPoint x: 109, startPoint y: 74, endPoint x: 147, endPoint y: 78, distance: 38.1
click at [147, 78] on div "Bucket Worx LLC borrower" at bounding box center [171, 78] width 128 height 11
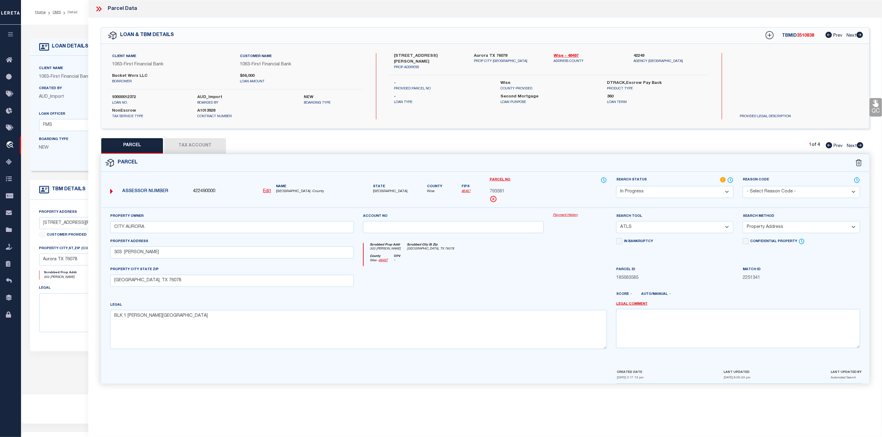
click at [98, 9] on icon at bounding box center [99, 9] width 8 height 8
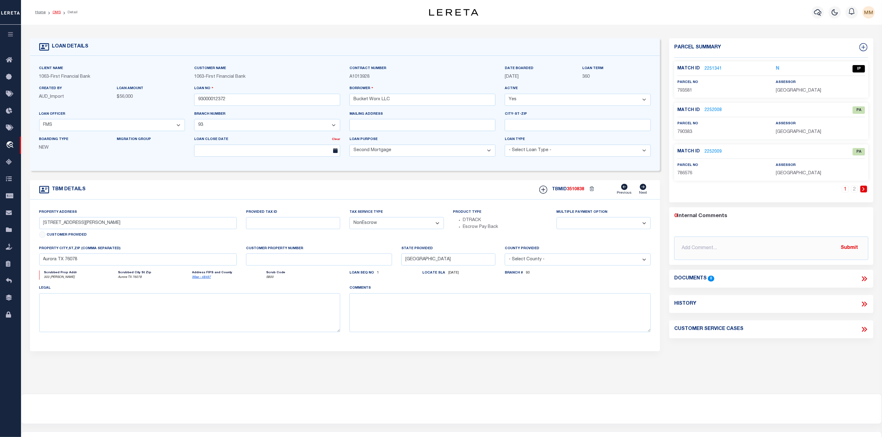
click at [57, 12] on link "OMS" at bounding box center [56, 12] width 8 height 4
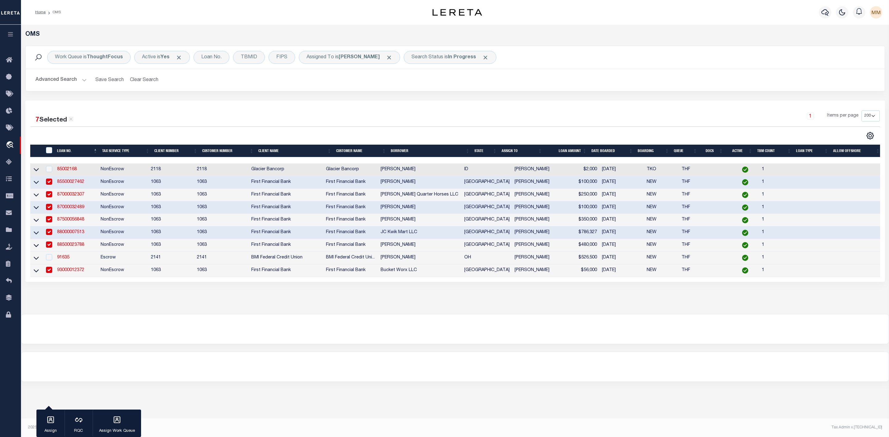
click at [83, 79] on button "Advanced Search" at bounding box center [60, 80] width 51 height 12
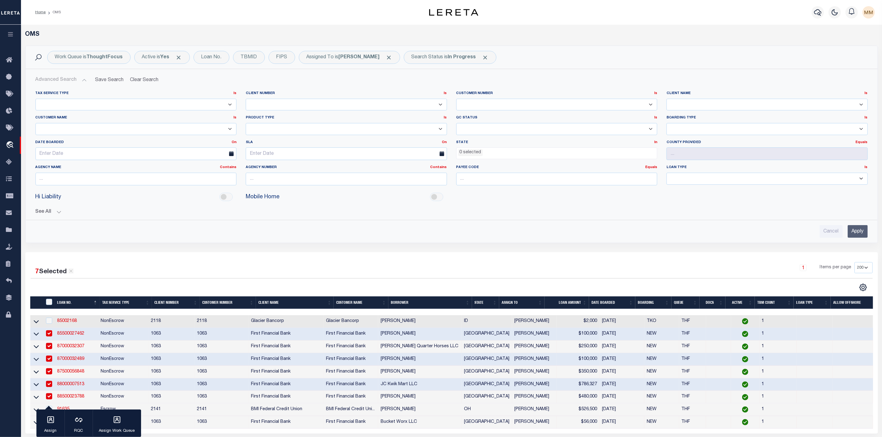
click at [485, 153] on ul "0 selected" at bounding box center [556, 152] width 201 height 8
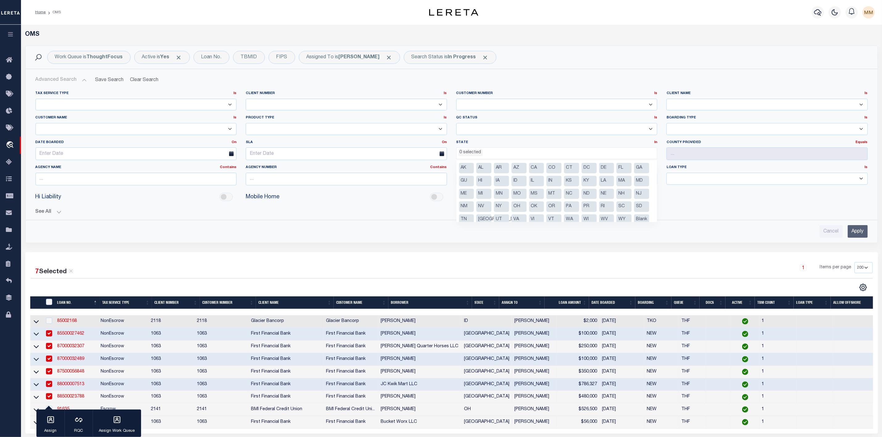
click at [491, 218] on li "[GEOGRAPHIC_DATA]" at bounding box center [483, 219] width 15 height 10
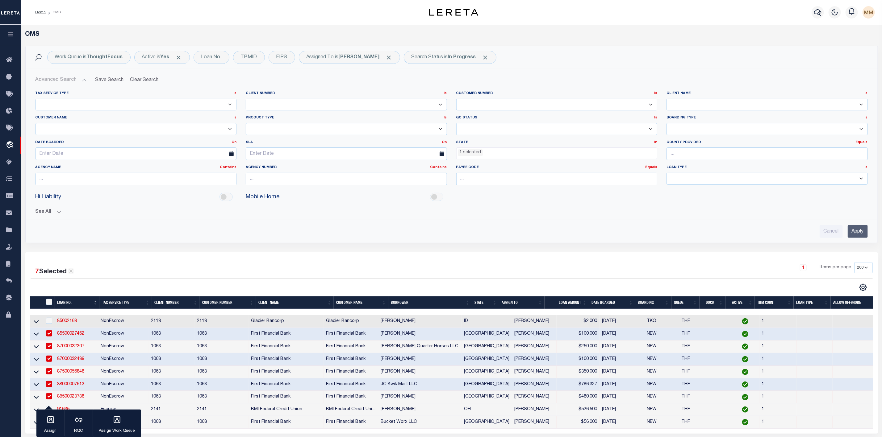
click at [855, 235] on input "Apply" at bounding box center [857, 231] width 20 height 13
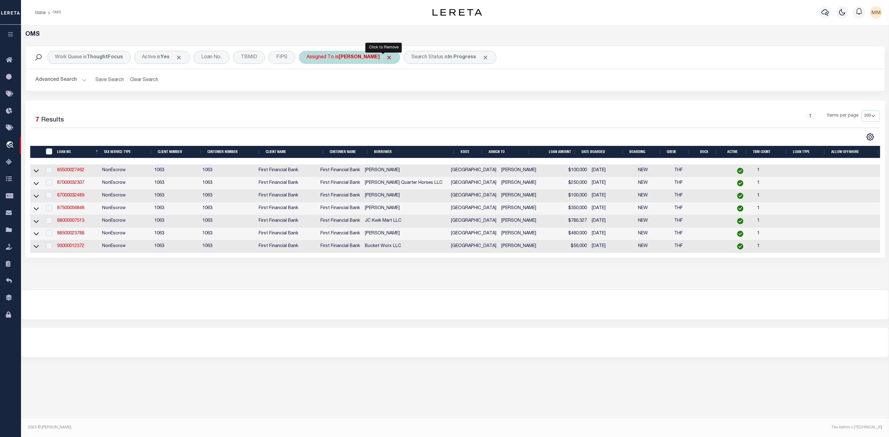
click at [386, 58] on span "Click to Remove" at bounding box center [389, 57] width 6 height 6
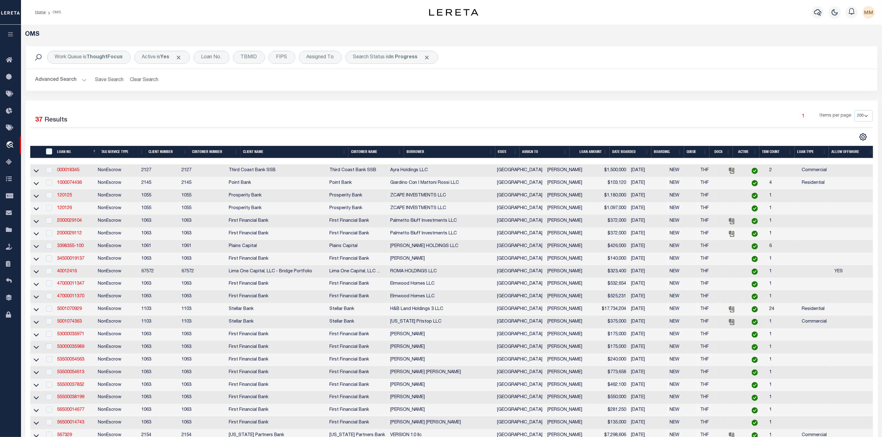
click at [567, 151] on th "ASSIGN TO" at bounding box center [544, 152] width 50 height 13
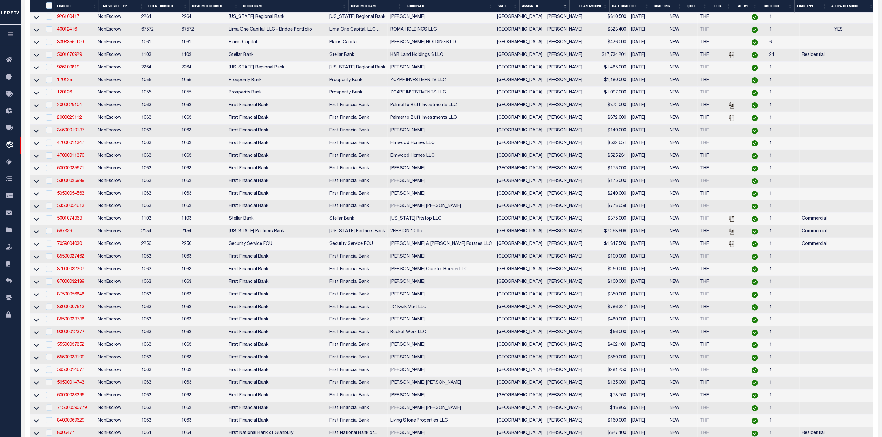
scroll to position [312, 0]
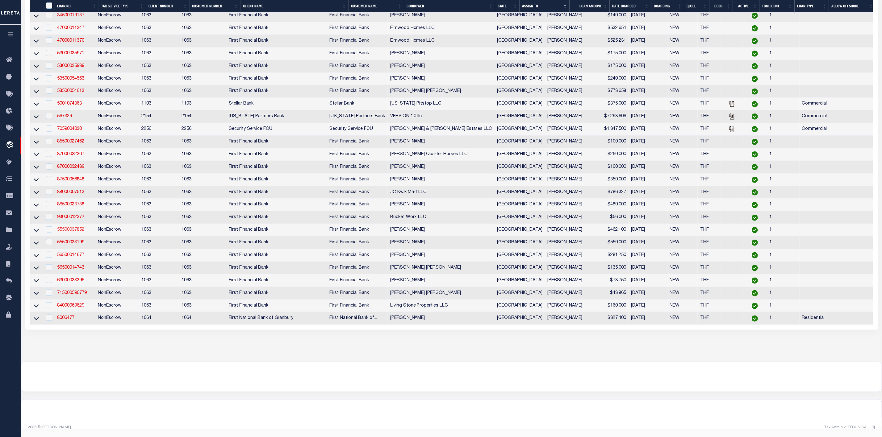
click at [77, 228] on link "55500037852" at bounding box center [70, 230] width 27 height 4
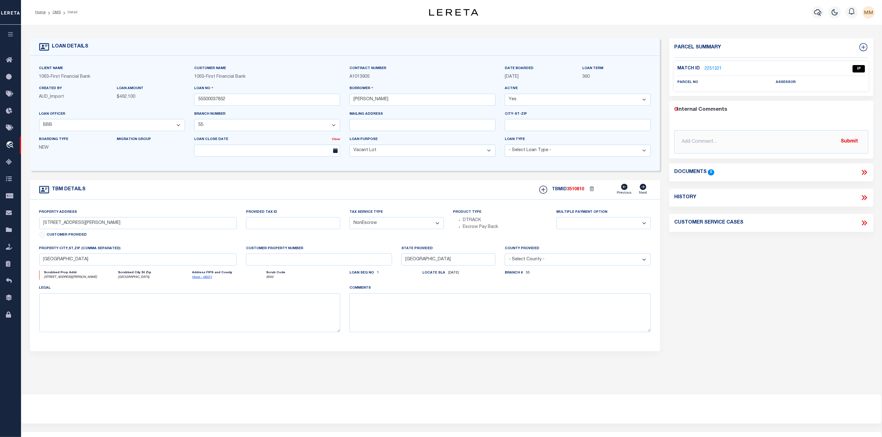
click at [712, 67] on link "2251321" at bounding box center [712, 69] width 17 height 6
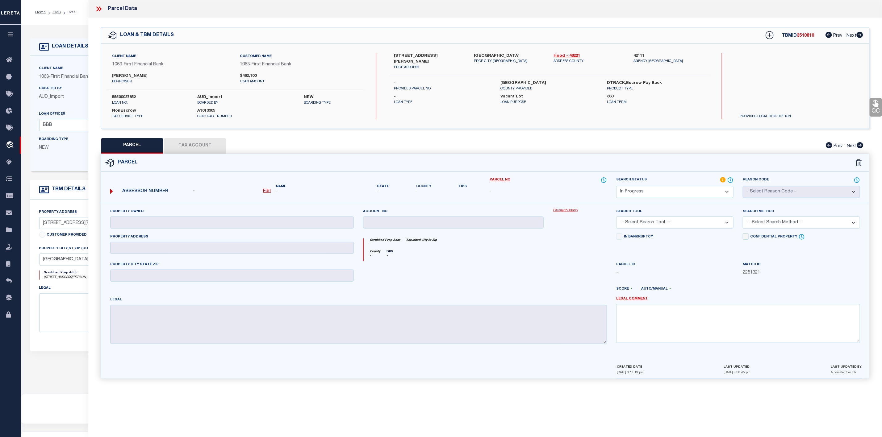
click at [97, 10] on icon at bounding box center [97, 8] width 3 height 5
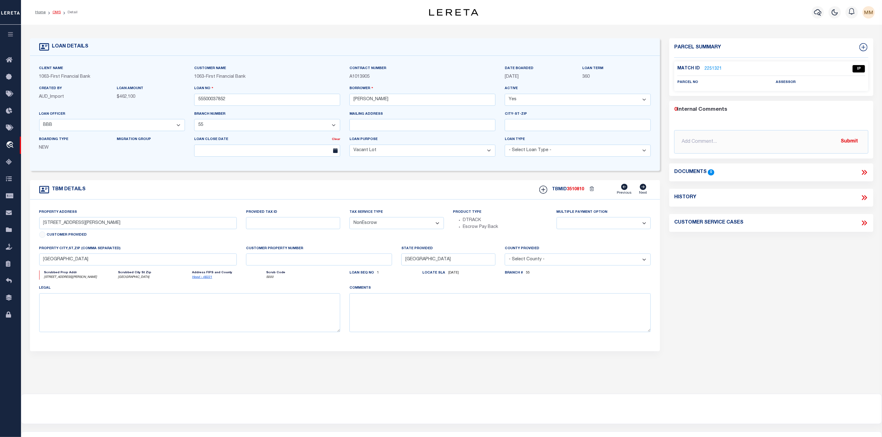
click at [55, 12] on link "OMS" at bounding box center [56, 12] width 8 height 4
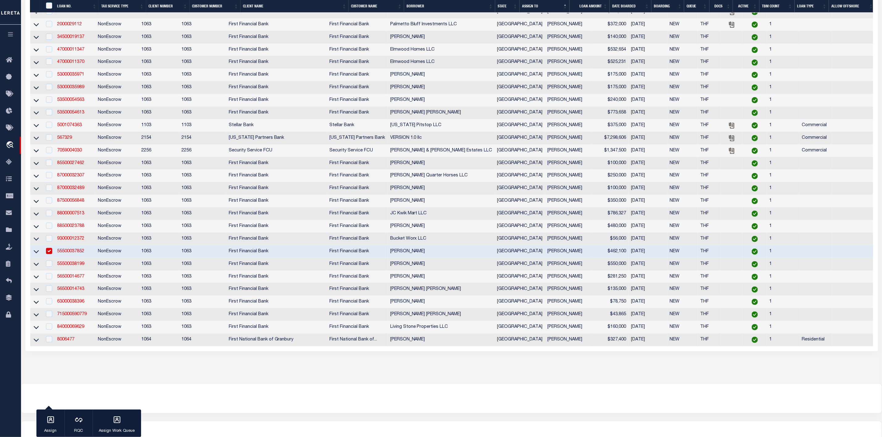
scroll to position [310, 0]
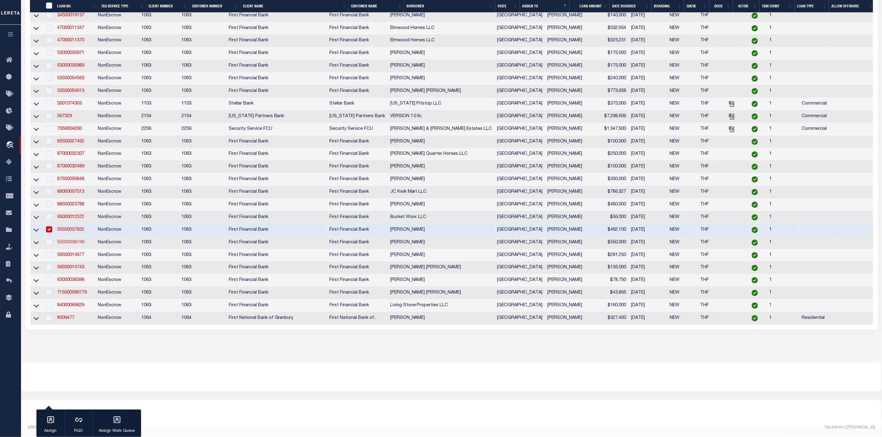
click at [66, 240] on link "55500038199" at bounding box center [70, 242] width 27 height 4
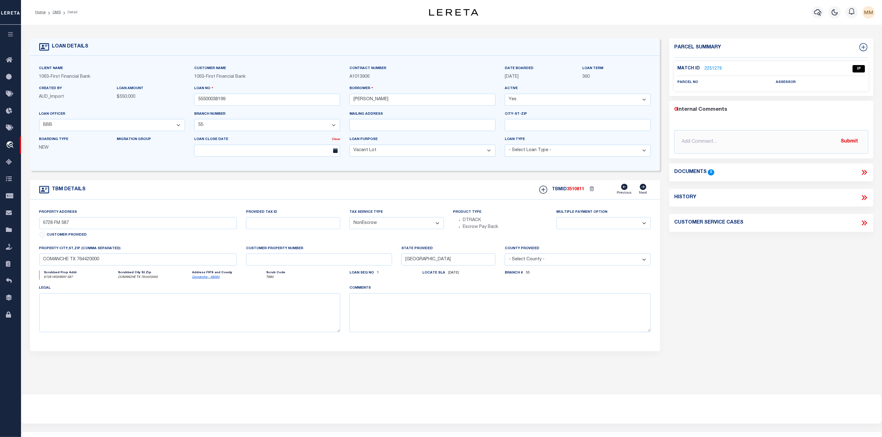
click at [716, 68] on link "2251279" at bounding box center [712, 69] width 17 height 6
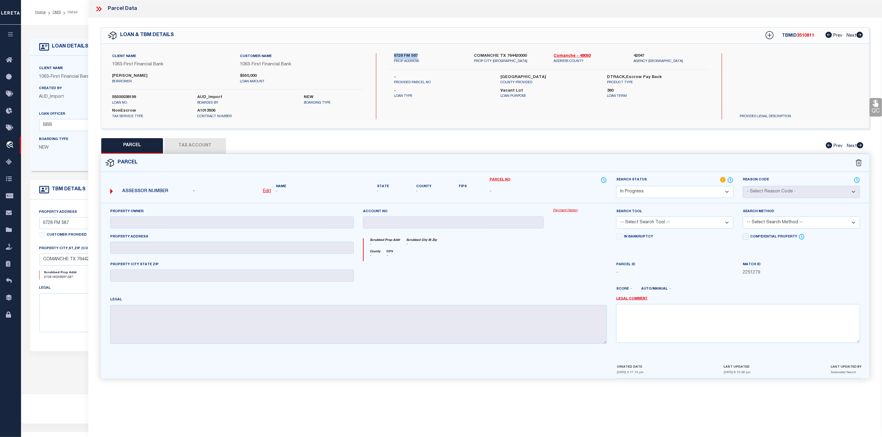
drag, startPoint x: 395, startPoint y: 52, endPoint x: 423, endPoint y: 55, distance: 28.9
click at [423, 55] on div "Client Name 1063 - First Financial Bank Customer Name 1063 - First Financial Ba…" at bounding box center [485, 86] width 768 height 85
drag, startPoint x: 475, startPoint y: 53, endPoint x: 525, endPoint y: 58, distance: 50.2
click at [525, 58] on label "COMANCHE TX 764420000" at bounding box center [509, 56] width 71 height 6
drag, startPoint x: 112, startPoint y: 73, endPoint x: 146, endPoint y: 78, distance: 33.9
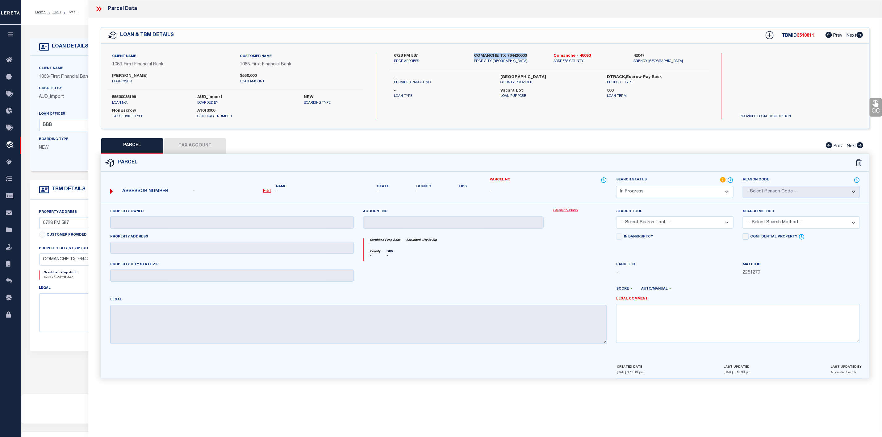
click at [146, 78] on label "[PERSON_NAME]" at bounding box center [171, 76] width 118 height 6
drag, startPoint x: 498, startPoint y: 77, endPoint x: 525, endPoint y: 77, distance: 26.5
click at [525, 77] on div "[GEOGRAPHIC_DATA] PROVIDED" at bounding box center [549, 79] width 106 height 11
click at [100, 9] on icon at bounding box center [100, 8] width 3 height 5
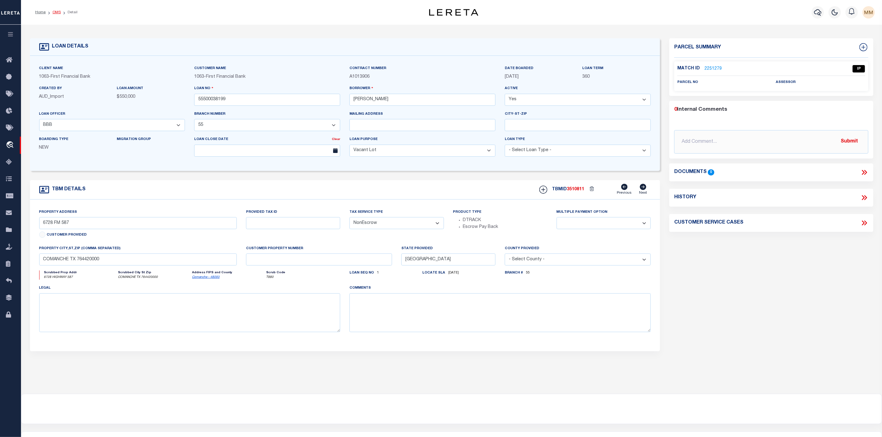
click at [57, 11] on link "OMS" at bounding box center [56, 12] width 8 height 4
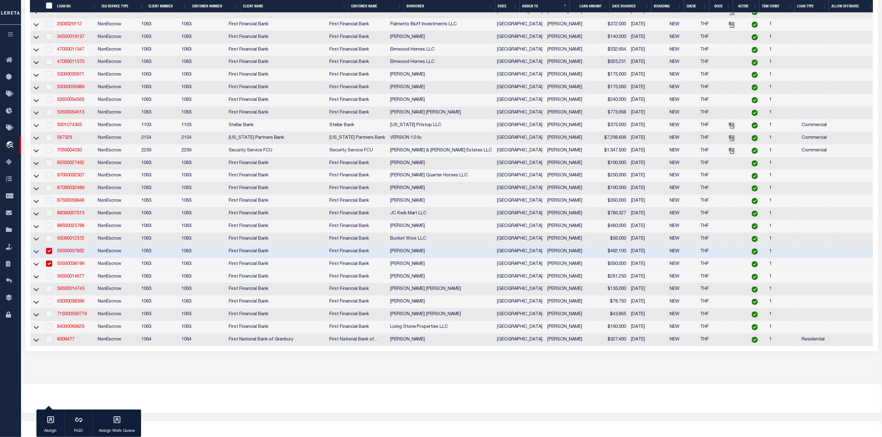
scroll to position [310, 0]
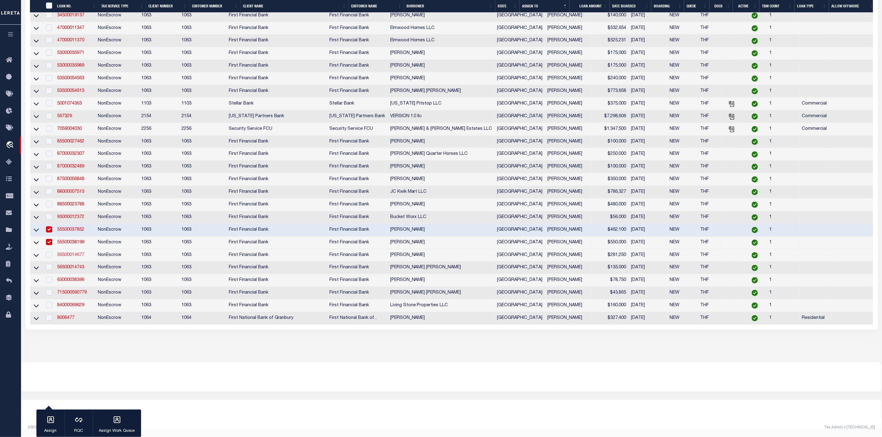
click at [63, 253] on link "56500014677" at bounding box center [70, 255] width 27 height 4
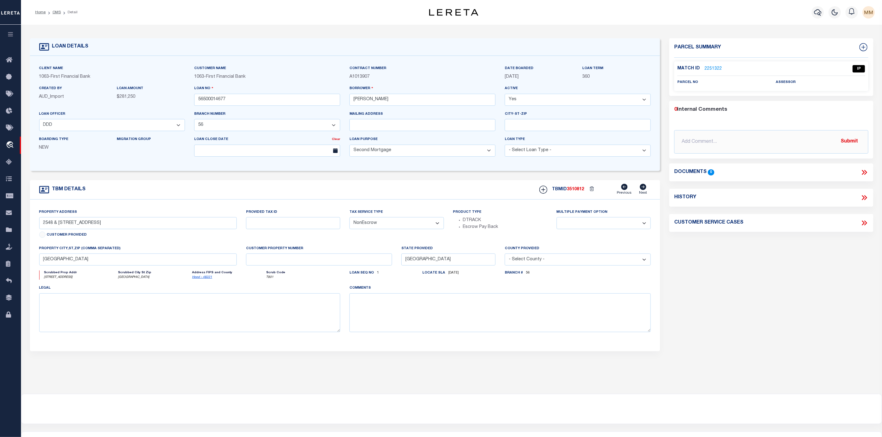
click at [720, 67] on link "2251322" at bounding box center [712, 69] width 17 height 6
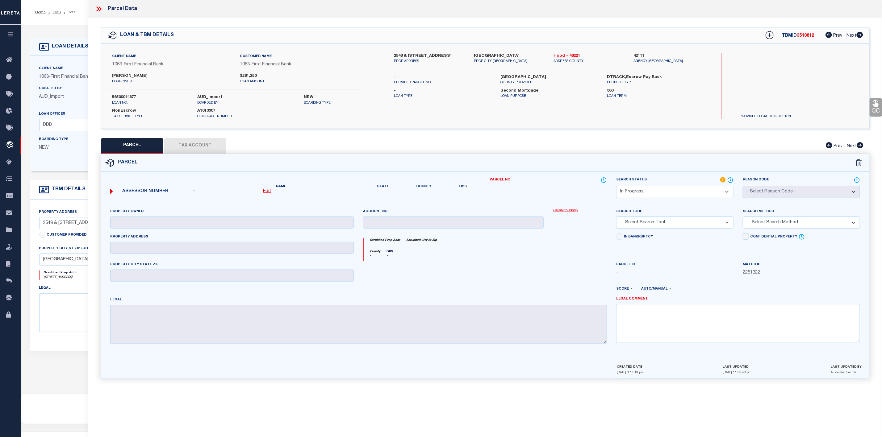
click at [100, 9] on icon at bounding box center [99, 9] width 8 height 8
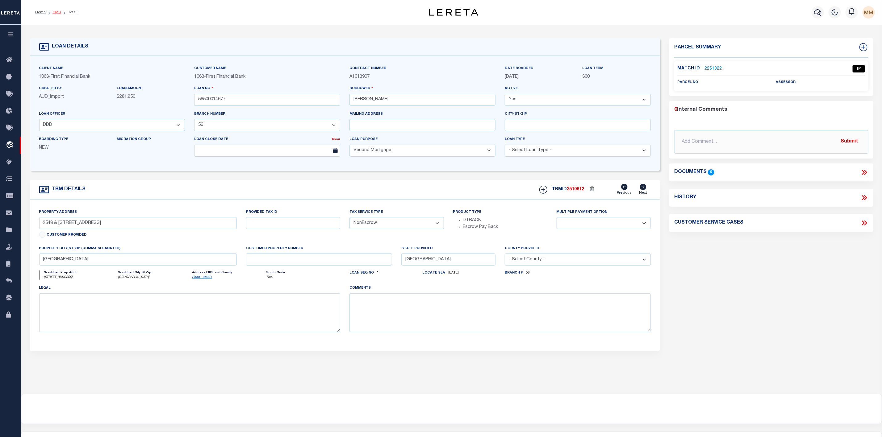
click at [56, 12] on link "OMS" at bounding box center [56, 12] width 8 height 4
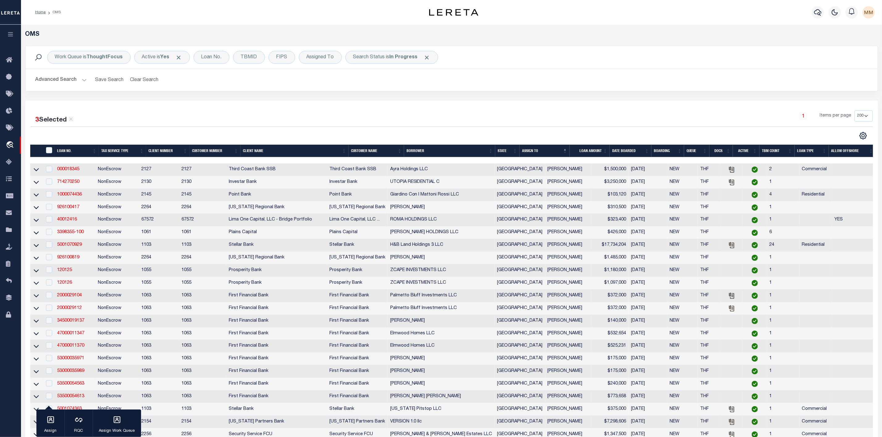
scroll to position [310, 0]
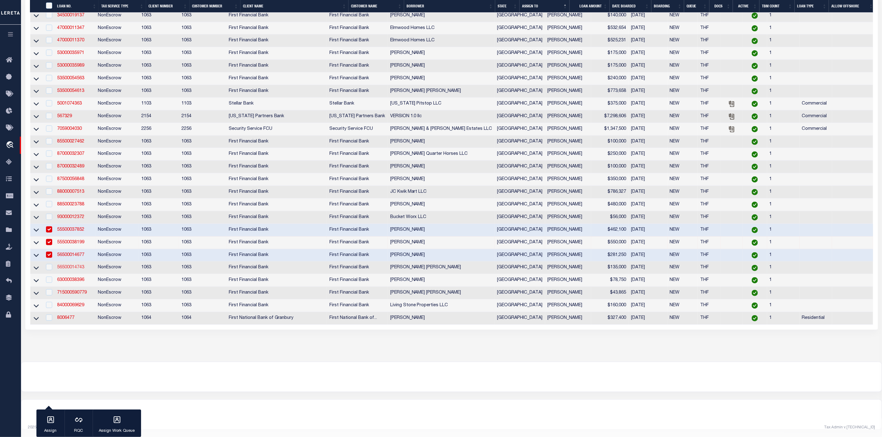
click at [68, 265] on link "56500014743" at bounding box center [70, 267] width 27 height 4
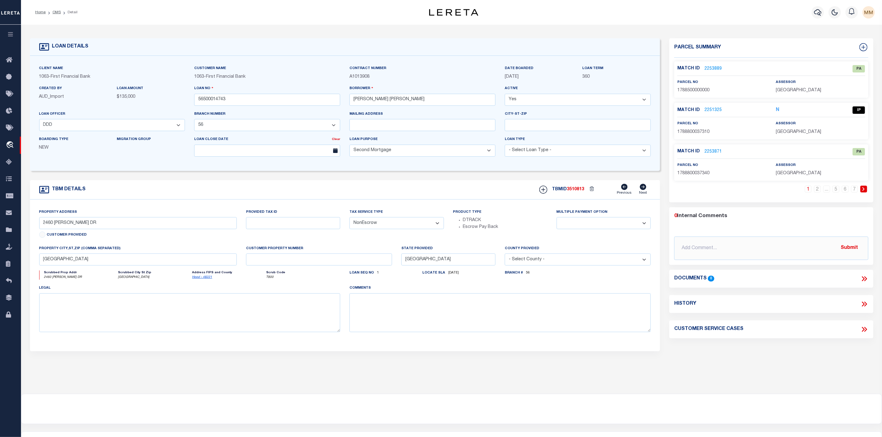
click at [708, 113] on link "2251325" at bounding box center [712, 110] width 17 height 6
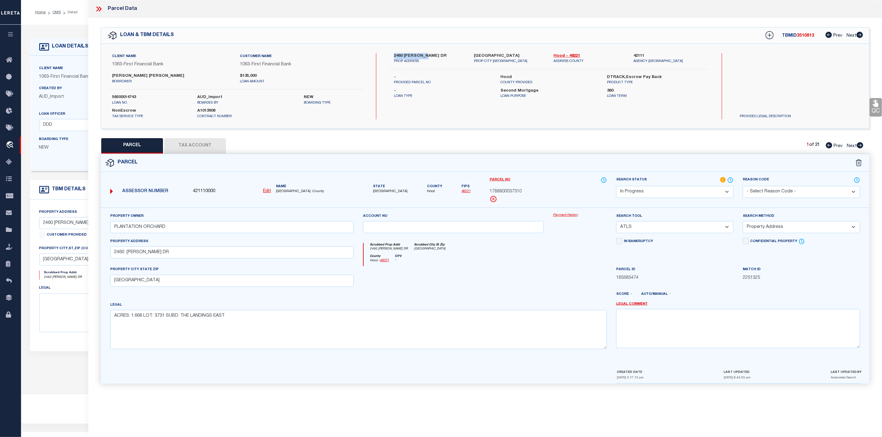
drag, startPoint x: 392, startPoint y: 53, endPoint x: 430, endPoint y: 56, distance: 39.0
click at [430, 56] on div "2460 [PERSON_NAME] DR [PERSON_NAME] ADDRESS" at bounding box center [429, 58] width 80 height 11
drag, startPoint x: 471, startPoint y: 56, endPoint x: 526, endPoint y: 57, distance: 54.6
click at [526, 57] on div "[GEOGRAPHIC_DATA] PROP CITY [GEOGRAPHIC_DATA]" at bounding box center [509, 58] width 80 height 11
click at [189, 318] on textarea "ACRES: 1.668 LOT: 3731 SUBD: THE LANDINGS EAST" at bounding box center [358, 329] width 497 height 39
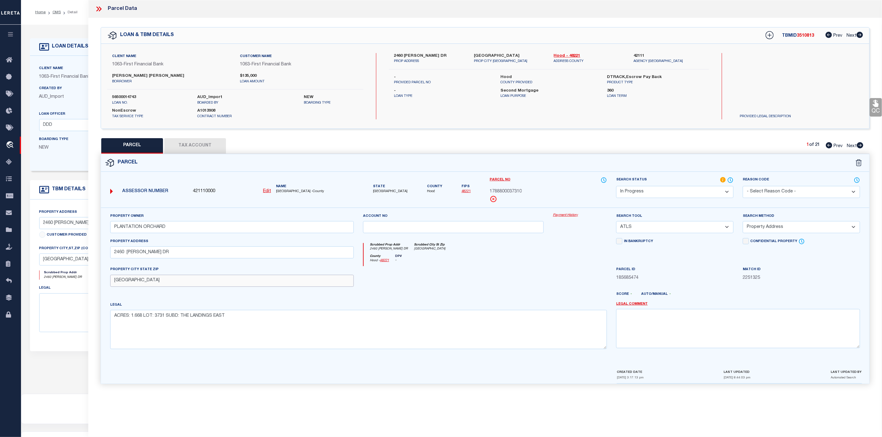
drag, startPoint x: 111, startPoint y: 283, endPoint x: 166, endPoint y: 283, distance: 54.3
click at [166, 283] on input "[GEOGRAPHIC_DATA]" at bounding box center [232, 281] width 244 height 12
click at [284, 254] on input "2460 [PERSON_NAME] DR" at bounding box center [232, 253] width 244 height 12
drag, startPoint x: 112, startPoint y: 225, endPoint x: 168, endPoint y: 230, distance: 55.5
click at [168, 230] on input "PLANTATION ORCHARD" at bounding box center [232, 227] width 244 height 12
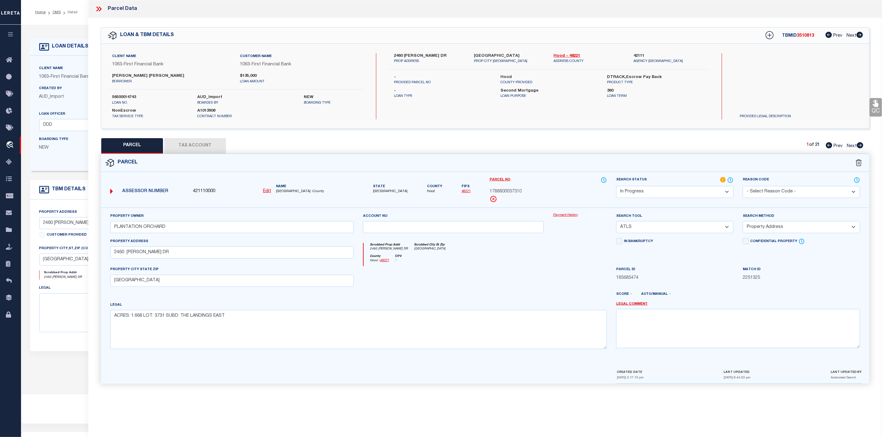
click at [504, 78] on label "Hood" at bounding box center [548, 77] width 97 height 6
click at [95, 7] on icon at bounding box center [99, 9] width 8 height 8
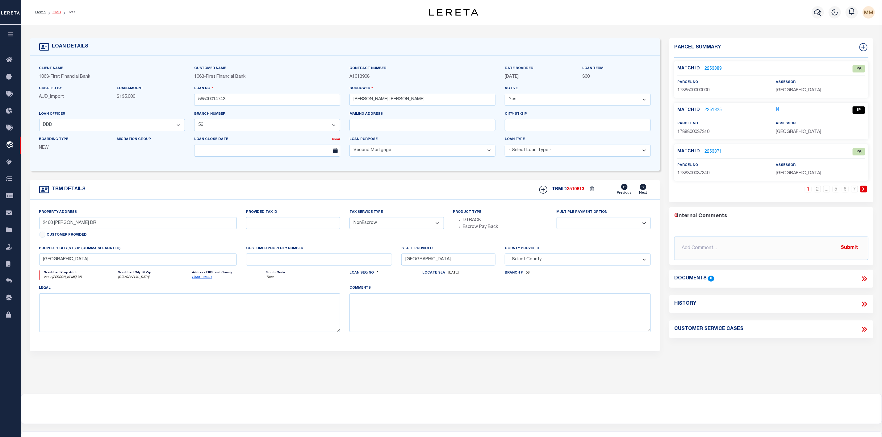
click at [52, 12] on link "OMS" at bounding box center [56, 12] width 8 height 4
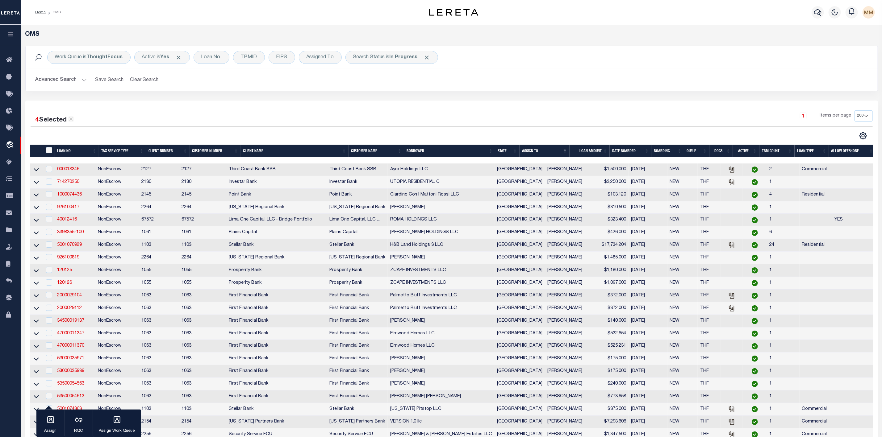
scroll to position [310, 0]
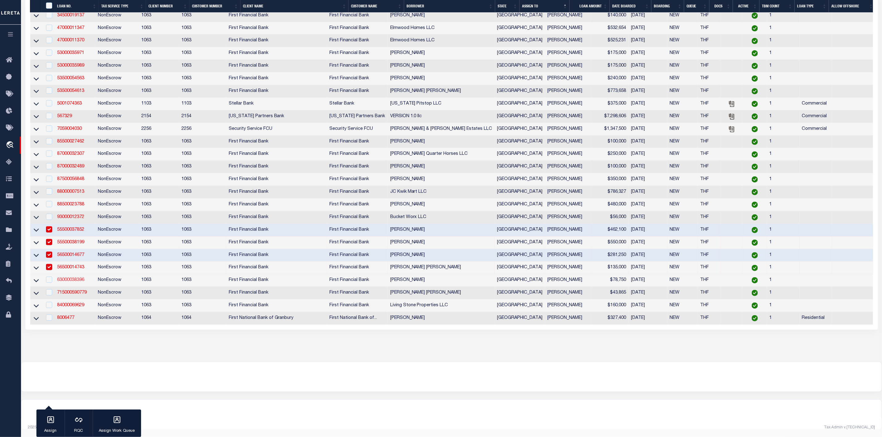
click at [67, 278] on link "63000038396" at bounding box center [70, 280] width 27 height 4
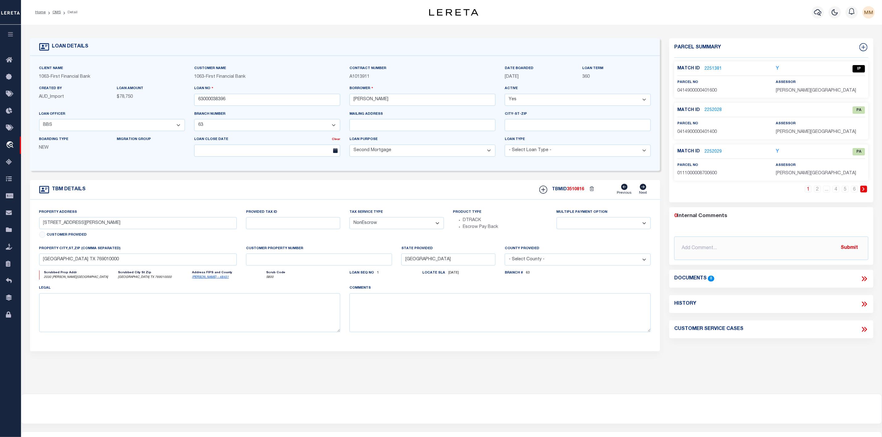
click at [712, 69] on link "2251381" at bounding box center [712, 69] width 17 height 6
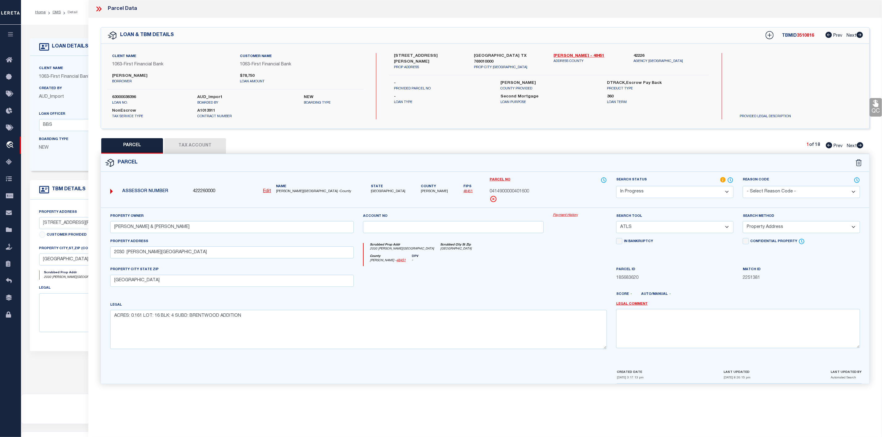
drag, startPoint x: 110, startPoint y: 257, endPoint x: 168, endPoint y: 256, distance: 58.9
click at [168, 256] on div "Property Address [STREET_ADDRESS][PERSON_NAME]" at bounding box center [232, 252] width 253 height 28
drag, startPoint x: 110, startPoint y: 257, endPoint x: 155, endPoint y: 256, distance: 44.8
click at [155, 256] on input "2030 [PERSON_NAME][GEOGRAPHIC_DATA]" at bounding box center [232, 253] width 244 height 12
drag, startPoint x: 113, startPoint y: 283, endPoint x: 173, endPoint y: 286, distance: 60.3
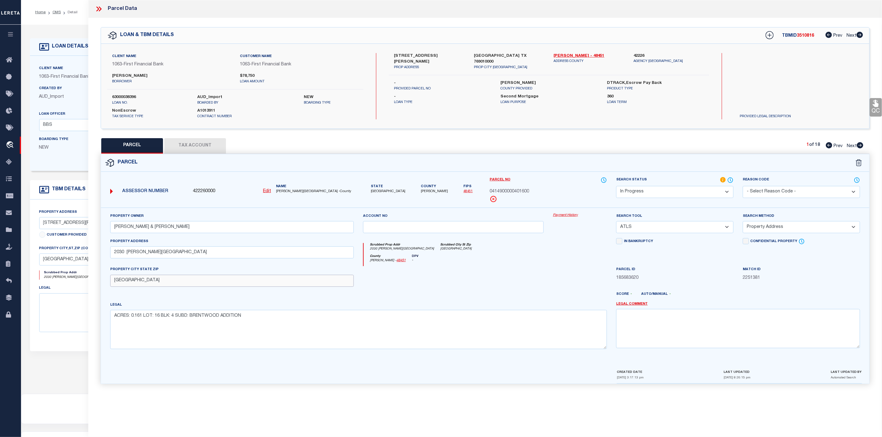
click at [173, 286] on input "[GEOGRAPHIC_DATA]" at bounding box center [232, 281] width 244 height 12
drag, startPoint x: 111, startPoint y: 229, endPoint x: 169, endPoint y: 226, distance: 57.4
click at [169, 226] on input "[PERSON_NAME] & [PERSON_NAME]" at bounding box center [232, 227] width 244 height 12
drag, startPoint x: 500, startPoint y: 74, endPoint x: 526, endPoint y: 74, distance: 25.9
click at [526, 80] on label "[PERSON_NAME]" at bounding box center [548, 83] width 97 height 6
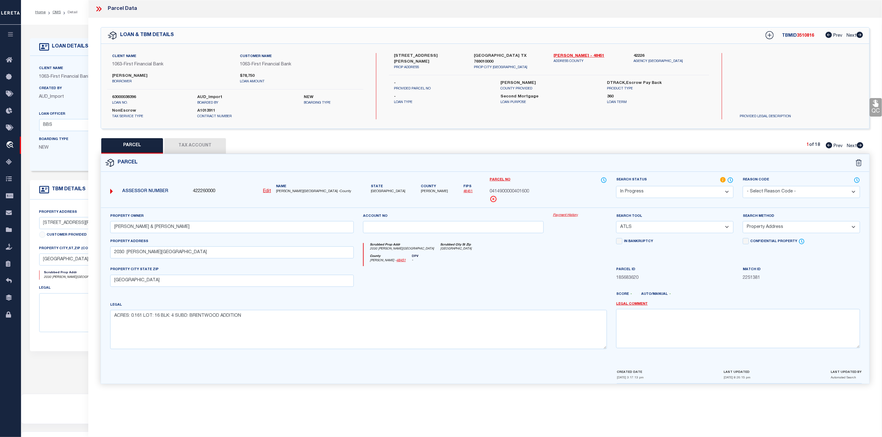
click at [98, 10] on icon at bounding box center [97, 8] width 3 height 5
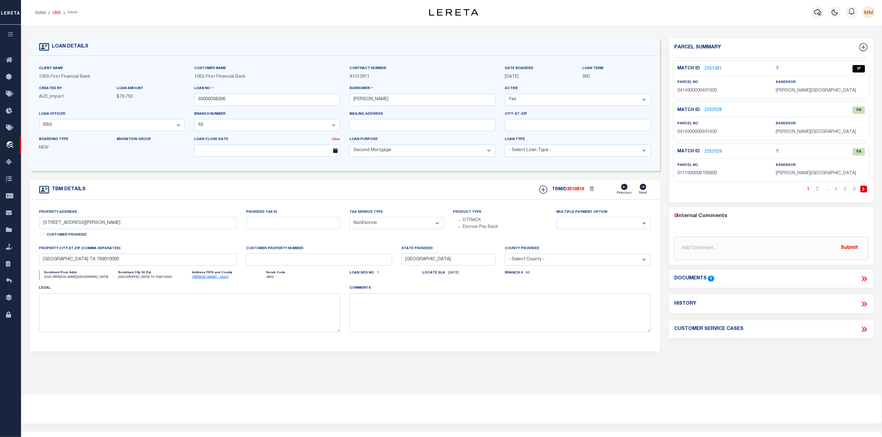
click at [53, 12] on link "OMS" at bounding box center [56, 12] width 8 height 4
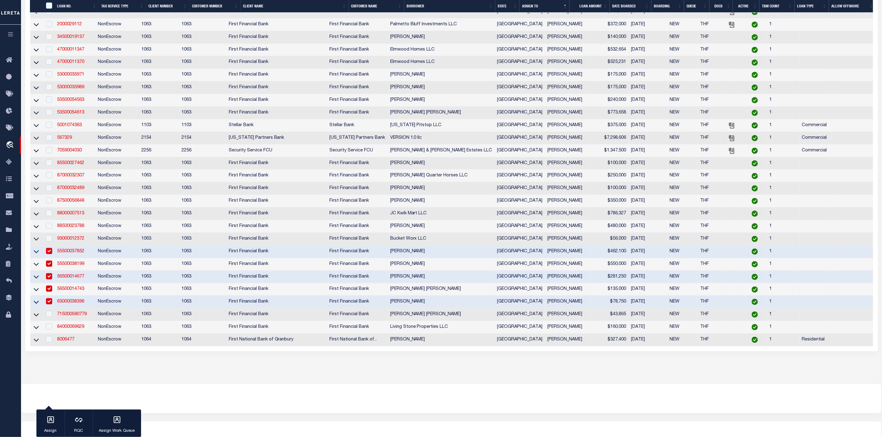
scroll to position [310, 0]
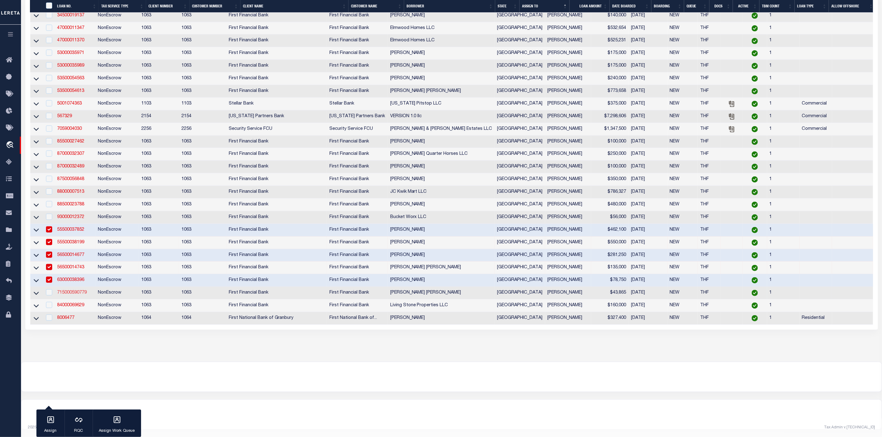
click at [70, 291] on link "715000590779" at bounding box center [72, 293] width 30 height 4
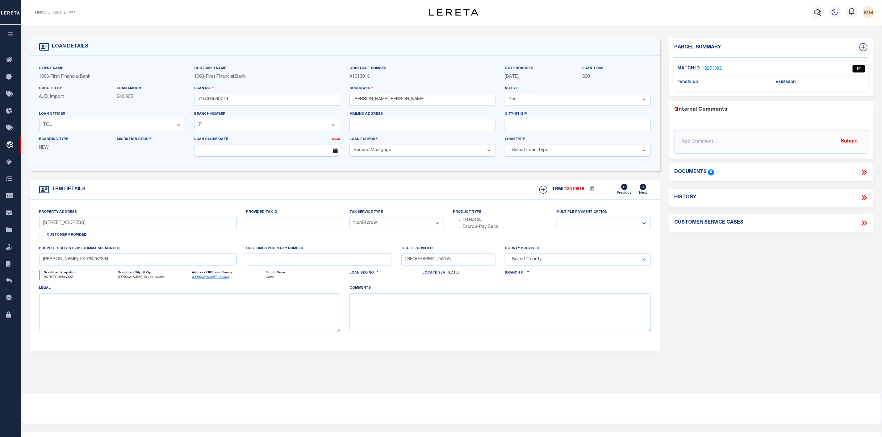
click at [710, 67] on link "2251382" at bounding box center [712, 69] width 17 height 6
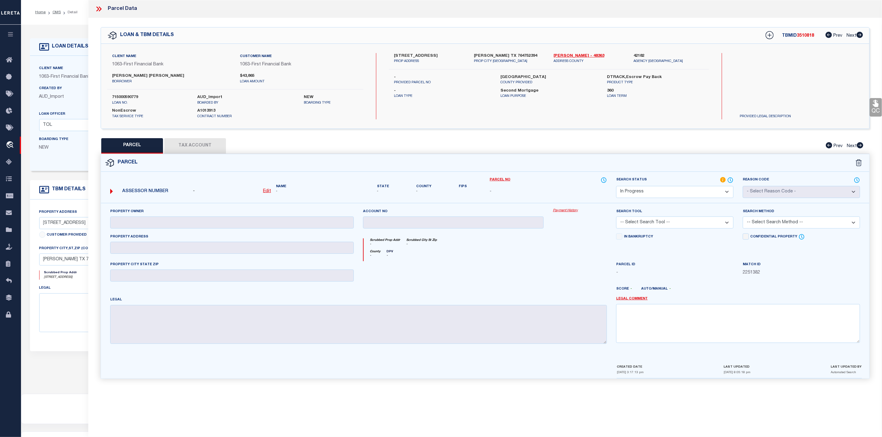
drag, startPoint x: 388, startPoint y: 54, endPoint x: 466, endPoint y: 56, distance: 77.8
click at [466, 56] on div "[STREET_ADDRESS] PROP ADDRESS [PERSON_NAME] TX 764752394 PROP CITY [GEOGRAPHIC_…" at bounding box center [548, 58] width 329 height 11
drag, startPoint x: 475, startPoint y: 54, endPoint x: 523, endPoint y: 57, distance: 48.6
click at [523, 57] on label "[PERSON_NAME] TX 764752394" at bounding box center [509, 56] width 71 height 6
drag, startPoint x: 112, startPoint y: 74, endPoint x: 155, endPoint y: 76, distance: 42.6
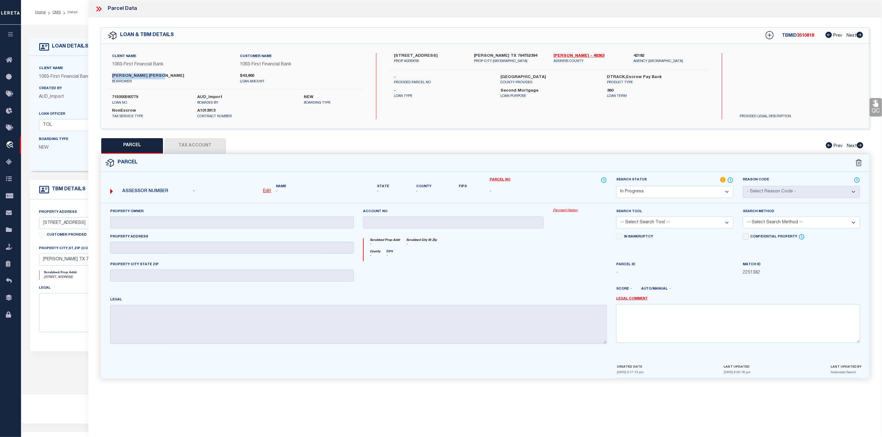
click at [155, 76] on label "[PERSON_NAME] [PERSON_NAME]" at bounding box center [171, 76] width 118 height 6
drag, startPoint x: 498, startPoint y: 75, endPoint x: 524, endPoint y: 77, distance: 26.3
click at [524, 77] on div "[GEOGRAPHIC_DATA] PROVIDED" at bounding box center [549, 79] width 106 height 11
click at [99, 8] on icon at bounding box center [100, 8] width 3 height 5
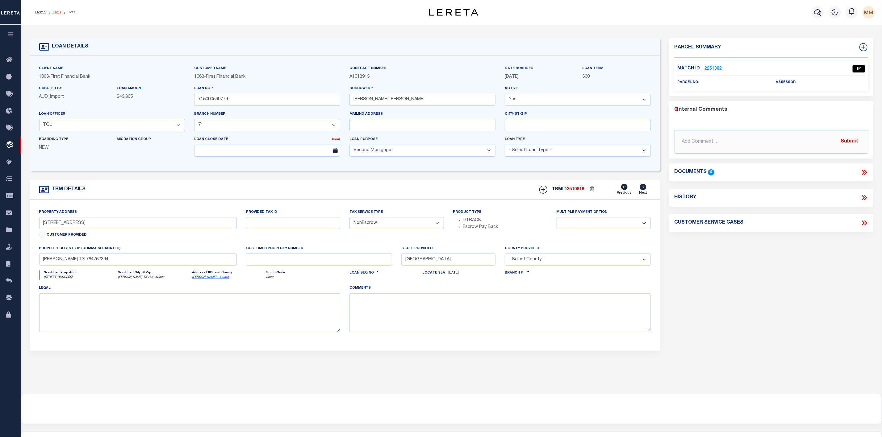
click at [54, 11] on link "OMS" at bounding box center [56, 12] width 8 height 4
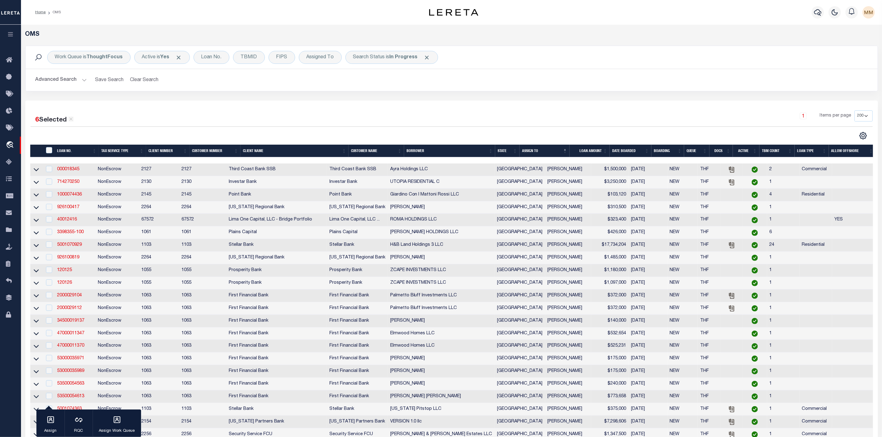
scroll to position [310, 0]
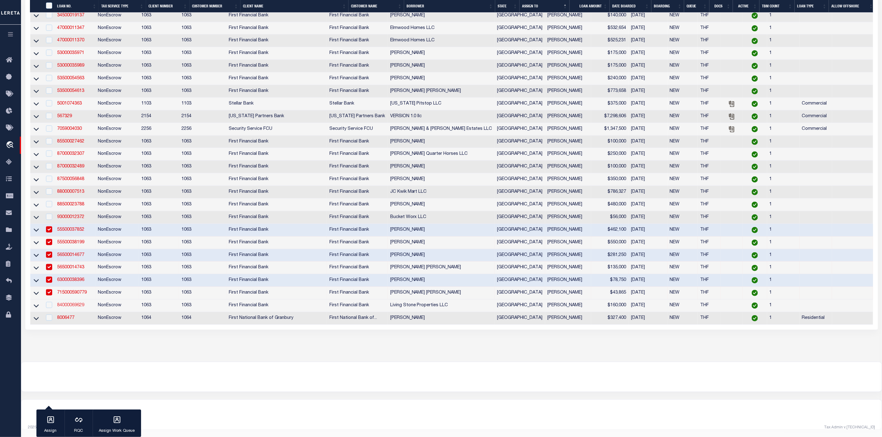
click at [71, 303] on link "84000069629" at bounding box center [70, 305] width 27 height 4
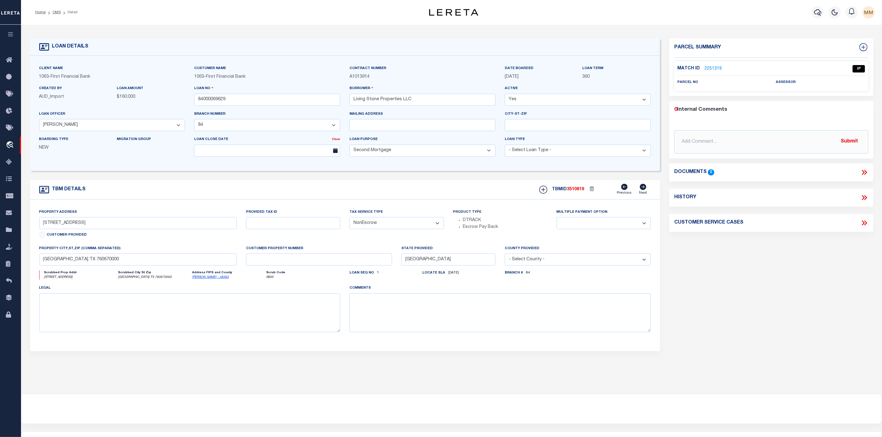
click at [709, 68] on link "2251319" at bounding box center [712, 69] width 17 height 6
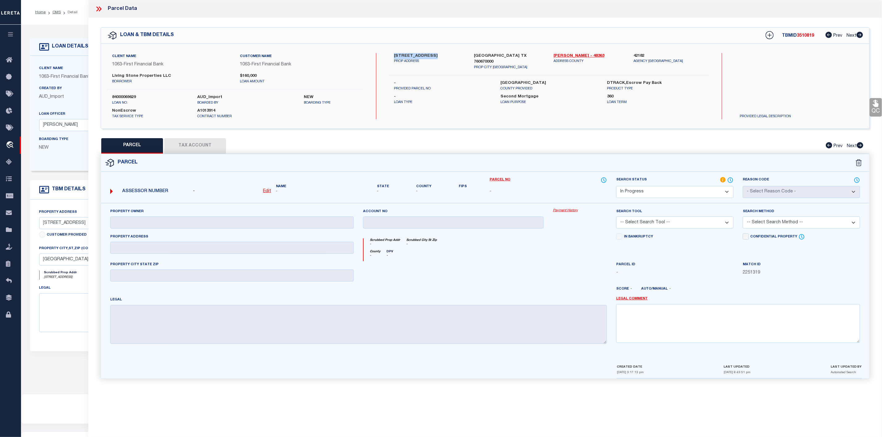
drag, startPoint x: 394, startPoint y: 54, endPoint x: 430, endPoint y: 55, distance: 36.7
click at [430, 55] on label "[STREET_ADDRESS]" at bounding box center [429, 56] width 71 height 6
drag, startPoint x: 471, startPoint y: 54, endPoint x: 529, endPoint y: 56, distance: 58.3
click at [529, 56] on div "[GEOGRAPHIC_DATA] TX 760670000 PROP CITY [GEOGRAPHIC_DATA]" at bounding box center [509, 61] width 80 height 17
drag, startPoint x: 110, startPoint y: 74, endPoint x: 168, endPoint y: 77, distance: 57.1
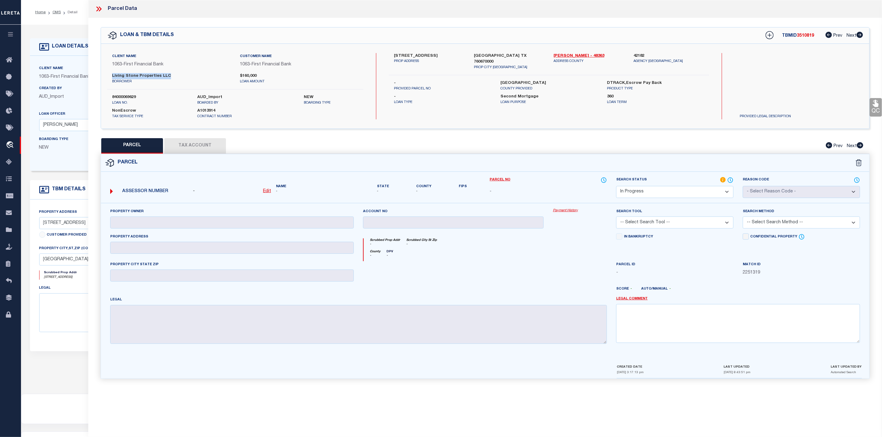
click at [168, 77] on div "Living Stone Properties LLC borrower" at bounding box center [171, 78] width 128 height 11
drag, startPoint x: 499, startPoint y: 77, endPoint x: 526, endPoint y: 78, distance: 27.2
click at [526, 80] on div "[GEOGRAPHIC_DATA] PROVIDED" at bounding box center [549, 85] width 106 height 11
click at [101, 9] on icon at bounding box center [100, 8] width 3 height 5
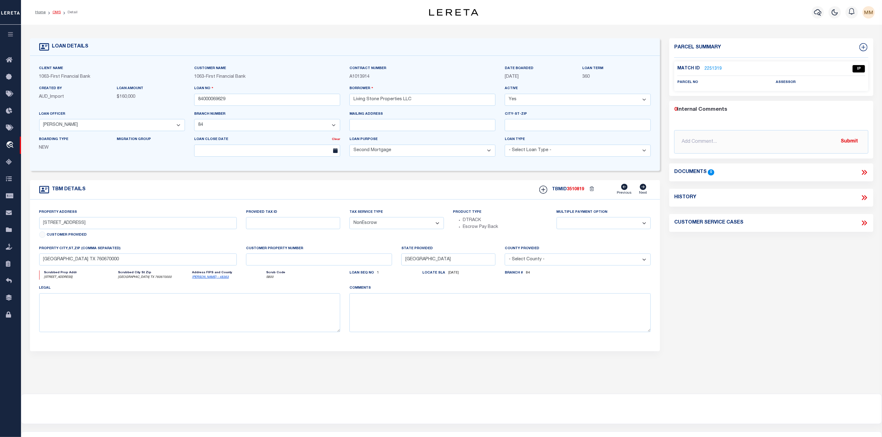
click at [56, 14] on link "OMS" at bounding box center [56, 12] width 8 height 4
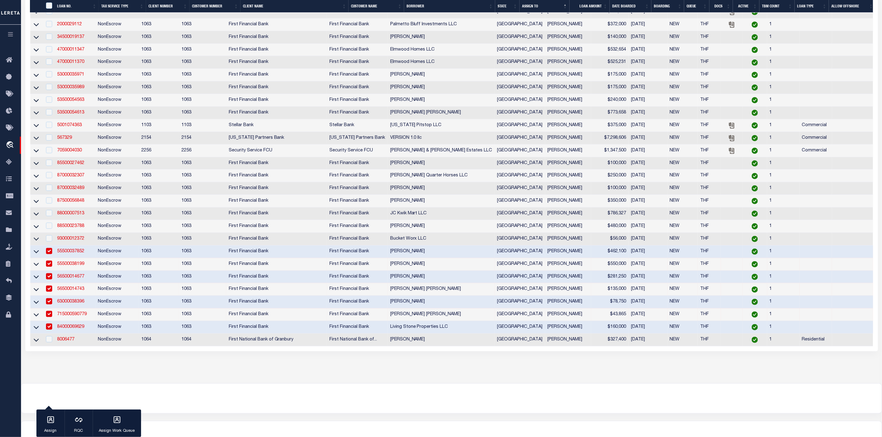
scroll to position [310, 0]
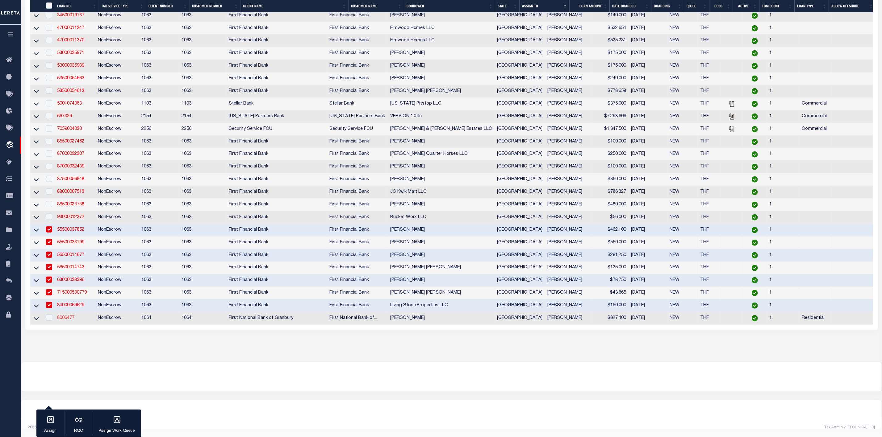
click at [65, 316] on link "8006477" at bounding box center [65, 318] width 17 height 4
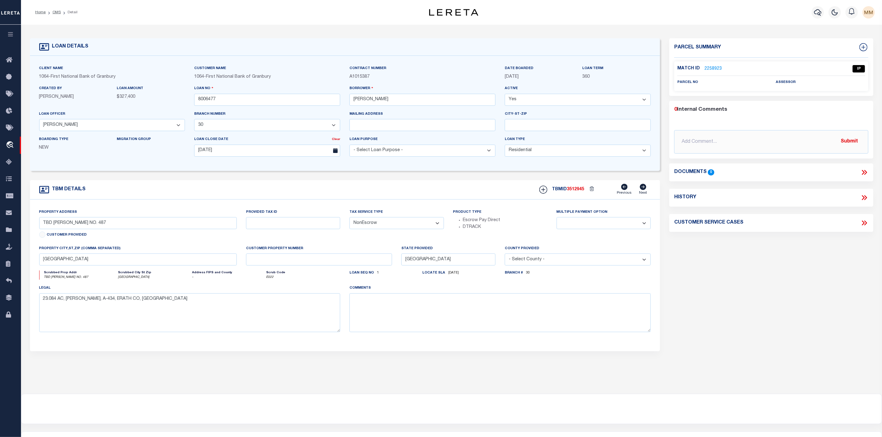
click at [716, 67] on link "2258923" at bounding box center [712, 69] width 17 height 6
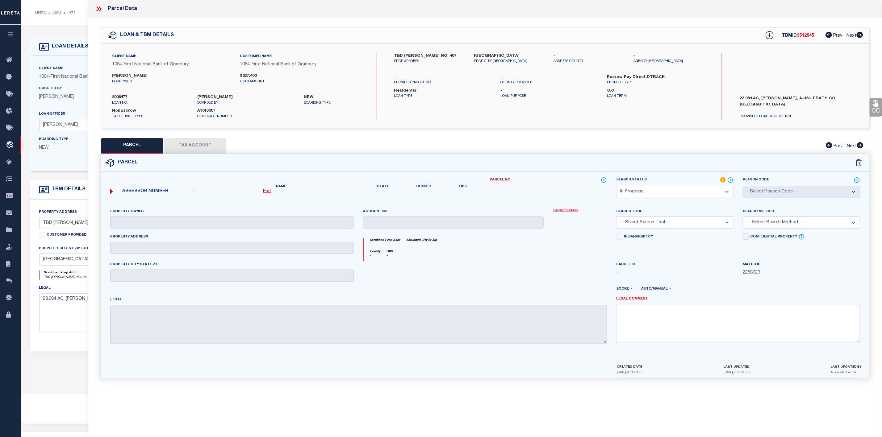
click at [99, 9] on icon at bounding box center [97, 8] width 3 height 5
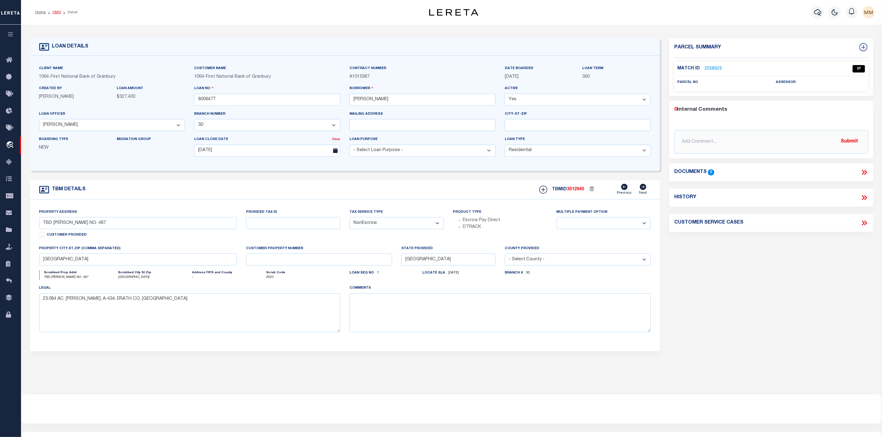
click at [54, 13] on link "OMS" at bounding box center [56, 12] width 8 height 4
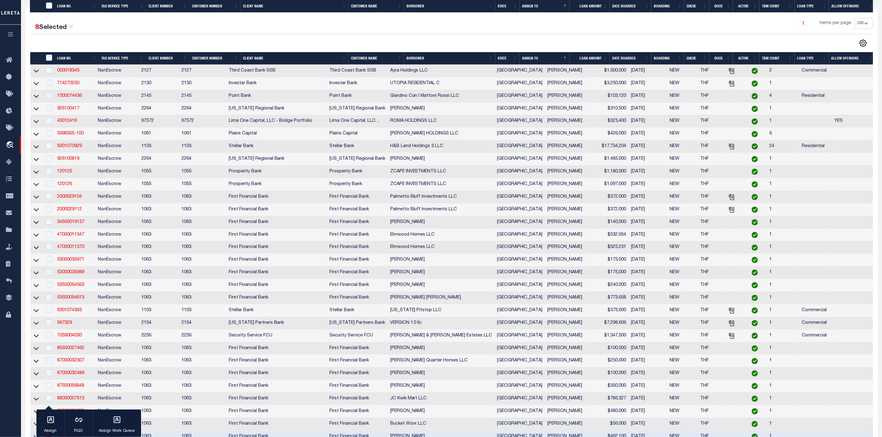
scroll to position [231, 0]
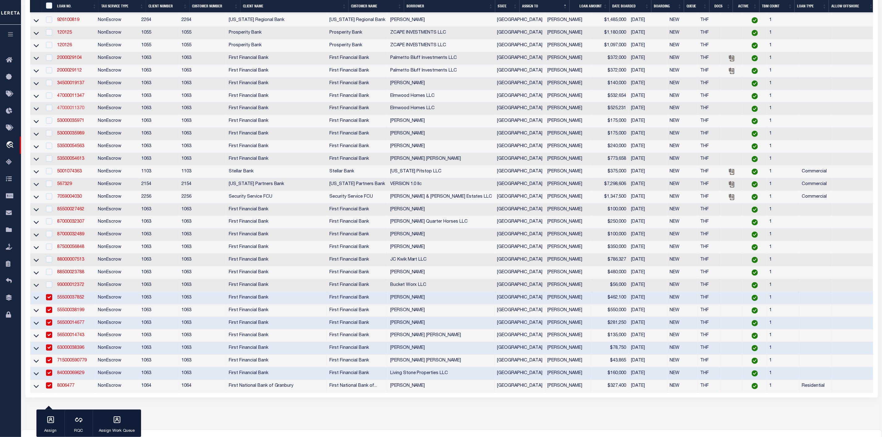
click at [73, 110] on link "47000011370" at bounding box center [70, 108] width 27 height 4
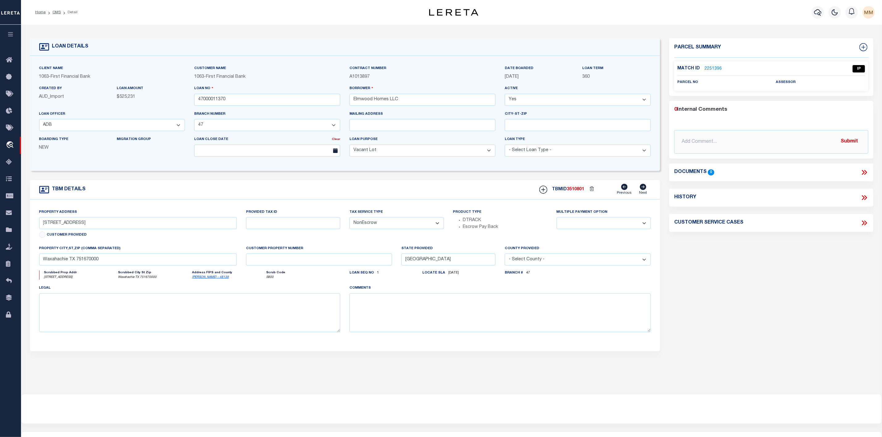
click at [708, 69] on link "2251396" at bounding box center [712, 69] width 17 height 6
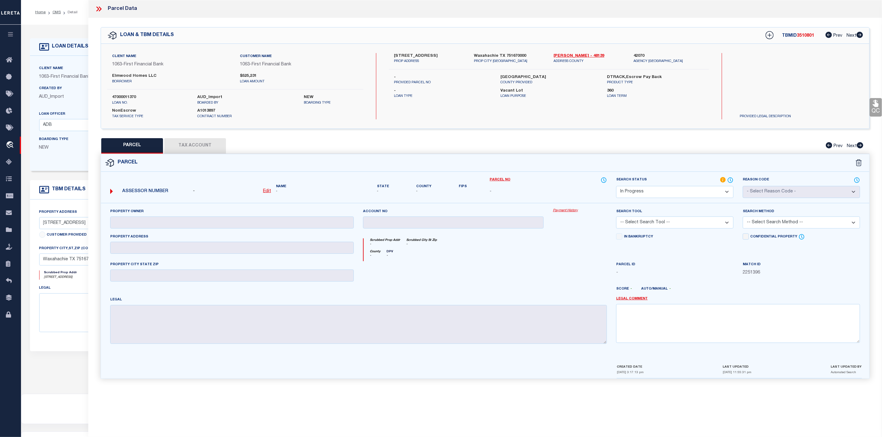
drag, startPoint x: 390, startPoint y: 52, endPoint x: 446, endPoint y: 57, distance: 56.1
click at [446, 57] on div "Client Name 1063 - First Financial Bank Customer Name 1063 - First Financial Ba…" at bounding box center [485, 86] width 768 height 85
drag, startPoint x: 472, startPoint y: 54, endPoint x: 528, endPoint y: 58, distance: 55.4
click at [528, 58] on div "[GEOGRAPHIC_DATA] [GEOGRAPHIC_DATA] 751670000 PROP CITY [GEOGRAPHIC_DATA]" at bounding box center [509, 58] width 80 height 11
drag, startPoint x: 391, startPoint y: 52, endPoint x: 447, endPoint y: 56, distance: 56.3
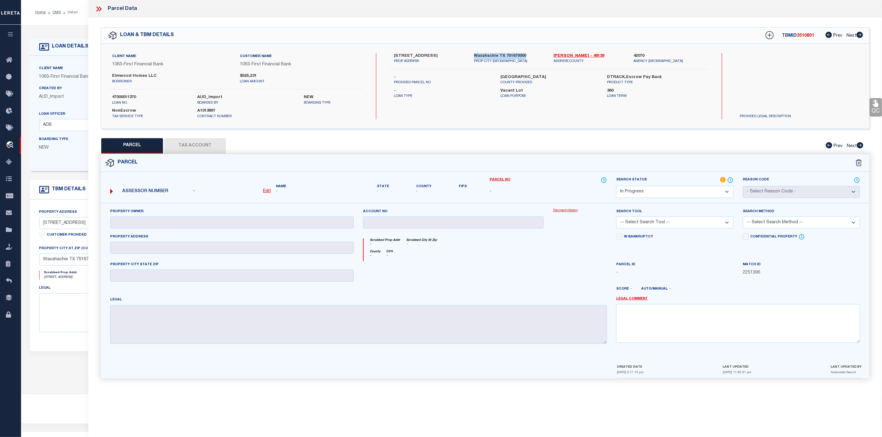
click at [447, 56] on div "Client Name 1063 - First Financial Bank Customer Name 1063 - First Financial Ba…" at bounding box center [485, 86] width 768 height 85
drag, startPoint x: 472, startPoint y: 52, endPoint x: 526, endPoint y: 55, distance: 54.1
click at [526, 55] on div "Client Name 1063 - First Financial Bank Customer Name 1063 - First Financial Ba…" at bounding box center [485, 86] width 768 height 85
drag, startPoint x: 111, startPoint y: 74, endPoint x: 163, endPoint y: 74, distance: 51.8
click at [163, 74] on div "Elmwood Homes LLC borrower" at bounding box center [171, 78] width 128 height 11
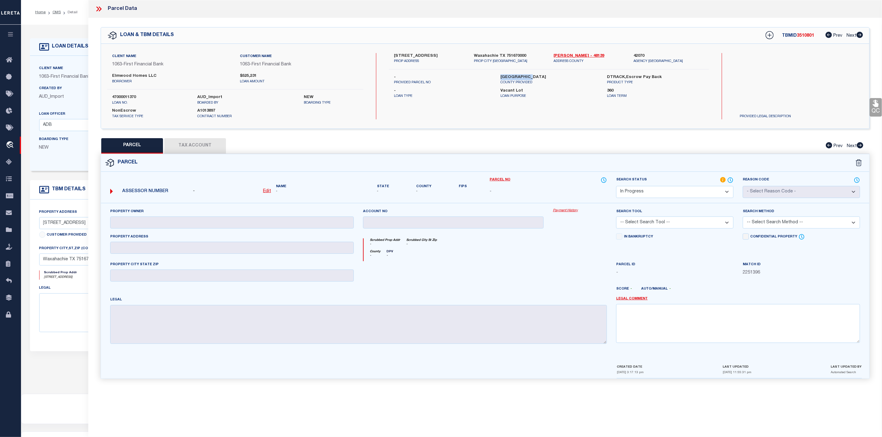
drag, startPoint x: 498, startPoint y: 76, endPoint x: 530, endPoint y: 77, distance: 31.5
click at [530, 77] on div "[GEOGRAPHIC_DATA] PROVIDED" at bounding box center [549, 79] width 106 height 11
click at [98, 7] on icon at bounding box center [99, 9] width 8 height 8
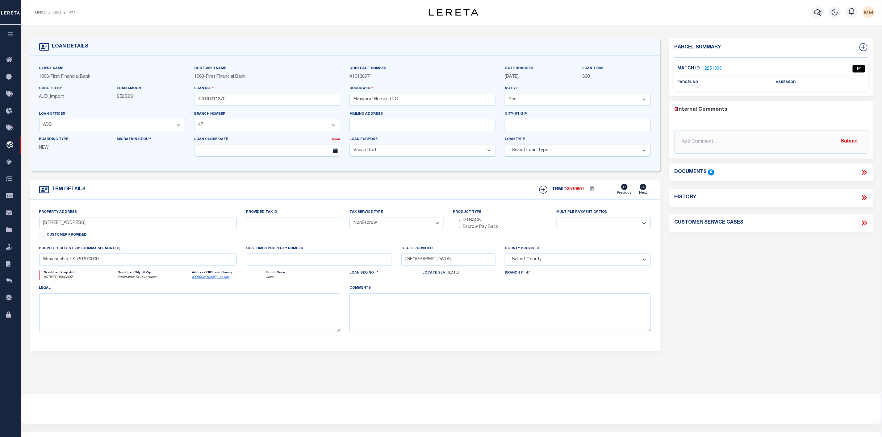
click at [59, 15] on ol "Home OMS Detail" at bounding box center [56, 12] width 52 height 13
click at [59, 13] on link "OMS" at bounding box center [56, 12] width 8 height 4
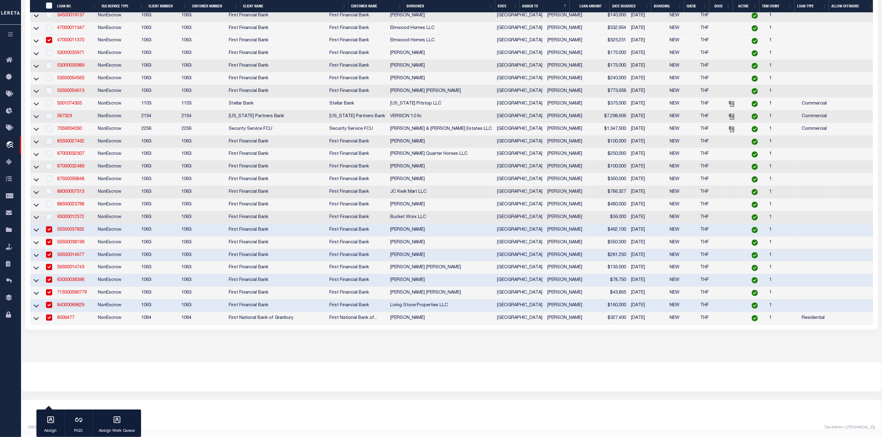
scroll to position [264, 0]
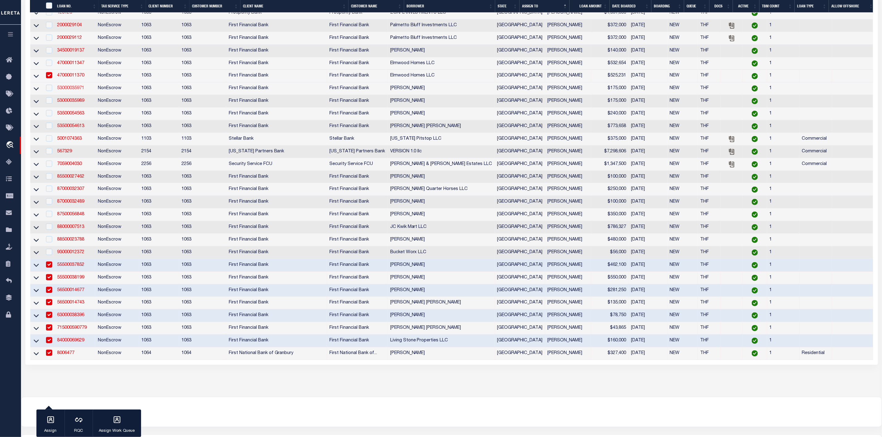
click at [75, 90] on link "53000035971" at bounding box center [70, 88] width 27 height 4
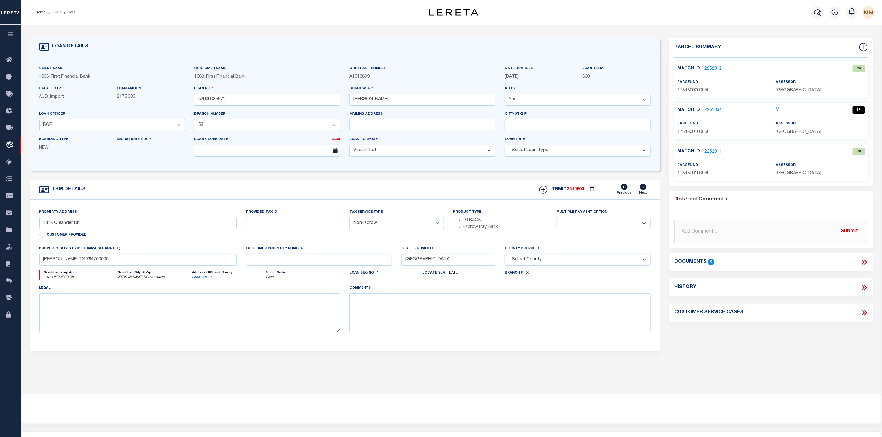
click at [712, 111] on link "2251331" at bounding box center [712, 110] width 17 height 6
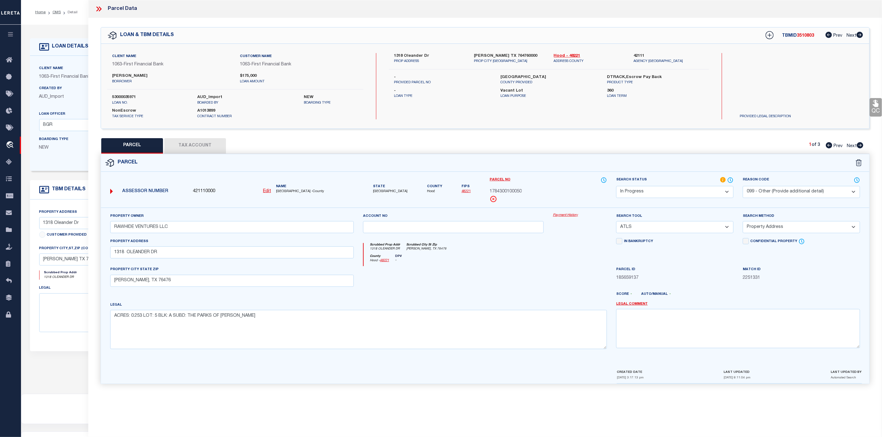
drag, startPoint x: 110, startPoint y: 256, endPoint x: 159, endPoint y: 256, distance: 49.1
click at [159, 256] on div "Property Address [GEOGRAPHIC_DATA]" at bounding box center [232, 252] width 253 height 28
drag, startPoint x: 164, startPoint y: 255, endPoint x: 108, endPoint y: 255, distance: 56.2
click at [108, 255] on div "Property Address [GEOGRAPHIC_DATA]" at bounding box center [232, 252] width 253 height 28
drag, startPoint x: 109, startPoint y: 287, endPoint x: 158, endPoint y: 283, distance: 49.9
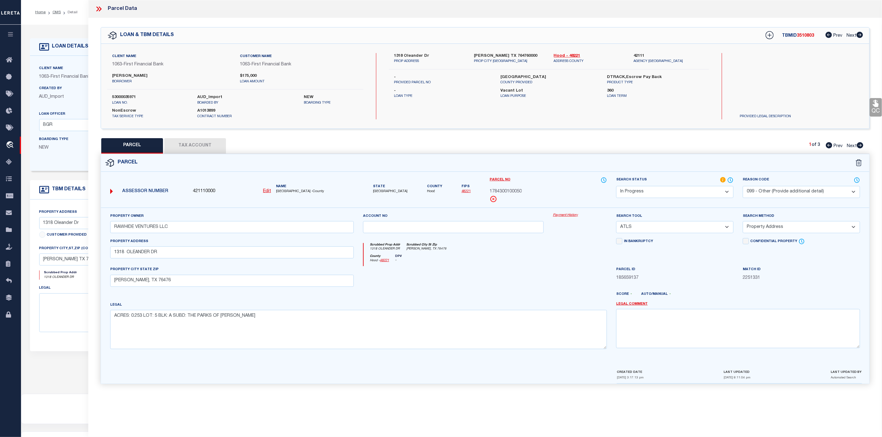
click at [158, 283] on div "PROPERTY CITY STATE ZIP [GEOGRAPHIC_DATA], TX 76476" at bounding box center [232, 276] width 253 height 20
drag, startPoint x: 158, startPoint y: 283, endPoint x: 100, endPoint y: 284, distance: 58.3
click at [100, 284] on div "Property Owner RAWHIDE VENTURES LLC Account no Payment History Search Tool" at bounding box center [484, 296] width 777 height 176
drag, startPoint x: 112, startPoint y: 76, endPoint x: 135, endPoint y: 76, distance: 23.5
click at [135, 76] on label "[PERSON_NAME]" at bounding box center [171, 76] width 118 height 6
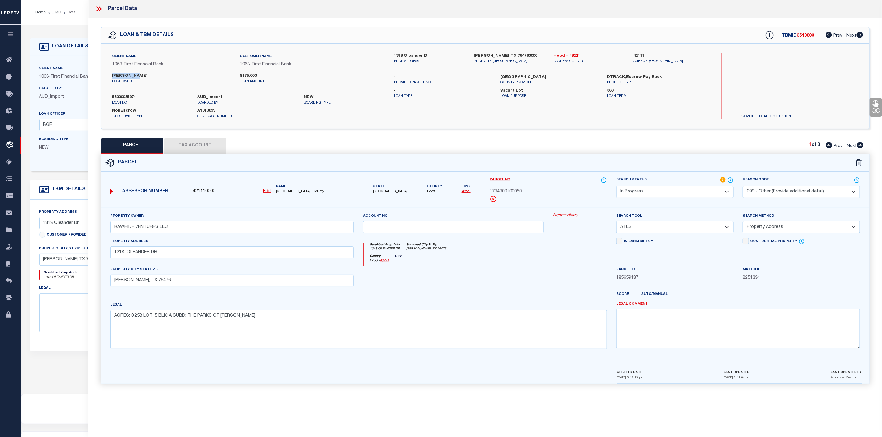
click at [505, 75] on label "[GEOGRAPHIC_DATA]" at bounding box center [548, 77] width 97 height 6
click at [100, 10] on icon at bounding box center [100, 8] width 3 height 5
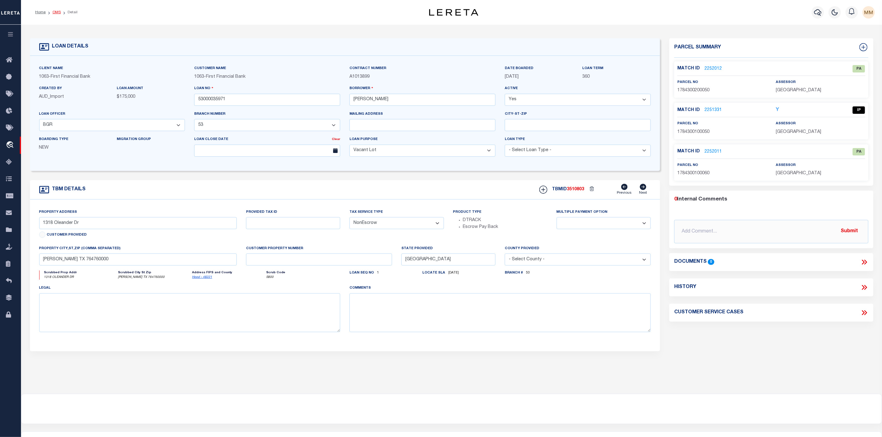
click at [56, 13] on link "OMS" at bounding box center [56, 12] width 8 height 4
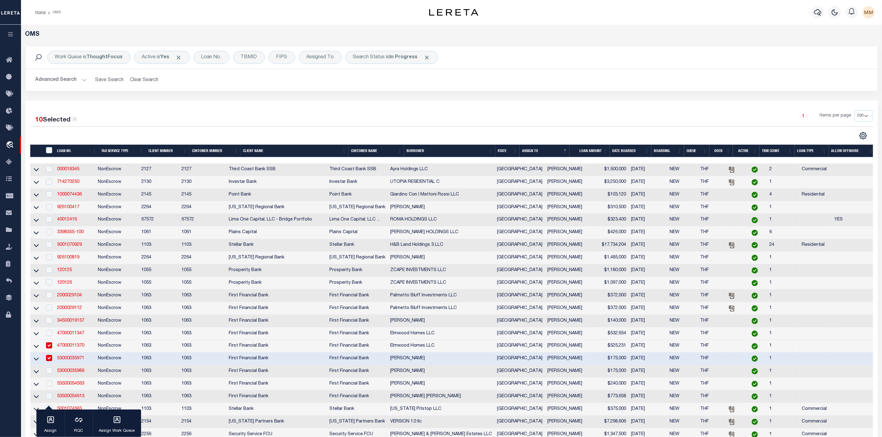
scroll to position [278, 0]
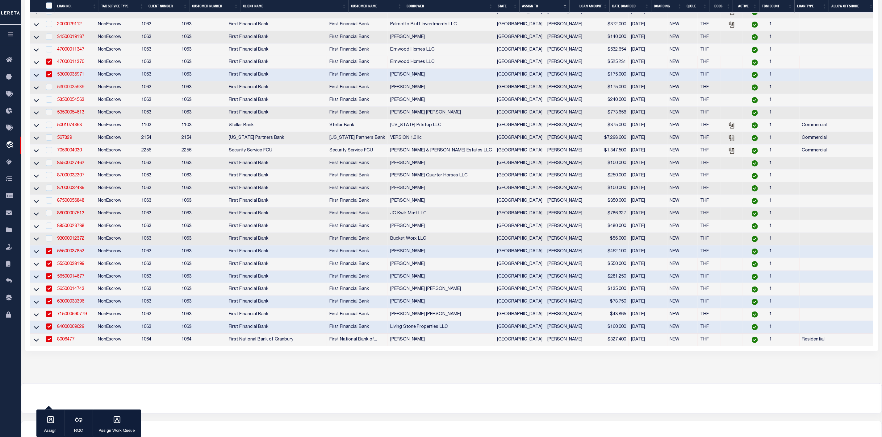
click at [72, 89] on link "53000035989" at bounding box center [70, 87] width 27 height 4
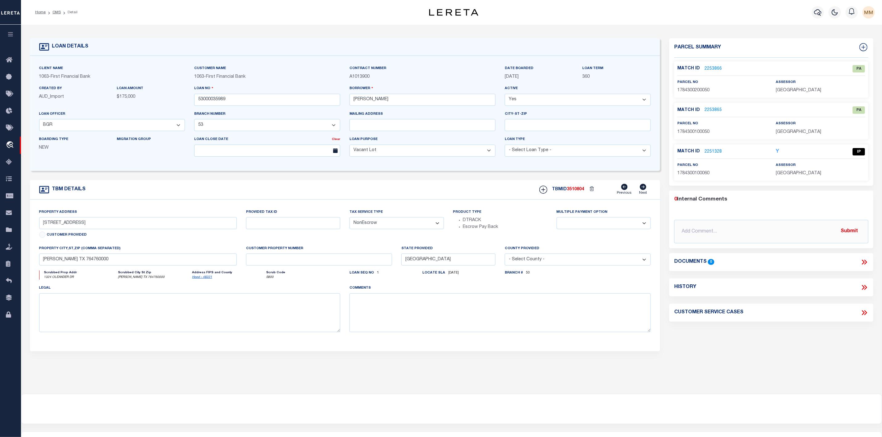
click at [714, 151] on link "2251328" at bounding box center [712, 152] width 17 height 6
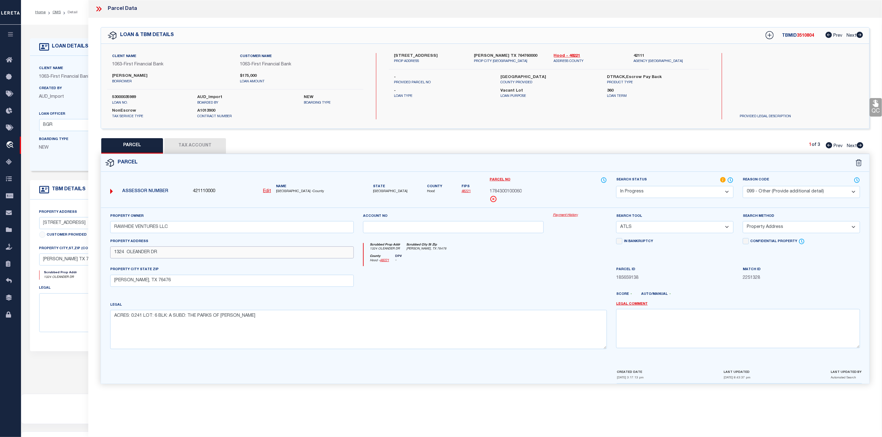
drag, startPoint x: 172, startPoint y: 256, endPoint x: 111, endPoint y: 260, distance: 60.9
click at [111, 259] on input "1324 OLEANDER DR" at bounding box center [232, 253] width 244 height 12
drag, startPoint x: 112, startPoint y: 284, endPoint x: 158, endPoint y: 280, distance: 46.4
click at [158, 280] on input "[PERSON_NAME], TX 76476" at bounding box center [232, 281] width 244 height 12
click at [283, 257] on input "1324 OLEANDER DR" at bounding box center [232, 253] width 244 height 12
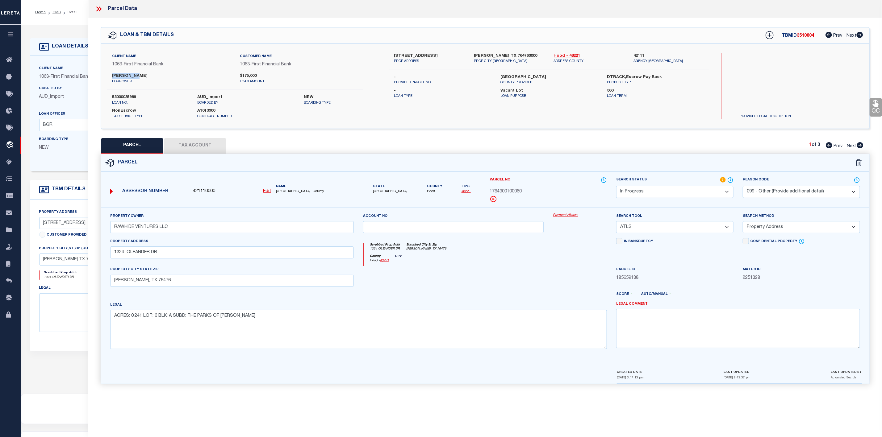
drag, startPoint x: 112, startPoint y: 75, endPoint x: 142, endPoint y: 77, distance: 29.4
click at [142, 77] on label "[PERSON_NAME]" at bounding box center [171, 76] width 118 height 6
click at [427, 194] on span "Hood" at bounding box center [434, 191] width 15 height 5
click at [102, 9] on icon at bounding box center [99, 9] width 8 height 8
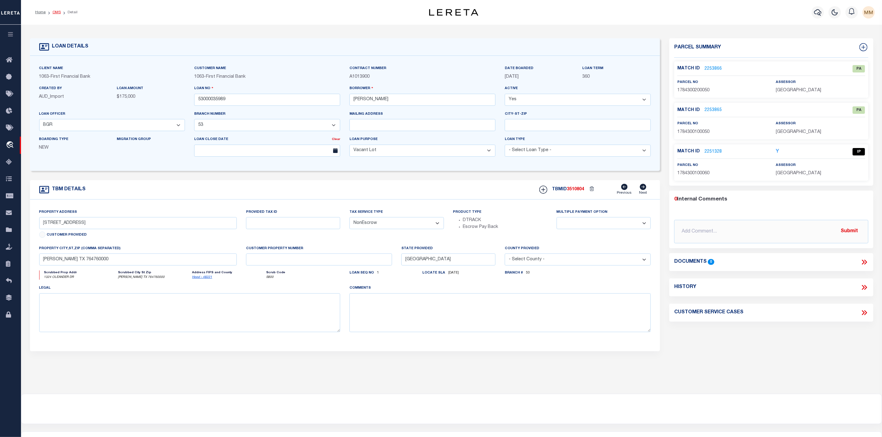
click at [55, 12] on link "OMS" at bounding box center [56, 12] width 8 height 4
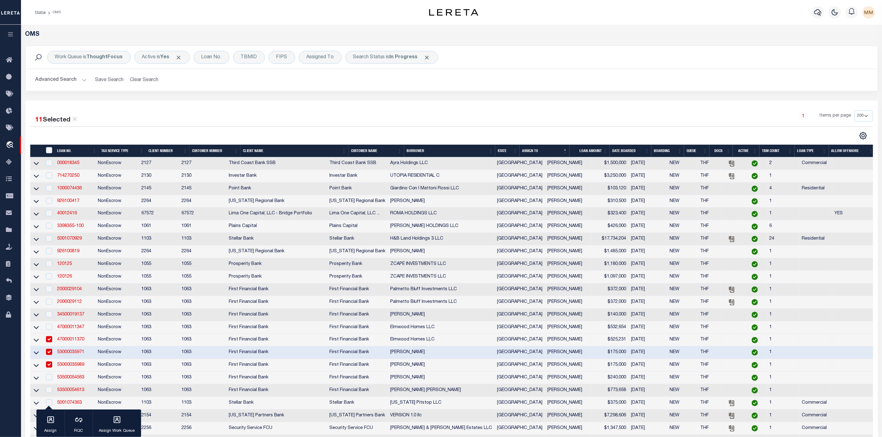
scroll to position [278, 0]
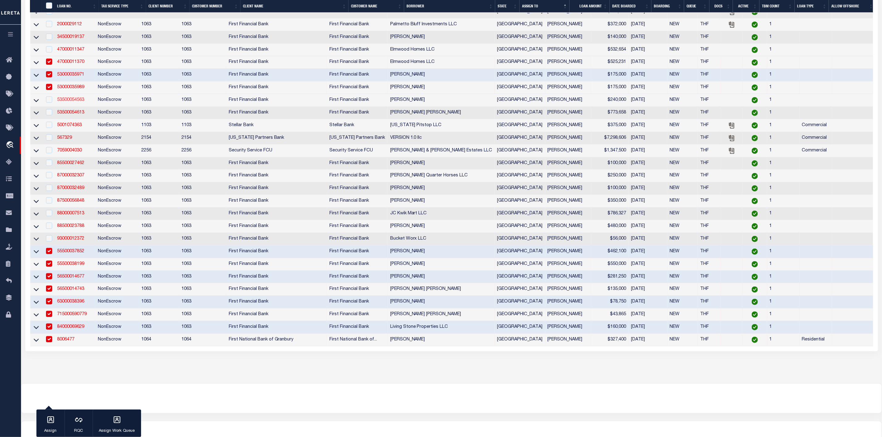
click at [79, 102] on link "53500054563" at bounding box center [70, 100] width 27 height 4
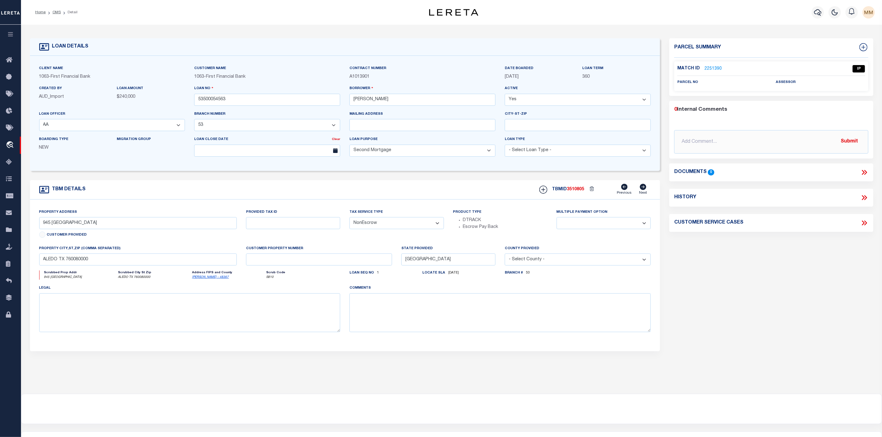
click at [704, 71] on link "2251390" at bounding box center [712, 69] width 17 height 6
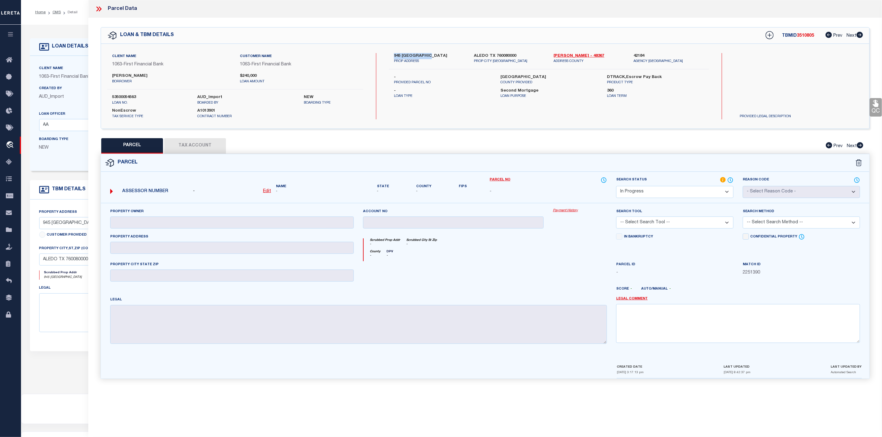
drag, startPoint x: 391, startPoint y: 53, endPoint x: 430, endPoint y: 56, distance: 39.0
click at [430, 56] on div "945 SAN JACINTO PROP ADDRESS" at bounding box center [429, 58] width 80 height 11
drag, startPoint x: 471, startPoint y: 50, endPoint x: 510, endPoint y: 55, distance: 39.4
click at [510, 55] on div "Client Name 1063 - First Financial Bank Customer Name 1063 - First Financial Ba…" at bounding box center [485, 86] width 768 height 85
drag, startPoint x: 485, startPoint y: 85, endPoint x: 483, endPoint y: 70, distance: 14.4
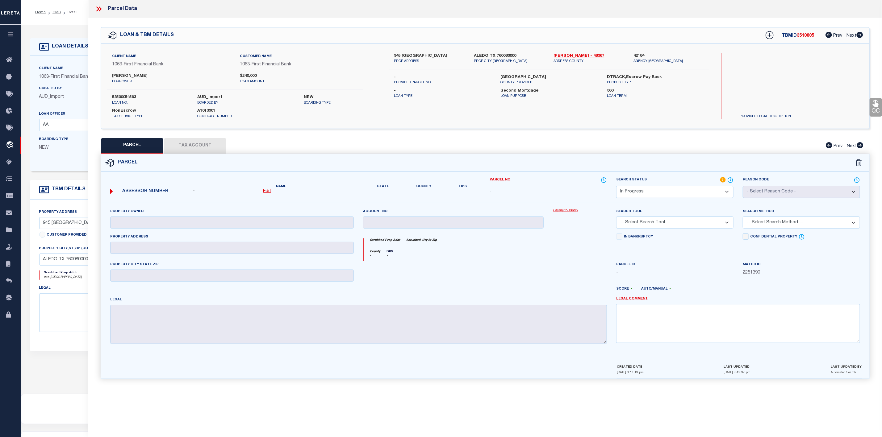
click at [484, 84] on p "PROVIDED PARCEL NO" at bounding box center [442, 82] width 97 height 5
drag, startPoint x: 474, startPoint y: 53, endPoint x: 506, endPoint y: 57, distance: 32.3
click at [506, 57] on label "ALEDO TX 760080000" at bounding box center [509, 56] width 71 height 6
click at [510, 77] on label "[GEOGRAPHIC_DATA]" at bounding box center [548, 77] width 97 height 6
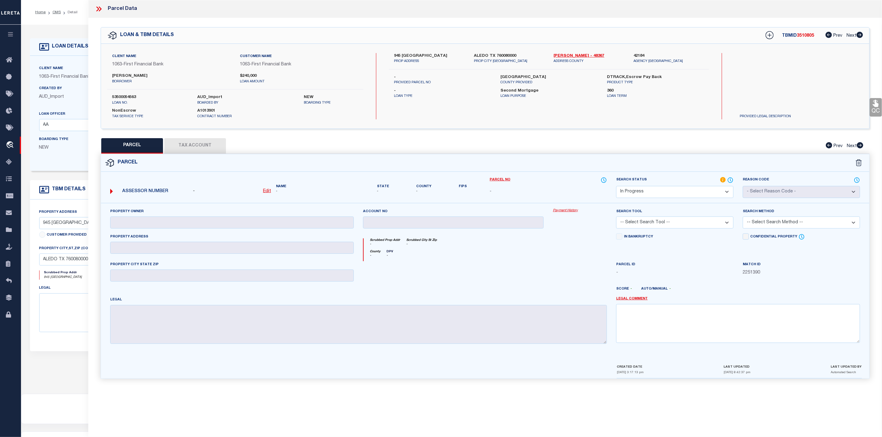
drag, startPoint x: 108, startPoint y: 76, endPoint x: 172, endPoint y: 77, distance: 64.8
click at [172, 77] on div "[PERSON_NAME] borrower" at bounding box center [171, 78] width 128 height 11
click at [420, 55] on label "945 [GEOGRAPHIC_DATA]" at bounding box center [429, 56] width 71 height 6
click at [398, 56] on label "945 [GEOGRAPHIC_DATA]" at bounding box center [429, 56] width 71 height 6
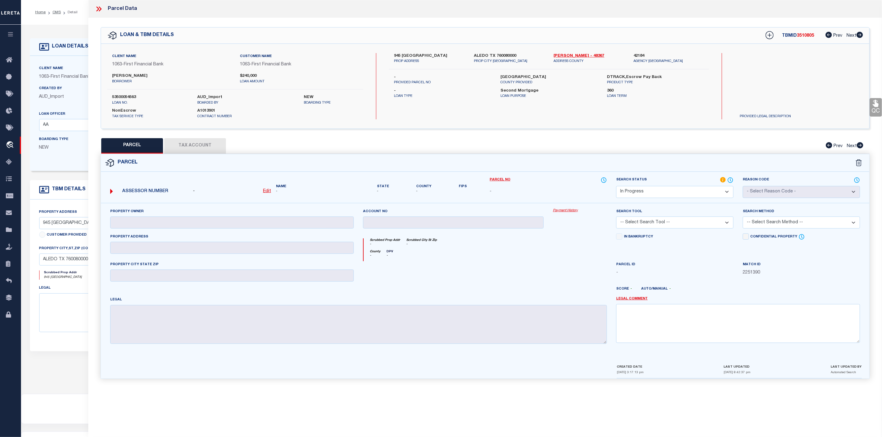
click at [398, 56] on label "945 [GEOGRAPHIC_DATA]" at bounding box center [429, 56] width 71 height 6
drag, startPoint x: 737, startPoint y: 117, endPoint x: 799, endPoint y: 116, distance: 61.7
click at [799, 116] on p "PROVIDED LEGAL DESCRIPTION" at bounding box center [777, 116] width 85 height 5
click at [791, 122] on div "Client Name 1063 - First Financial Bank Customer Name 1063 - First Financial Ba…" at bounding box center [485, 86] width 768 height 85
drag, startPoint x: 738, startPoint y: 116, endPoint x: 793, endPoint y: 116, distance: 54.6
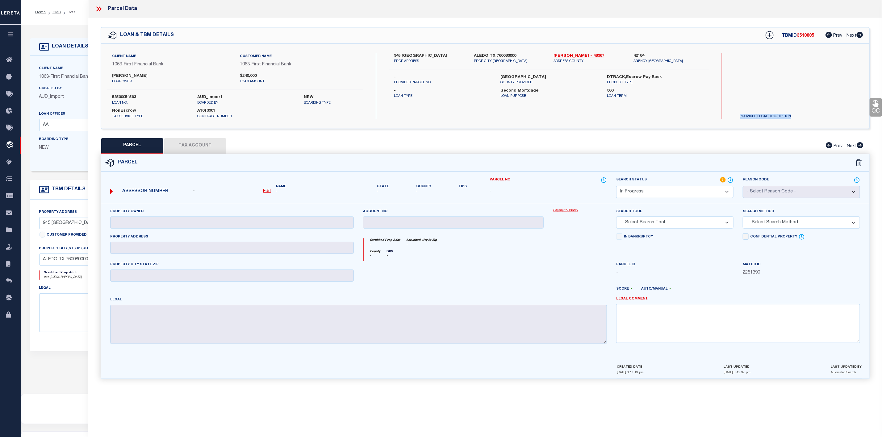
click at [793, 116] on p "PROVIDED LEGAL DESCRIPTION" at bounding box center [777, 116] width 85 height 5
